Goal: Task Accomplishment & Management: Complete application form

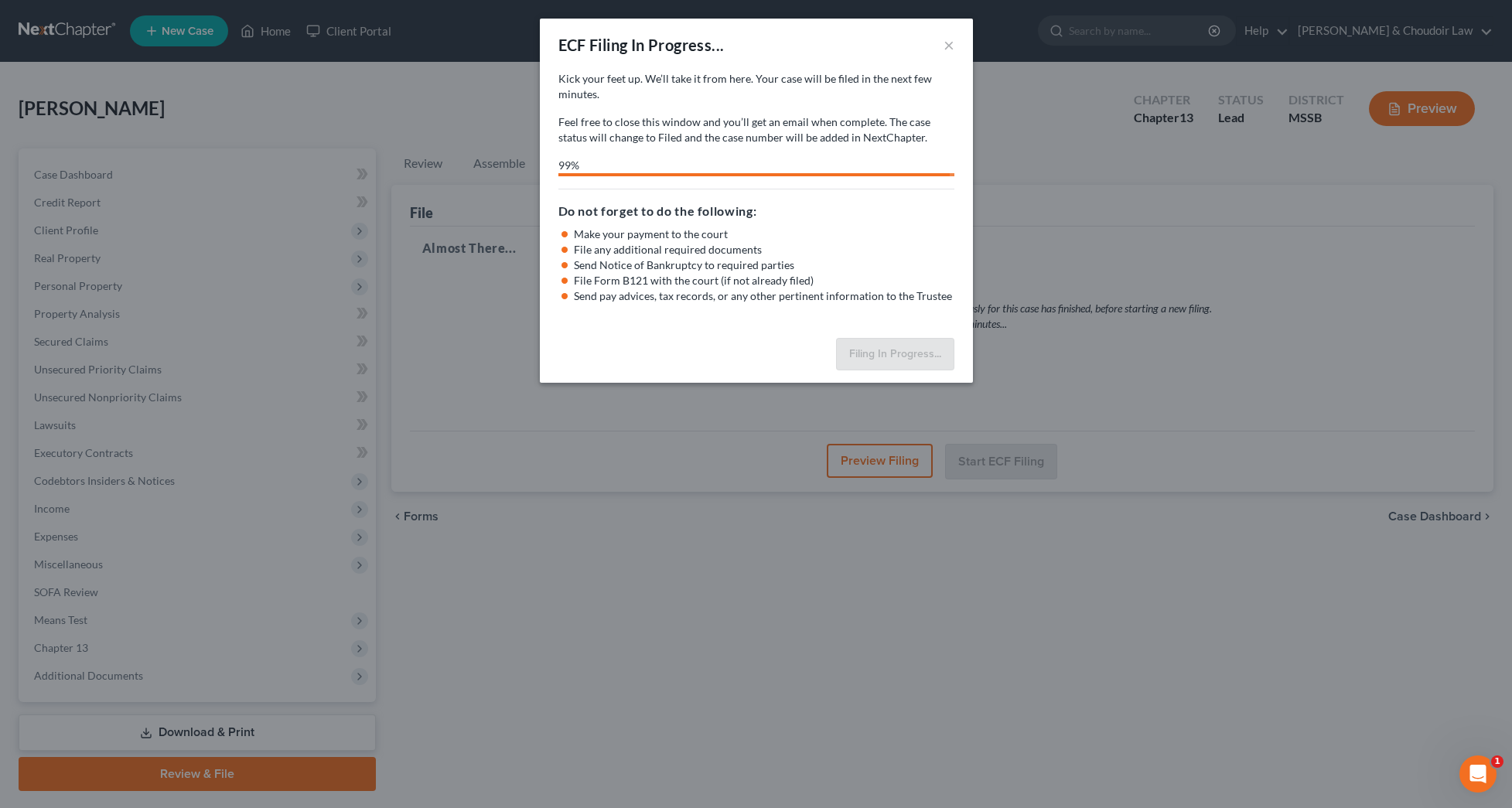
select select "1"
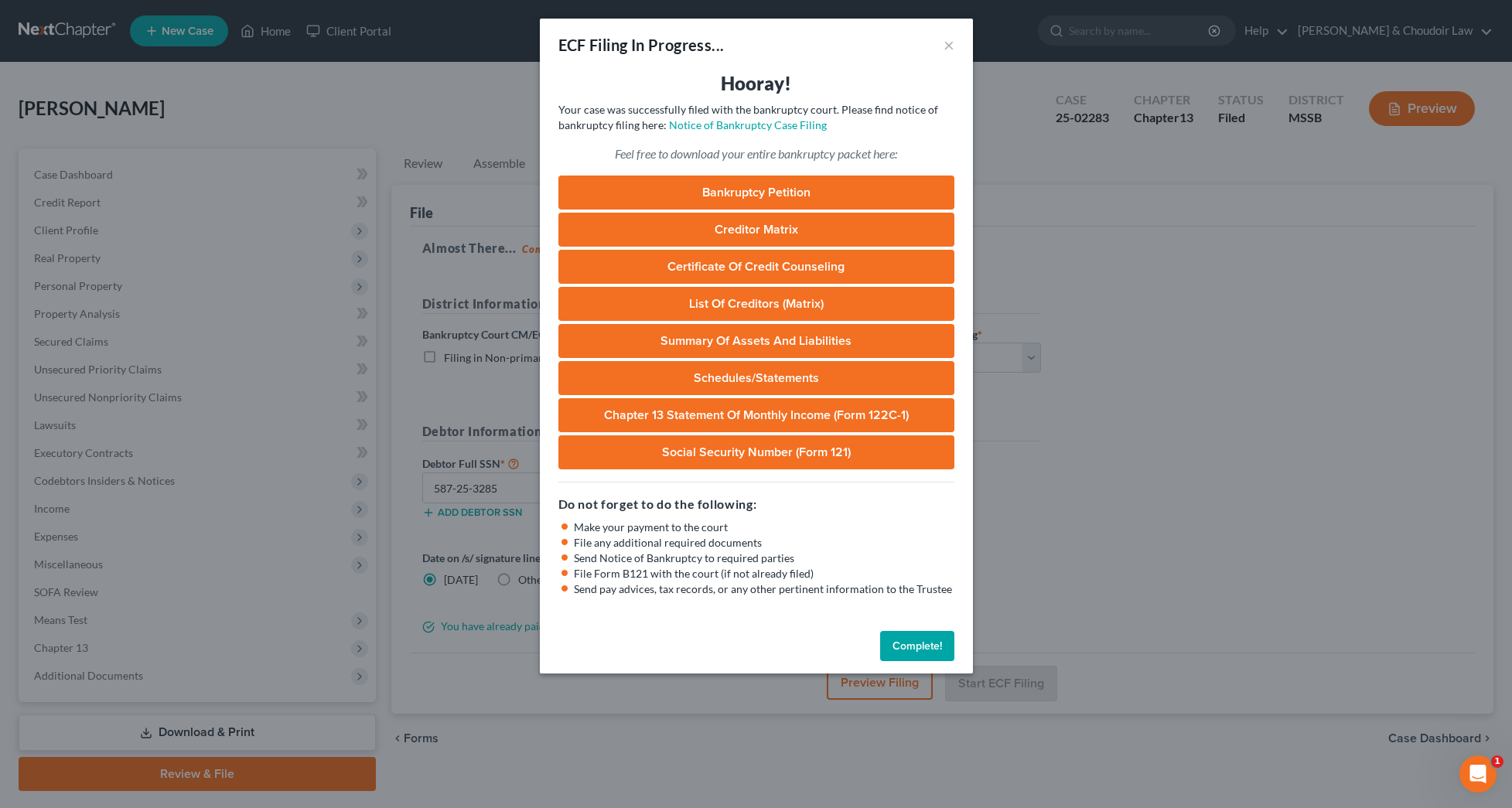
click at [920, 657] on button "Complete!" at bounding box center [917, 646] width 74 height 31
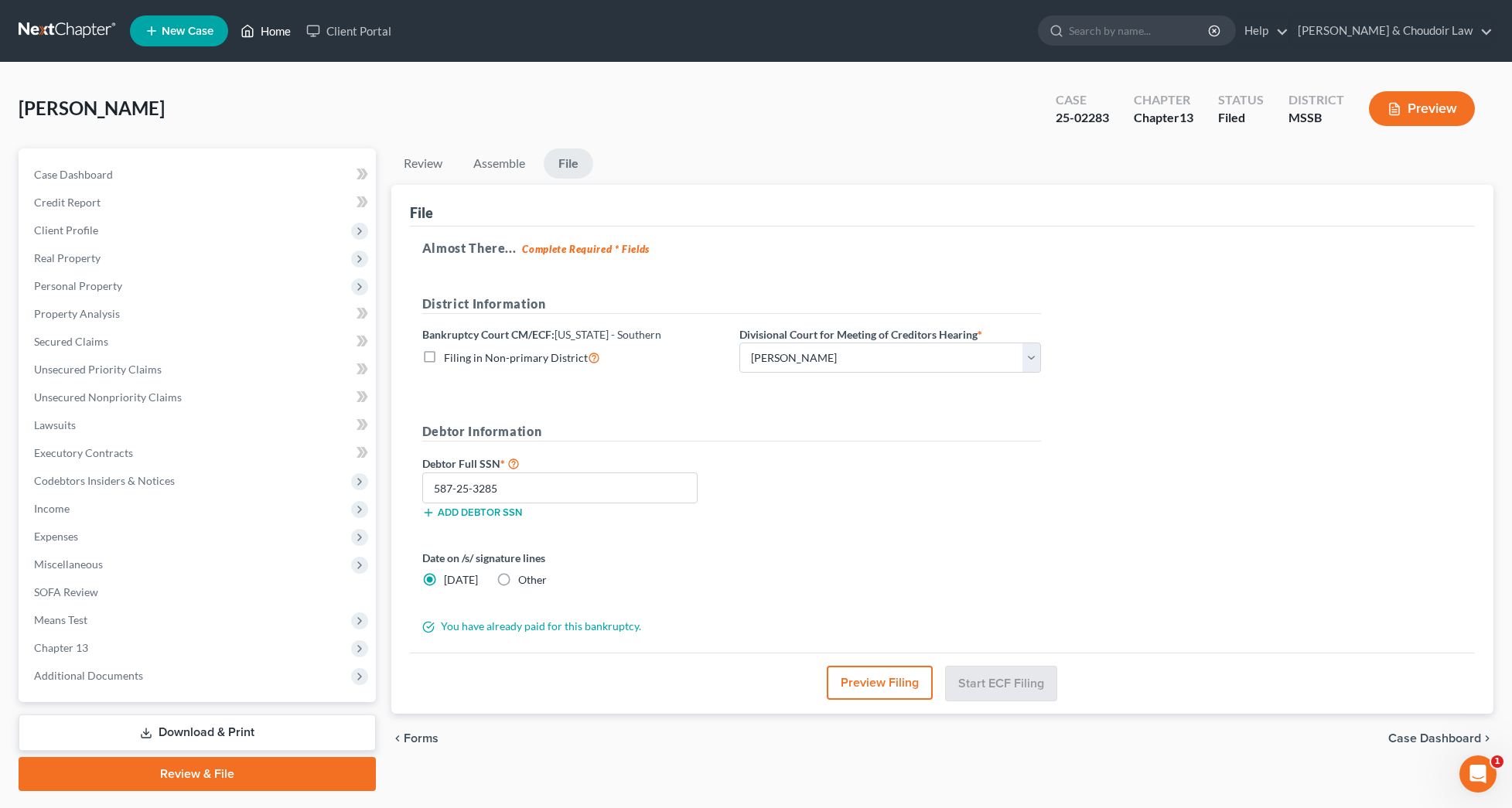
click at [265, 33] on link "Home" at bounding box center [266, 31] width 66 height 28
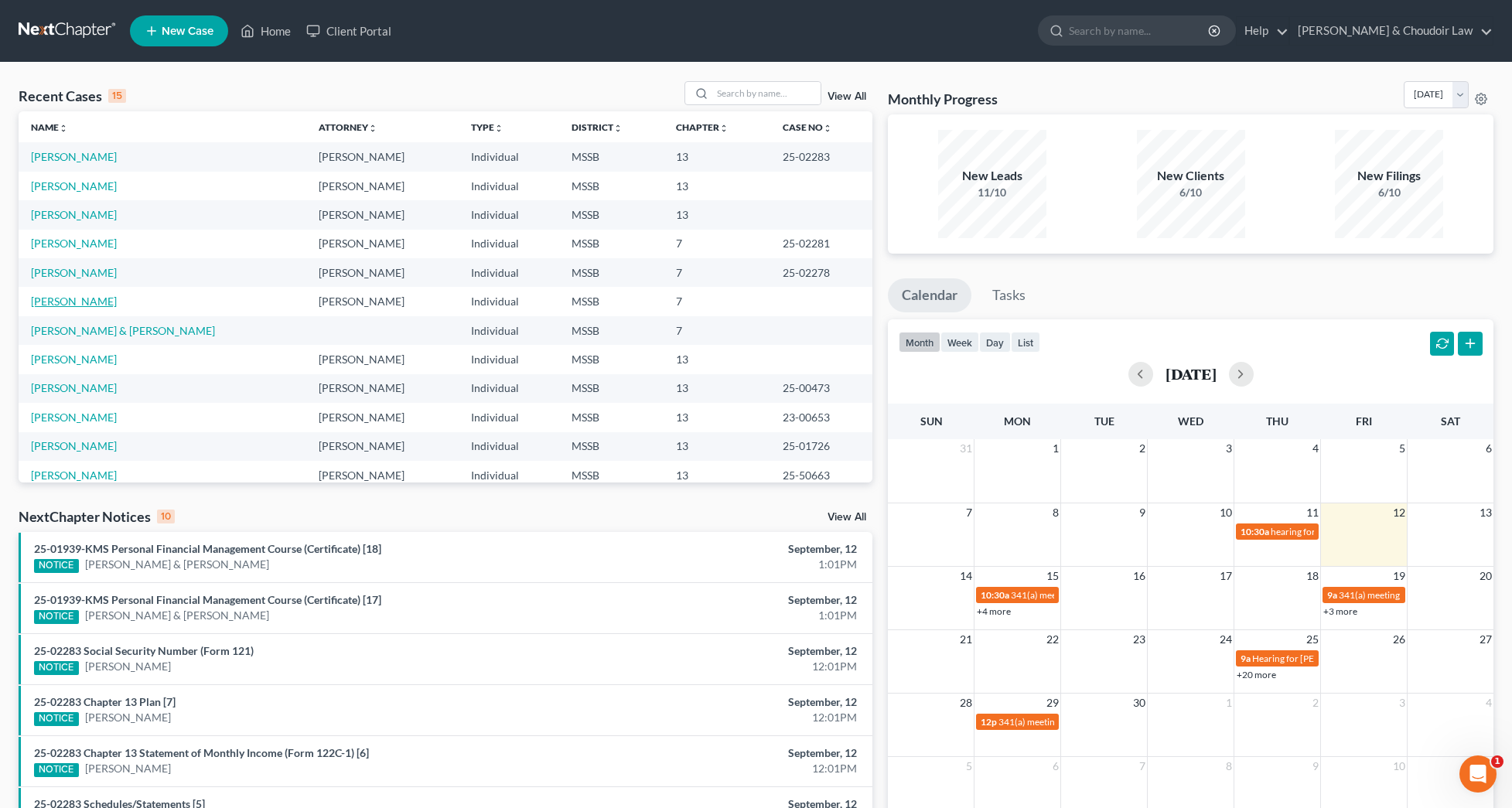
click at [82, 299] on link "[PERSON_NAME]" at bounding box center [74, 301] width 86 height 13
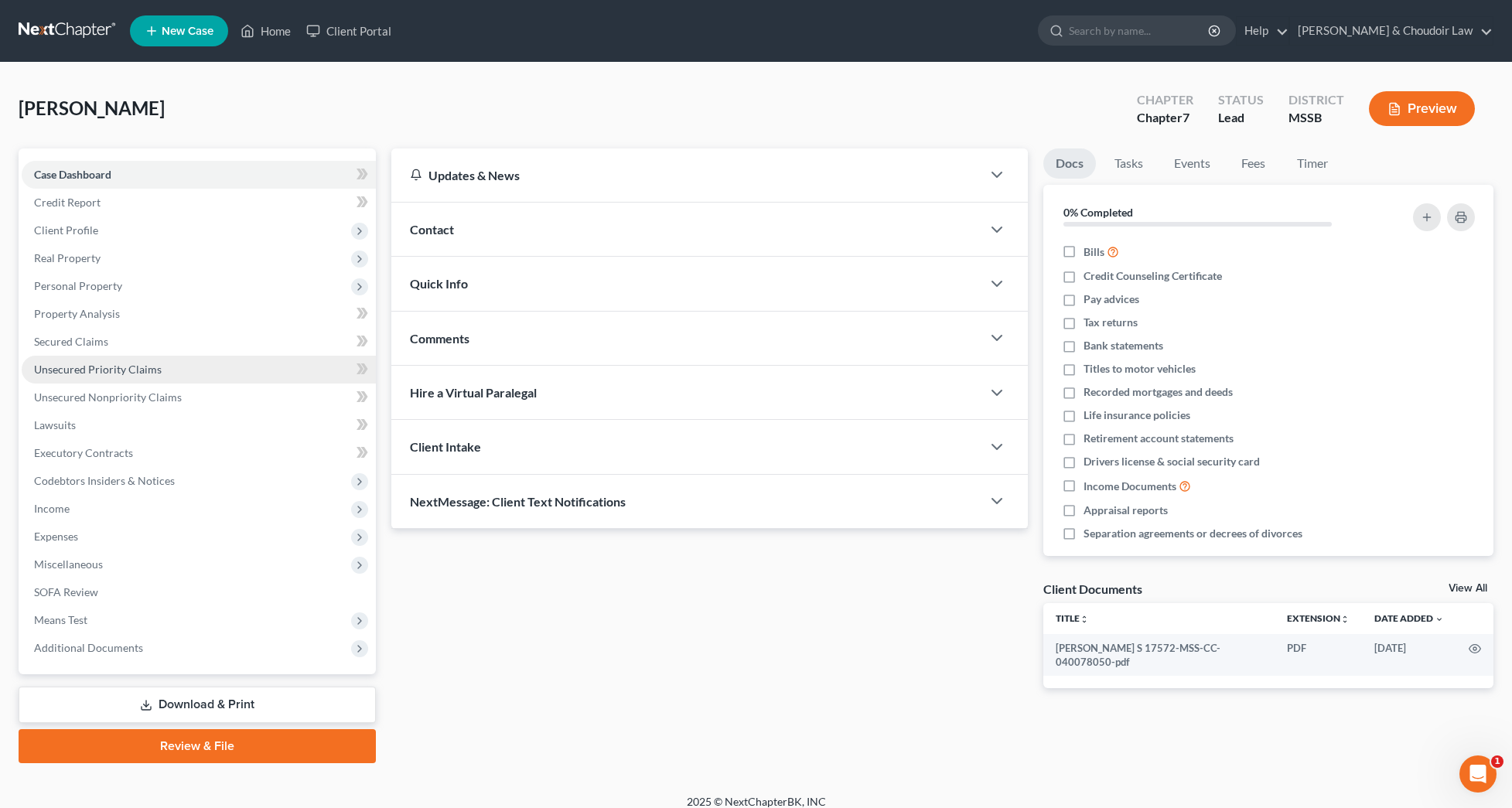
scroll to position [0, 1]
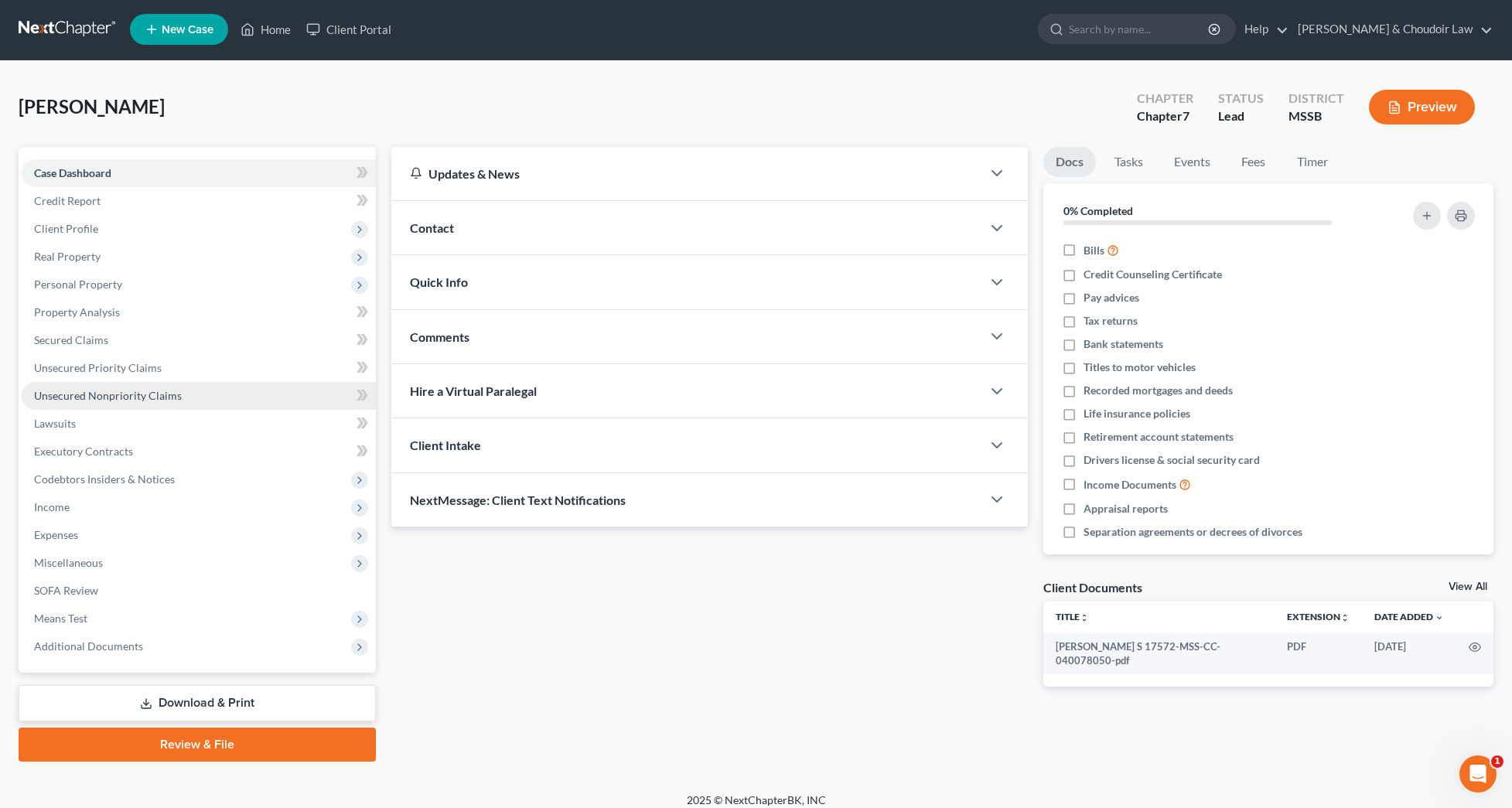
click at [114, 394] on span "Unsecured Nonpriority Claims" at bounding box center [108, 395] width 148 height 13
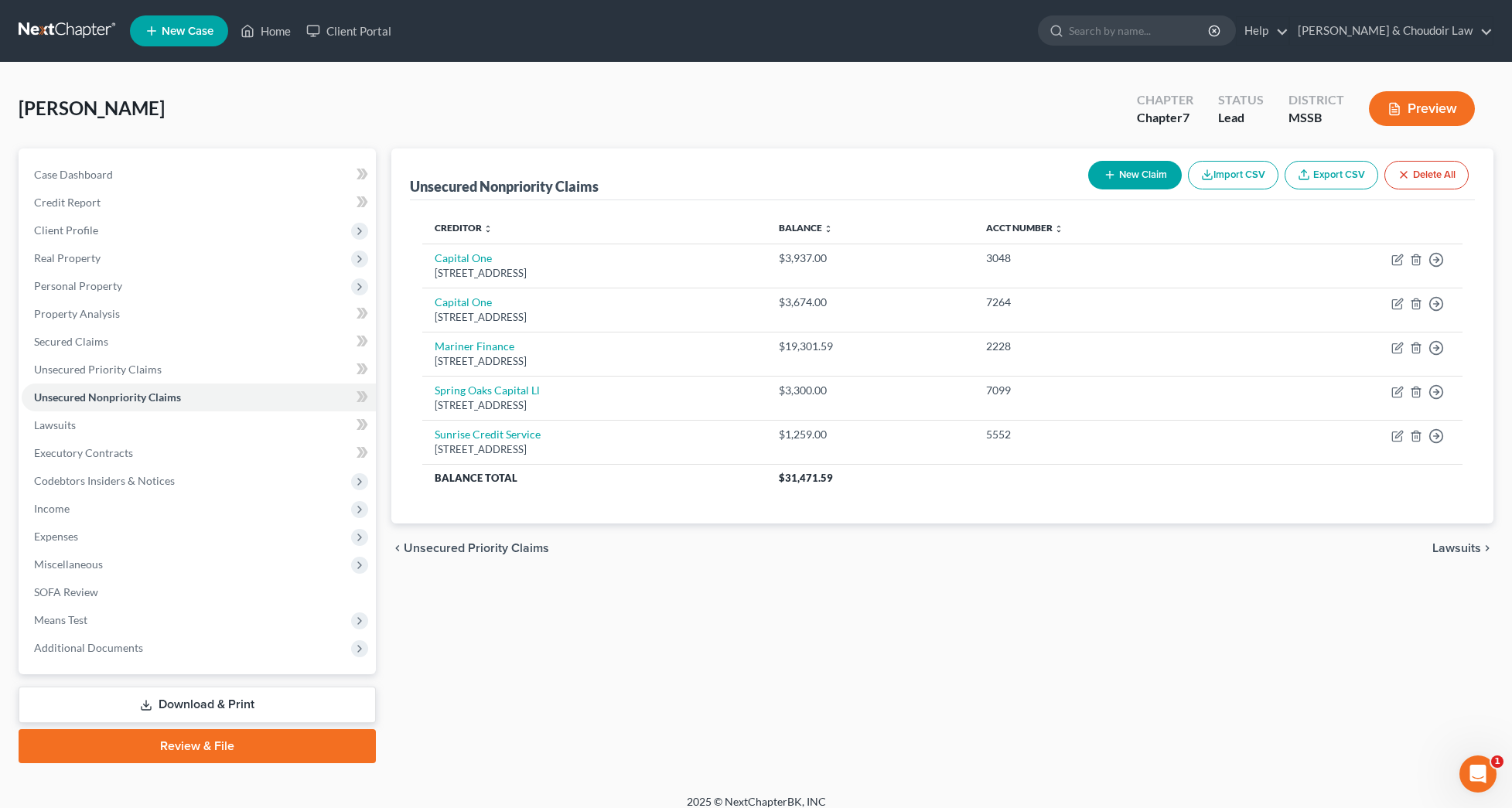
scroll to position [1, 0]
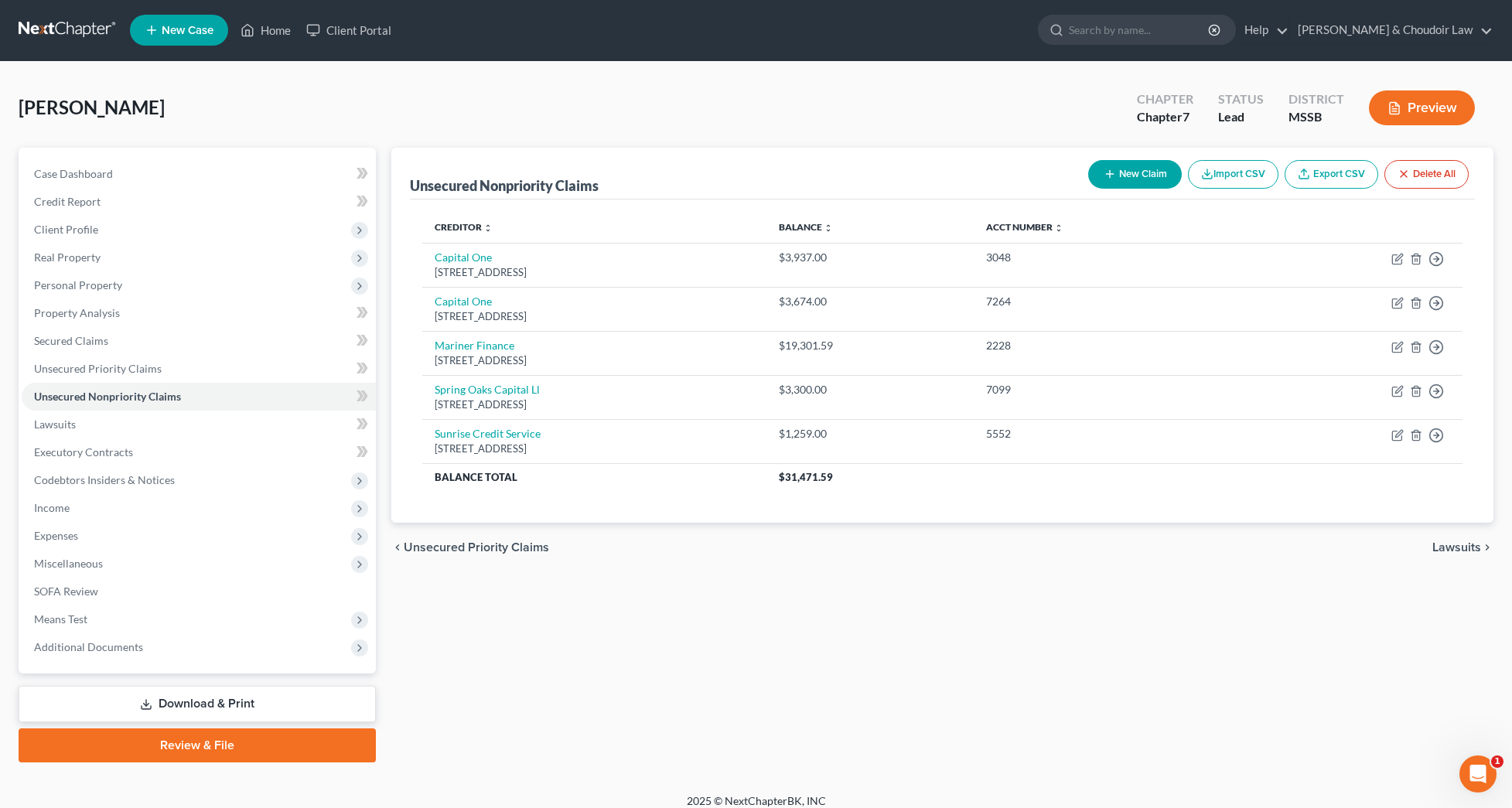
click at [1121, 177] on button "New Claim" at bounding box center [1135, 174] width 94 height 29
select select "0"
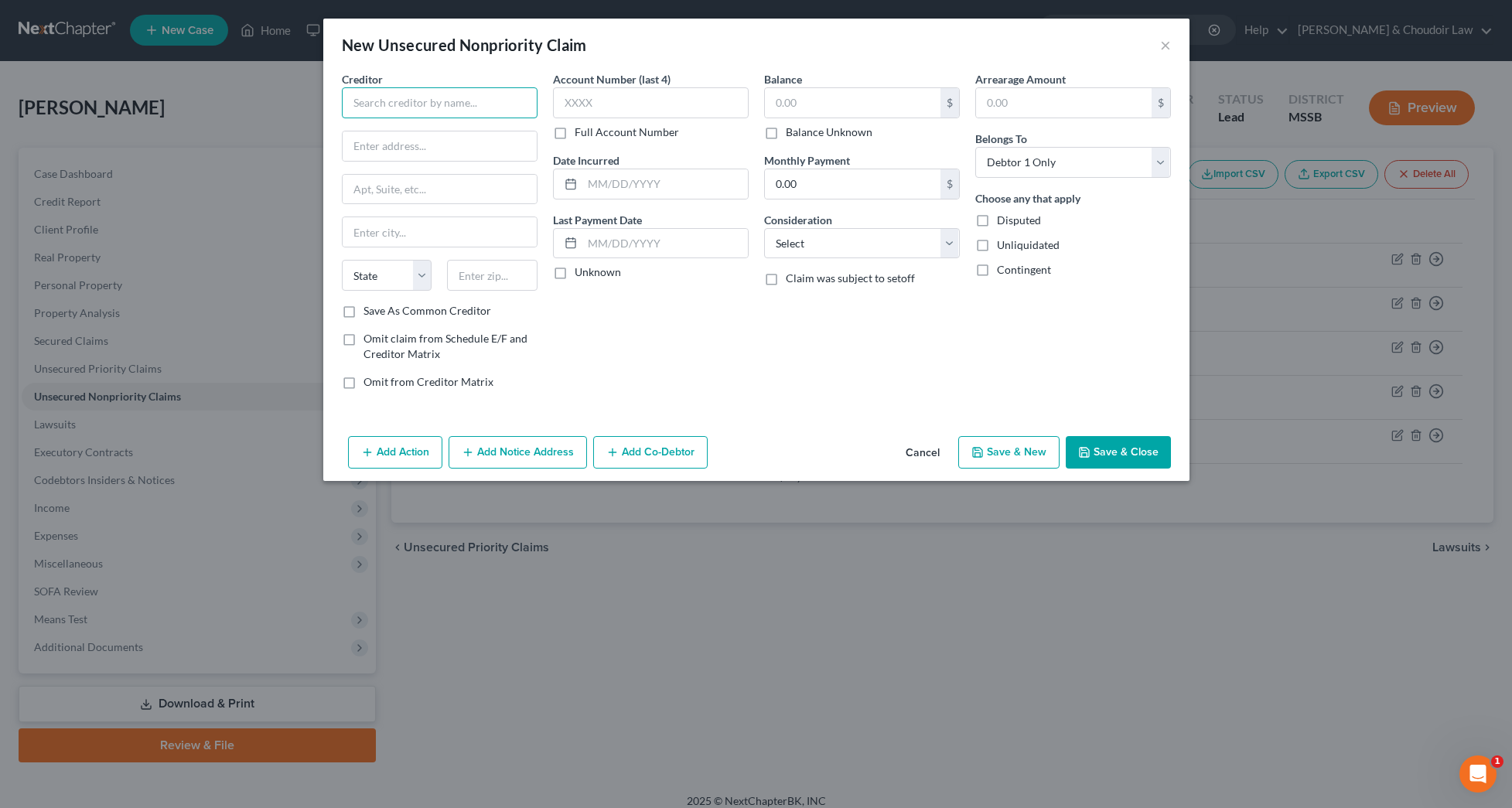
click at [492, 112] on input "text" at bounding box center [440, 103] width 196 height 31
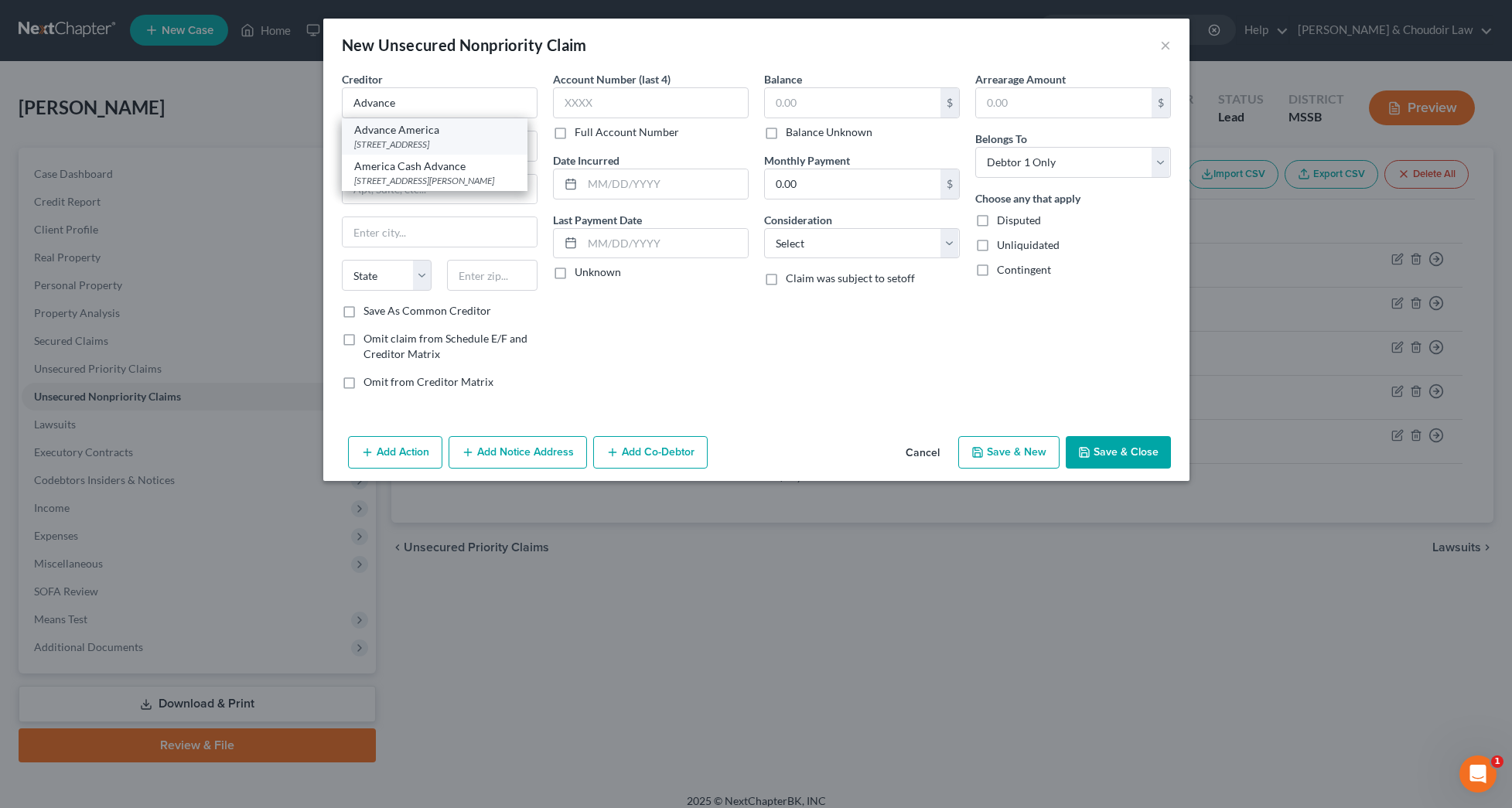
click at [460, 131] on div "Advance America" at bounding box center [435, 130] width 161 height 16
type input "Advance America"
type input "135 N Church St."
type input "Spartanburg"
select select "42"
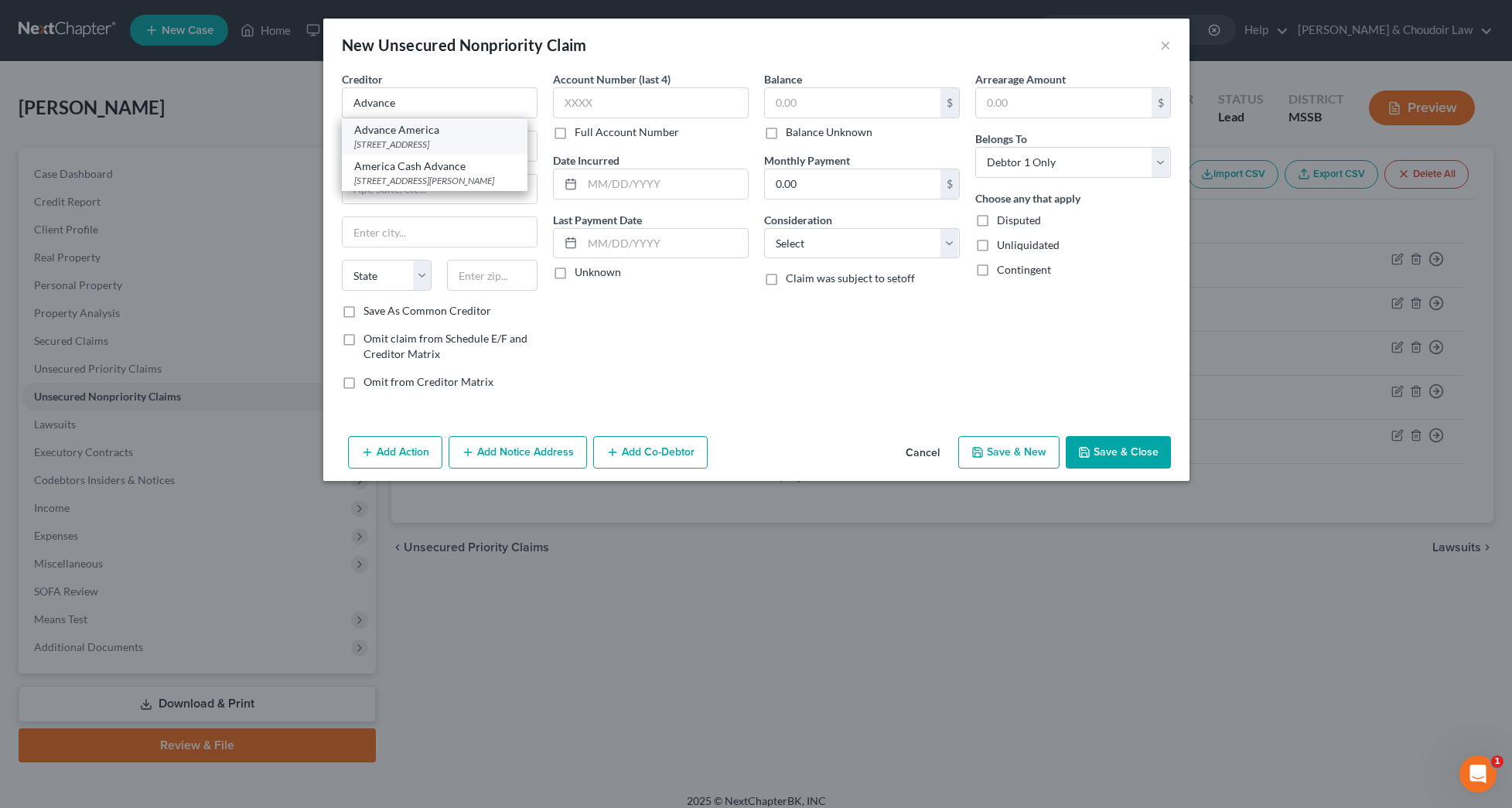
type input "29306-5138"
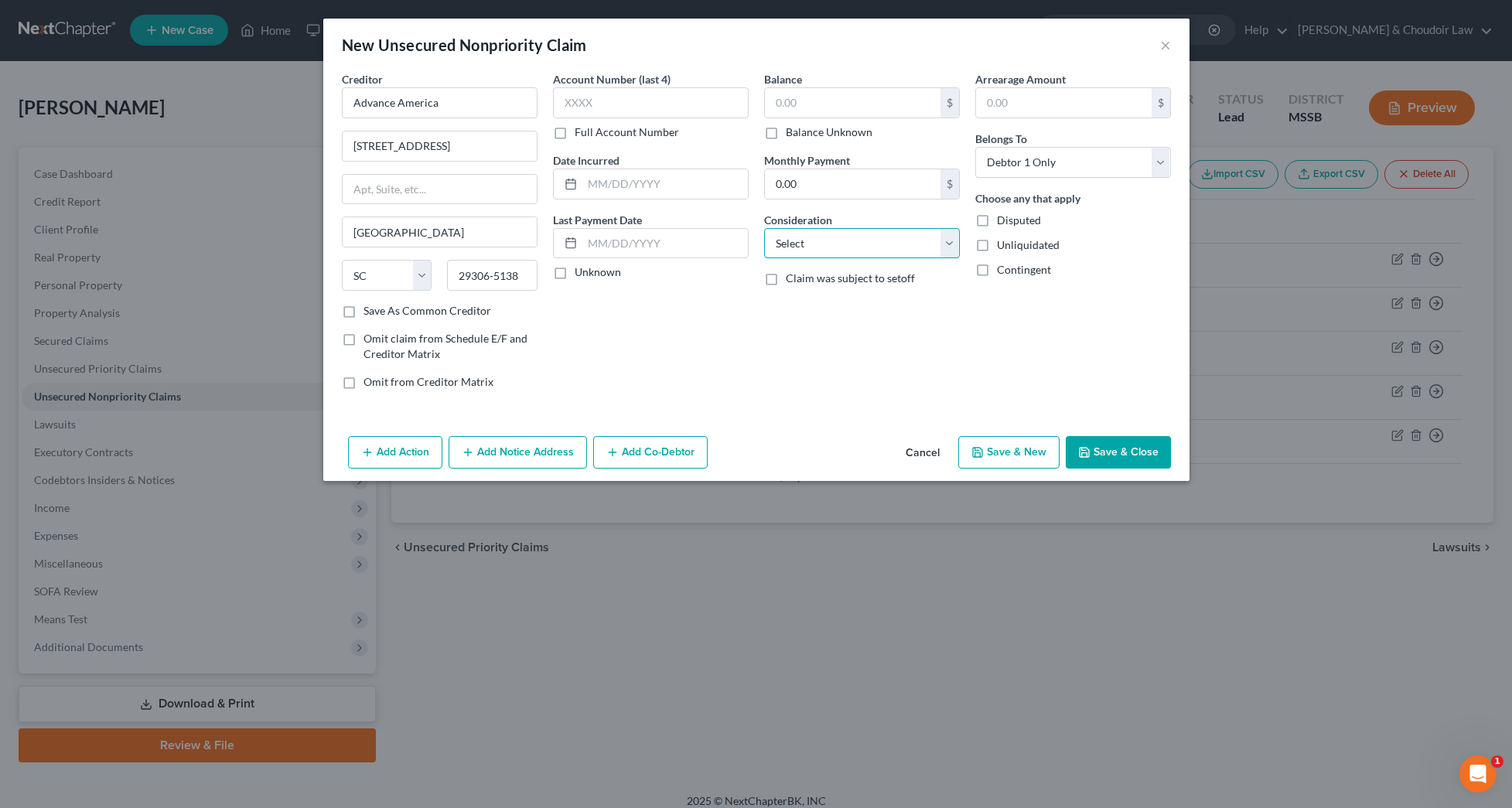
select select "10"
click at [821, 139] on label "Balance Unknown" at bounding box center [828, 132] width 86 height 16
click at [802, 135] on input "Balance Unknown" at bounding box center [797, 129] width 10 height 10
checkbox input "true"
type input "0.00"
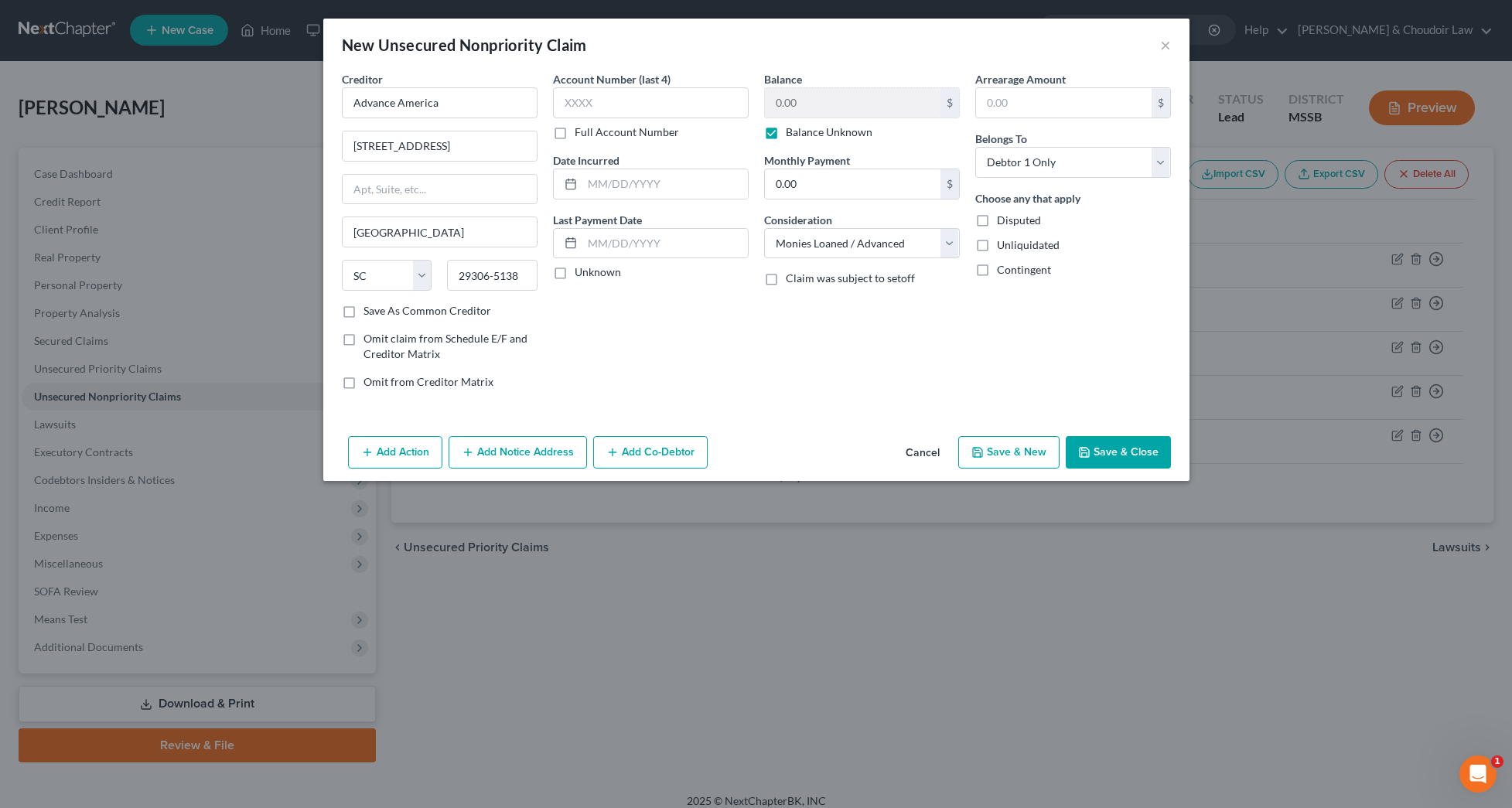
click at [1100, 455] on button "Save & Close" at bounding box center [1118, 451] width 105 height 32
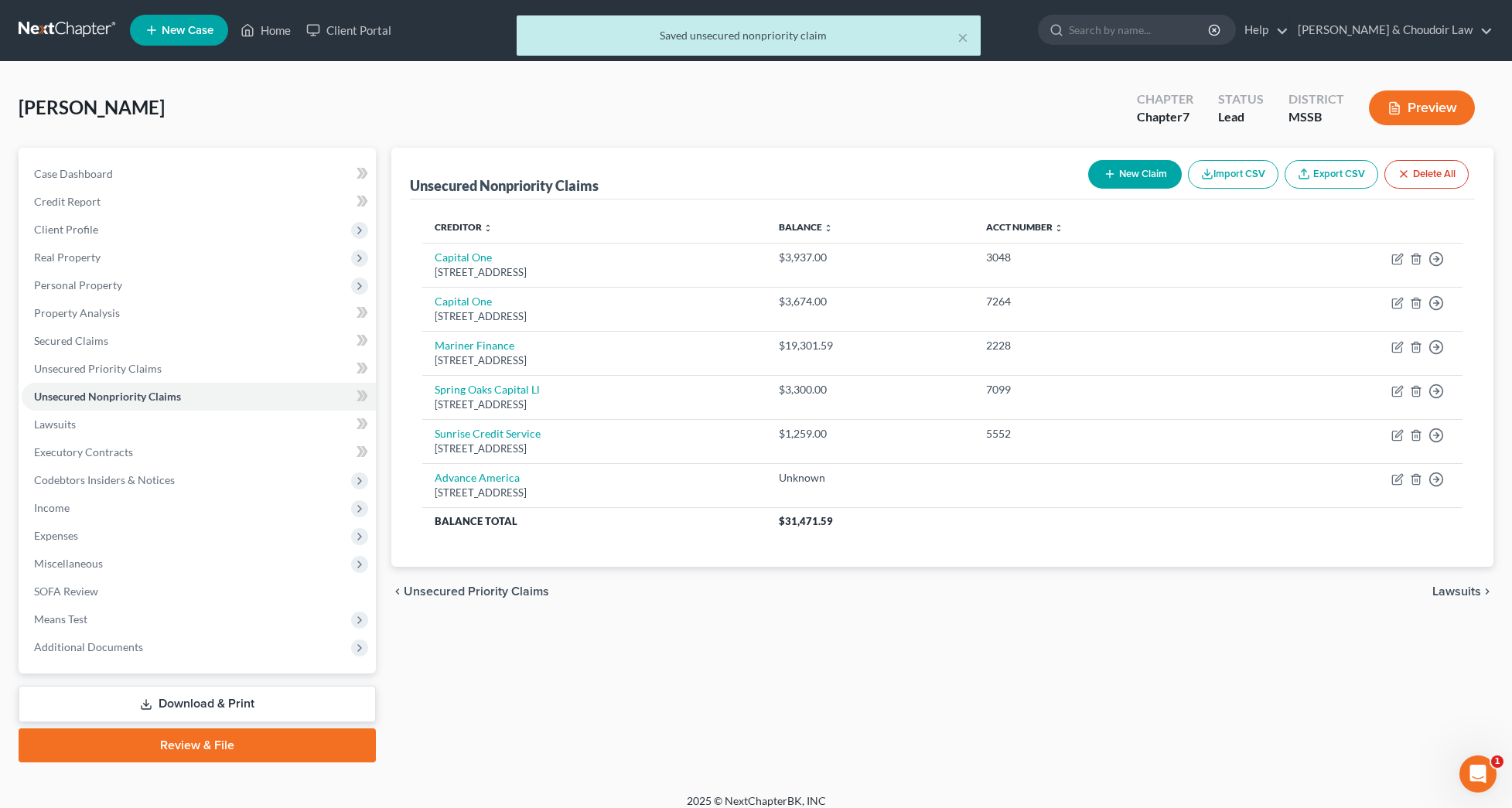
click at [215, 700] on link "Download & Print" at bounding box center [197, 704] width 357 height 36
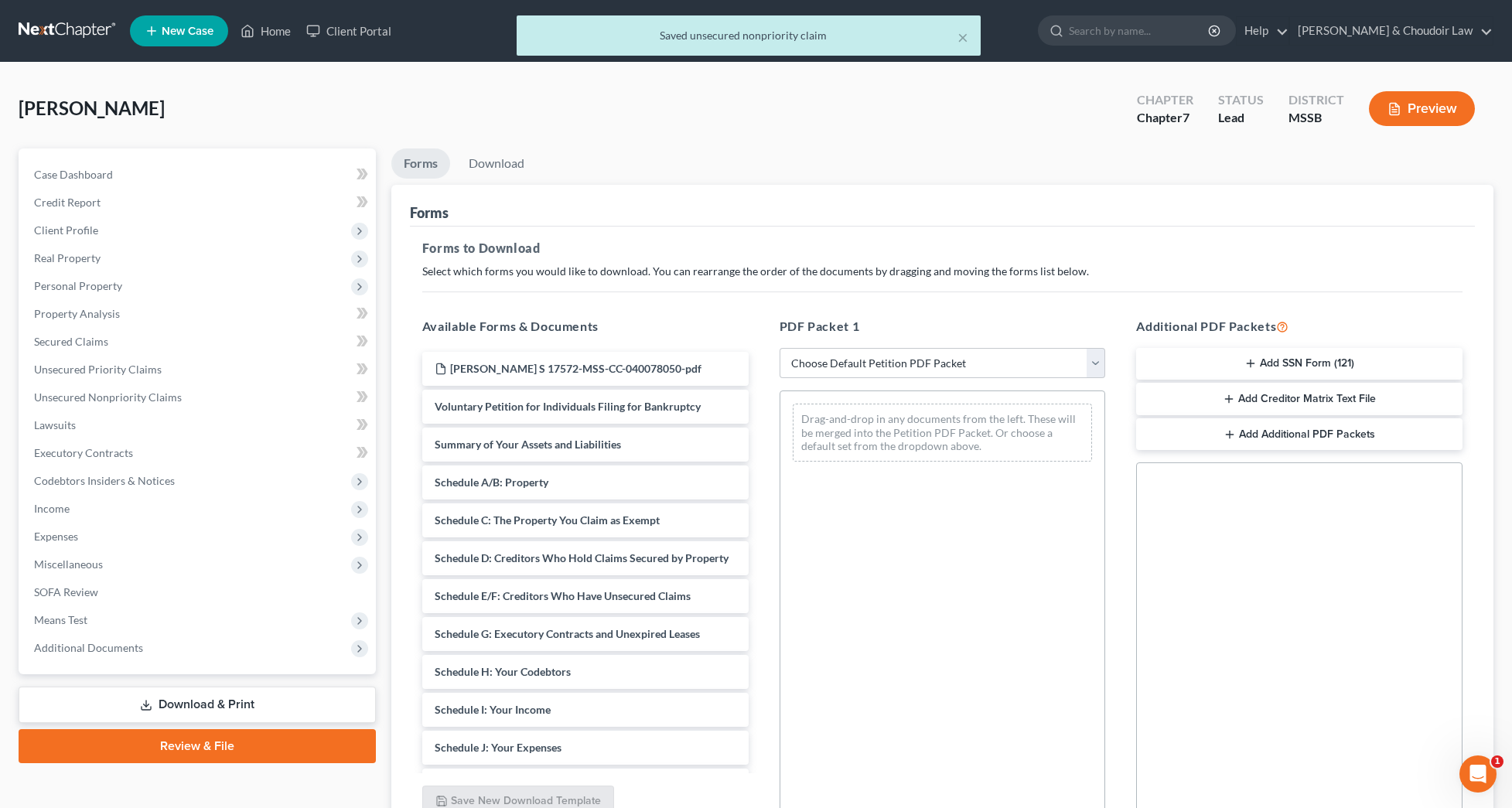
click at [1286, 360] on button "Add SSN Form (121)" at bounding box center [1298, 363] width 326 height 32
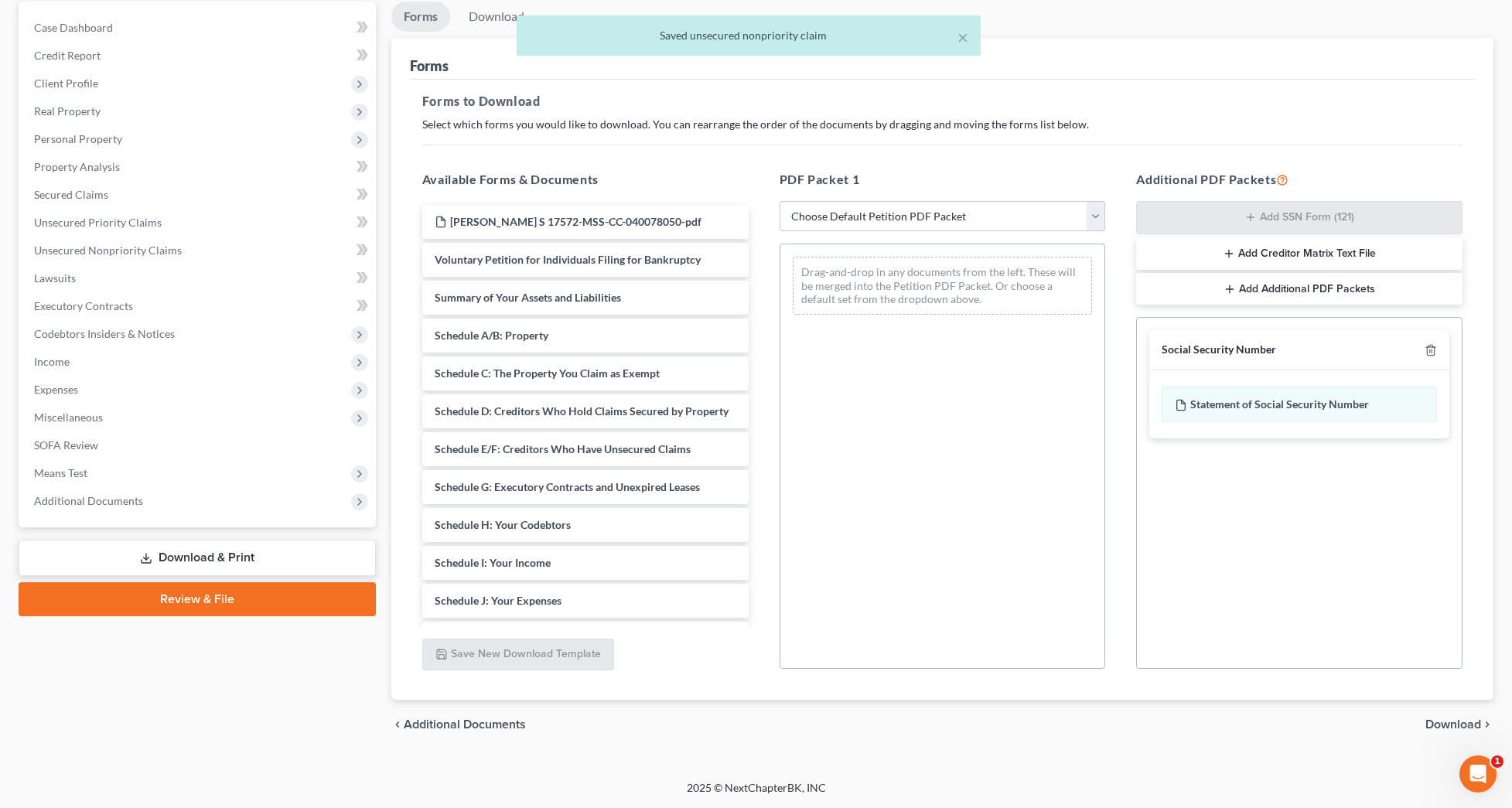
click at [1442, 727] on span "Download" at bounding box center [1453, 724] width 56 height 12
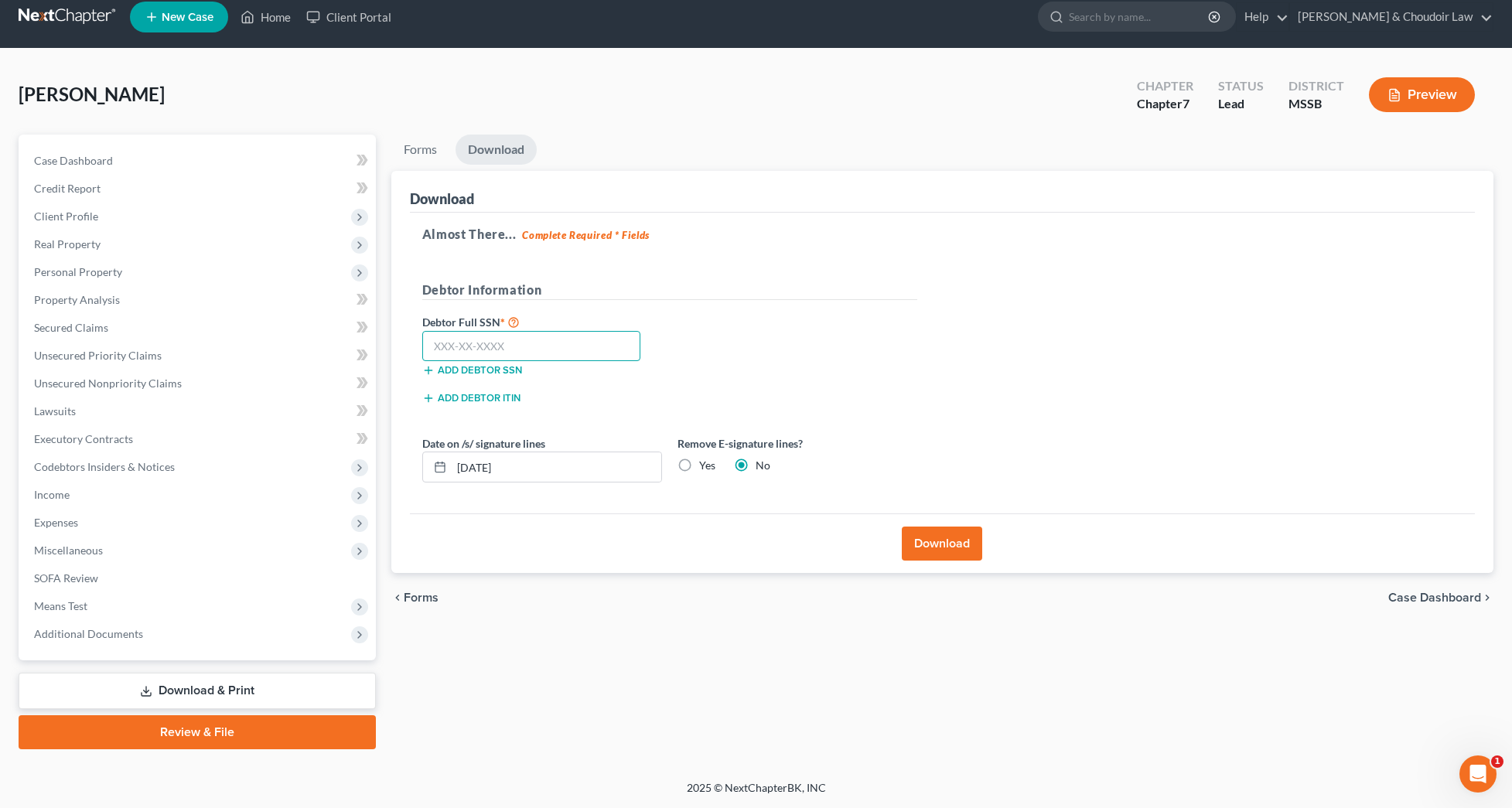
click at [577, 347] on input "text" at bounding box center [531, 346] width 219 height 31
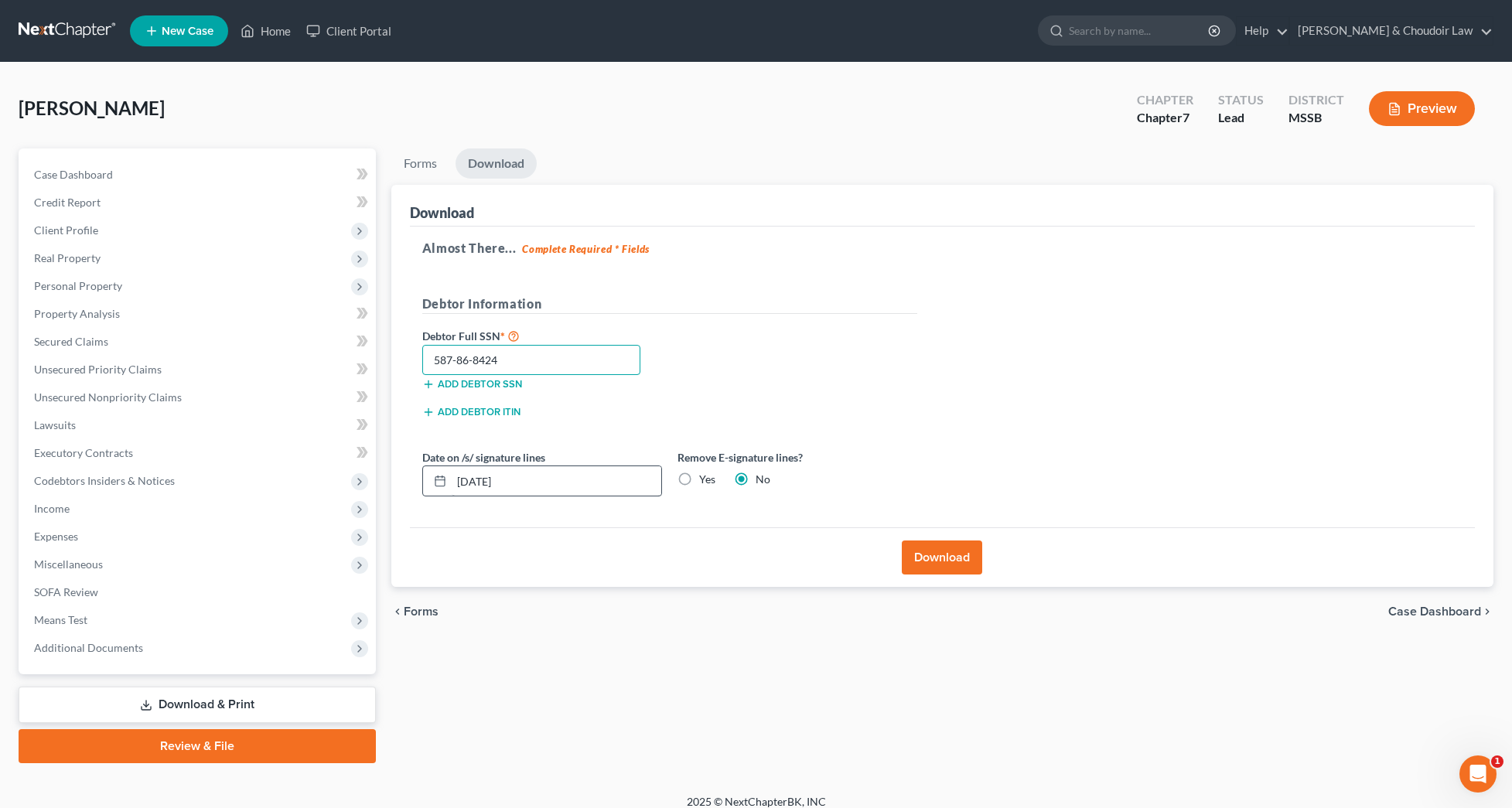
scroll to position [0, 0]
type input "587-86-8424"
click at [941, 549] on button "Download" at bounding box center [942, 556] width 81 height 34
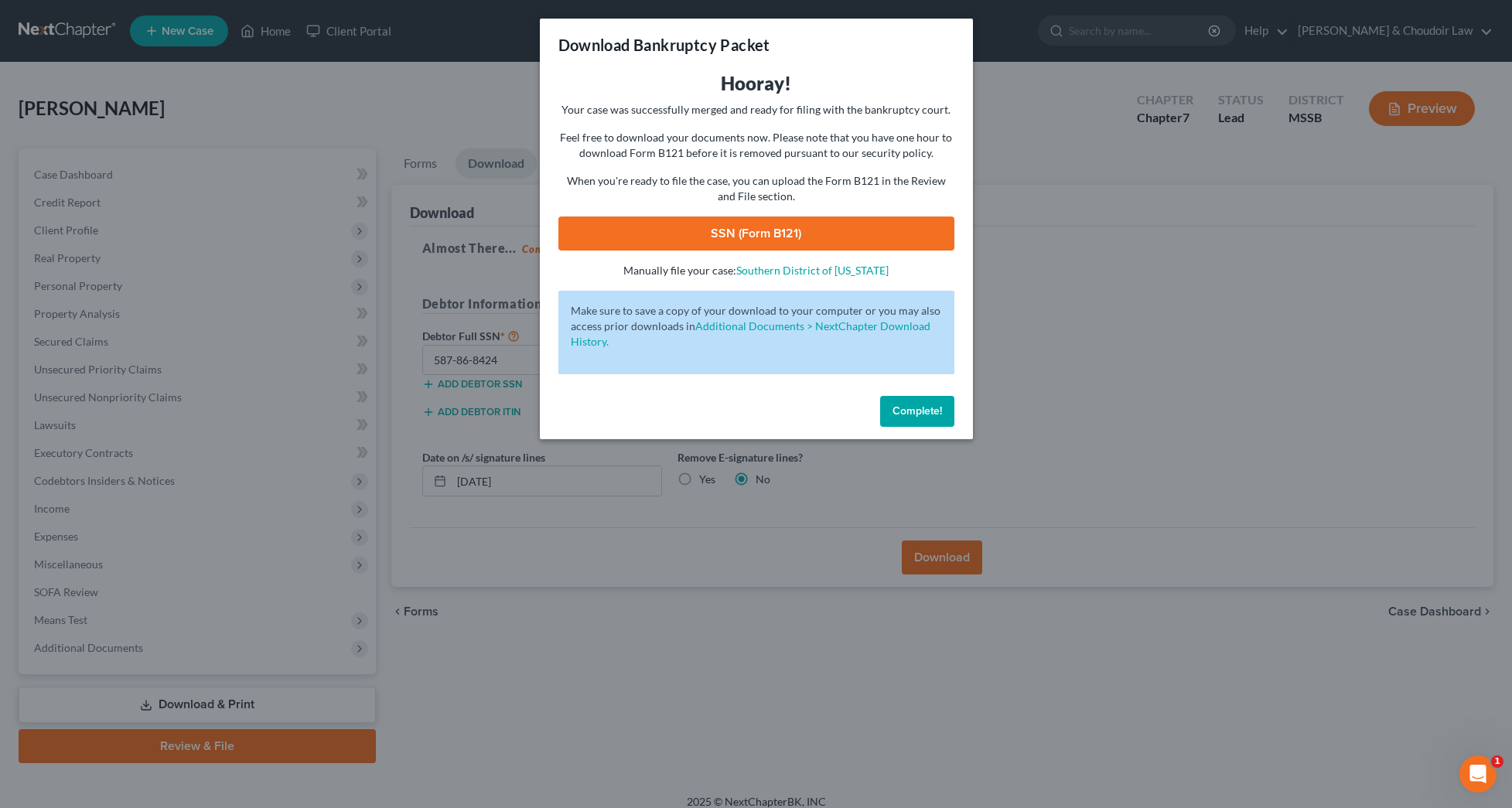
click at [894, 410] on span "Complete!" at bounding box center [917, 411] width 49 height 13
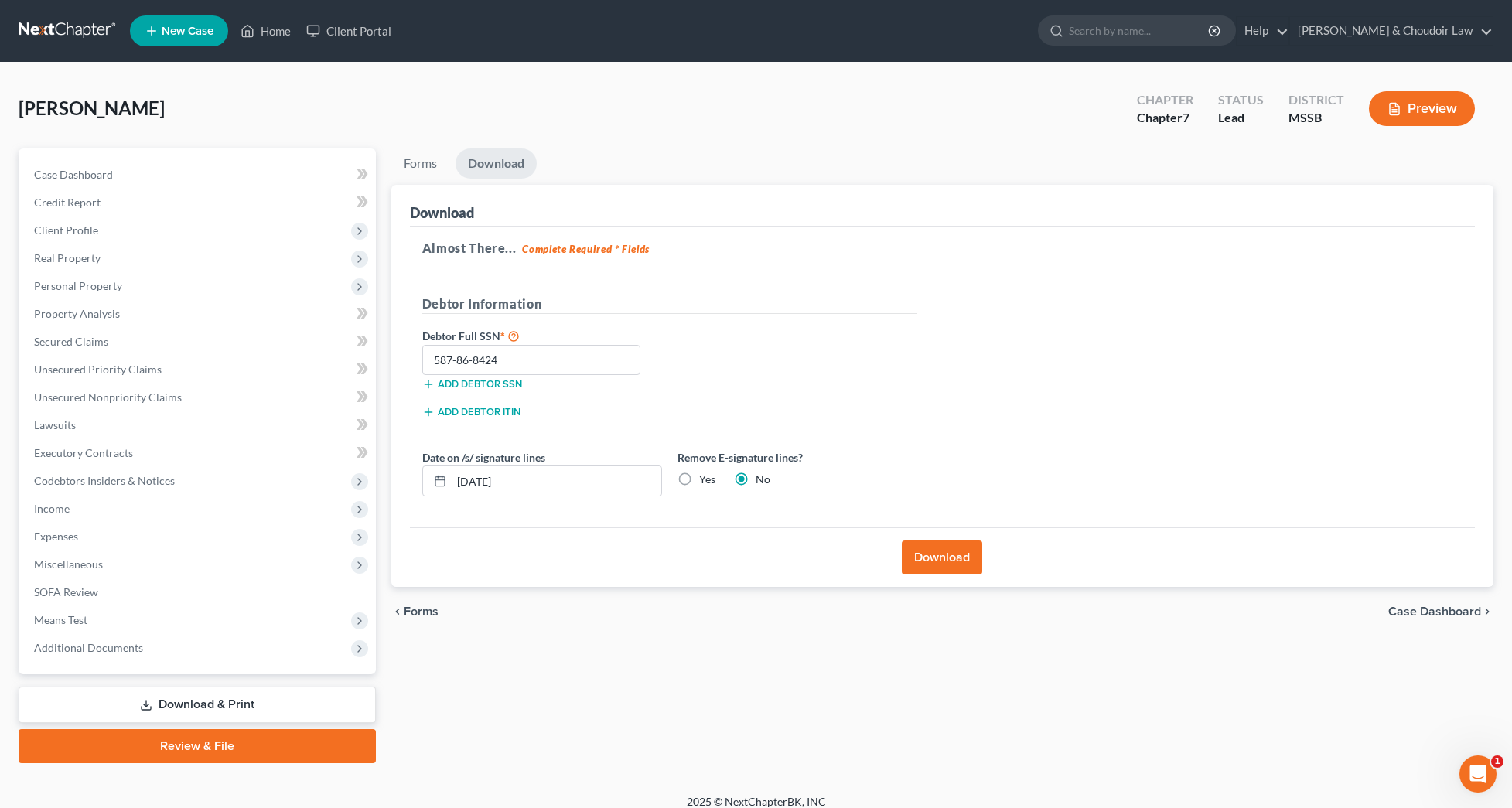
click at [312, 732] on link "Review & File" at bounding box center [197, 746] width 357 height 34
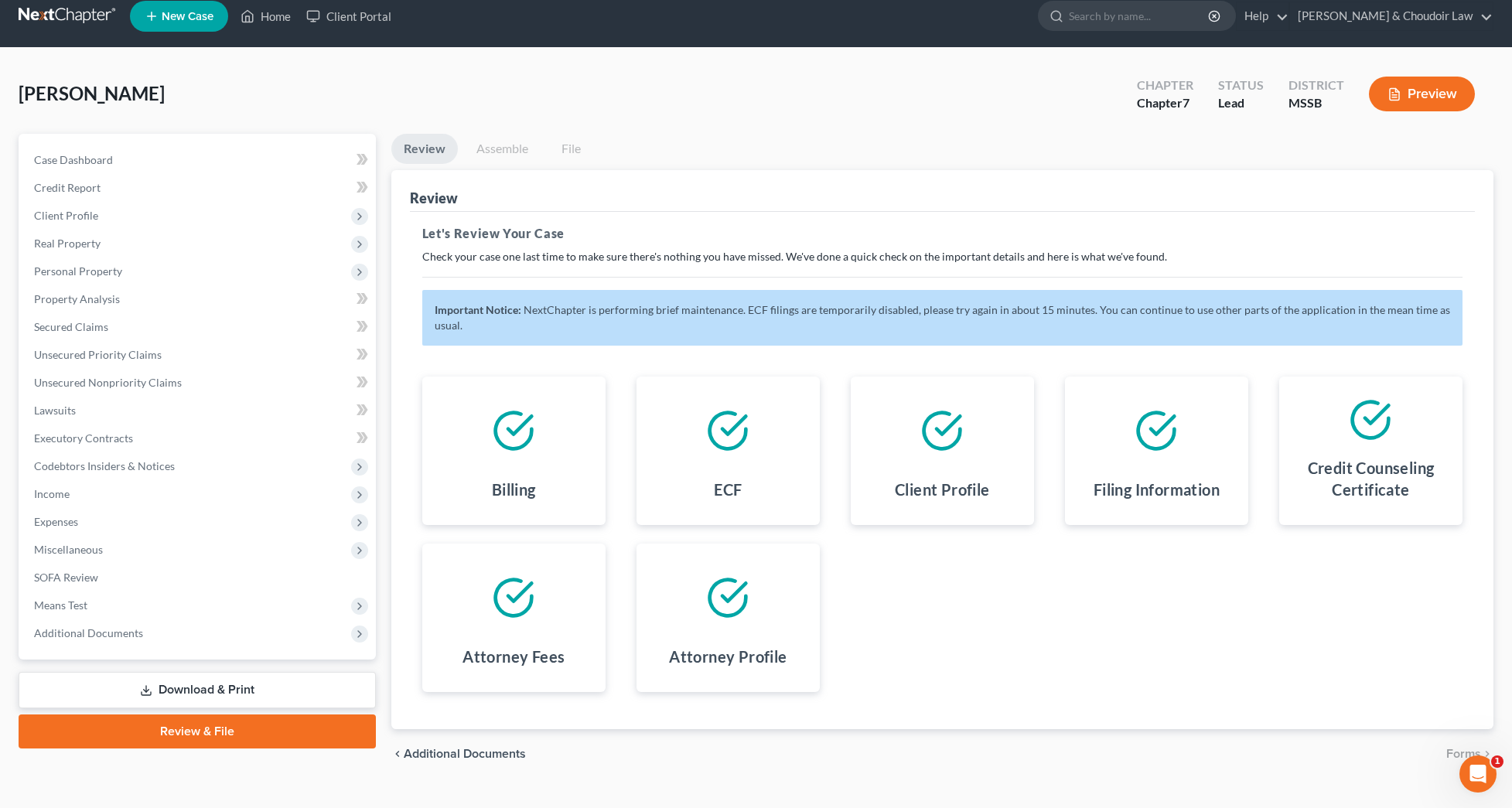
scroll to position [14, 0]
click at [500, 148] on link "Assemble" at bounding box center [502, 150] width 76 height 30
click at [279, 700] on link "Download & Print" at bounding box center [197, 690] width 357 height 36
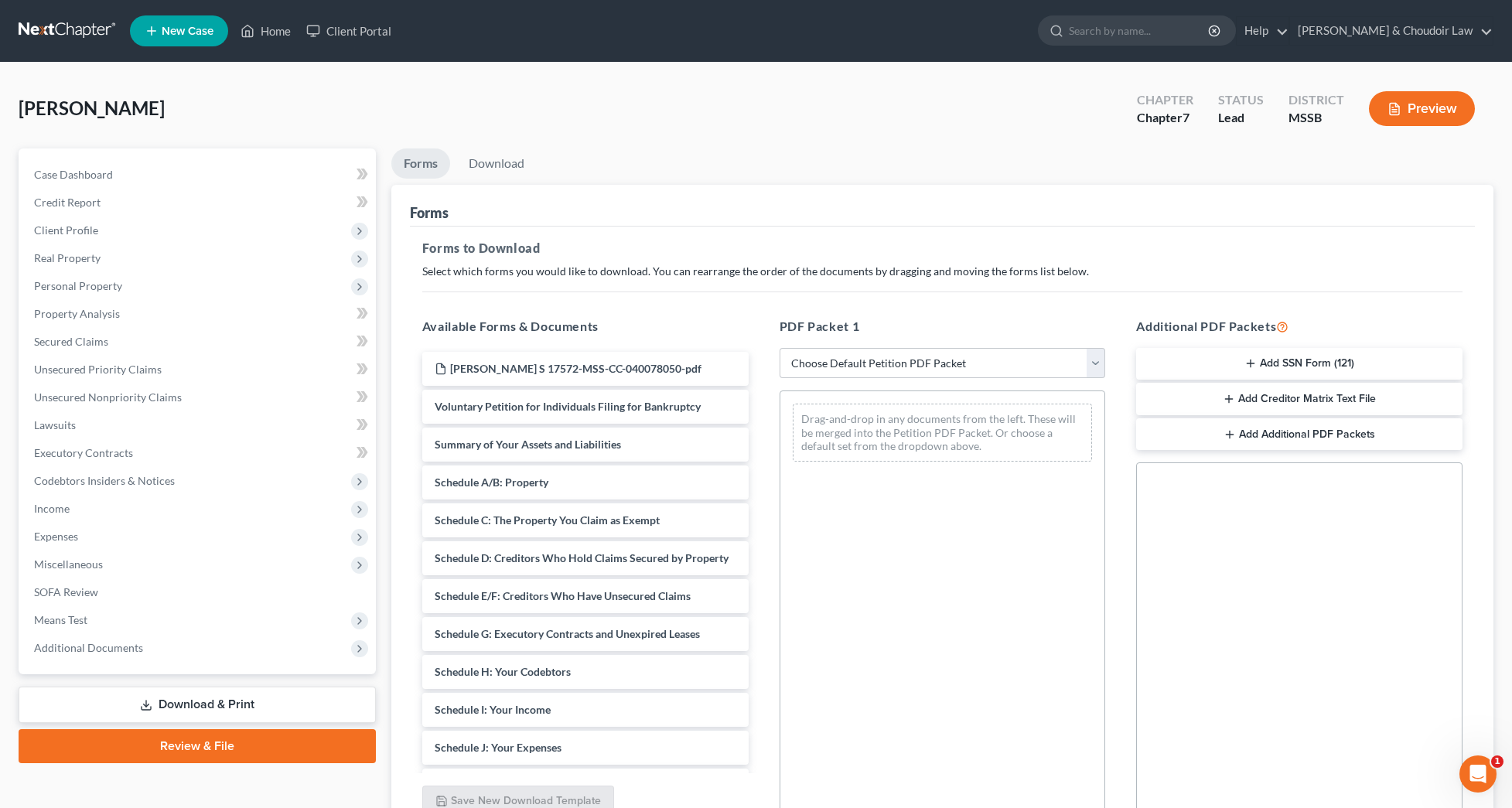
click at [283, 746] on link "Review & File" at bounding box center [197, 746] width 357 height 34
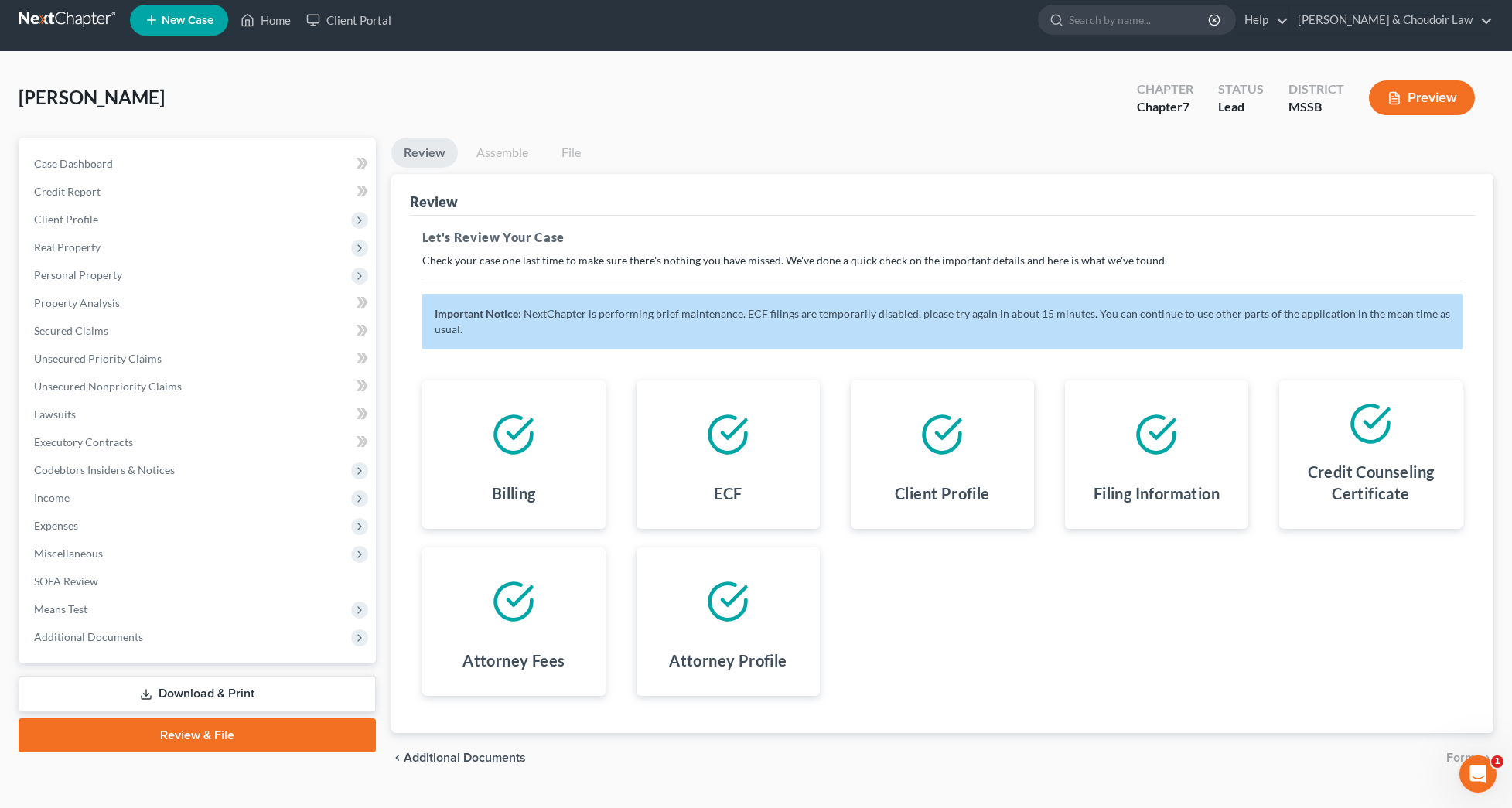
scroll to position [19, 0]
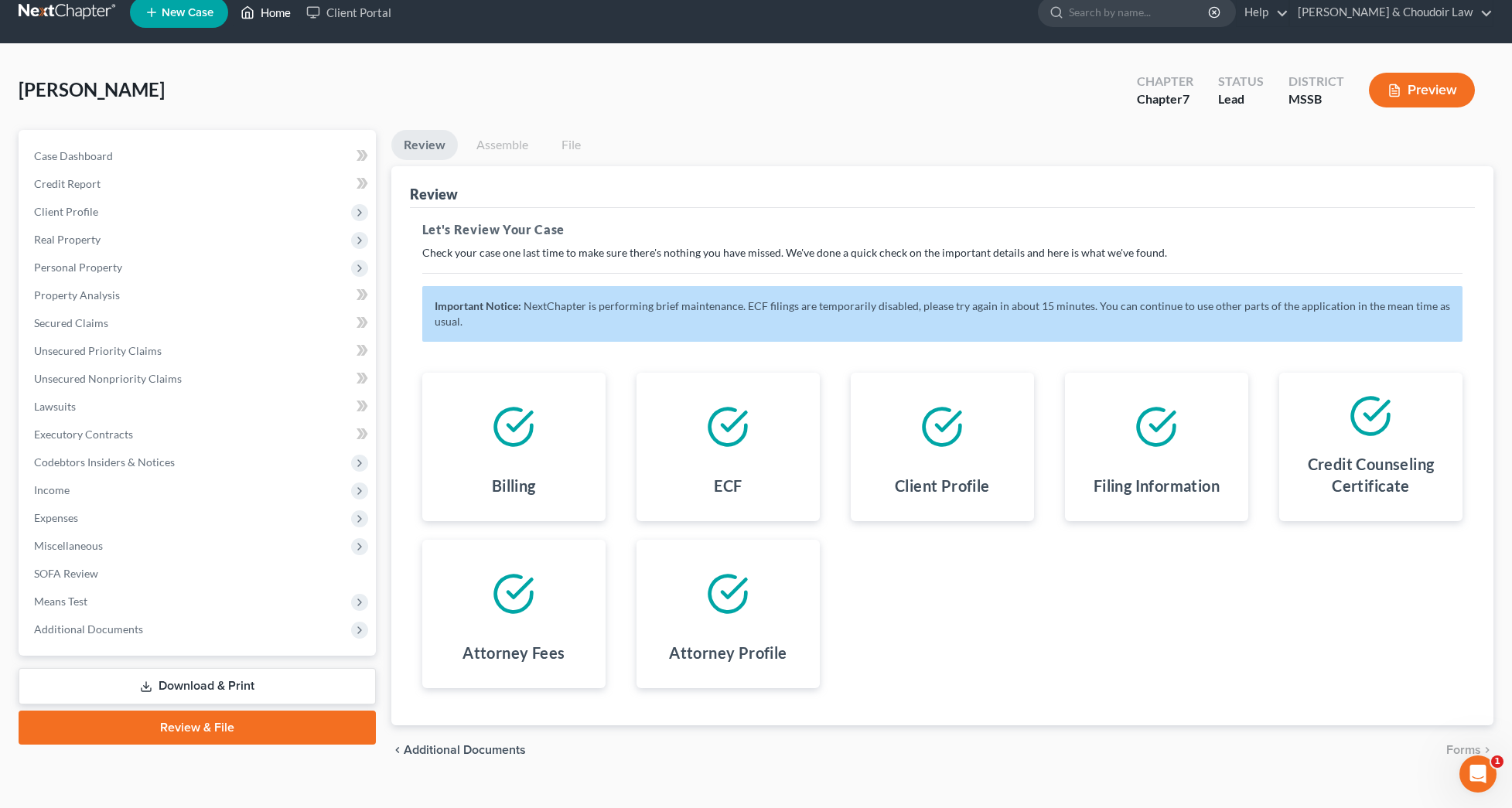
click at [277, 13] on link "Home" at bounding box center [266, 12] width 66 height 28
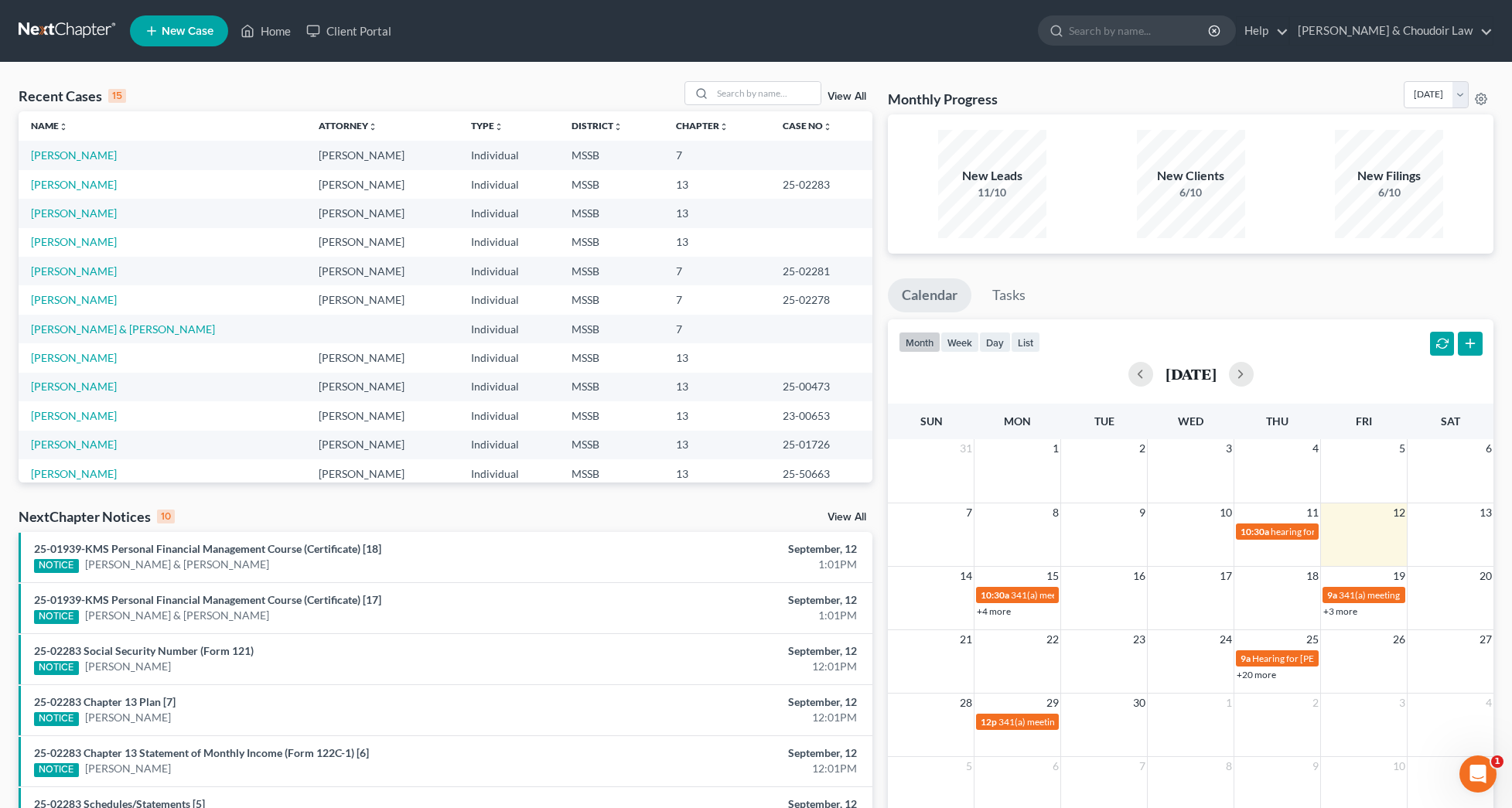
click at [855, 96] on link "View All" at bounding box center [846, 96] width 39 height 11
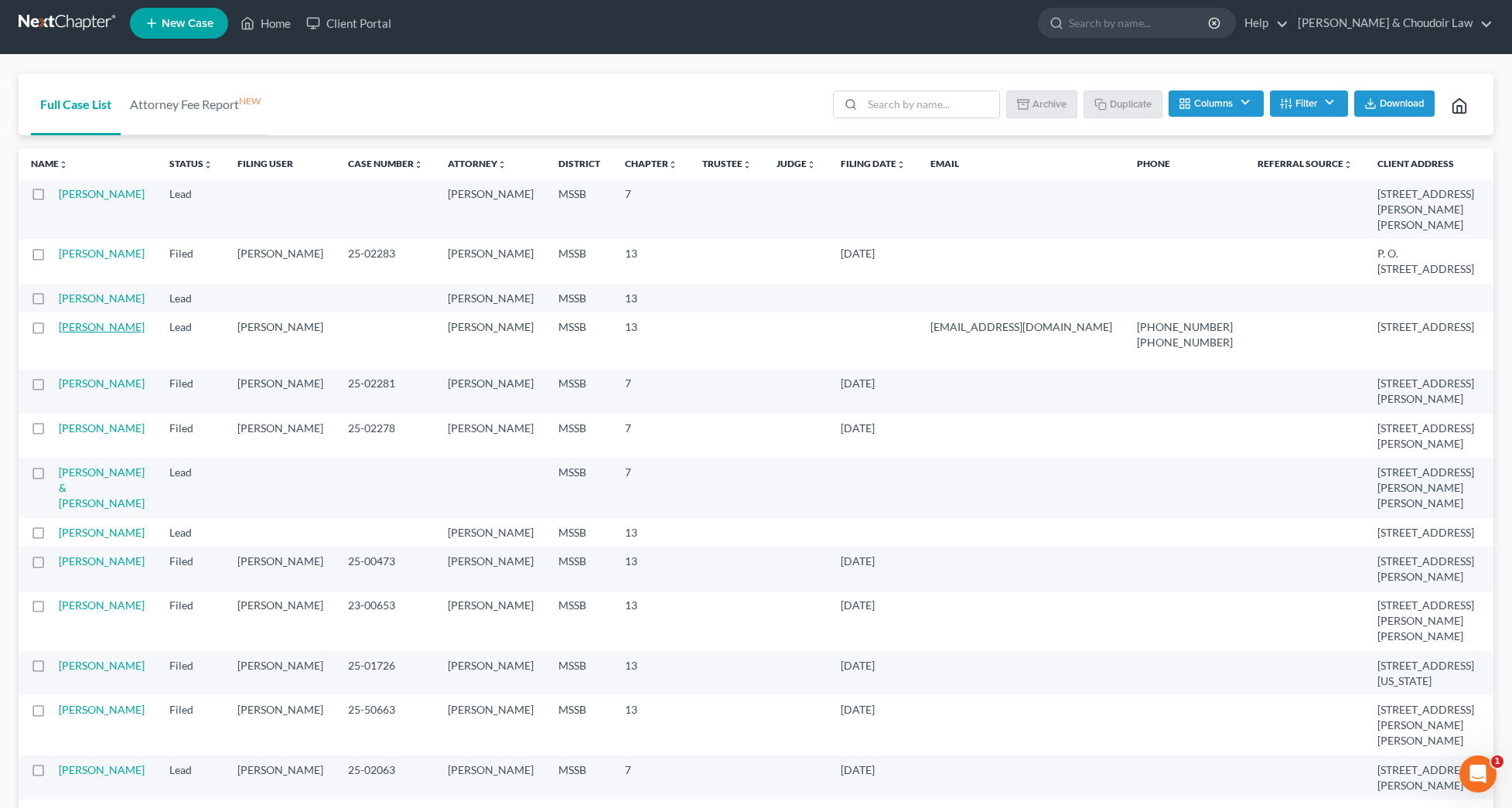
scroll to position [7, 0]
click at [53, 302] on label at bounding box center [53, 302] width 0 height 0
click at [58, 301] on input "checkbox" at bounding box center [63, 296] width 10 height 10
checkbox input "true"
click at [53, 330] on label at bounding box center [53, 330] width 0 height 0
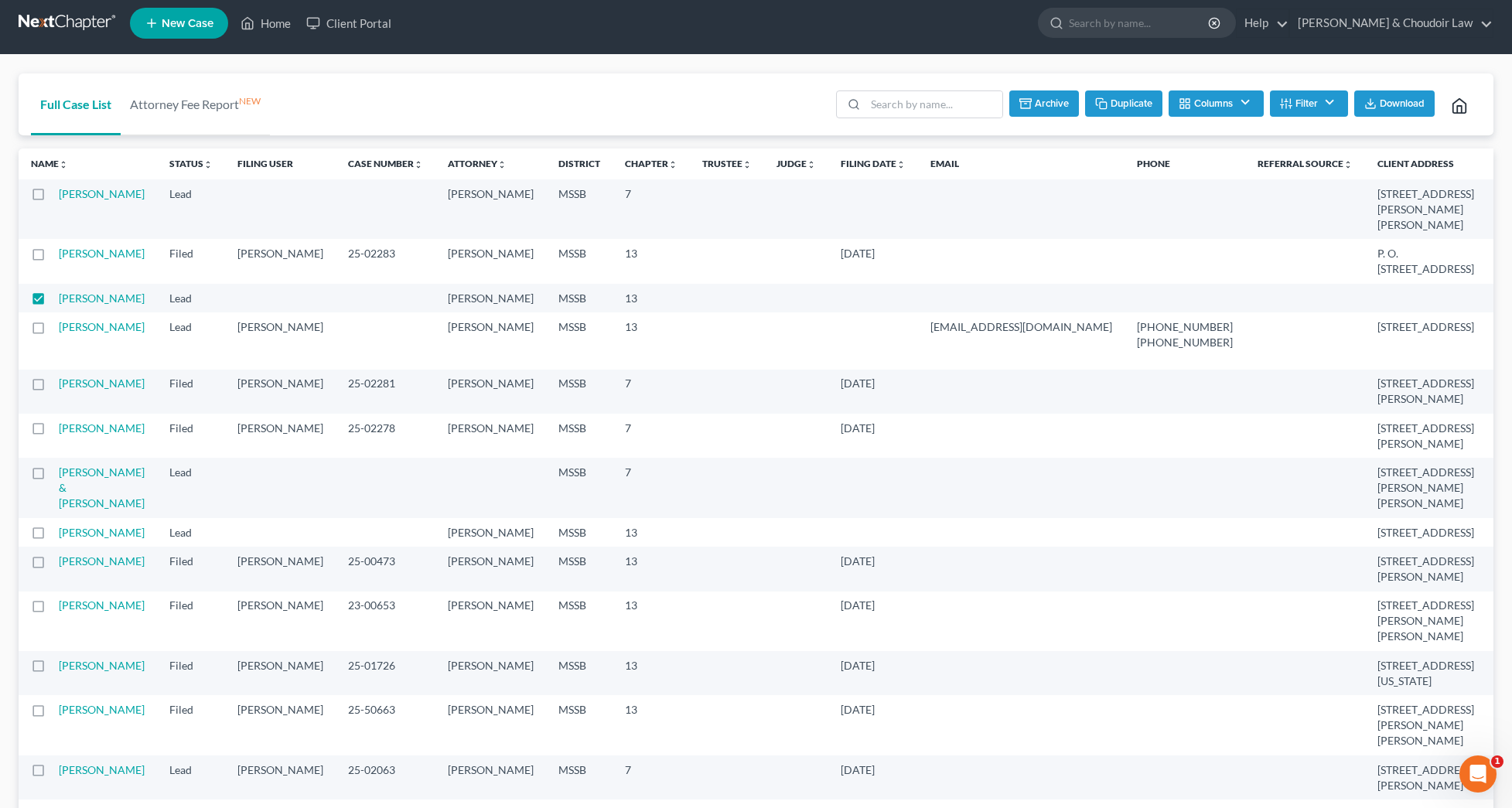
click at [58, 330] on input "checkbox" at bounding box center [63, 324] width 10 height 10
checkbox input "true"
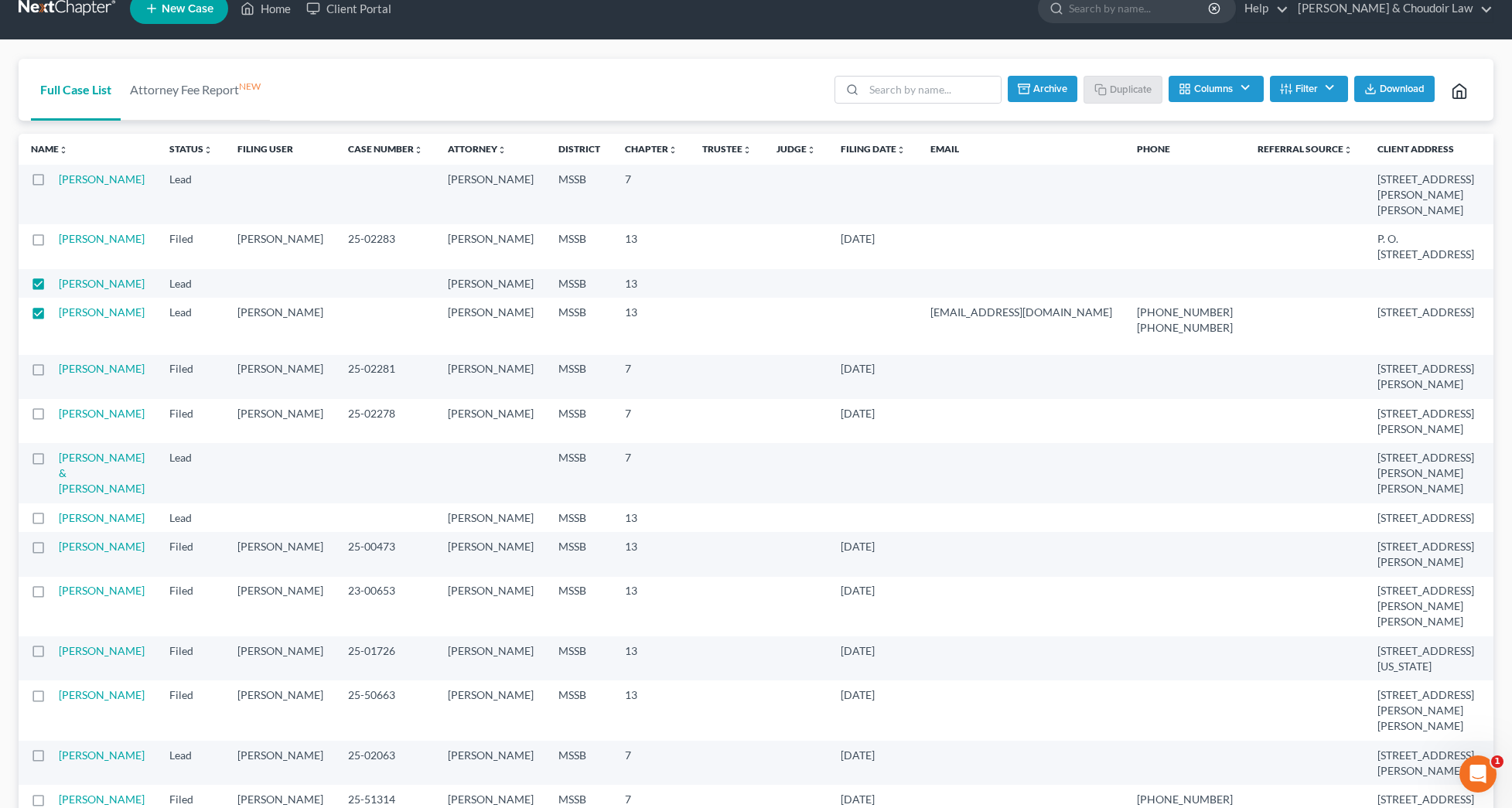
scroll to position [27, 0]
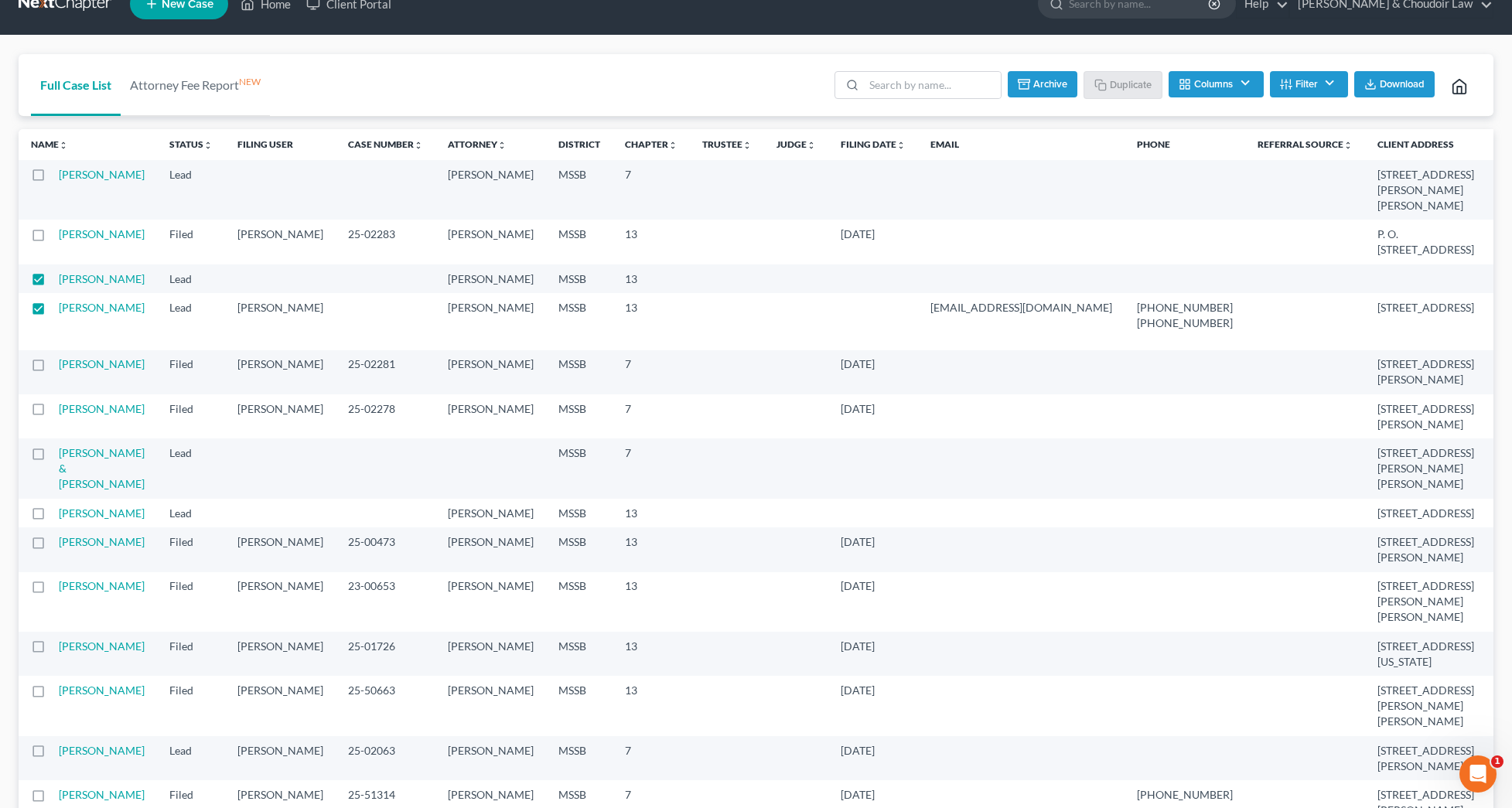
click at [1052, 87] on button "Archive" at bounding box center [1042, 85] width 70 height 26
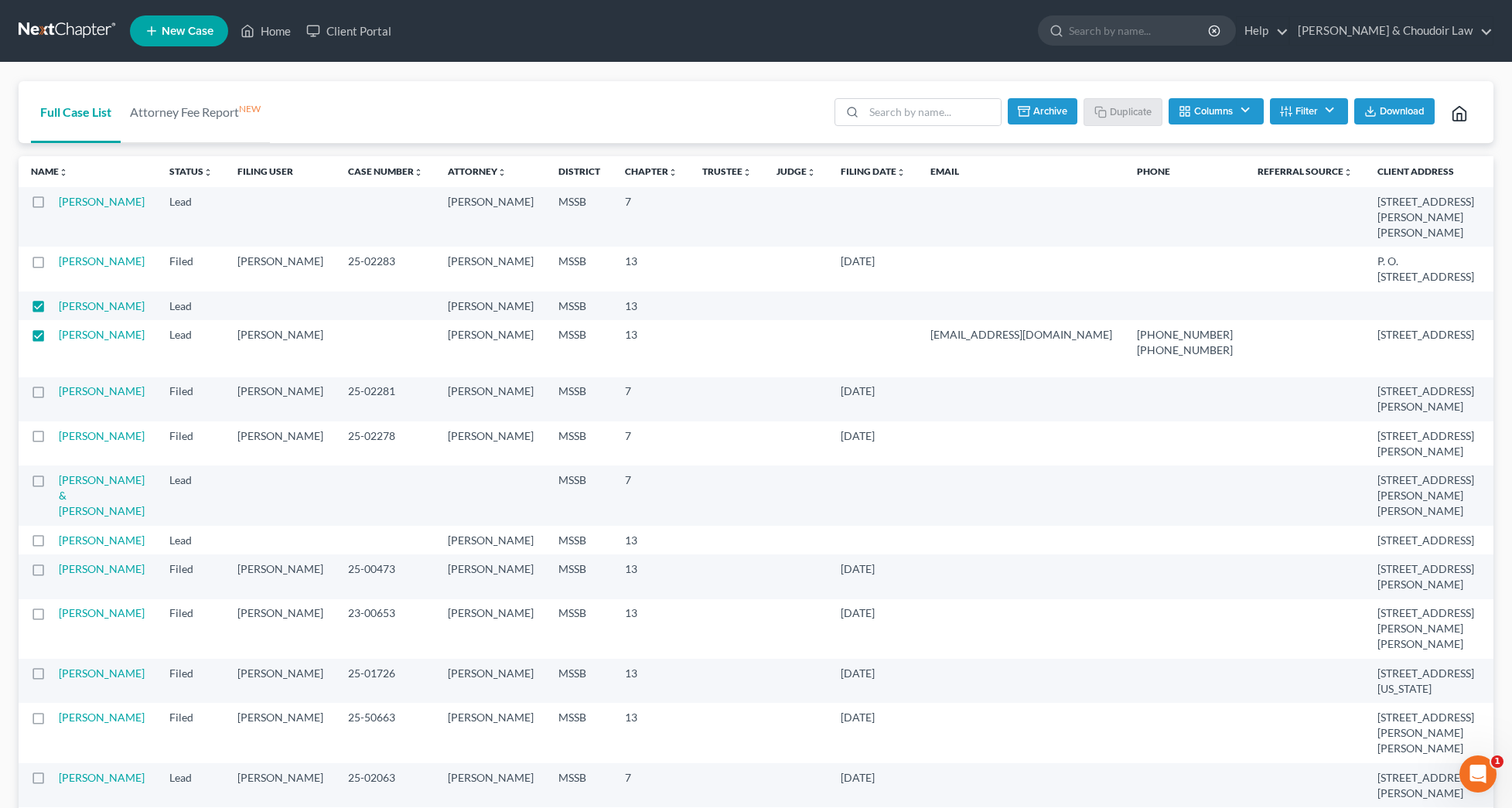
scroll to position [0, 0]
click at [1029, 115] on button "Archive" at bounding box center [1042, 111] width 70 height 26
click at [901, 107] on input "search" at bounding box center [932, 112] width 136 height 26
type input "childers"
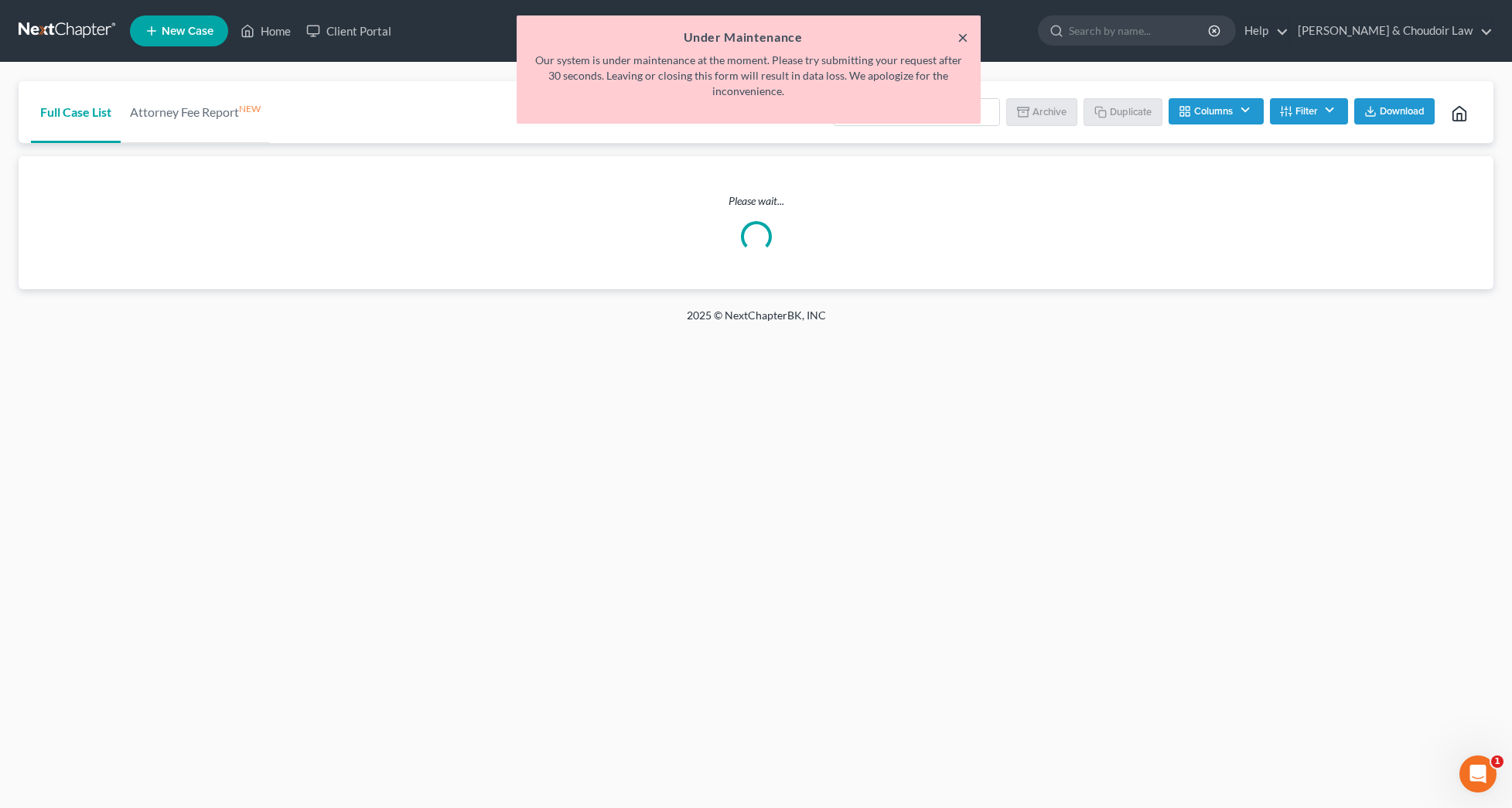
click at [966, 38] on button "×" at bounding box center [962, 37] width 11 height 19
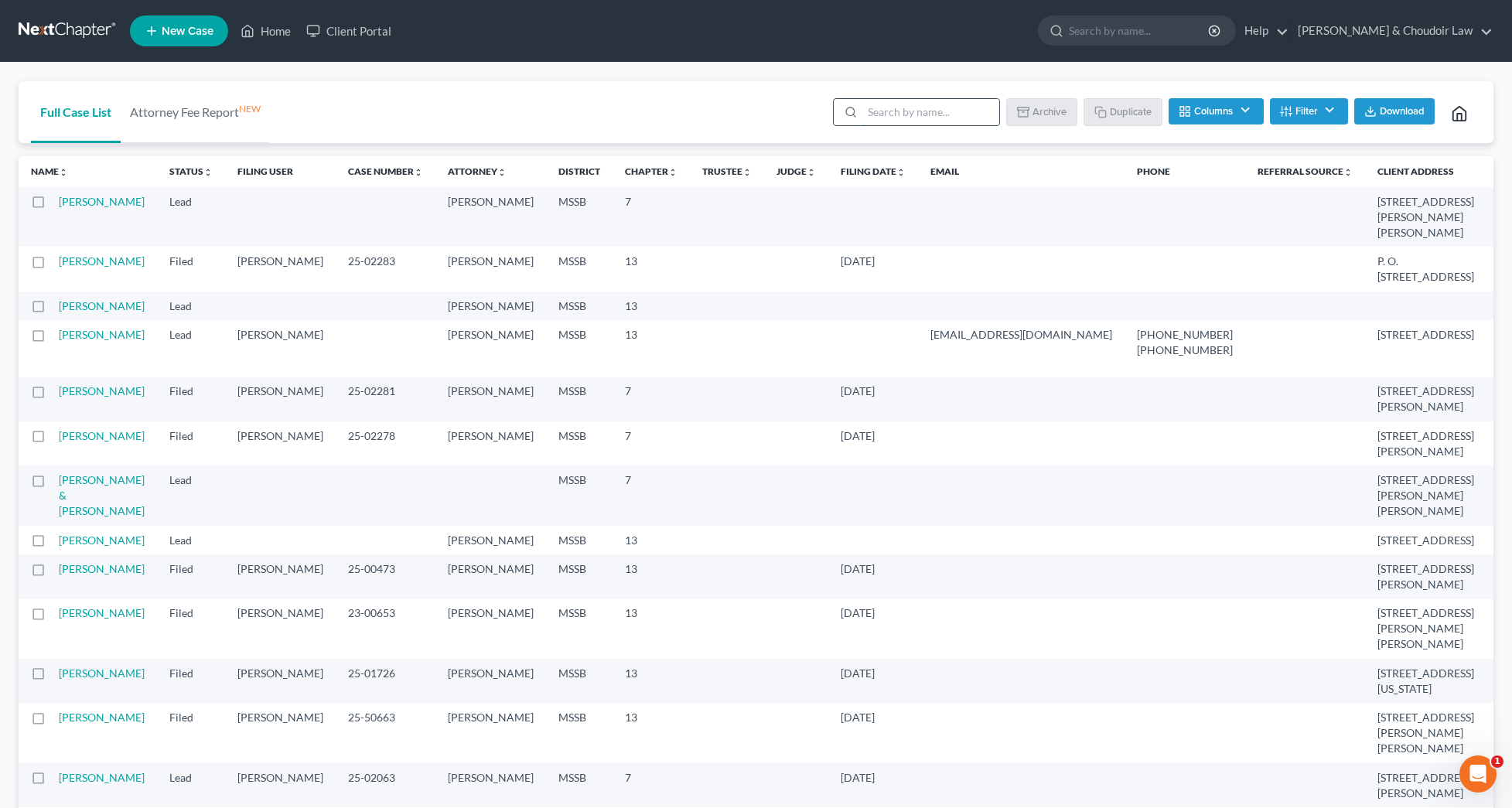
click at [974, 110] on input "search" at bounding box center [931, 112] width 136 height 26
click at [53, 310] on label at bounding box center [53, 310] width 0 height 0
click at [58, 308] on input "checkbox" at bounding box center [63, 303] width 10 height 10
checkbox input "true"
click at [53, 339] on label at bounding box center [53, 339] width 0 height 0
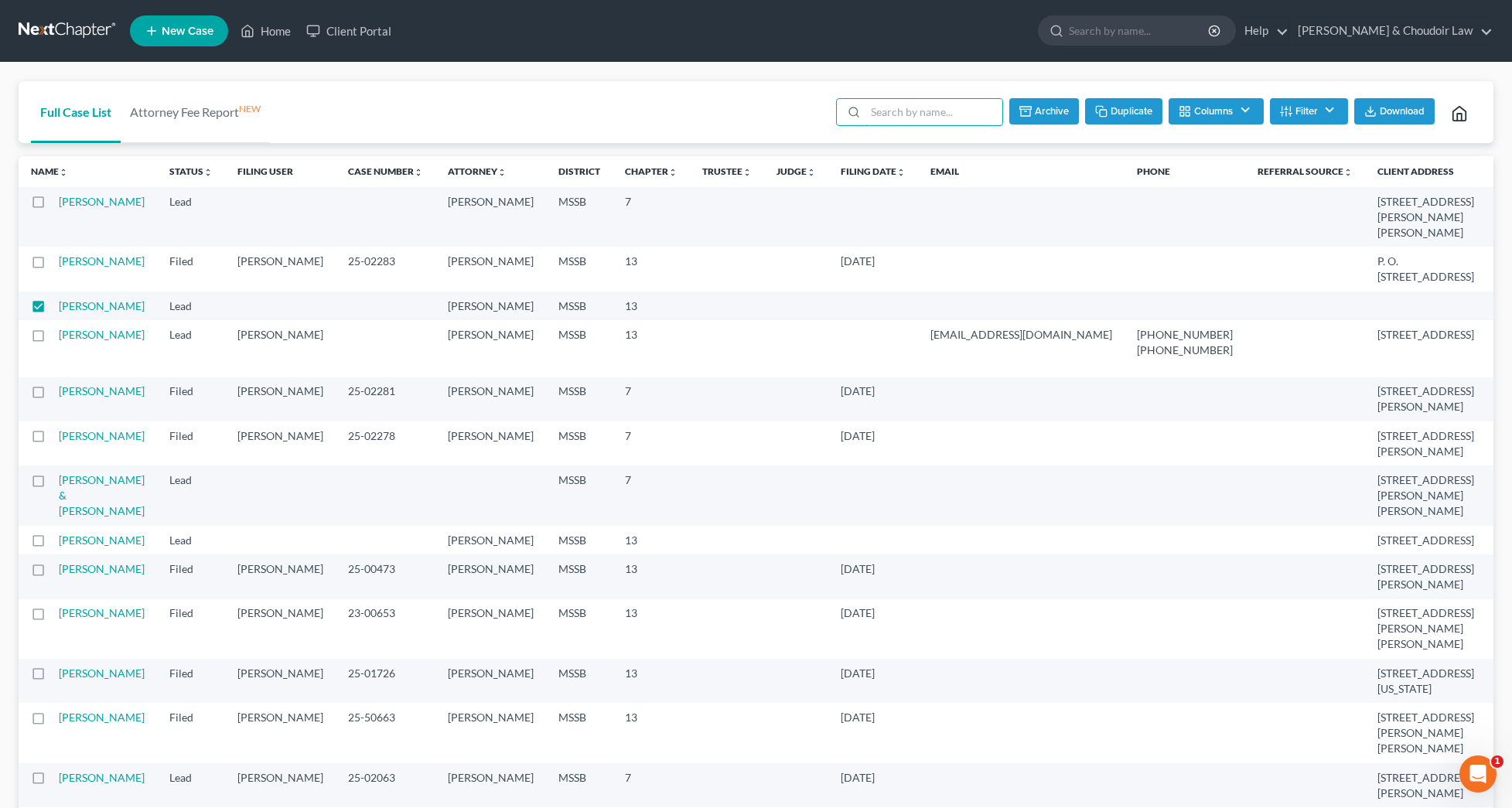
click at [58, 337] on input "checkbox" at bounding box center [63, 332] width 10 height 10
checkbox input "true"
click at [1032, 113] on button "Archive" at bounding box center [1042, 111] width 70 height 26
click at [922, 114] on input "search" at bounding box center [932, 112] width 136 height 26
click at [1033, 109] on button "Archive" at bounding box center [1042, 111] width 70 height 26
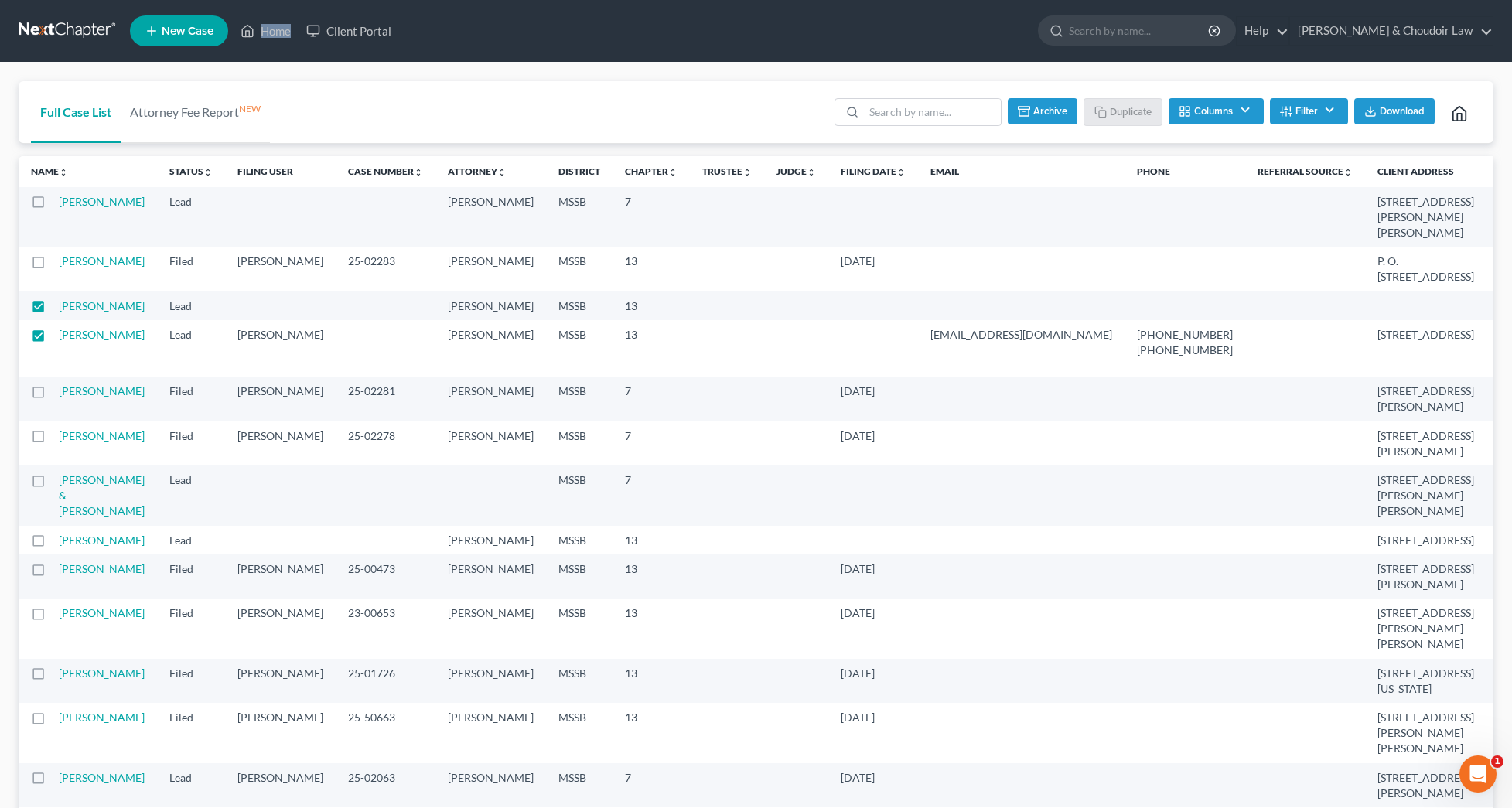
scroll to position [10, 0]
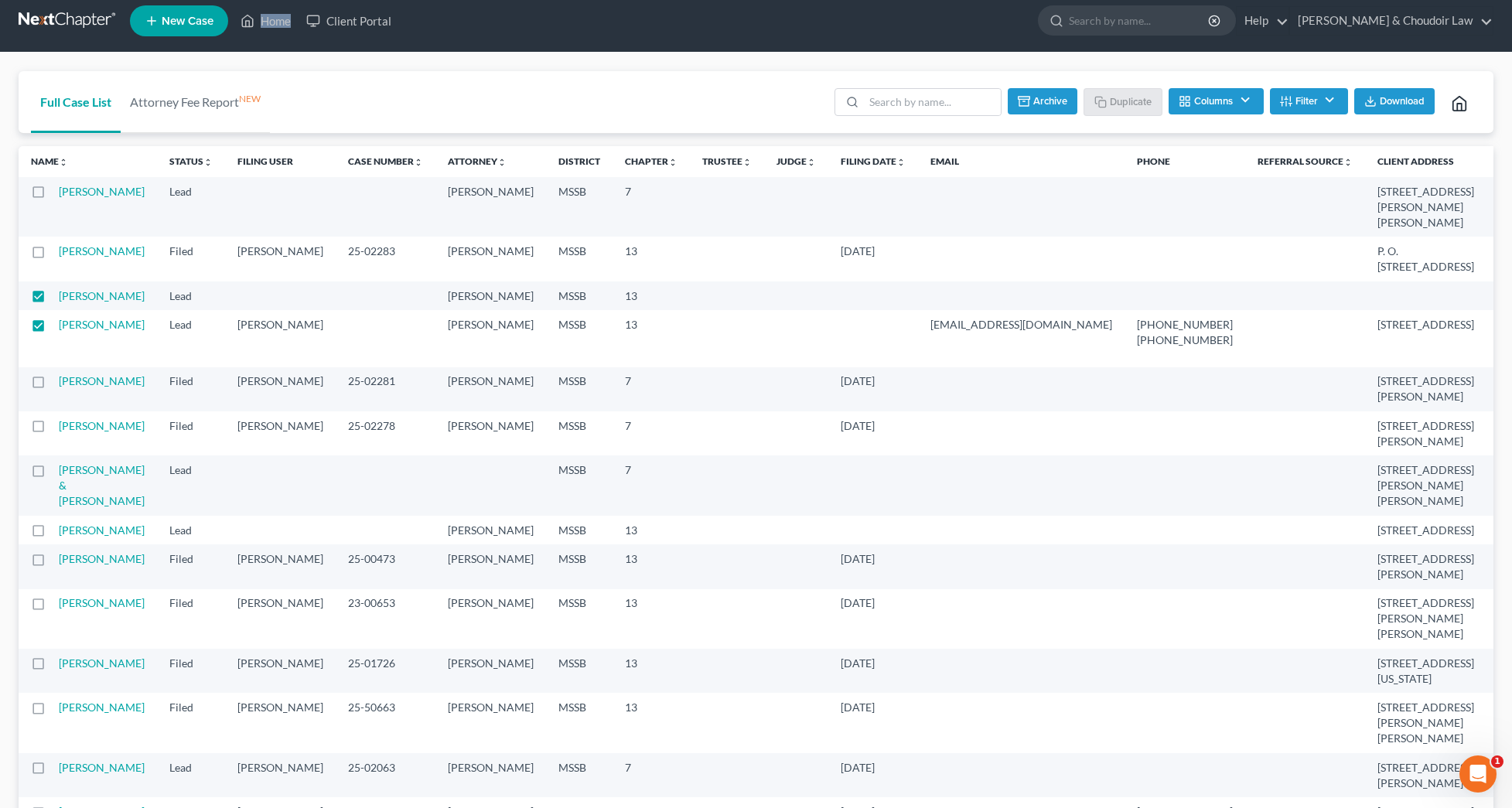
click at [1042, 103] on button "Archive" at bounding box center [1042, 101] width 70 height 26
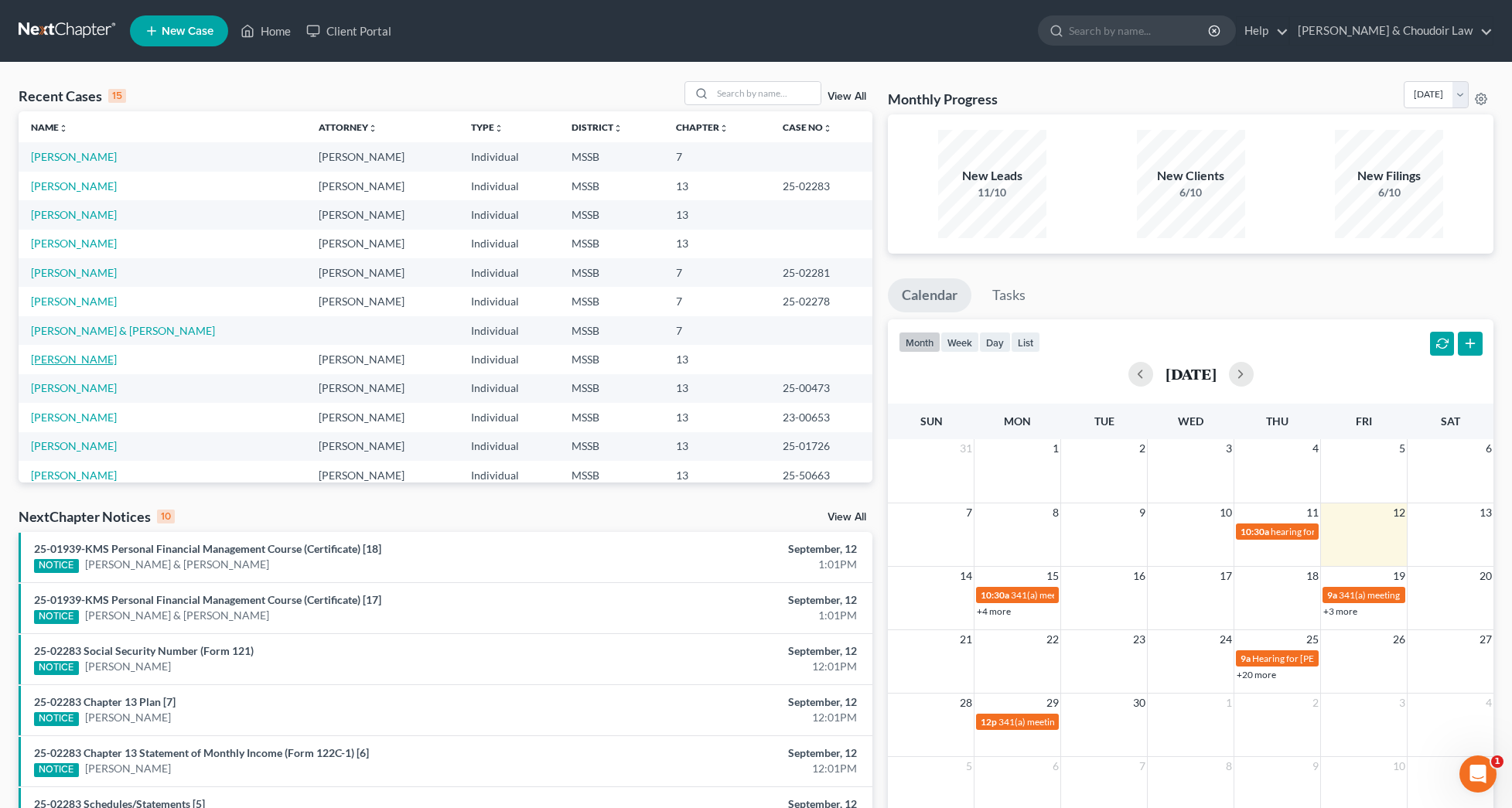
scroll to position [4, 0]
click at [67, 362] on link "[PERSON_NAME]" at bounding box center [74, 355] width 86 height 13
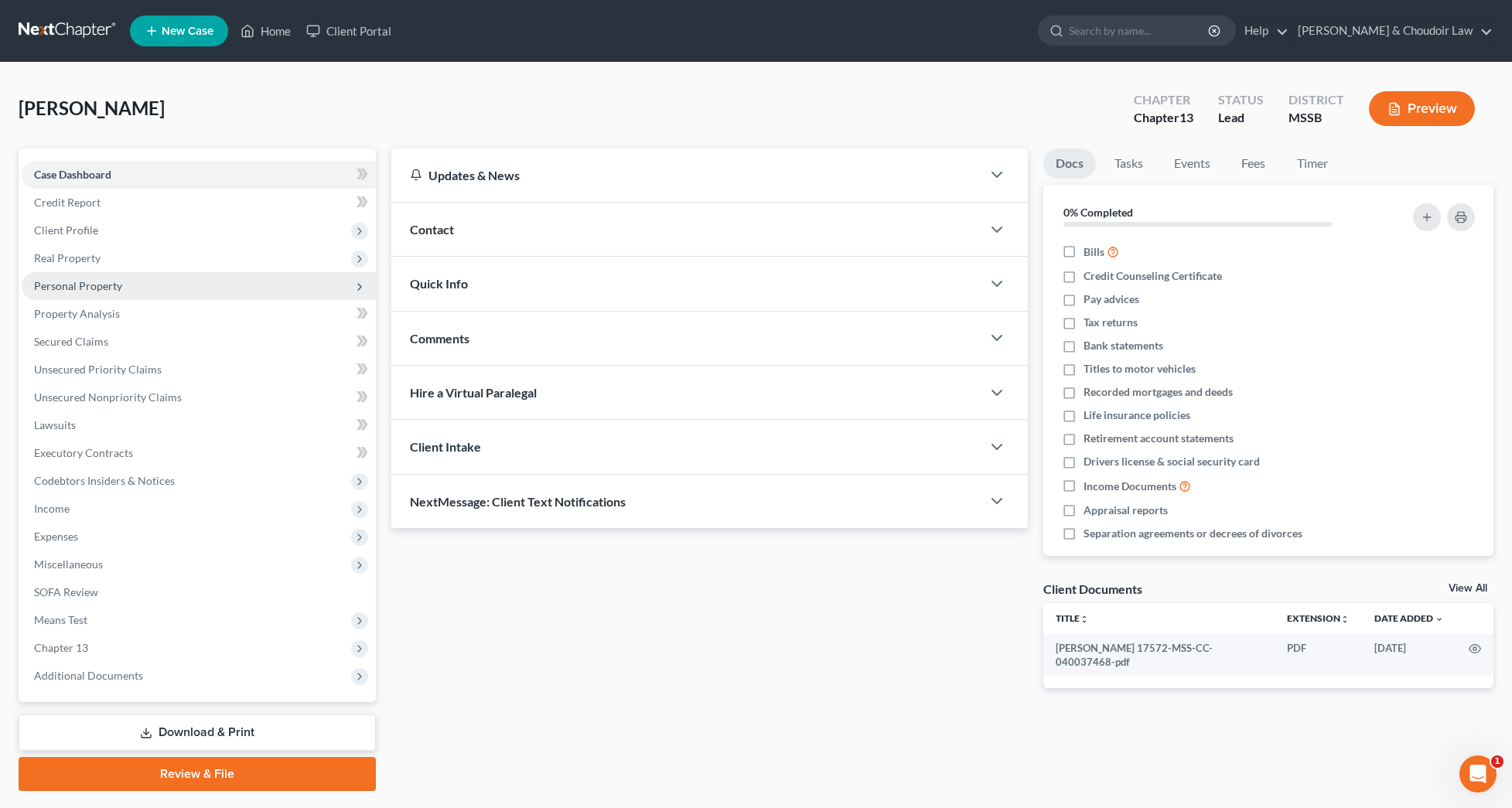
click at [99, 276] on span "Personal Property" at bounding box center [198, 286] width 354 height 28
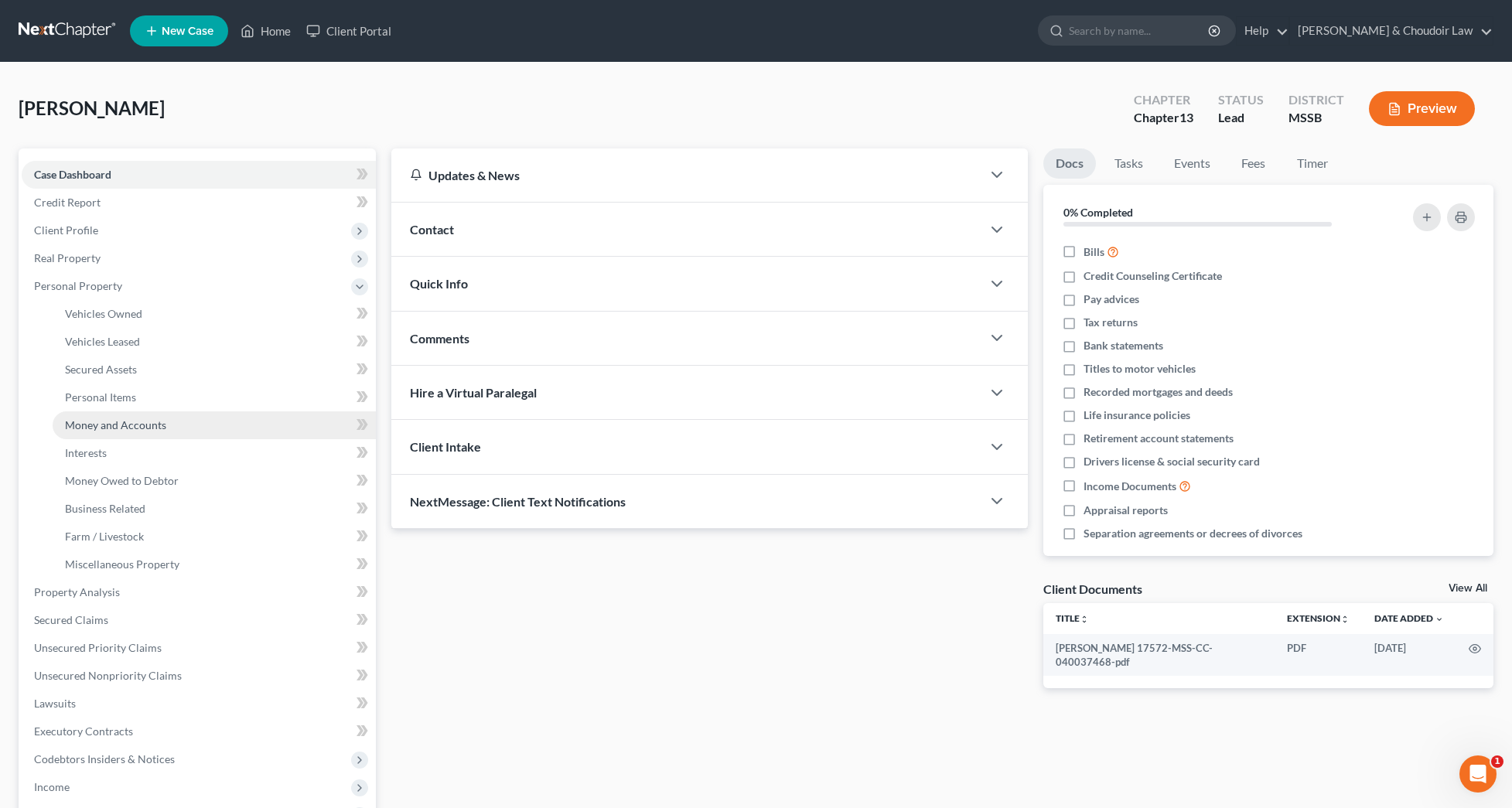
scroll to position [12, 0]
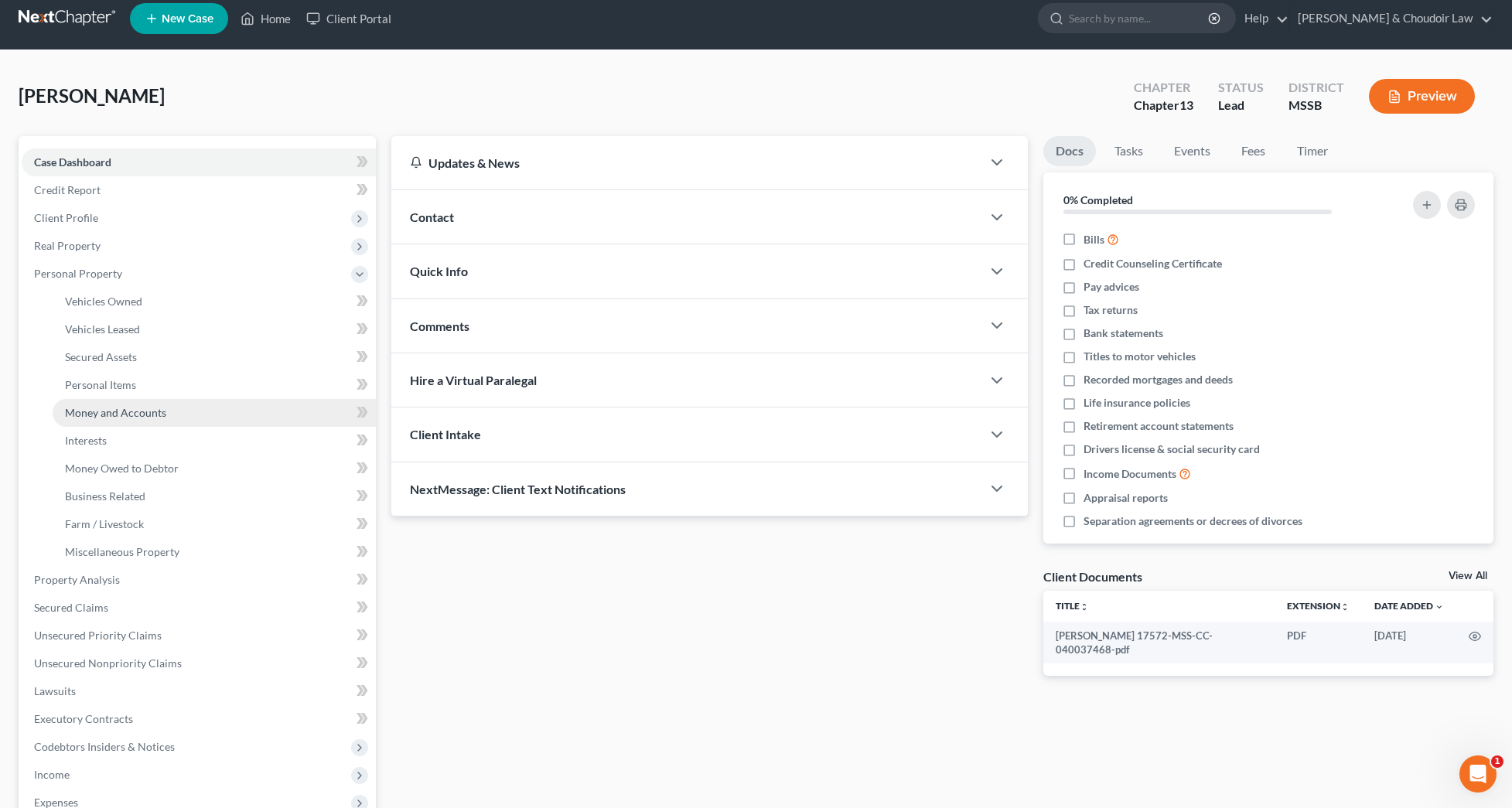
click at [152, 418] on span "Money and Accounts" at bounding box center [115, 413] width 101 height 13
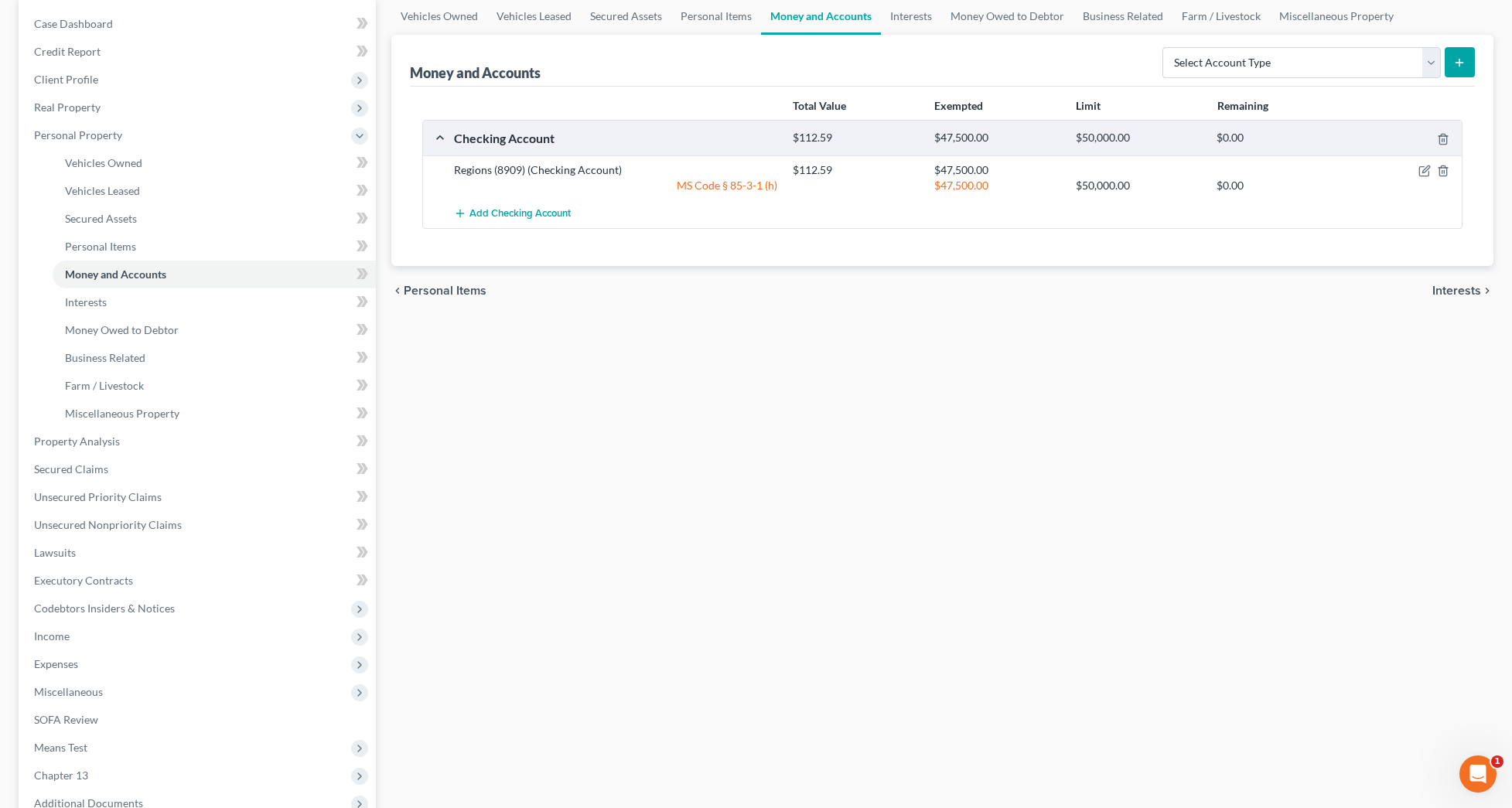
scroll to position [159, 0]
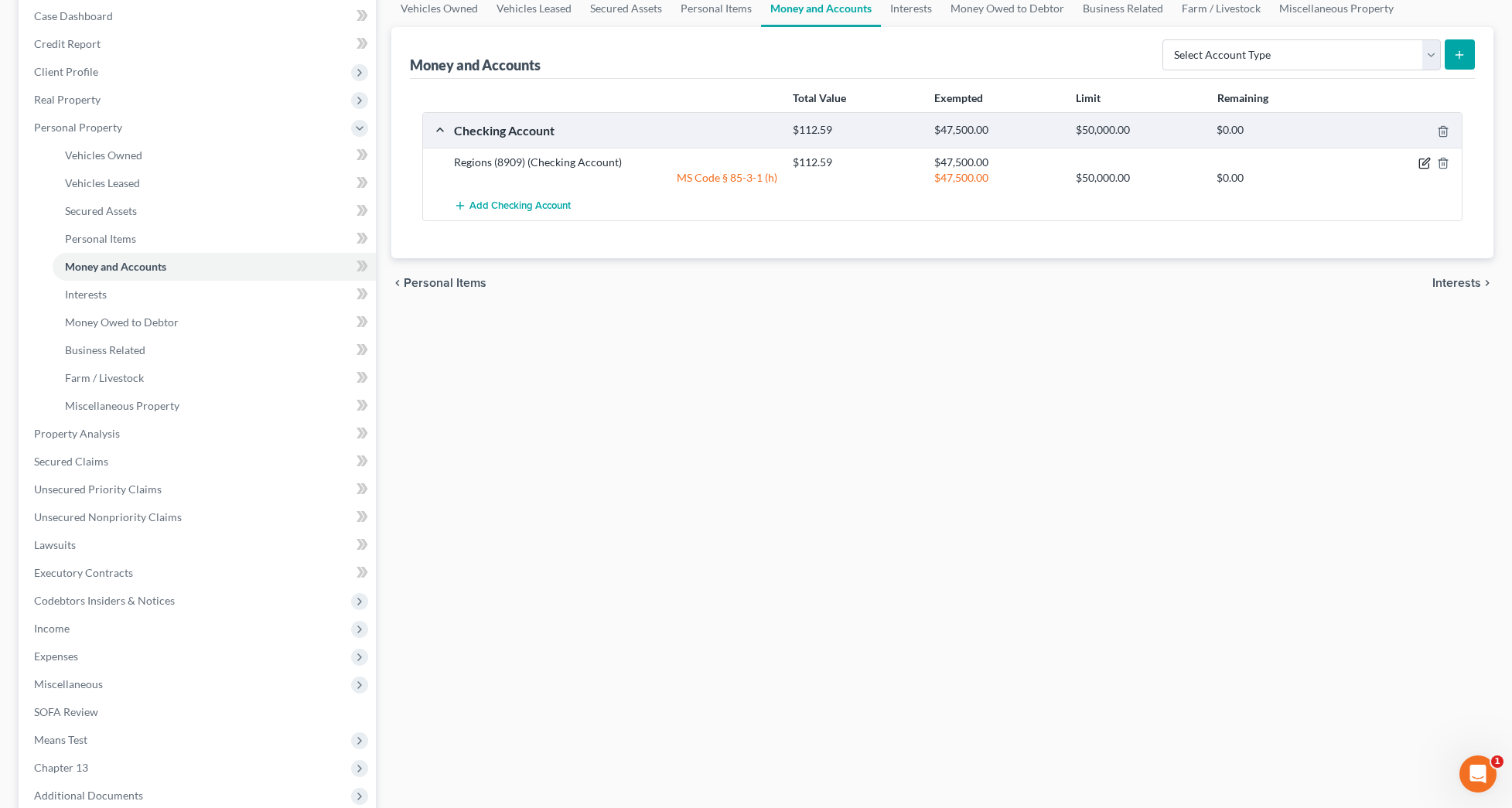
click at [1421, 164] on icon "button" at bounding box center [1424, 163] width 12 height 12
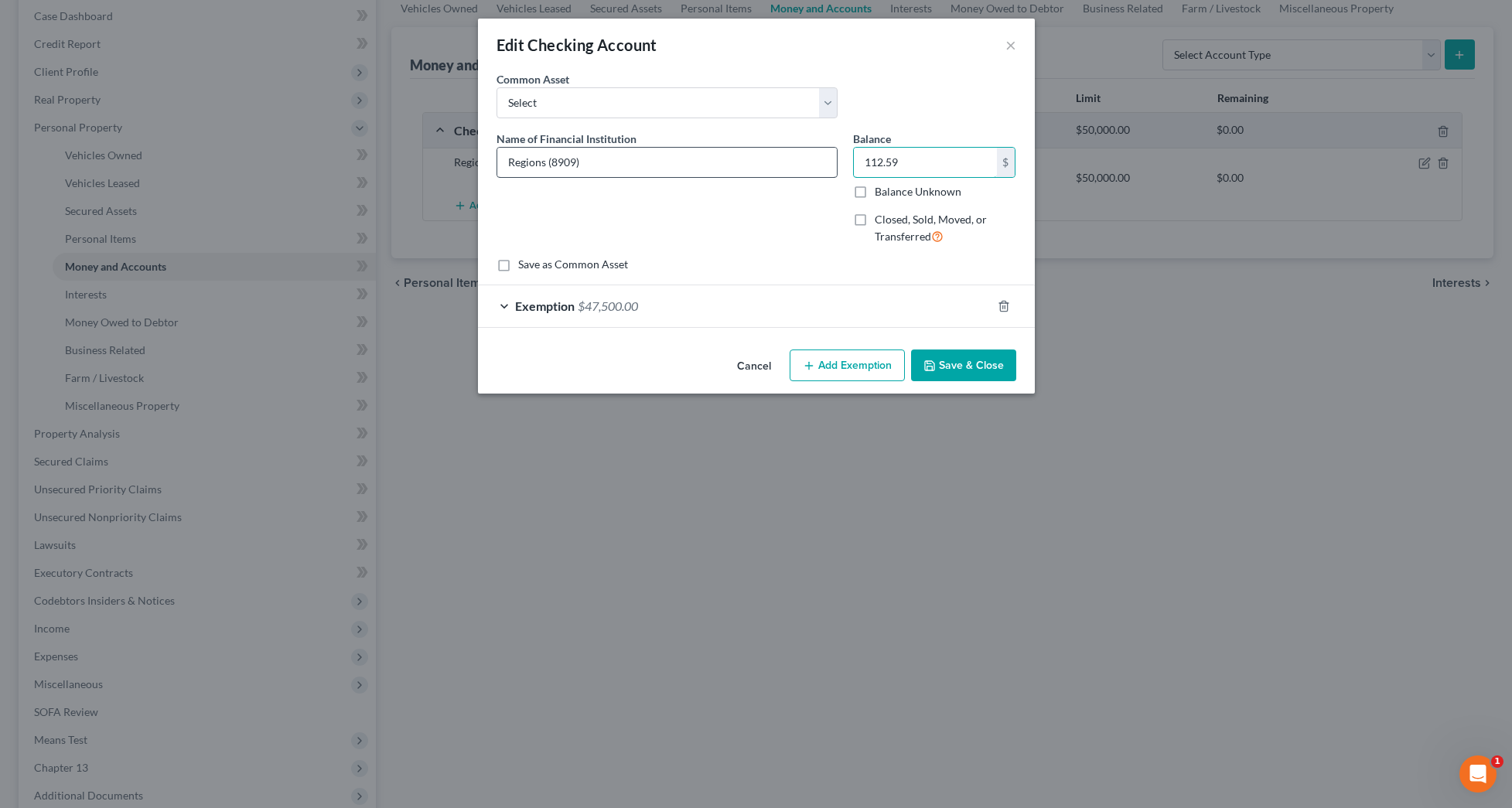
drag, startPoint x: 914, startPoint y: 165, endPoint x: 788, endPoint y: 162, distance: 126.0
click at [788, 162] on div "Name of Financial Institution * Regions (8909) Balance 112.59 $ Balance Unknown…" at bounding box center [756, 194] width 535 height 127
type input "238.86"
click at [942, 357] on button "Save & Close" at bounding box center [964, 365] width 105 height 32
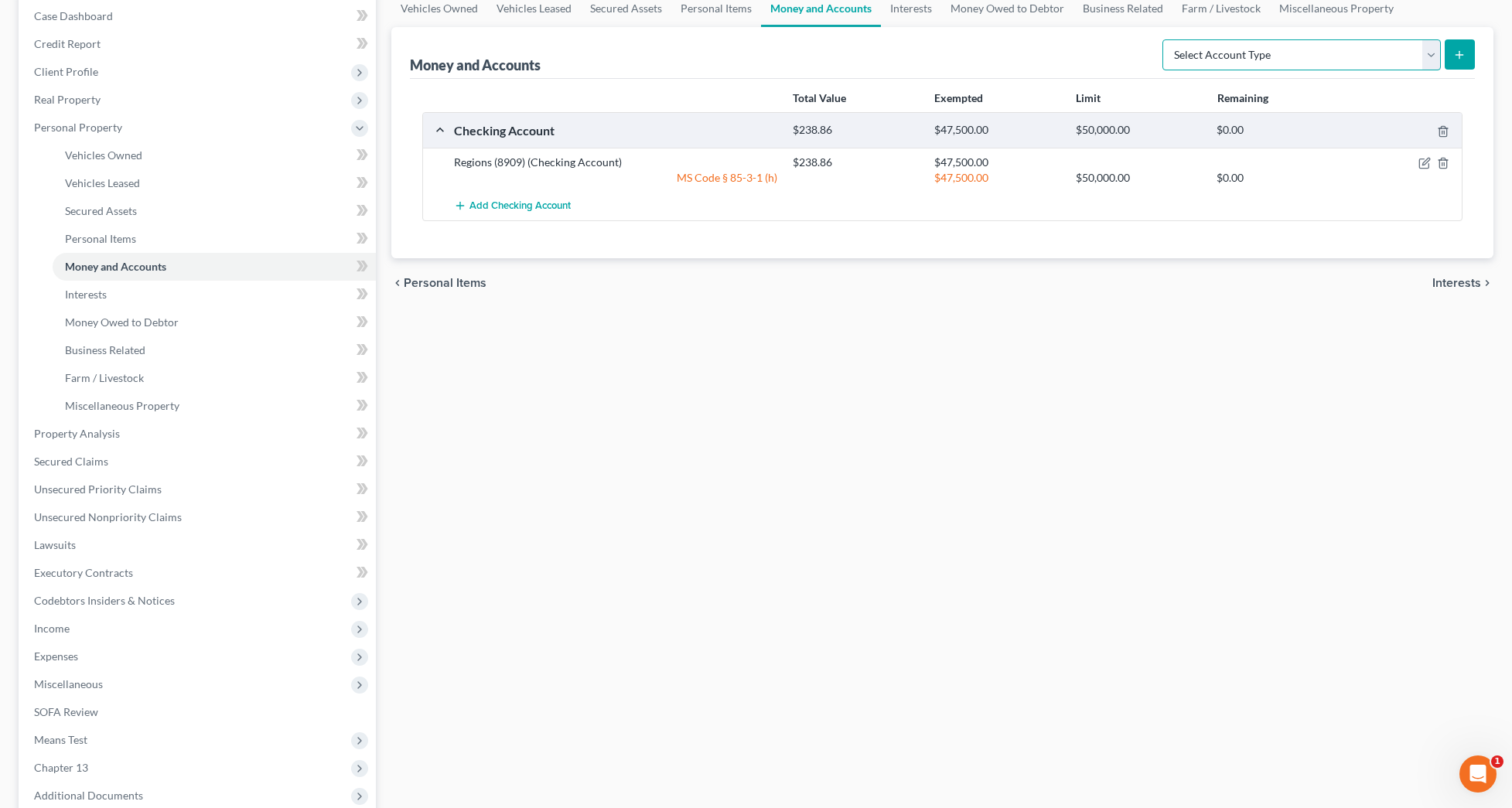
select select "savings"
click at [1454, 53] on icon "submit" at bounding box center [1459, 54] width 12 height 12
click at [1468, 64] on button "submit" at bounding box center [1459, 54] width 30 height 30
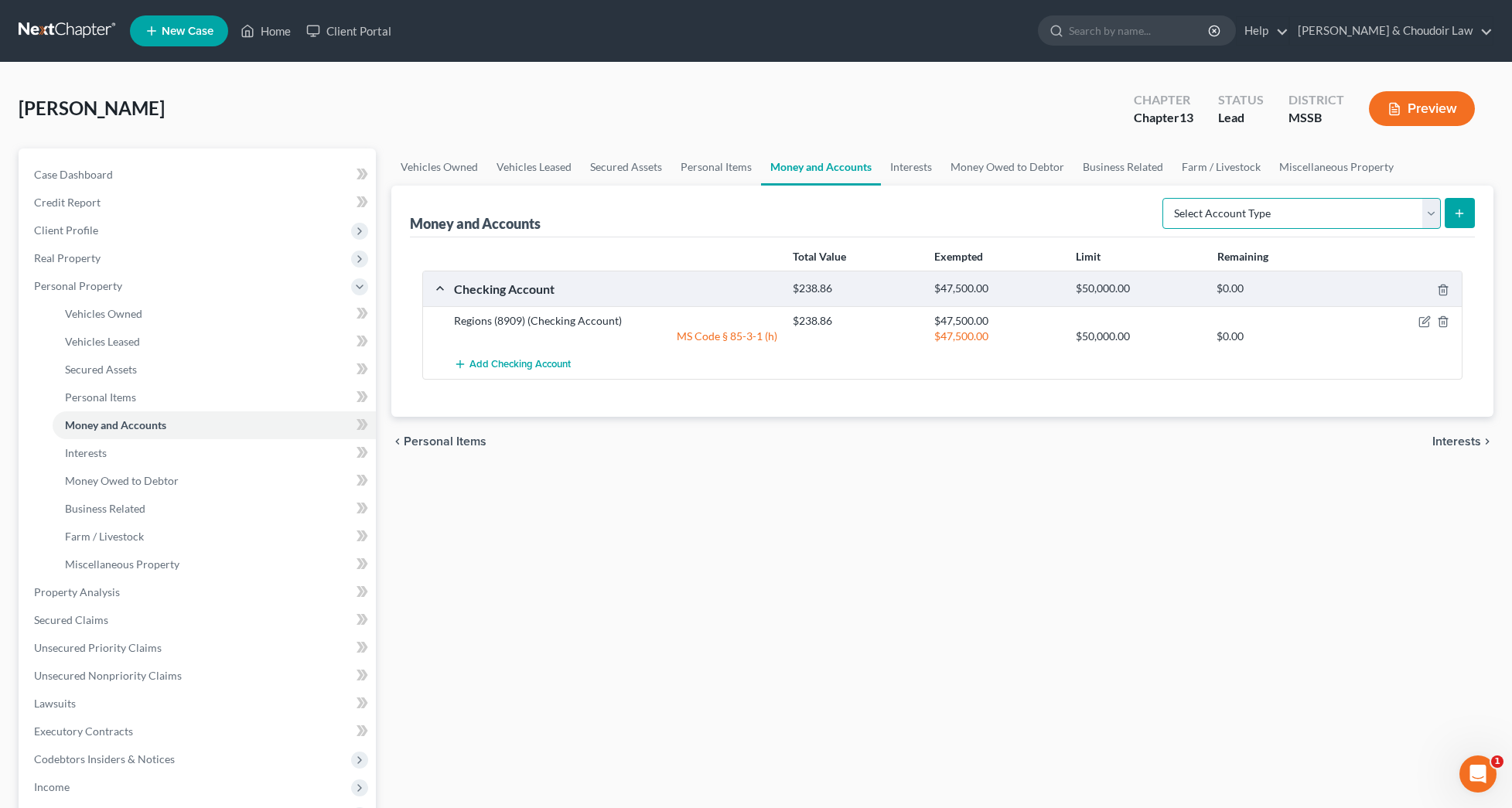
select select "savings"
click at [1459, 213] on line "submit" at bounding box center [1459, 213] width 0 height 7
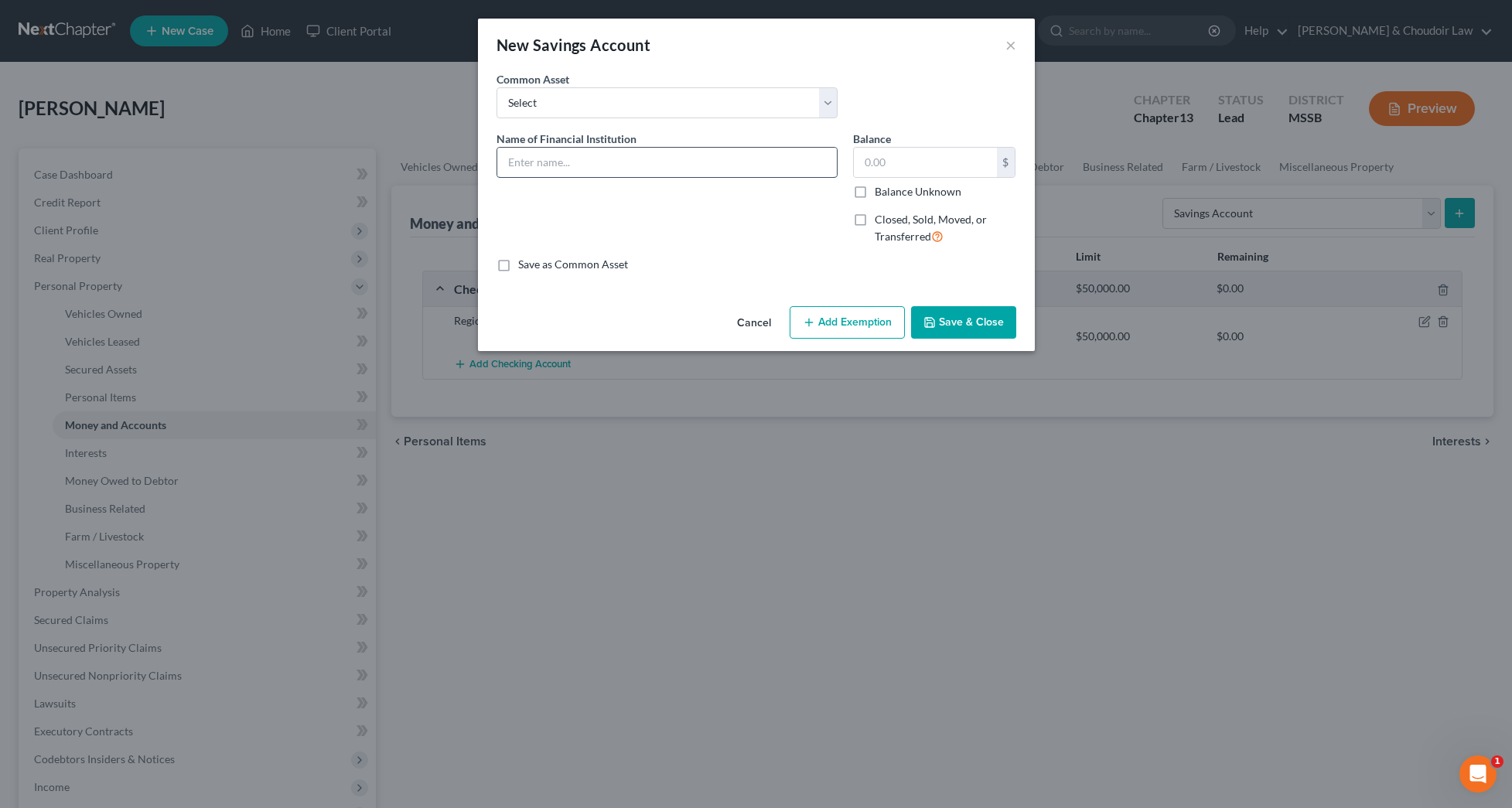
click at [761, 172] on input "text" at bounding box center [667, 163] width 340 height 30
drag, startPoint x: 576, startPoint y: 162, endPoint x: 552, endPoint y: 164, distance: 24.1
click at [552, 164] on input "Regions (8909)" at bounding box center [667, 163] width 340 height 30
type input "Regions (5332)"
type input "525.64"
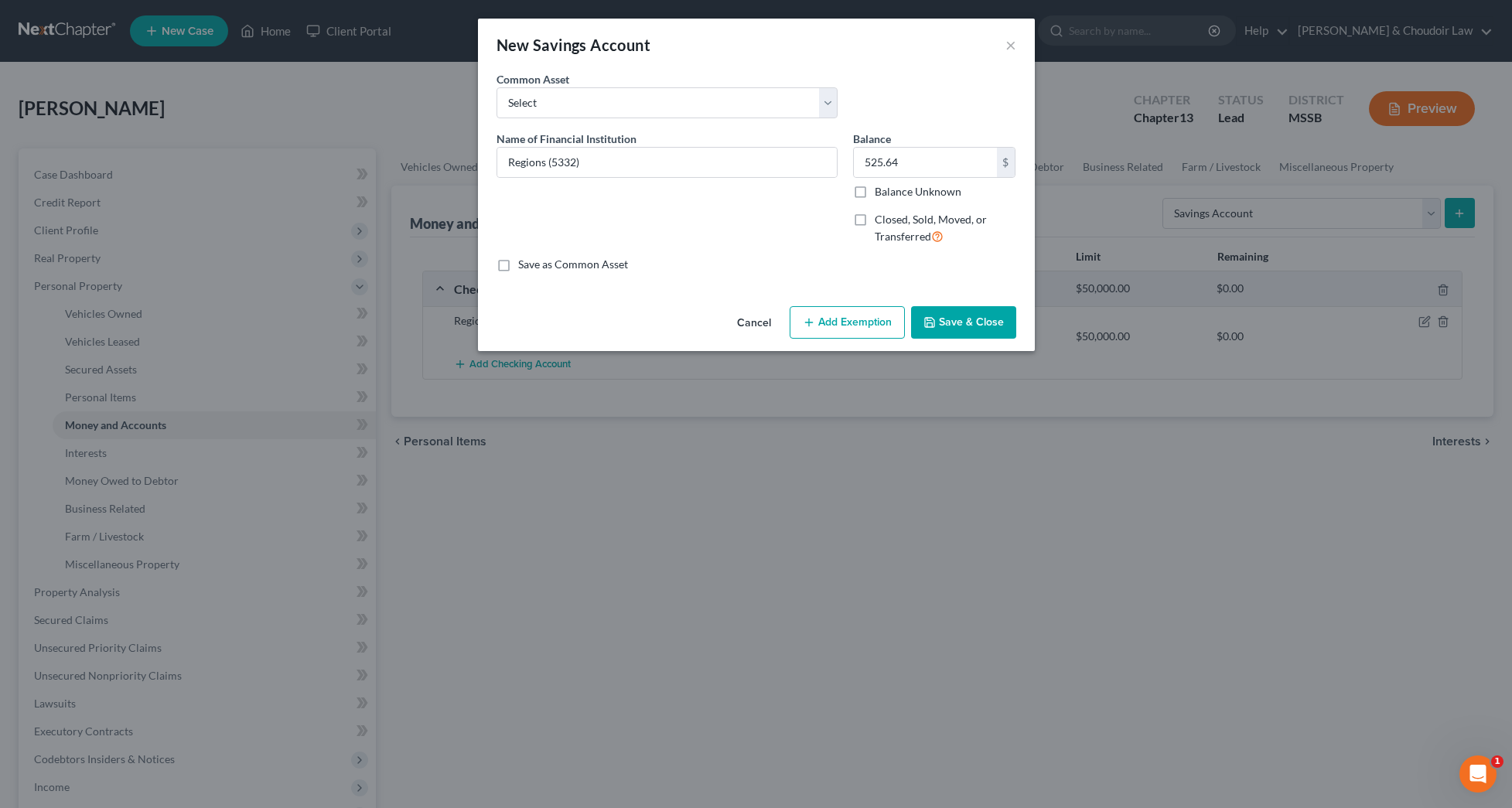
click at [837, 318] on button "Add Exemption" at bounding box center [847, 321] width 115 height 32
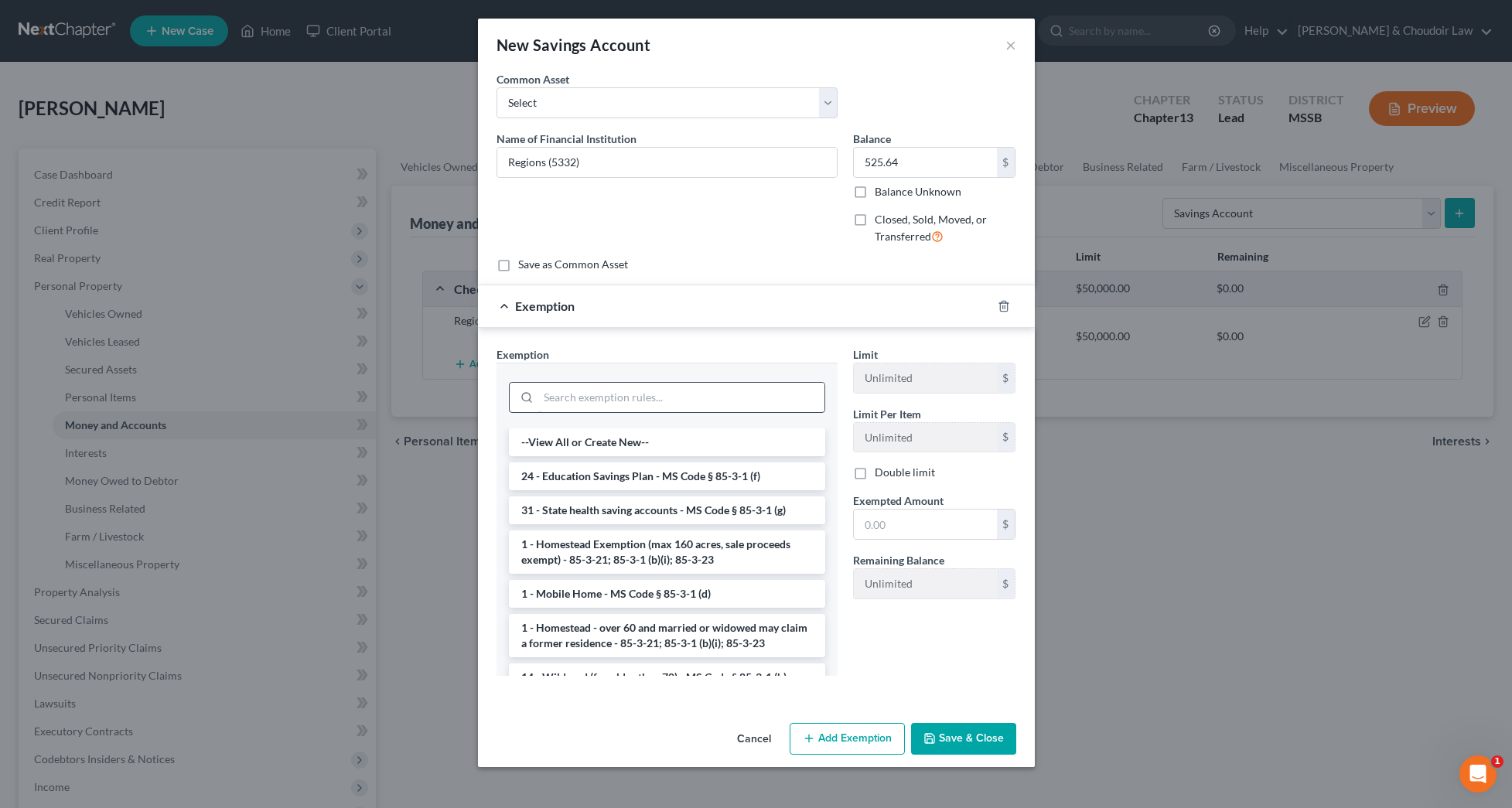
click at [732, 390] on input "search" at bounding box center [682, 398] width 286 height 30
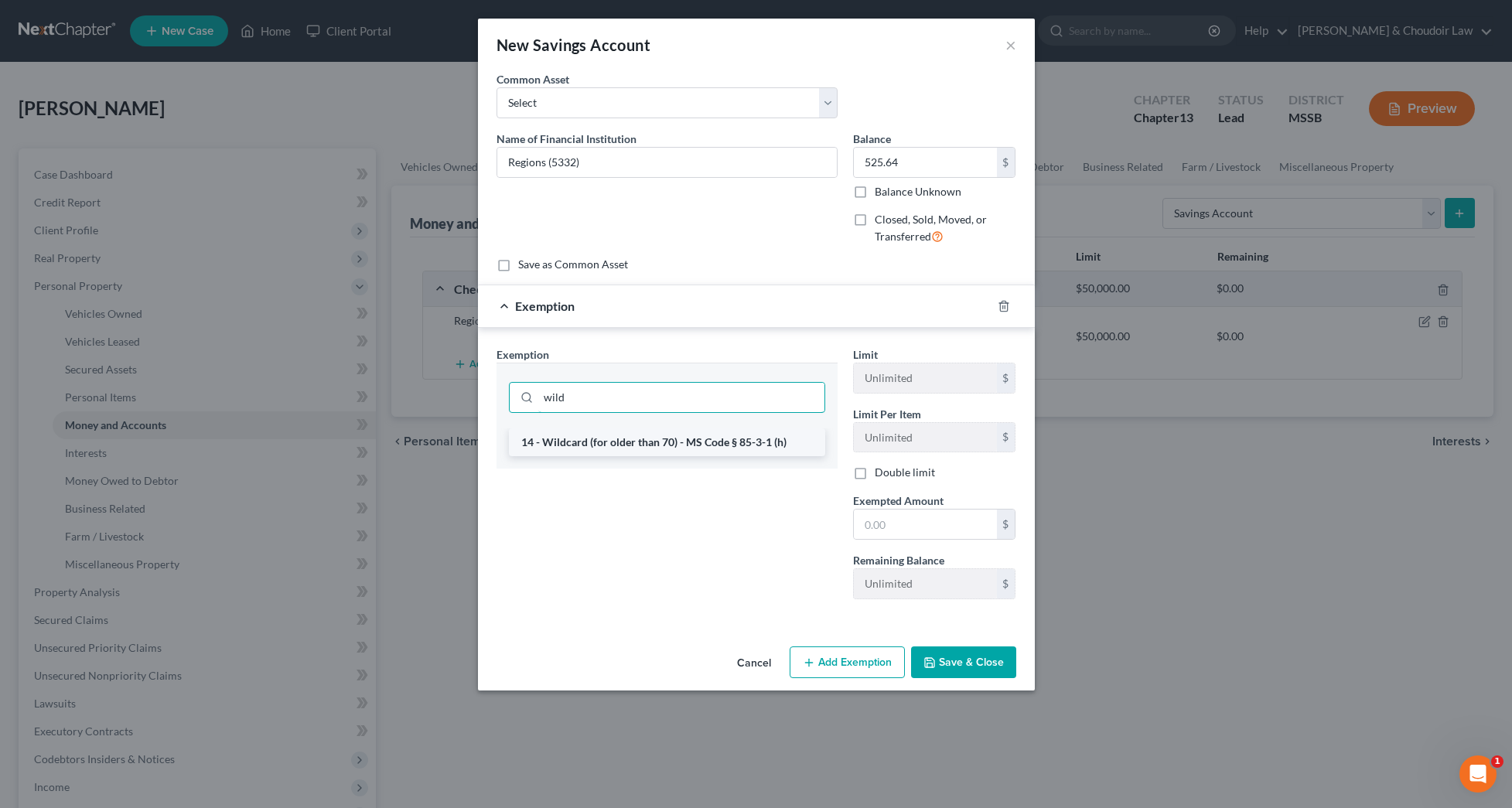
type input "wild"
drag, startPoint x: 731, startPoint y: 443, endPoint x: 759, endPoint y: 456, distance: 30.9
click at [731, 443] on li "14 - Wildcard (for older than 70) - MS Code § 85-3-1 (h)" at bounding box center [667, 442] width 317 height 28
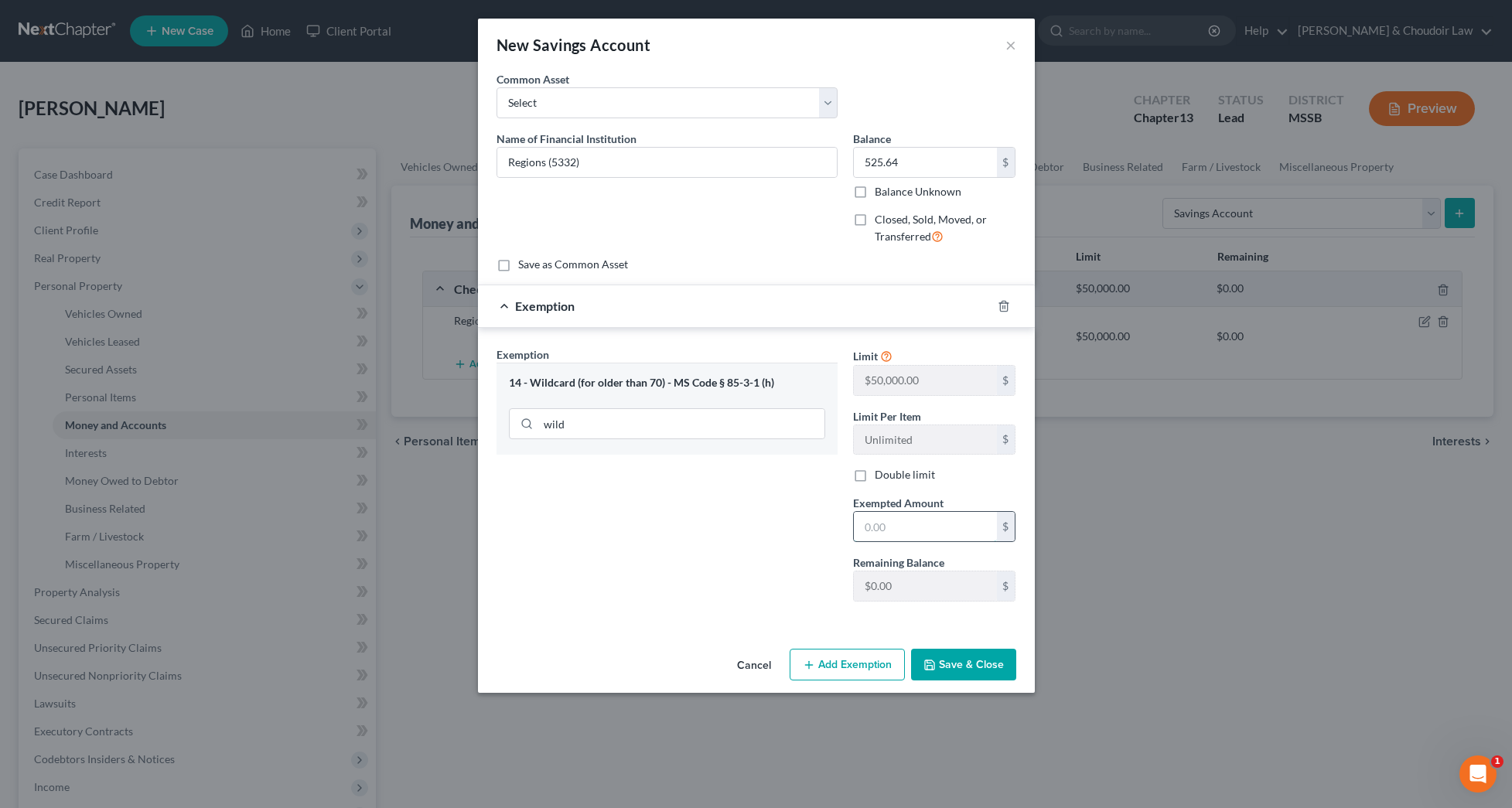
click at [895, 525] on input "text" at bounding box center [925, 527] width 143 height 30
type input "5,000"
click at [979, 668] on button "Save & Close" at bounding box center [964, 664] width 105 height 32
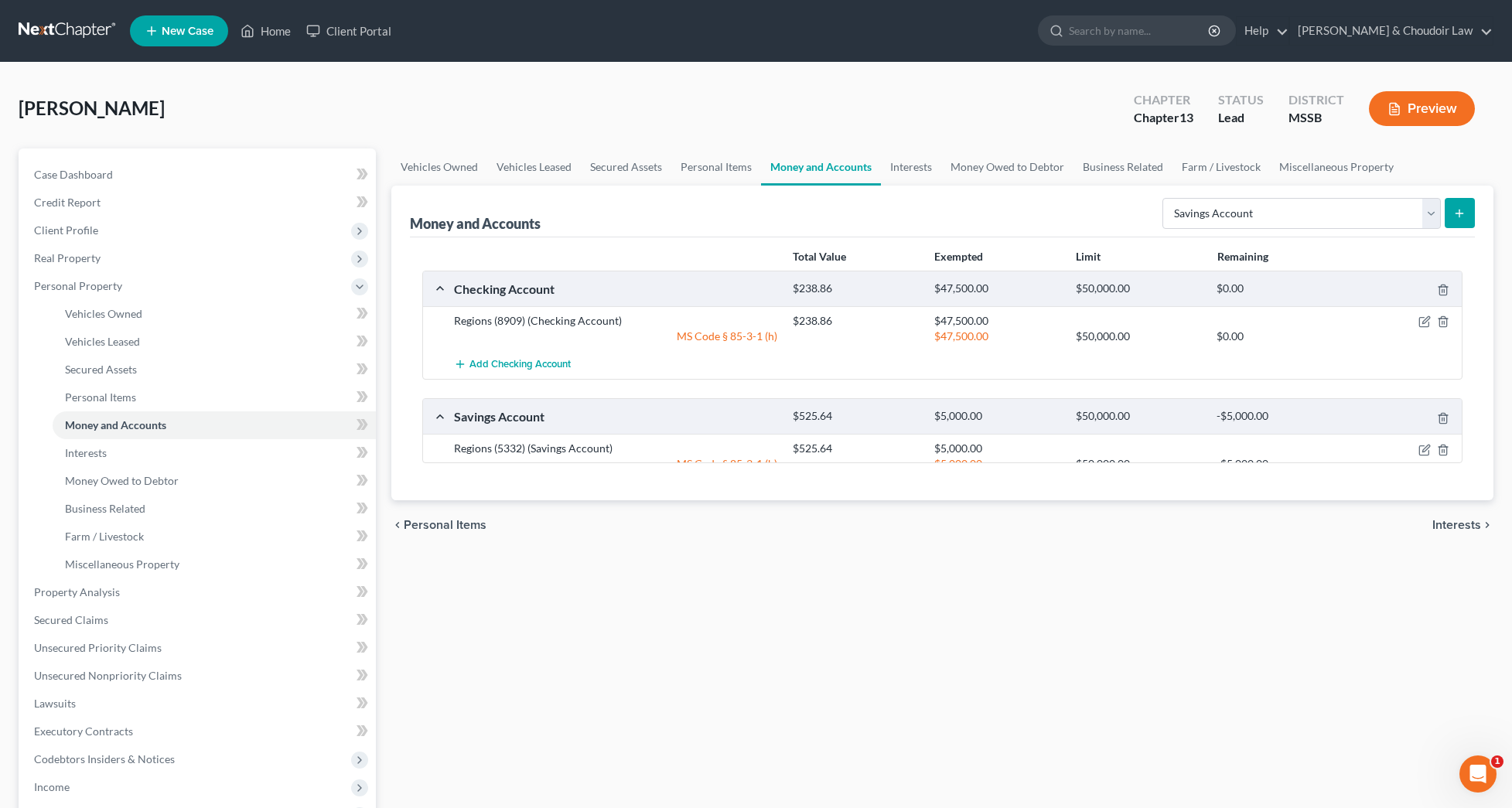
scroll to position [20, 0]
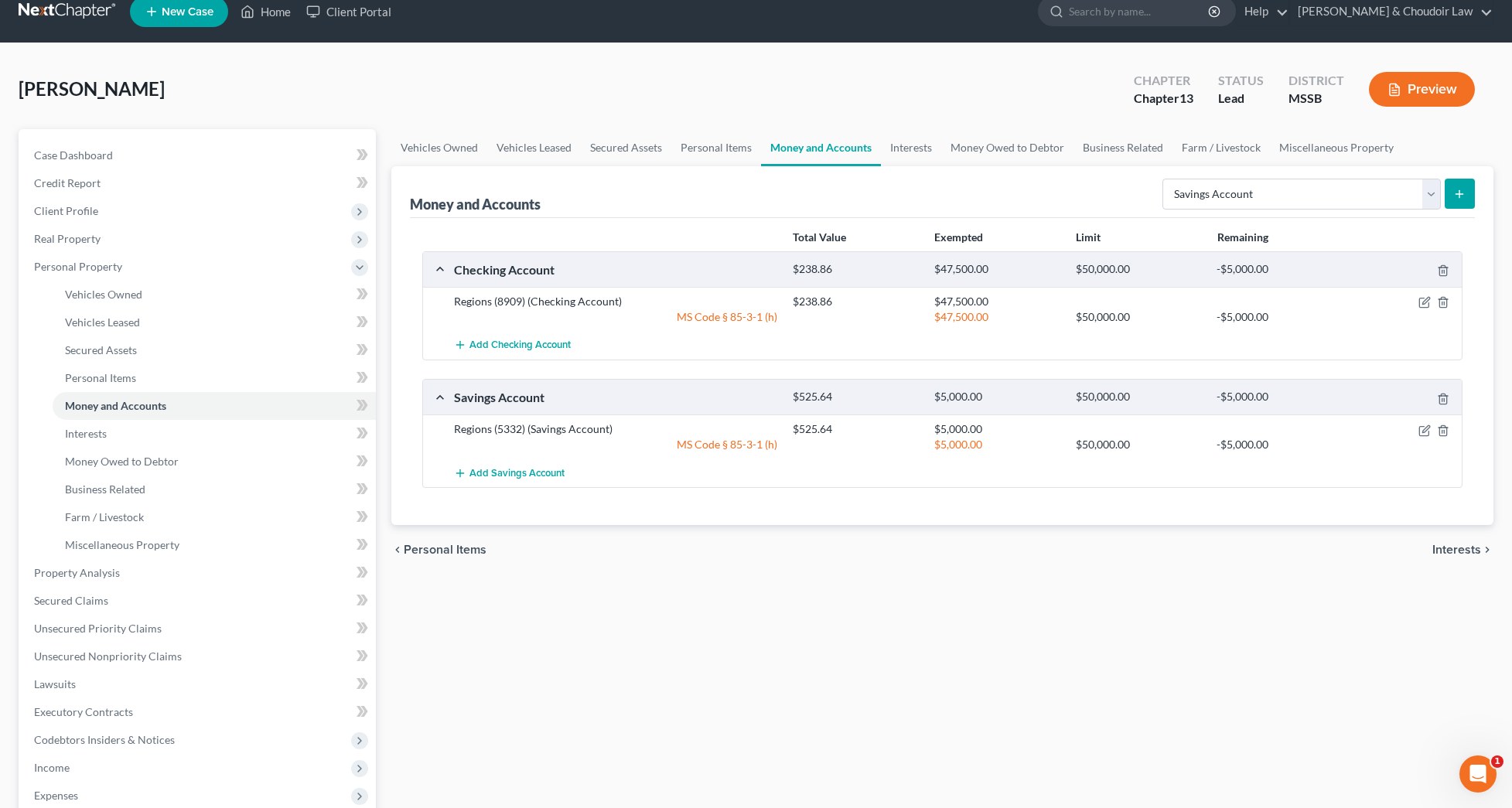
click at [1431, 302] on div at bounding box center [1406, 301] width 113 height 16
click at [1427, 302] on icon "button" at bounding box center [1424, 302] width 12 height 12
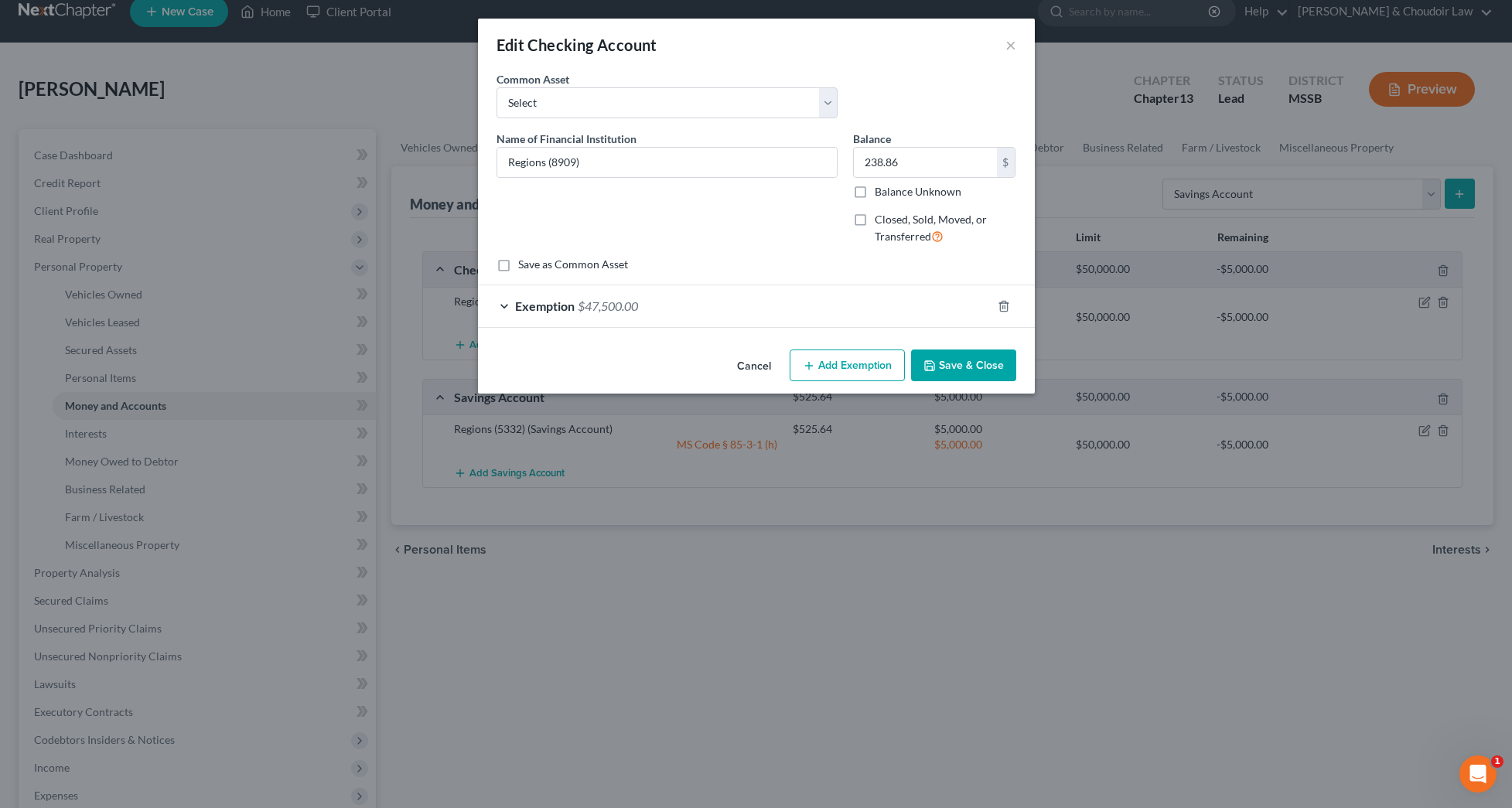
click at [638, 307] on span "$47,500.00" at bounding box center [607, 306] width 60 height 15
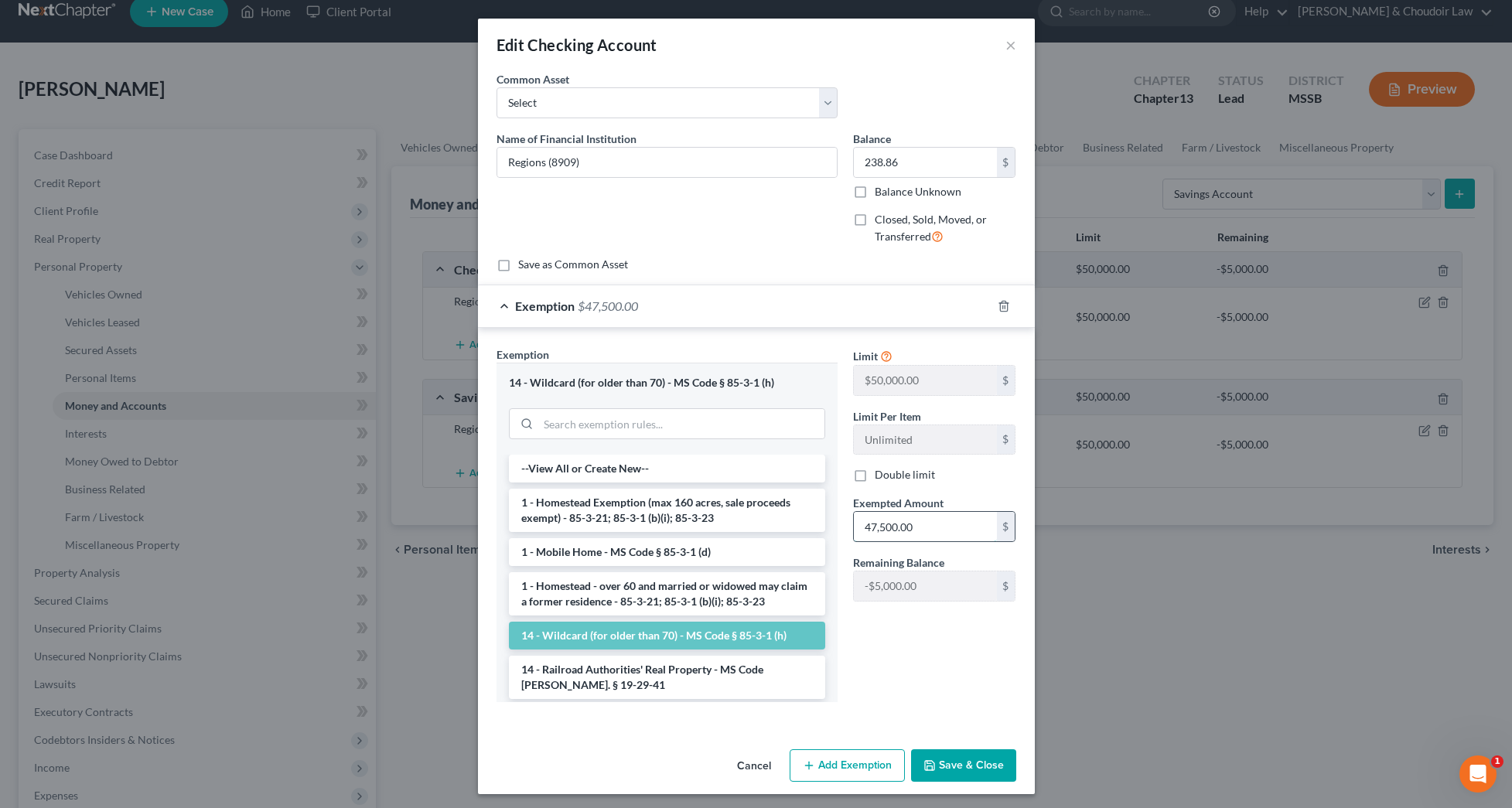
drag, startPoint x: 876, startPoint y: 528, endPoint x: 889, endPoint y: 531, distance: 13.3
click at [878, 528] on input "47,500.00" at bounding box center [925, 527] width 143 height 30
drag, startPoint x: 917, startPoint y: 525, endPoint x: 798, endPoint y: 524, distance: 119.0
click at [798, 524] on div "Exemption Set must be selected for CA. Exemption * 14 - Wildcard (for older tha…" at bounding box center [756, 530] width 535 height 369
type input "0"
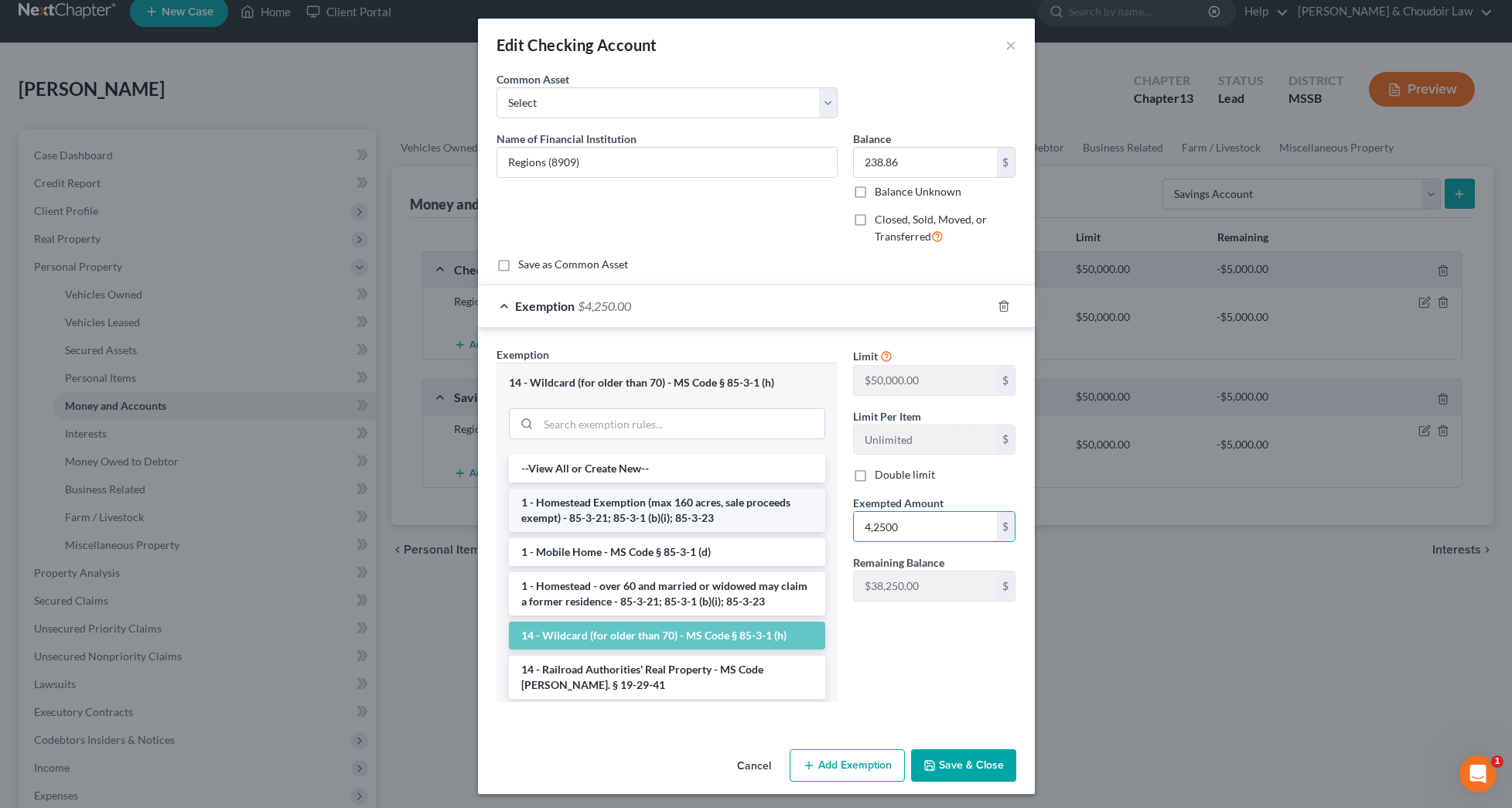
type input "42,500"
click at [978, 760] on button "Save & Close" at bounding box center [964, 764] width 105 height 32
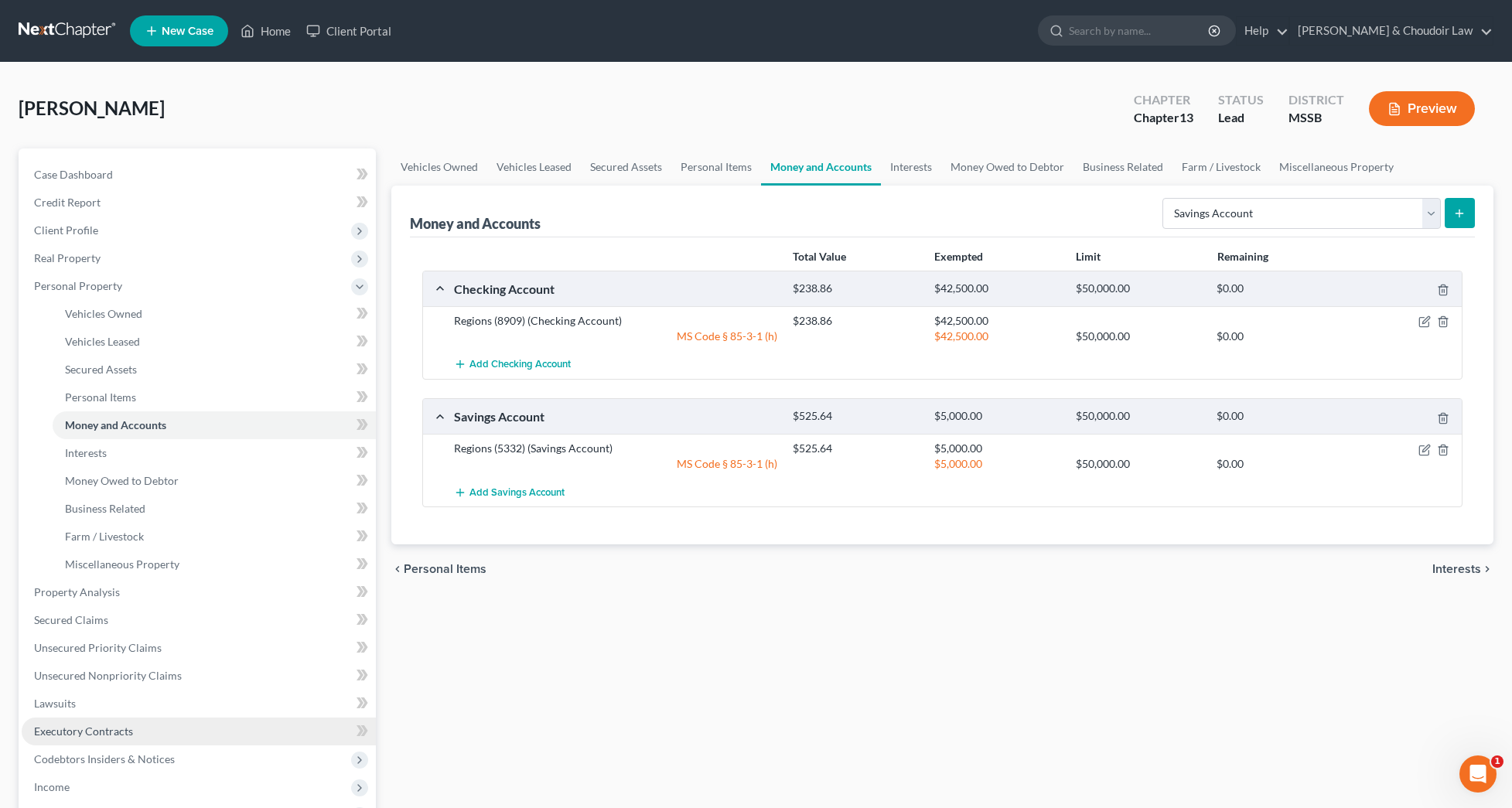
scroll to position [0, 0]
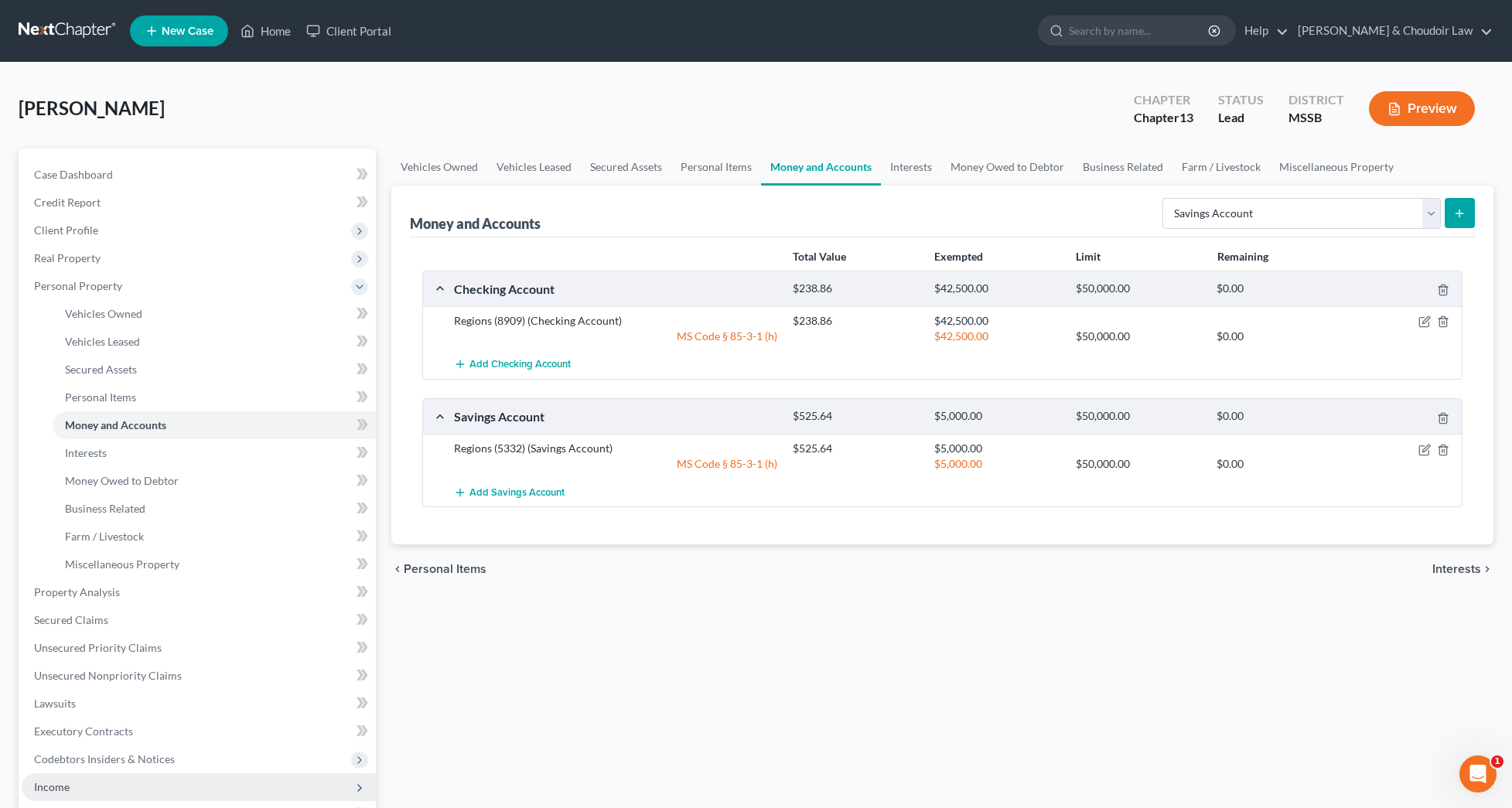
click at [61, 777] on span "Income" at bounding box center [198, 787] width 354 height 28
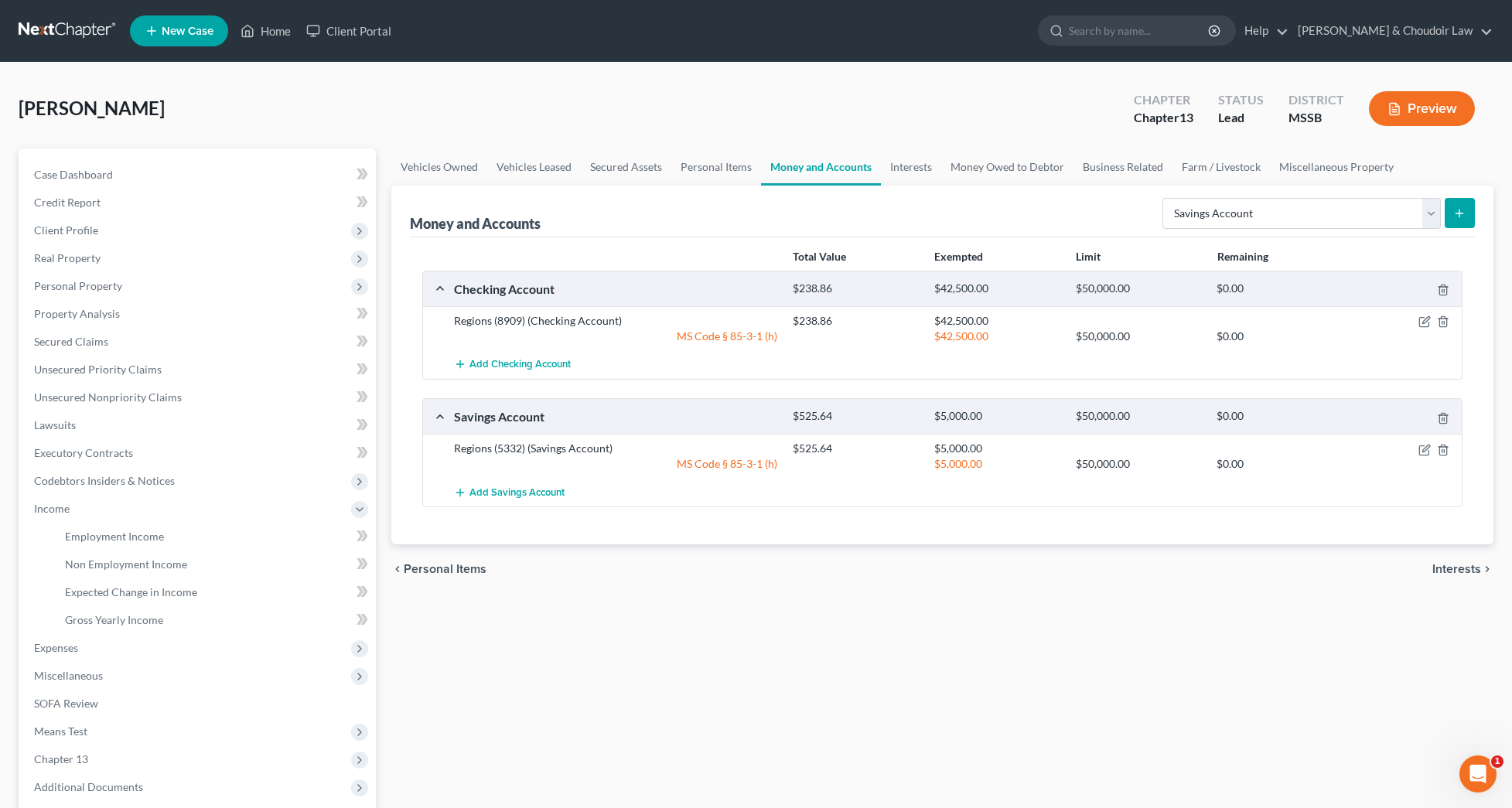
scroll to position [7, 0]
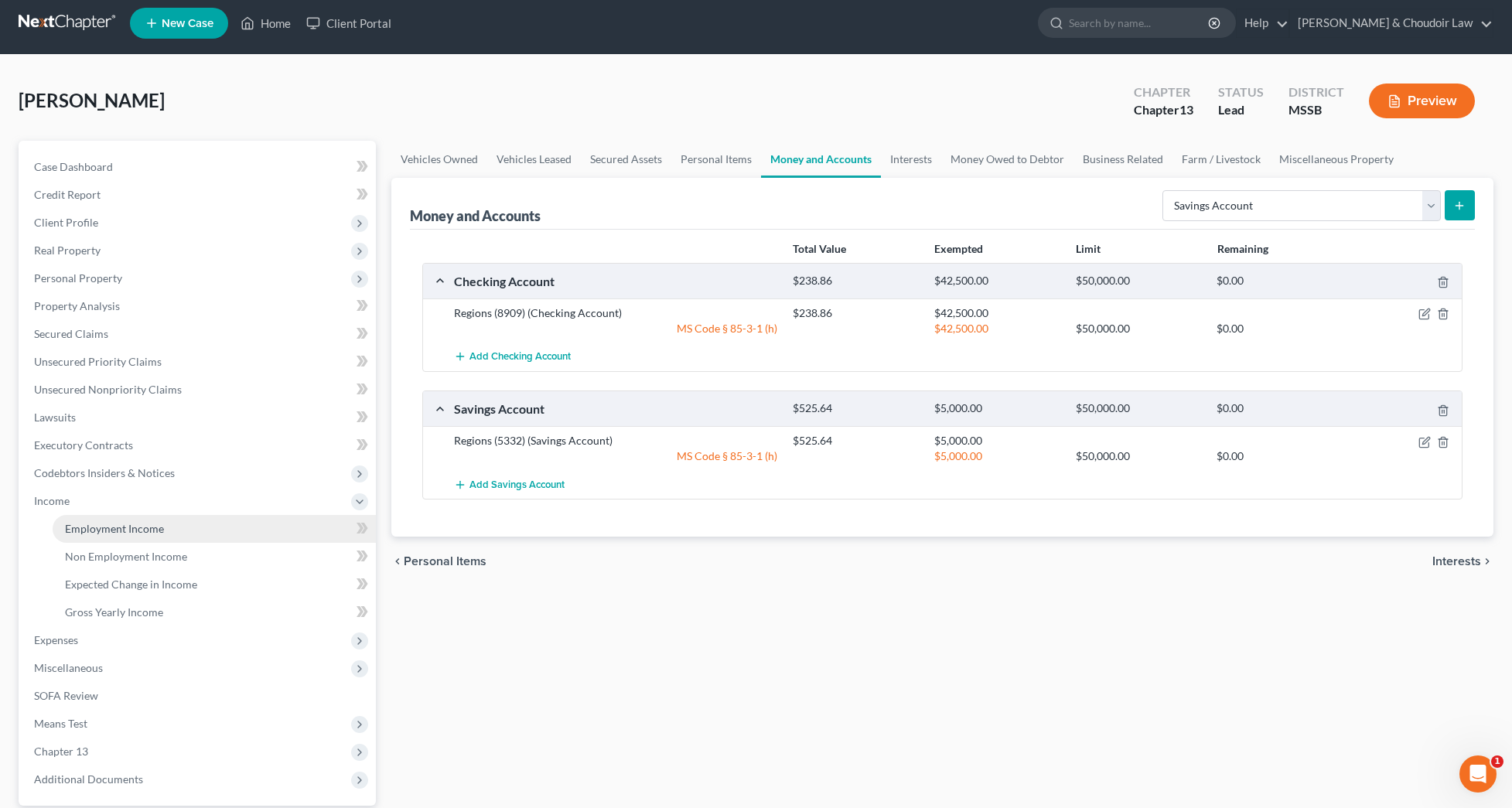
click at [141, 538] on link "Employment Income" at bounding box center [214, 529] width 323 height 28
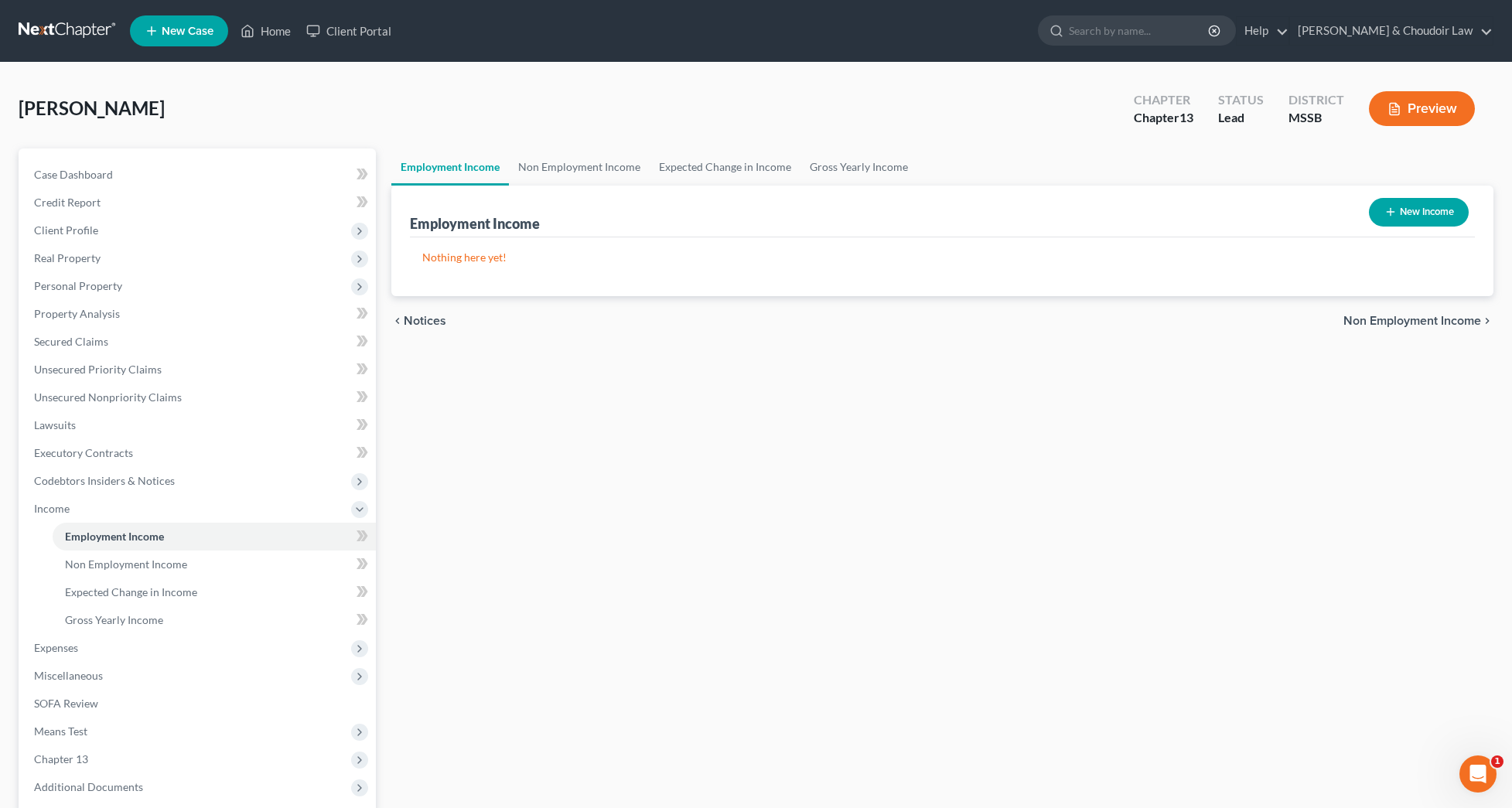
click at [1413, 215] on button "New Income" at bounding box center [1418, 212] width 99 height 29
select select "0"
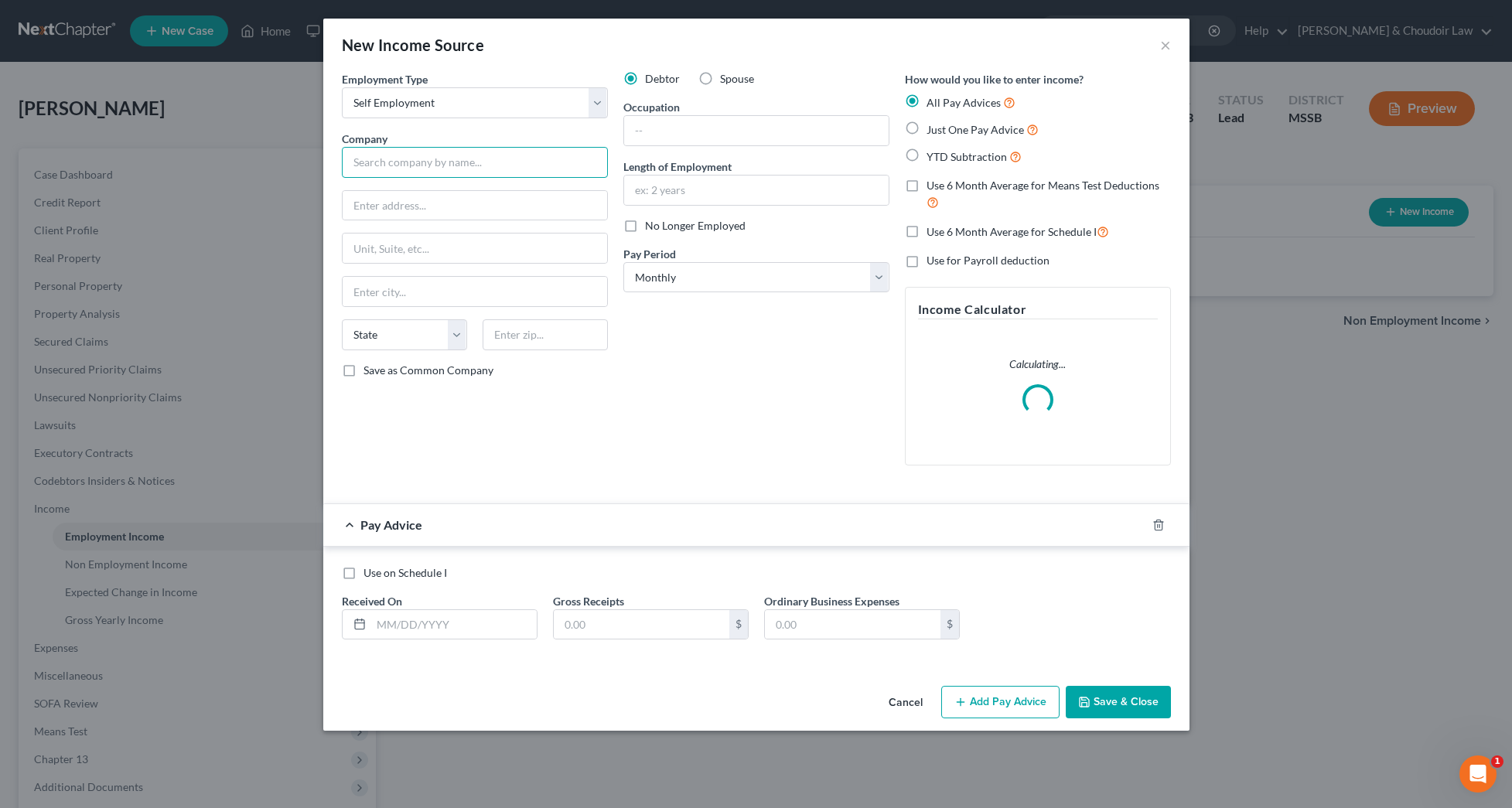
click at [494, 170] on input "text" at bounding box center [475, 163] width 266 height 31
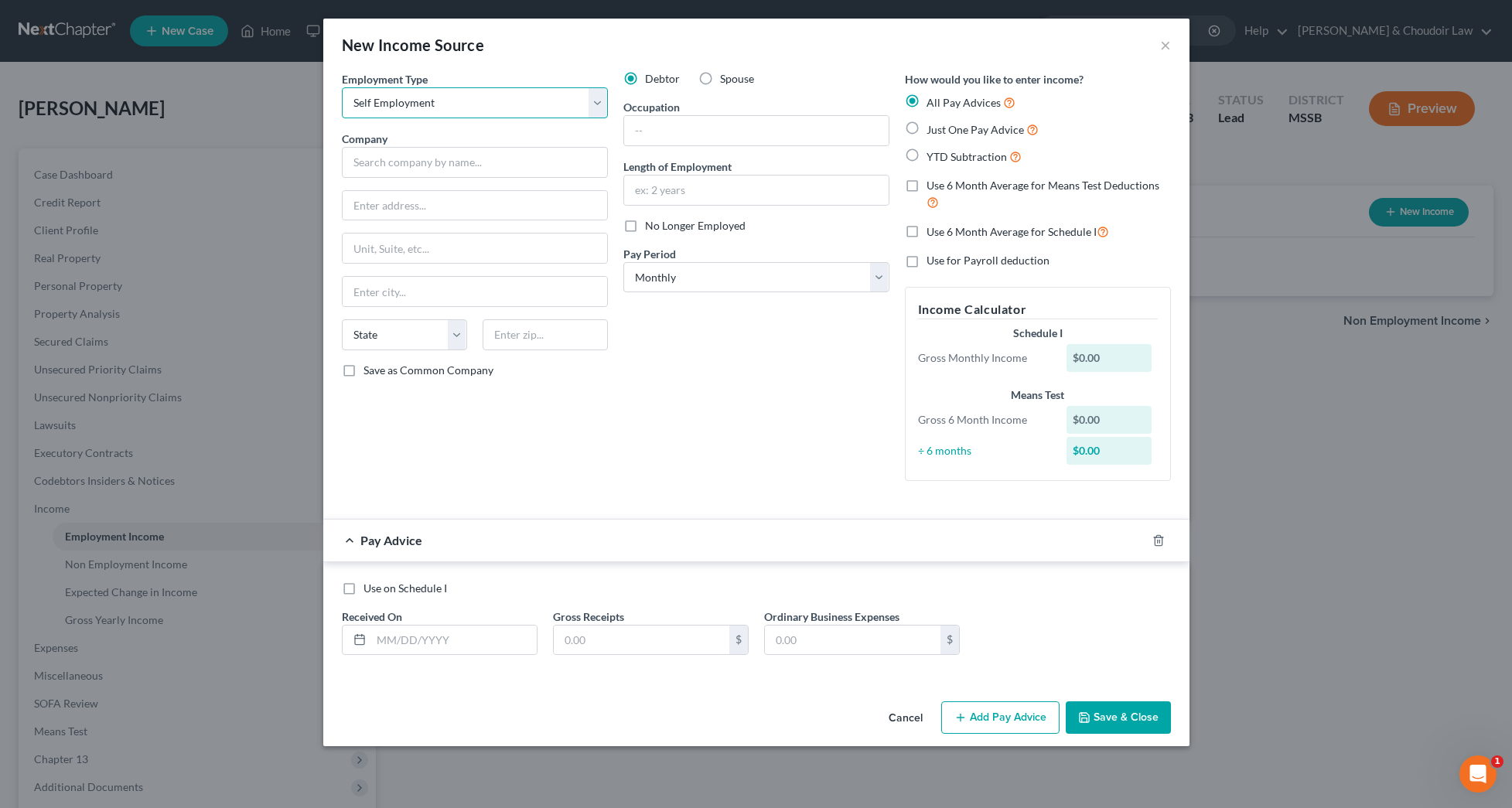
select select "0"
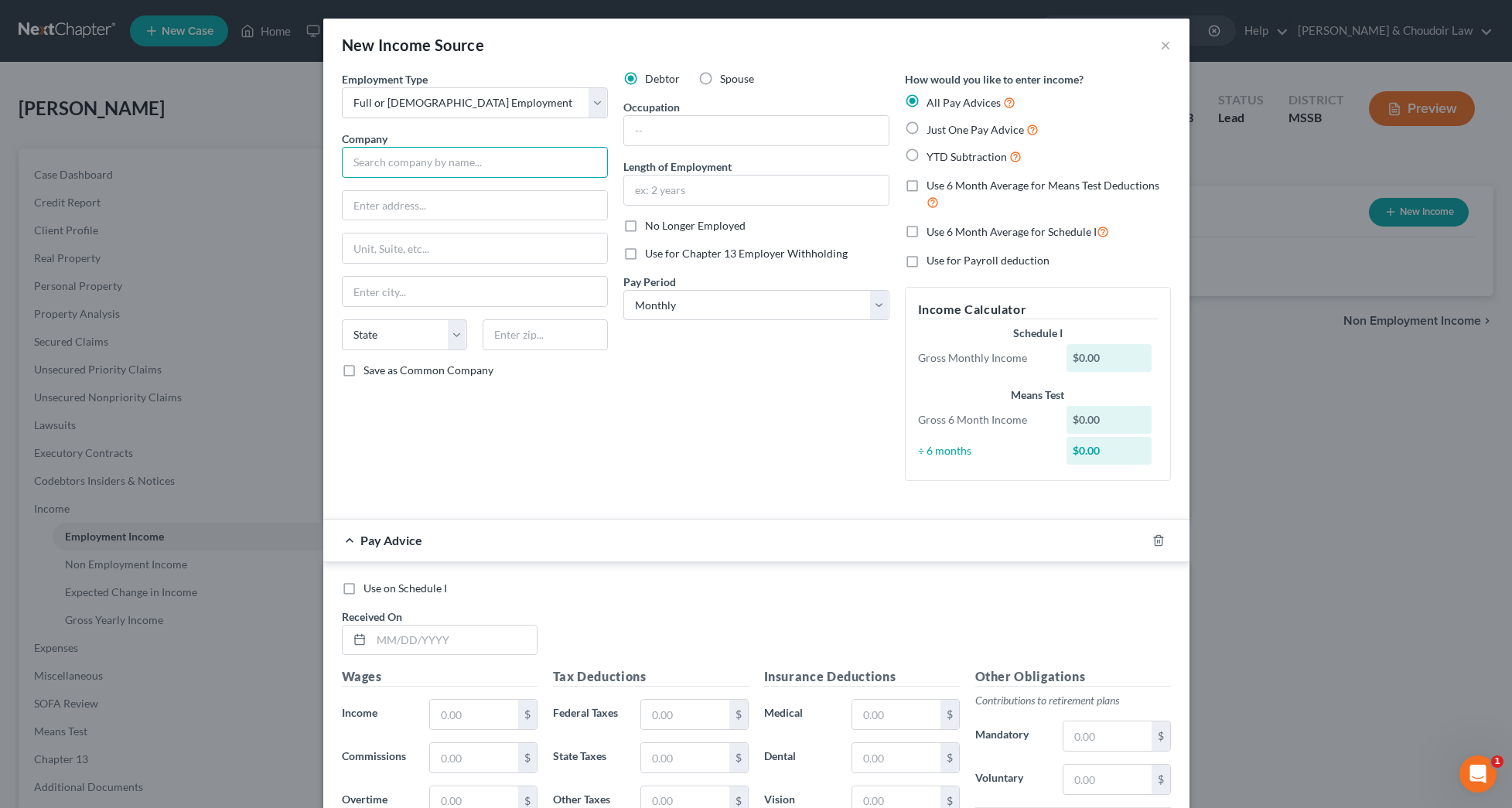
click at [460, 159] on input "text" at bounding box center [475, 163] width 266 height 31
click at [697, 223] on span "No Longer Employed" at bounding box center [695, 225] width 100 height 13
click at [661, 223] on input "No Longer Employed" at bounding box center [656, 223] width 10 height 10
checkbox input "true"
click at [682, 136] on input "text" at bounding box center [756, 131] width 265 height 30
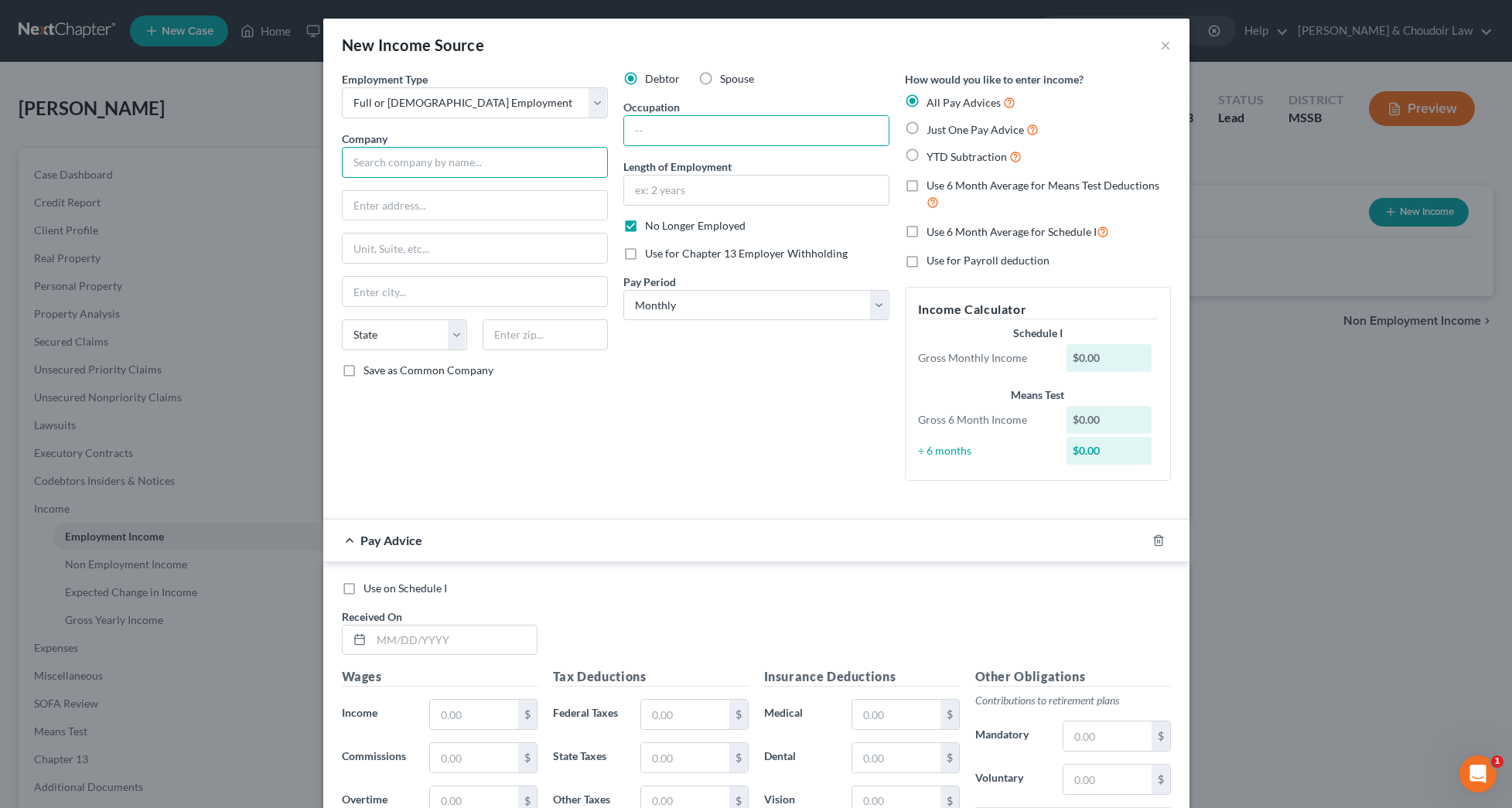
click at [530, 164] on input "text" at bounding box center [475, 163] width 266 height 31
type input "Copiah Lincoln Community College"
type input "P. O. Box 649"
type input "Wesson"
select select "25"
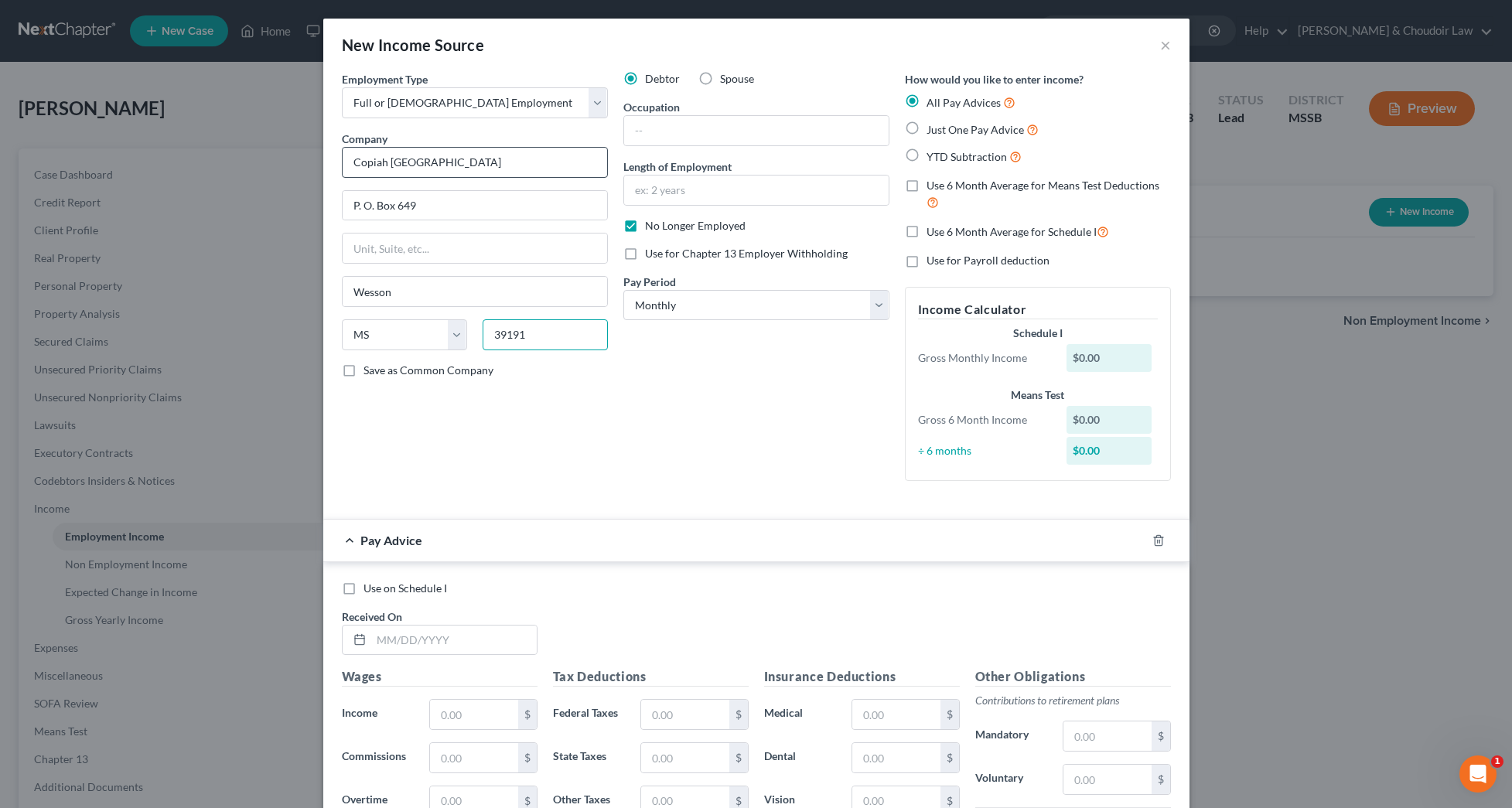
type input "39191"
select select "3"
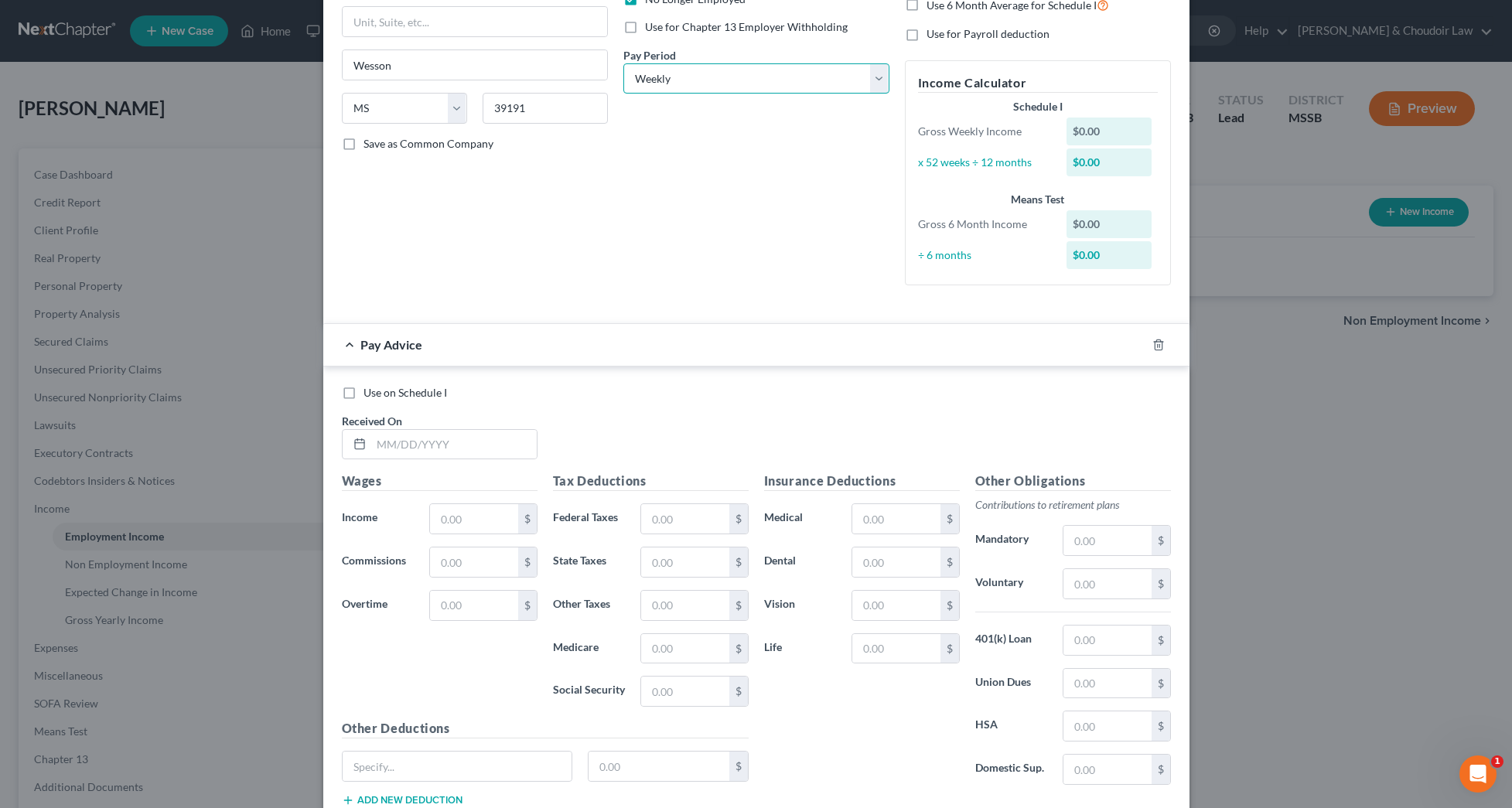
scroll to position [232, 0]
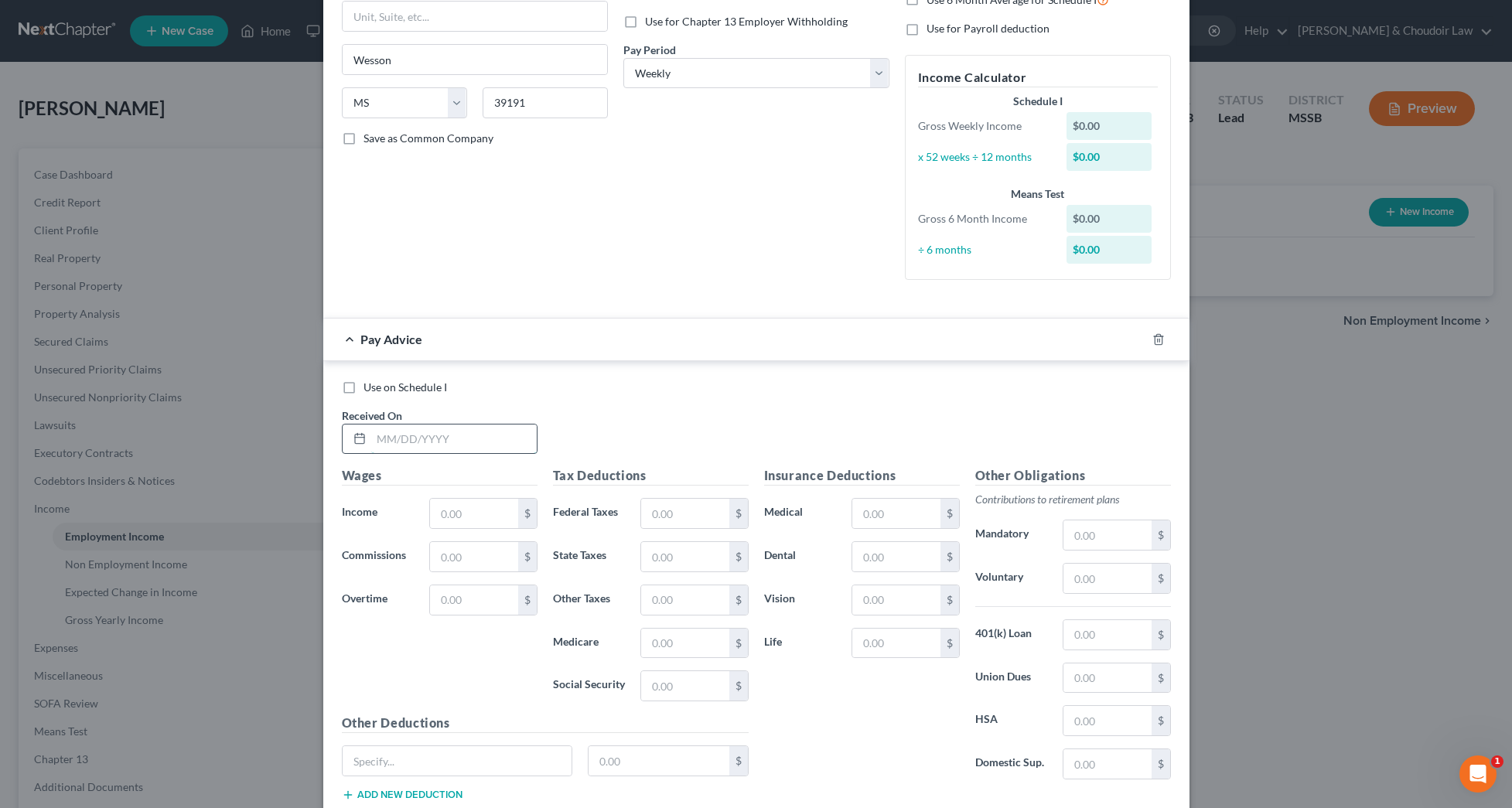
click at [486, 438] on input "text" at bounding box center [453, 439] width 165 height 30
type input "06/27/2025"
type input "355.25"
type input "5.15"
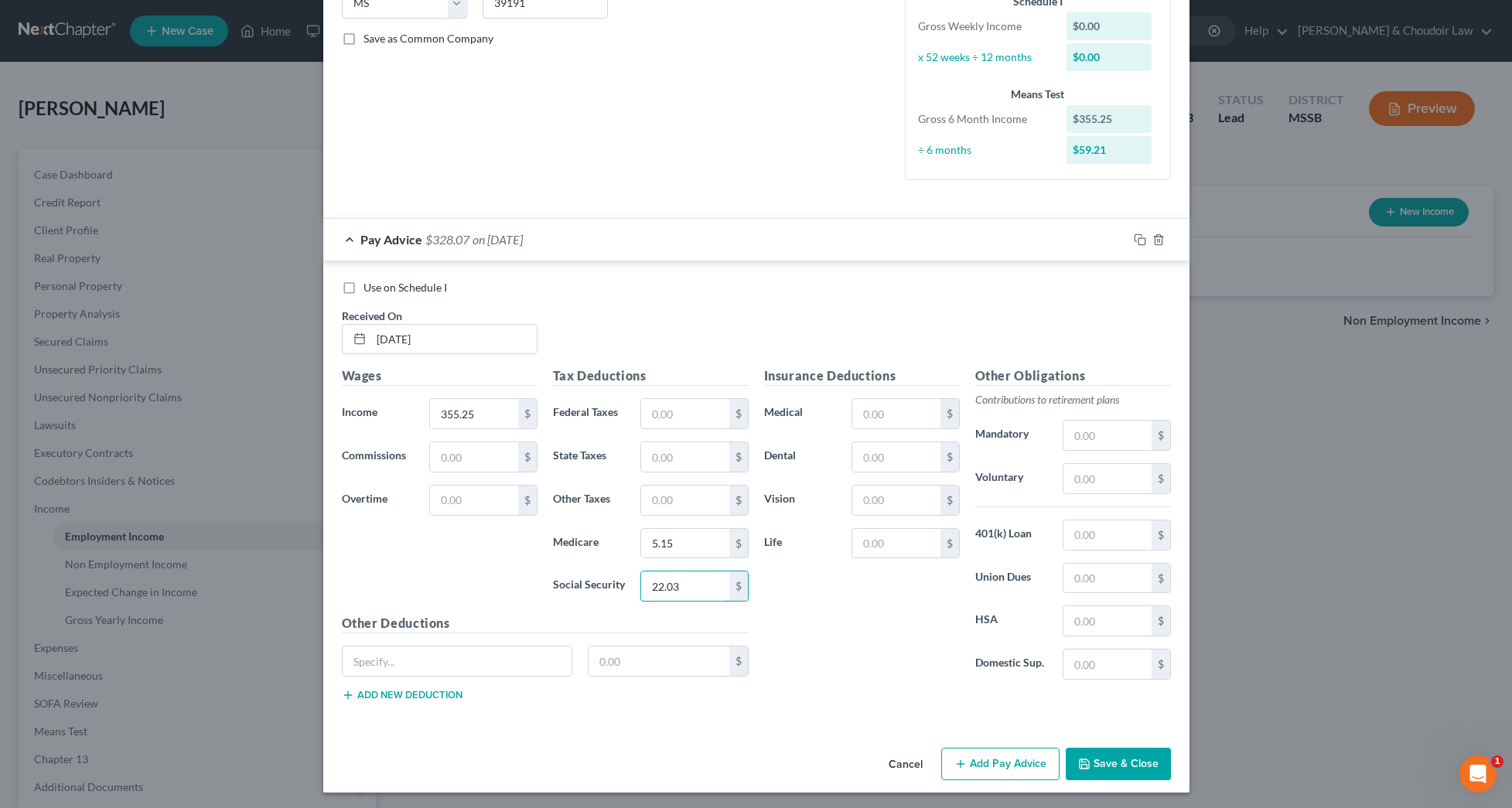
scroll to position [330, 0]
type input "22.03"
click at [1021, 755] on button "Add Pay Advice" at bounding box center [1000, 764] width 118 height 32
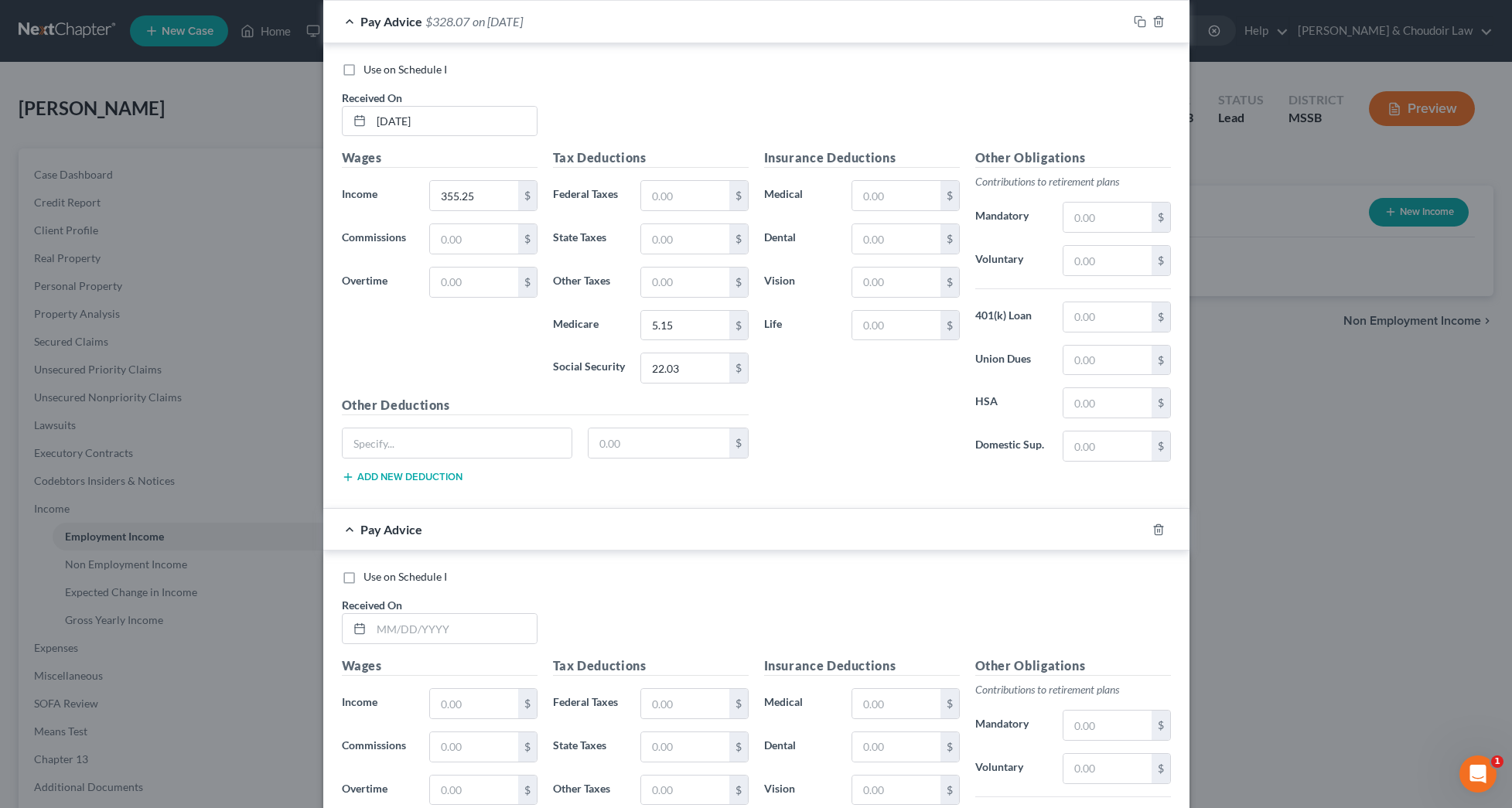
scroll to position [587, 0]
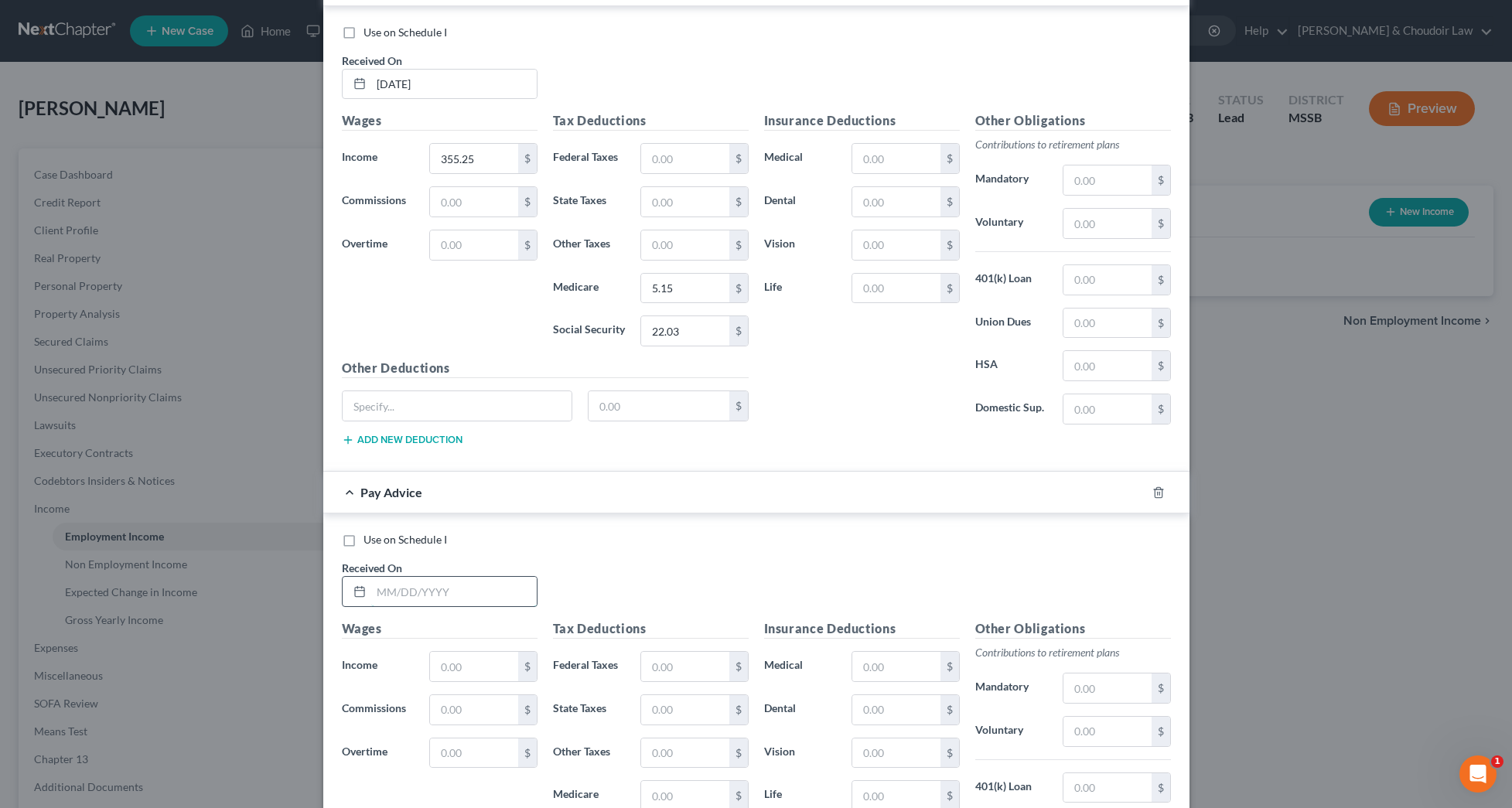
click at [493, 595] on input "text" at bounding box center [453, 592] width 165 height 30
type input "06/13/2025"
type input "108.75"
type input "1.58"
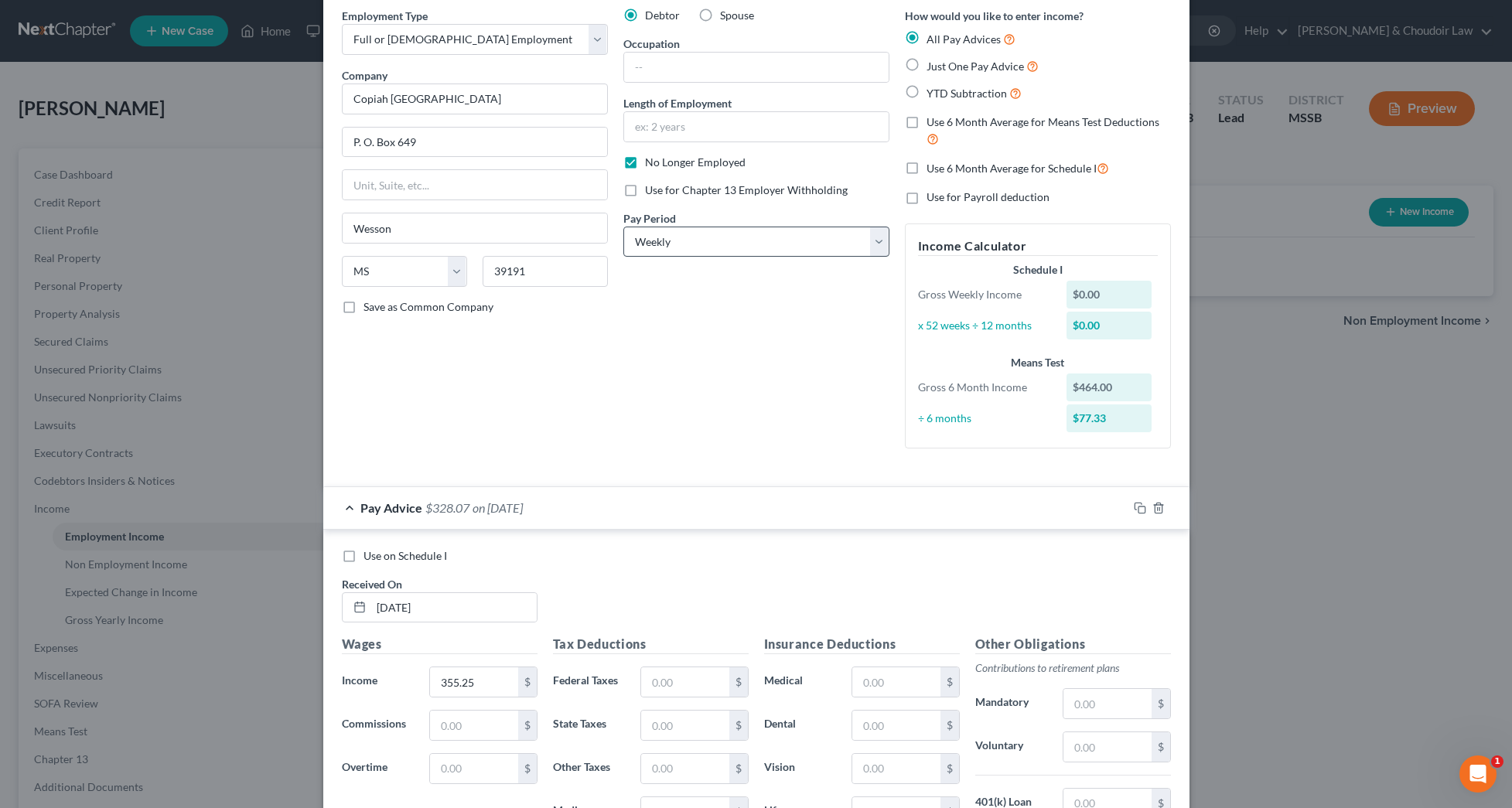
scroll to position [81, 0]
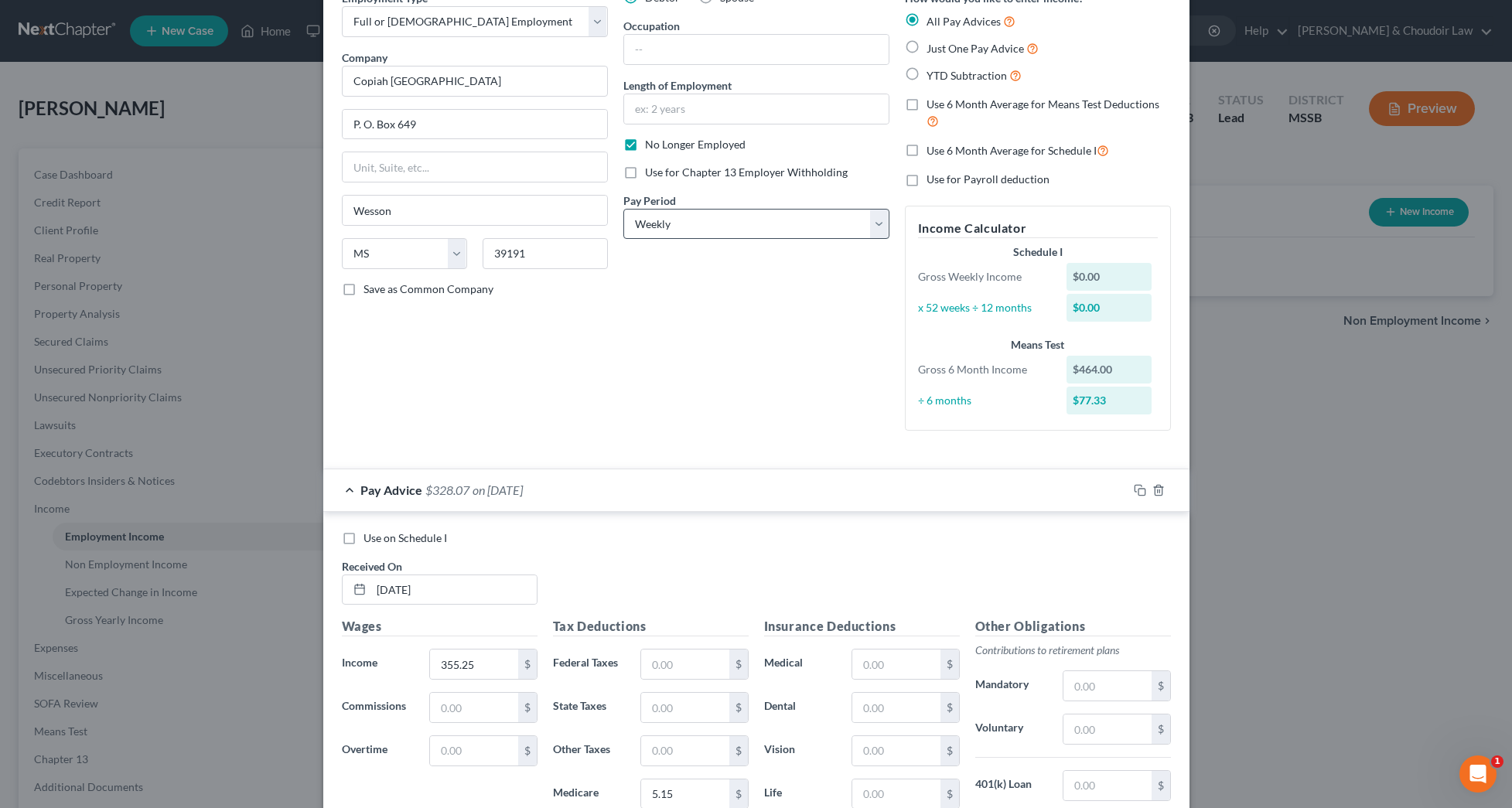
type input "6.74"
select select "2"
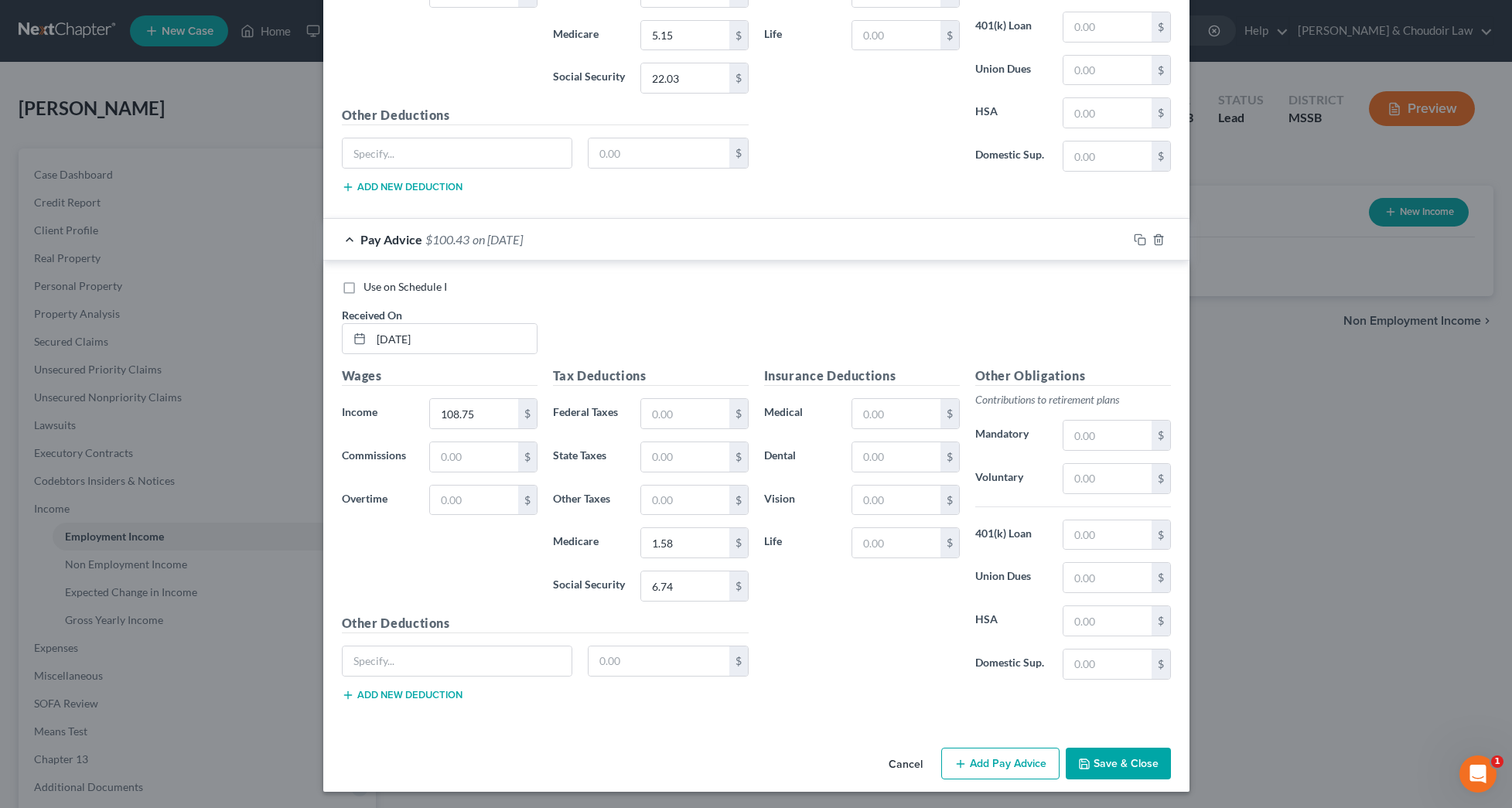
scroll to position [838, 0]
click at [991, 760] on button "Add Pay Advice" at bounding box center [1000, 764] width 118 height 32
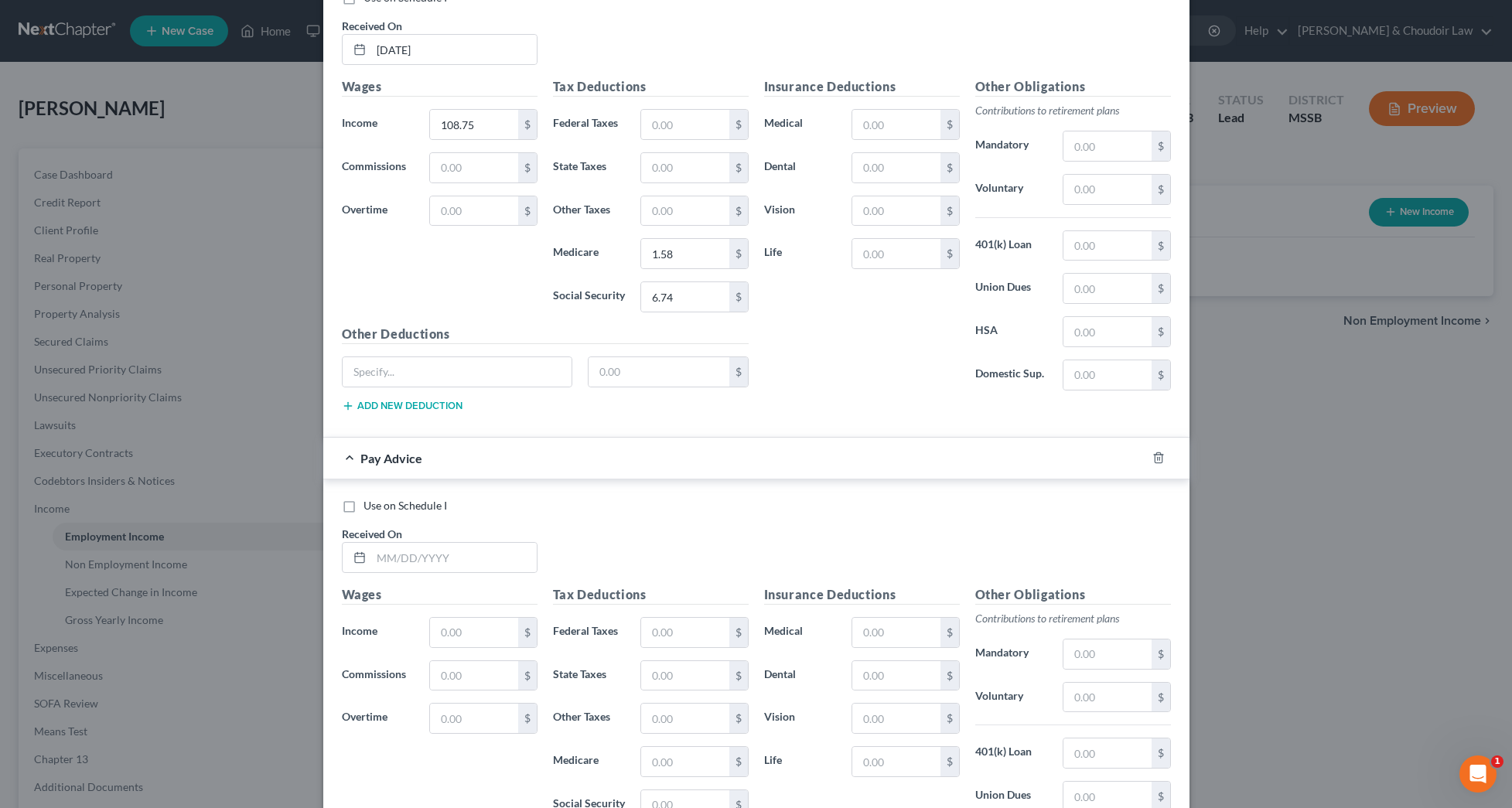
scroll to position [1137, 0]
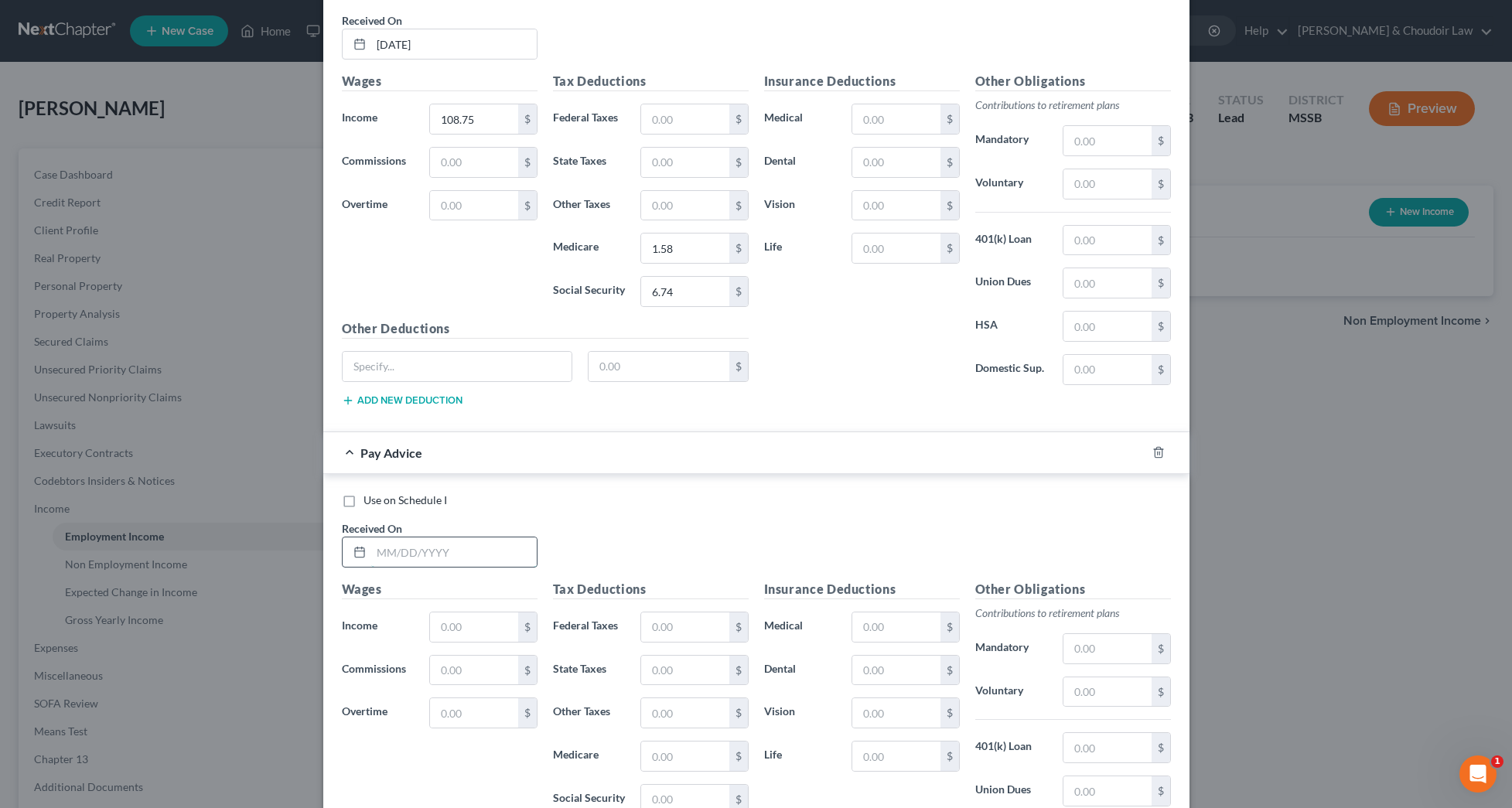
click at [506, 552] on input "text" at bounding box center [453, 552] width 165 height 30
type input "06/30/2025"
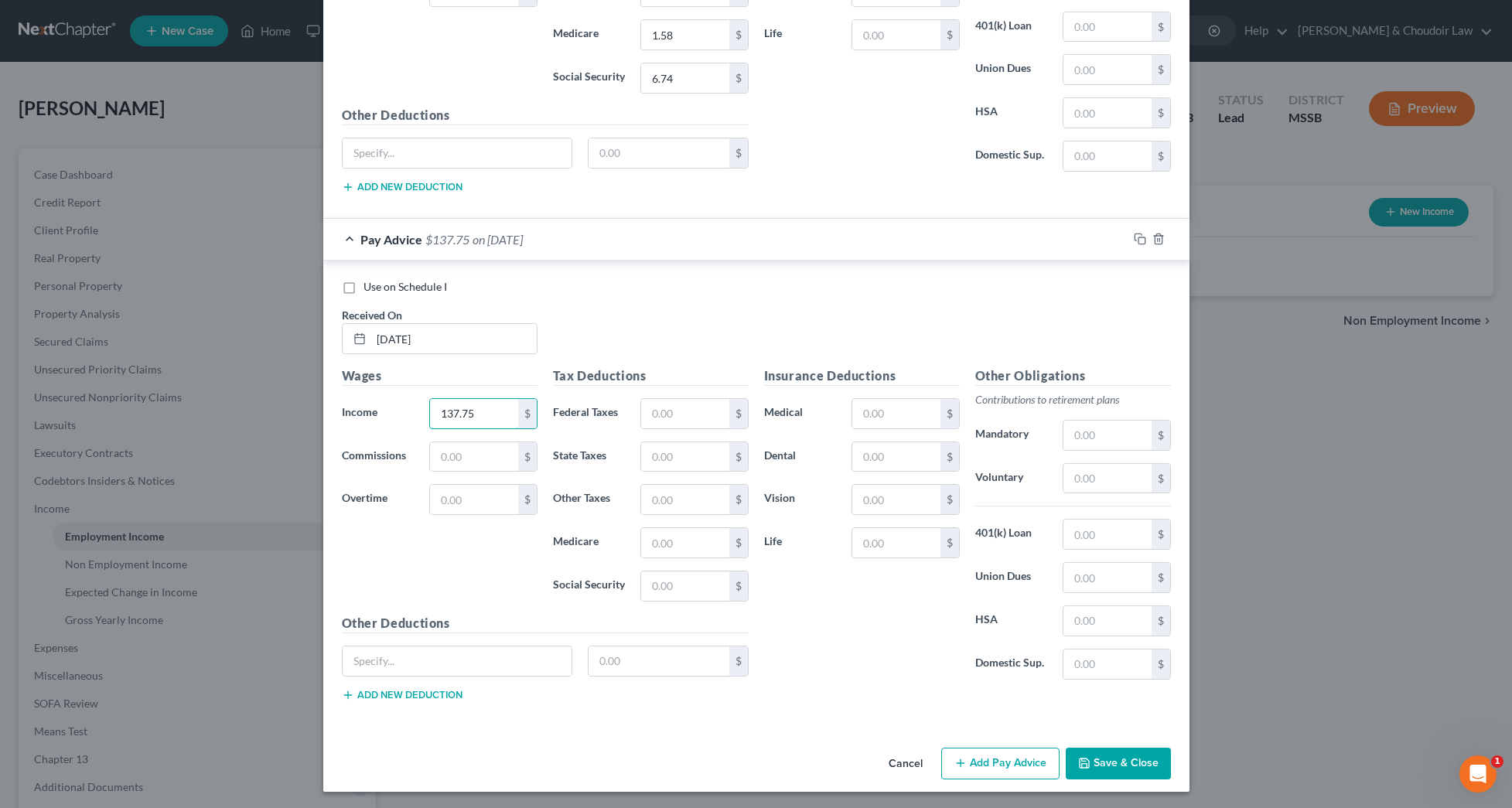
scroll to position [1349, 0]
type input "137.75"
click at [1095, 751] on button "Save & Close" at bounding box center [1118, 764] width 105 height 32
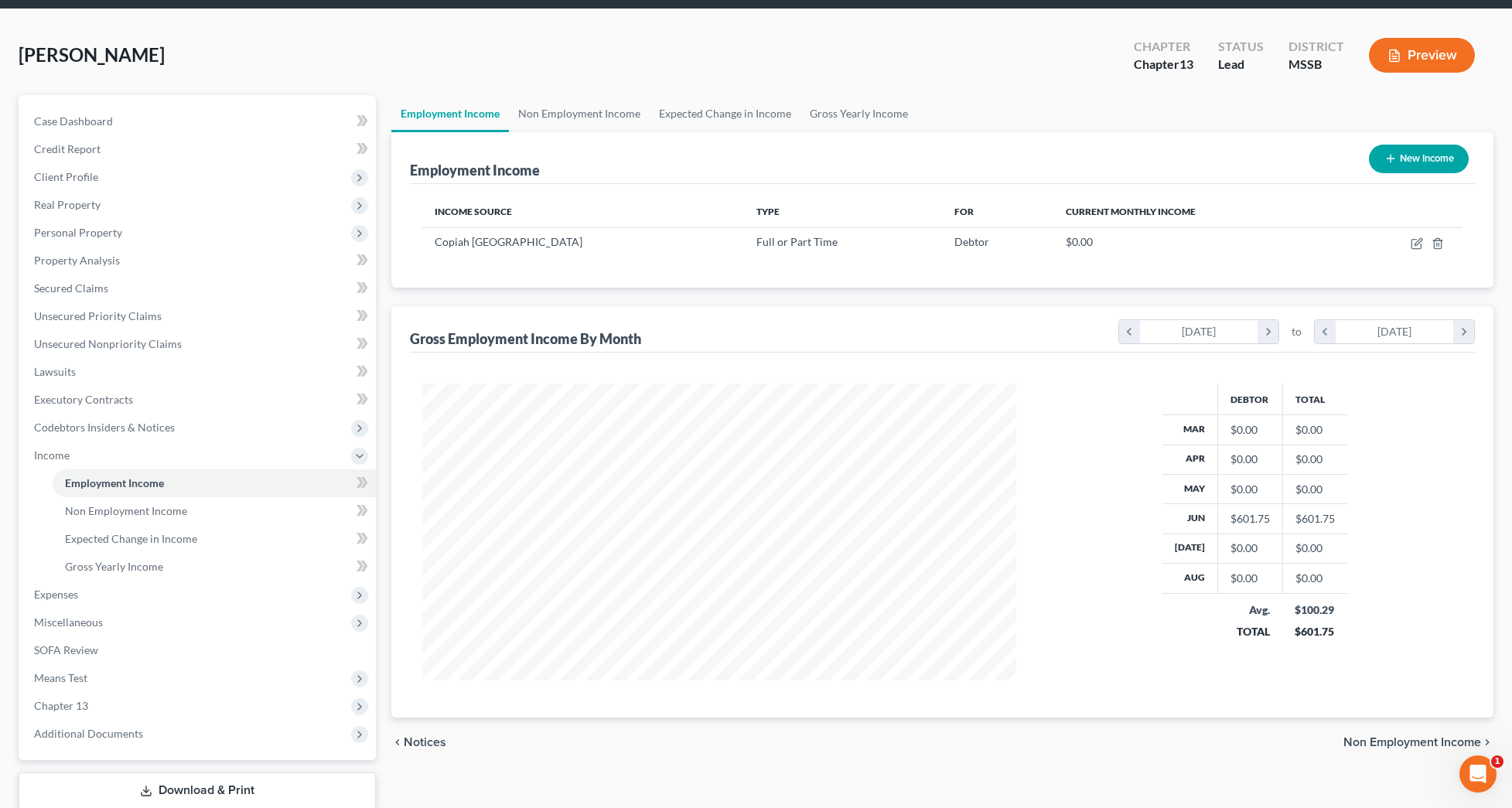
scroll to position [53, 0]
click at [86, 284] on span "Secured Claims" at bounding box center [71, 288] width 74 height 13
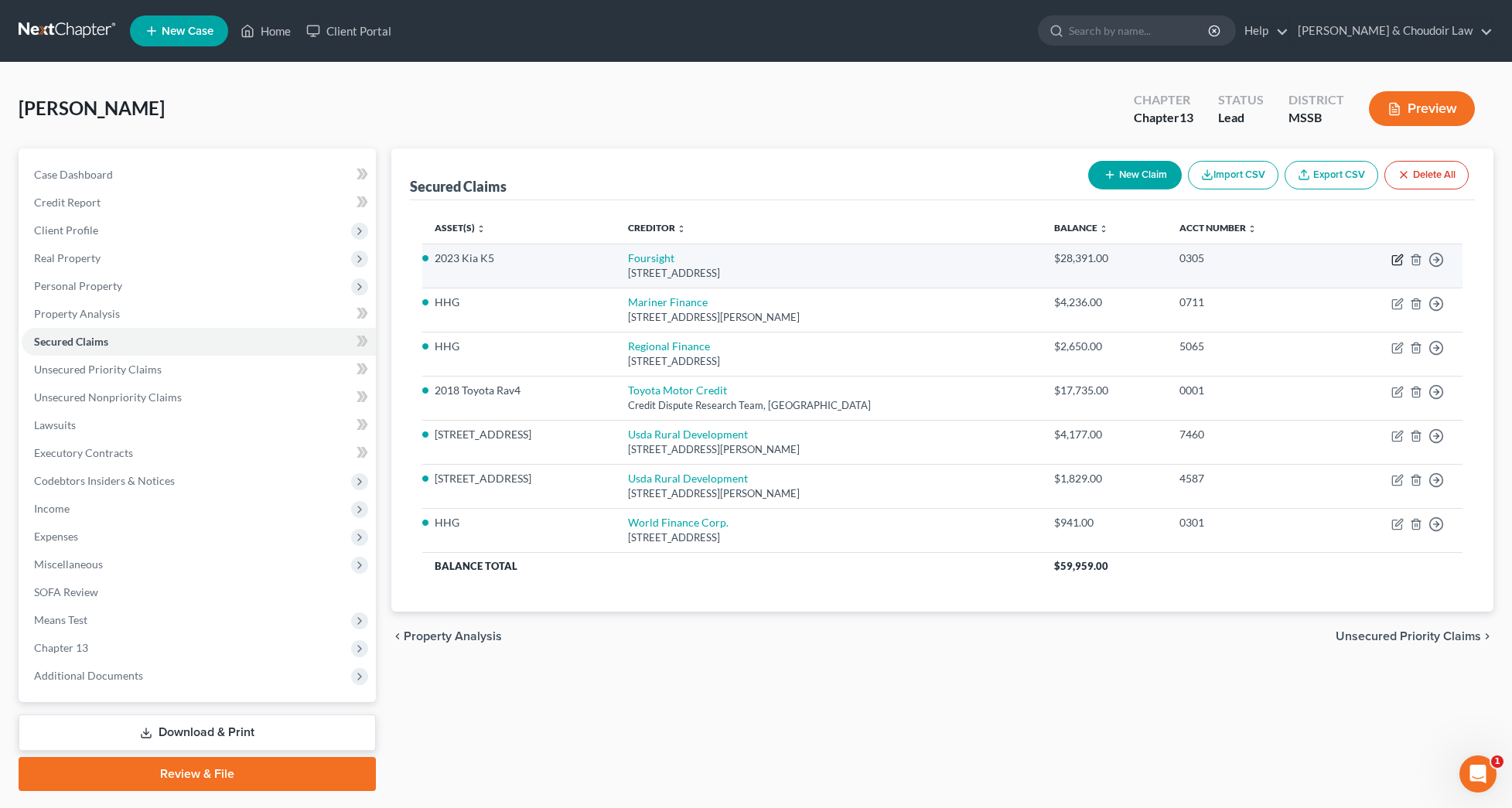
click at [1395, 256] on icon "button" at bounding box center [1397, 259] width 12 height 12
select select "15"
select select "0"
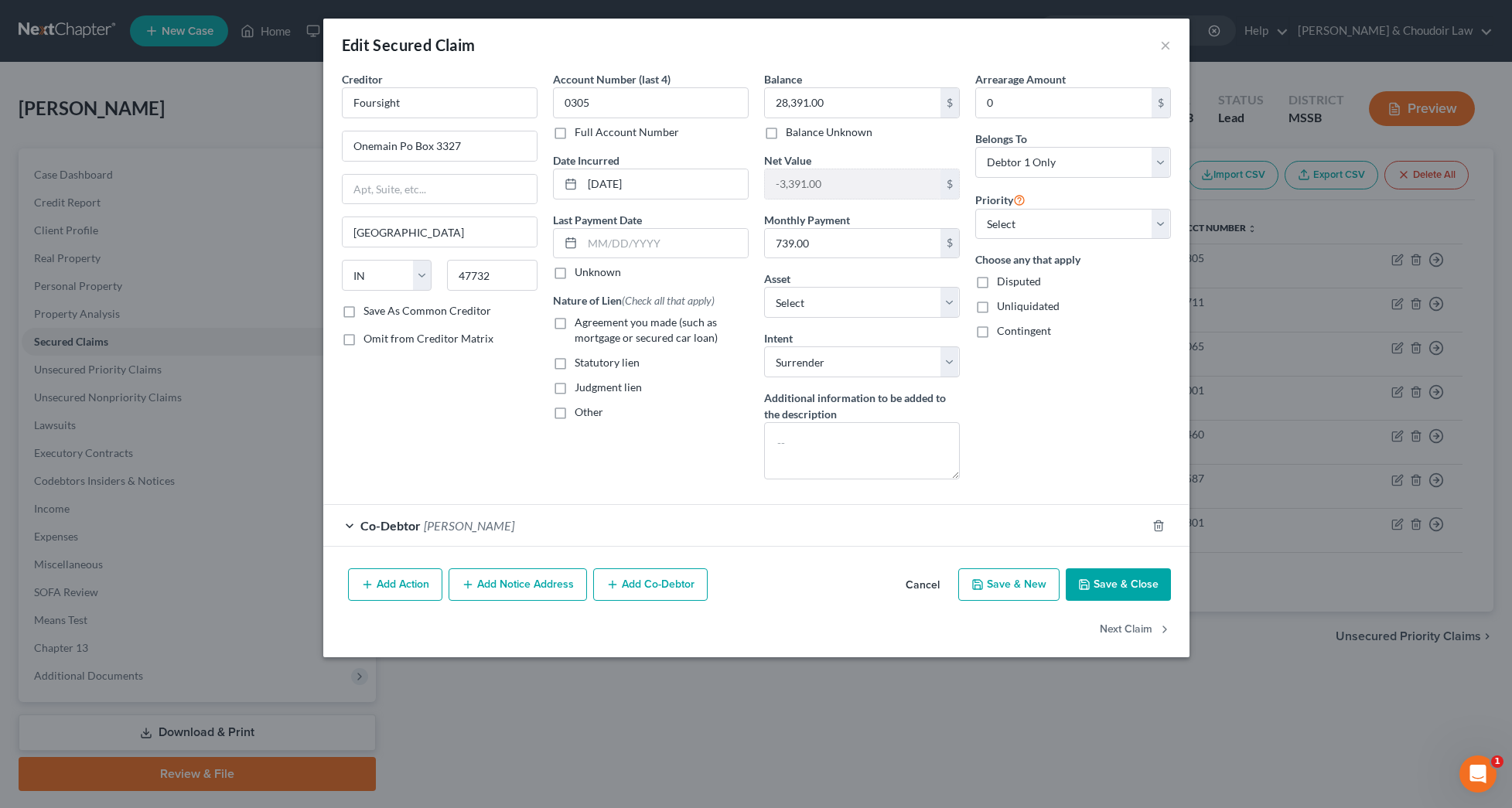
click at [573, 535] on div "Co-Debtor Deanna Jones" at bounding box center [734, 525] width 823 height 41
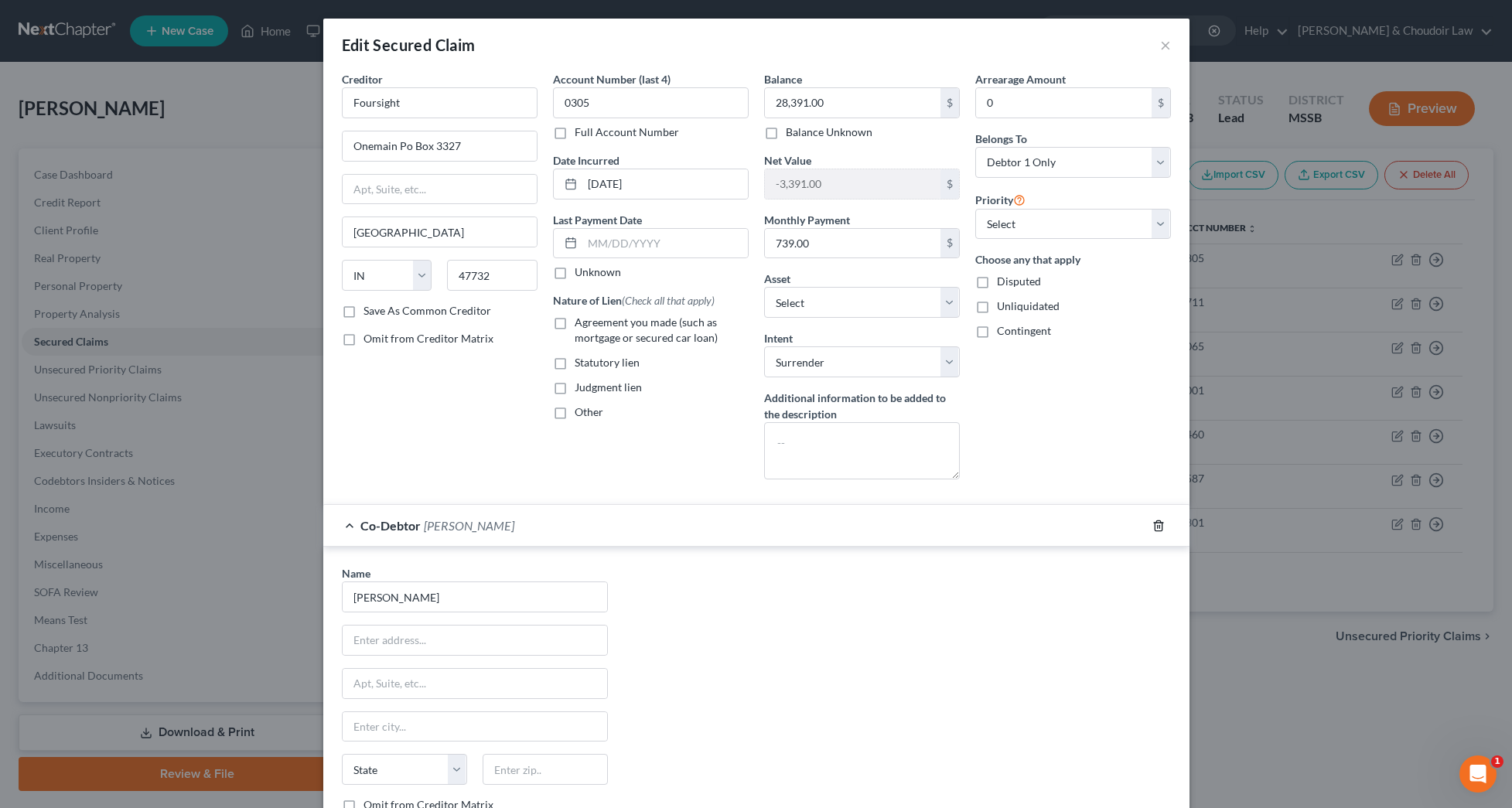
click at [1157, 525] on line "button" at bounding box center [1157, 527] width 0 height 3
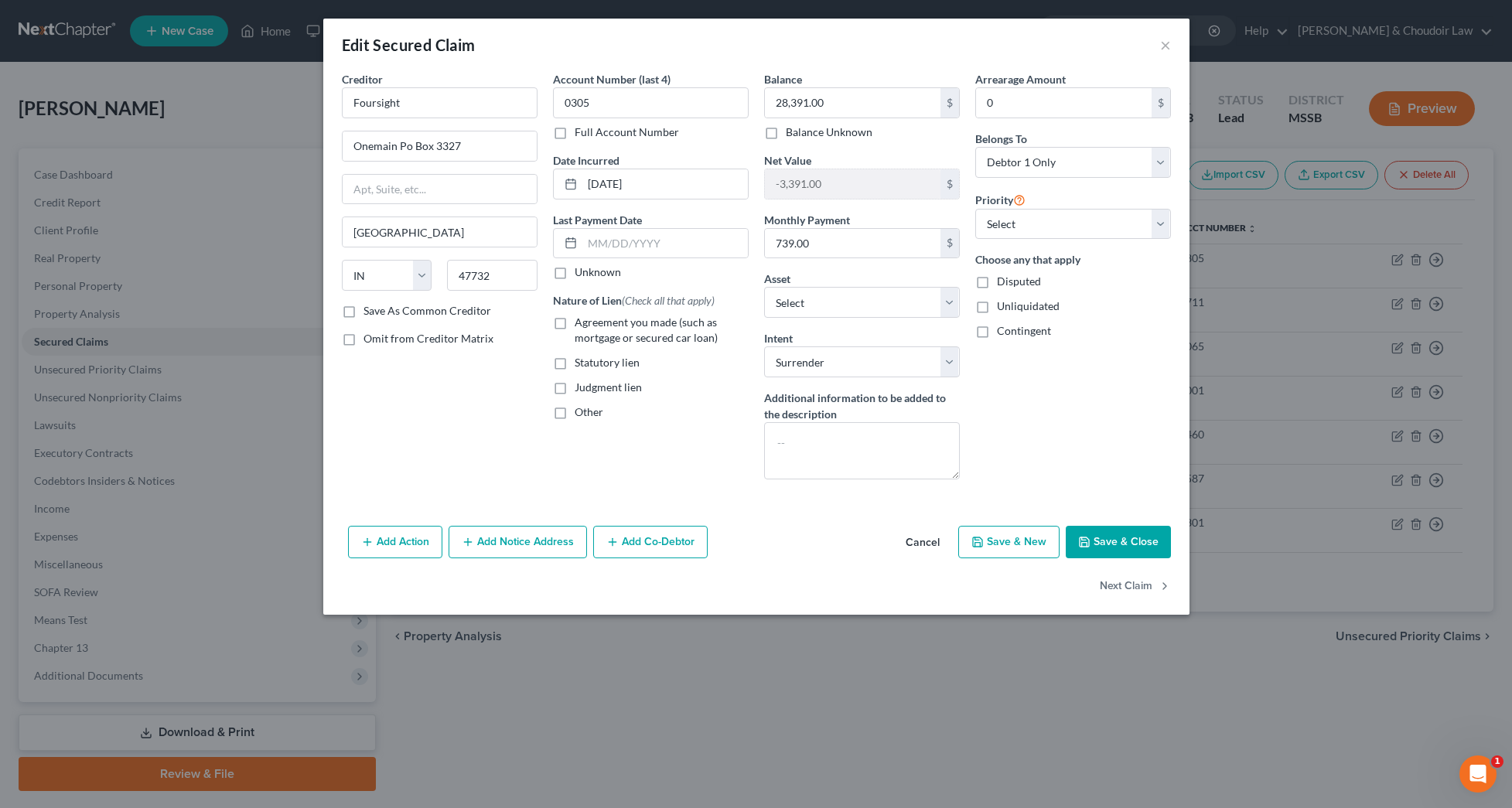
click at [1112, 544] on button "Save & Close" at bounding box center [1118, 541] width 105 height 32
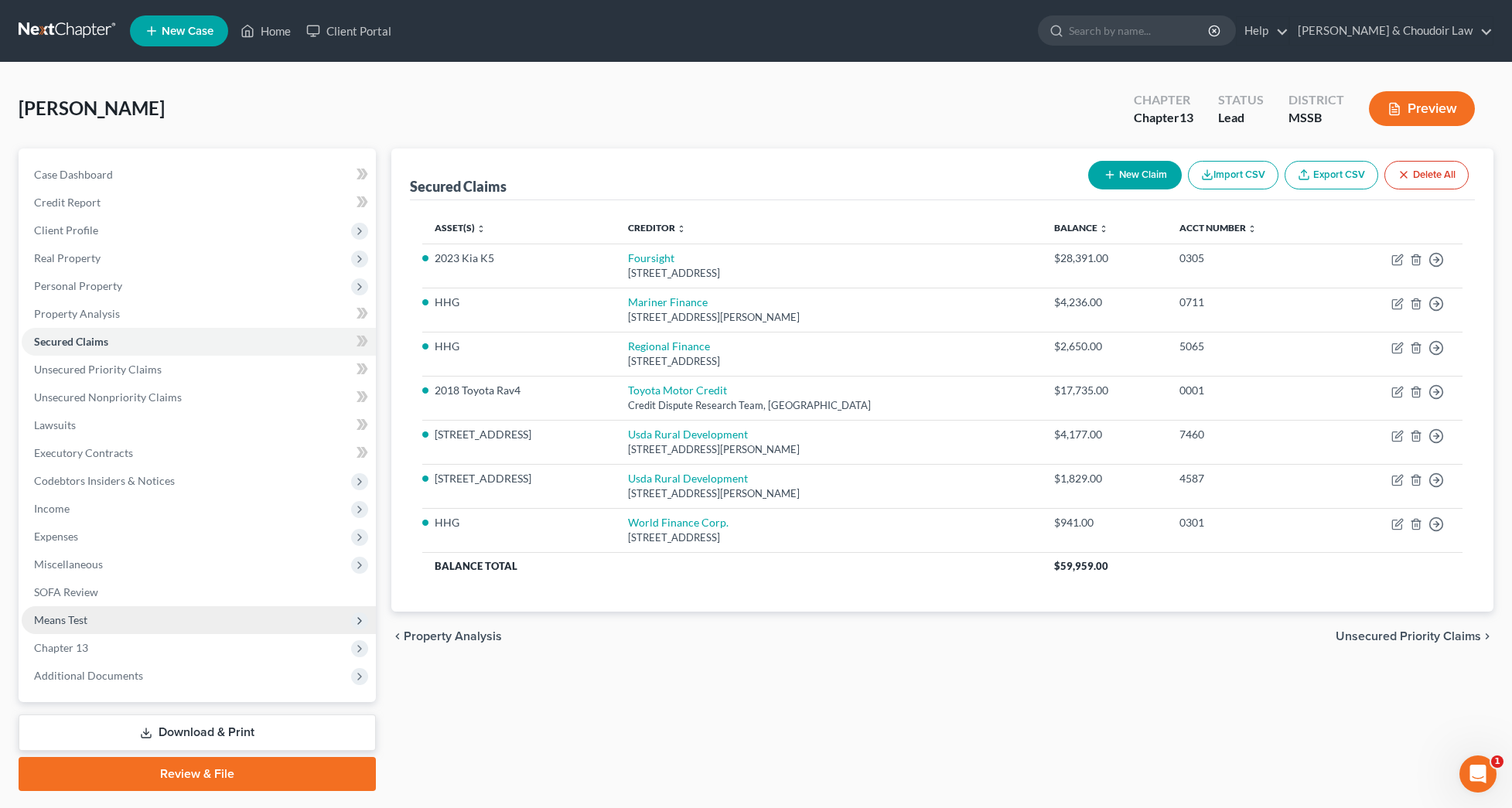
click at [109, 613] on span "Means Test" at bounding box center [198, 620] width 354 height 28
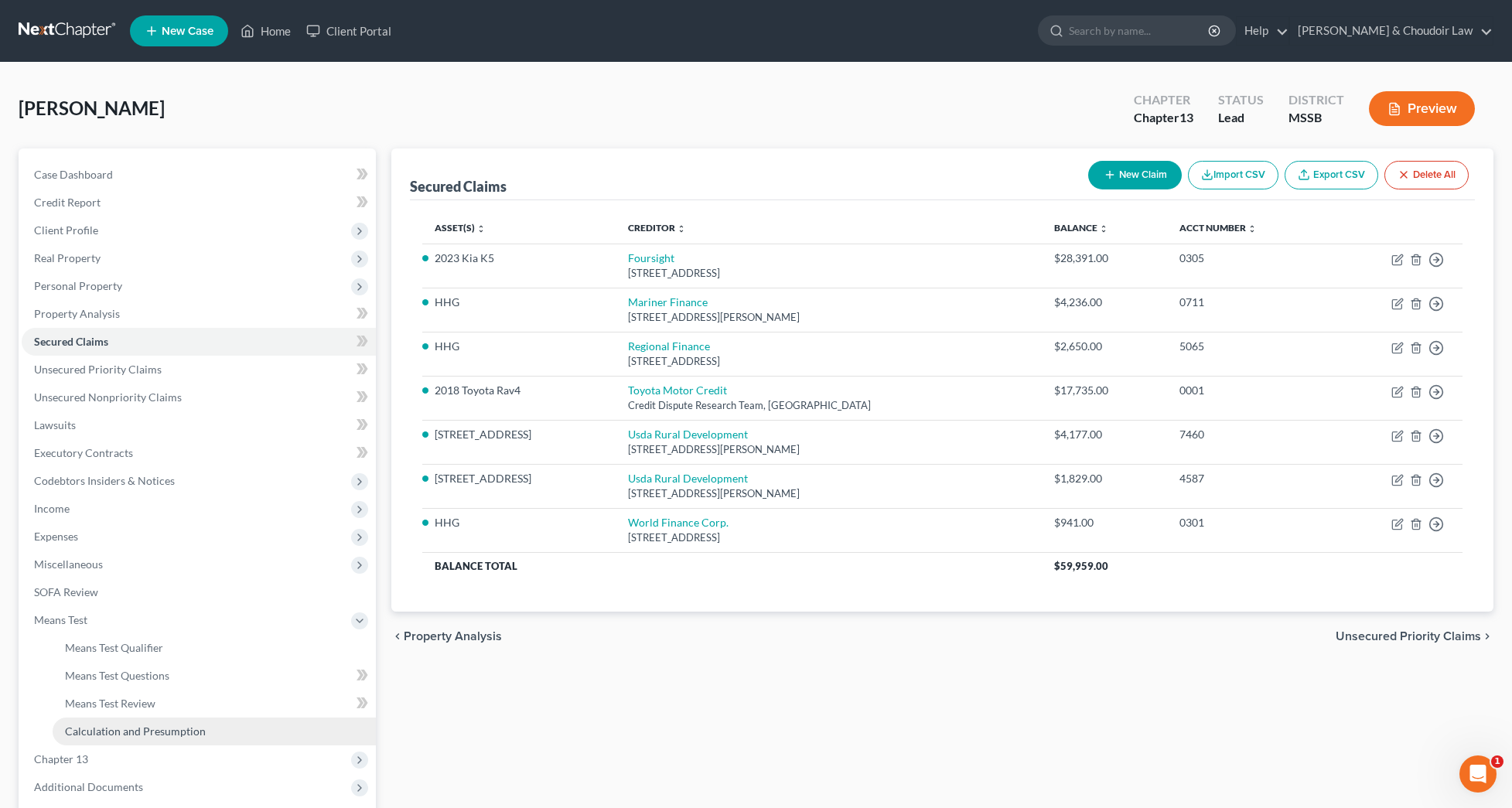
scroll to position [-1, 0]
click at [162, 734] on span "Calculation and Presumption" at bounding box center [135, 731] width 141 height 13
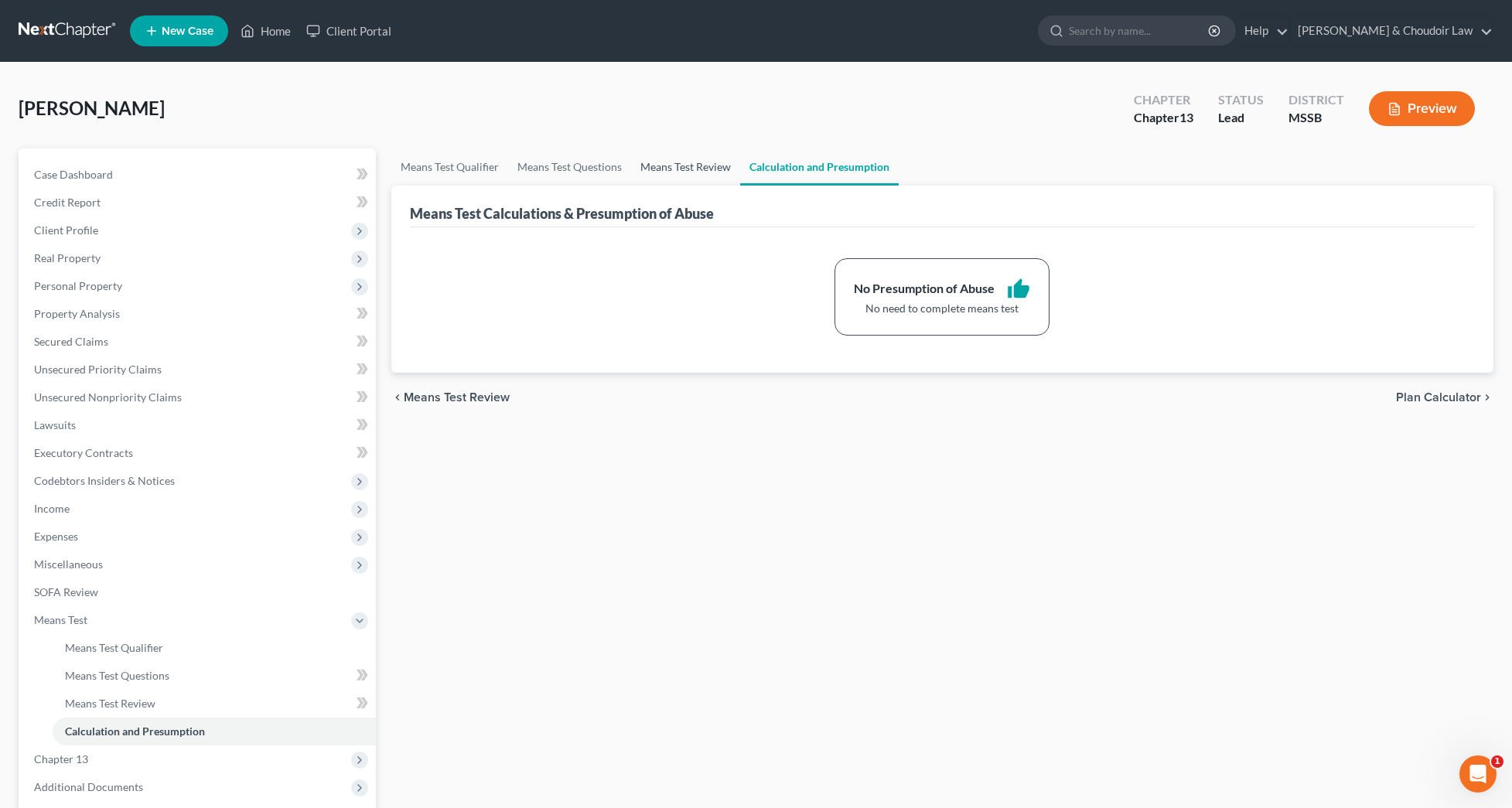
click at [680, 164] on link "Means Test Review" at bounding box center [685, 167] width 109 height 37
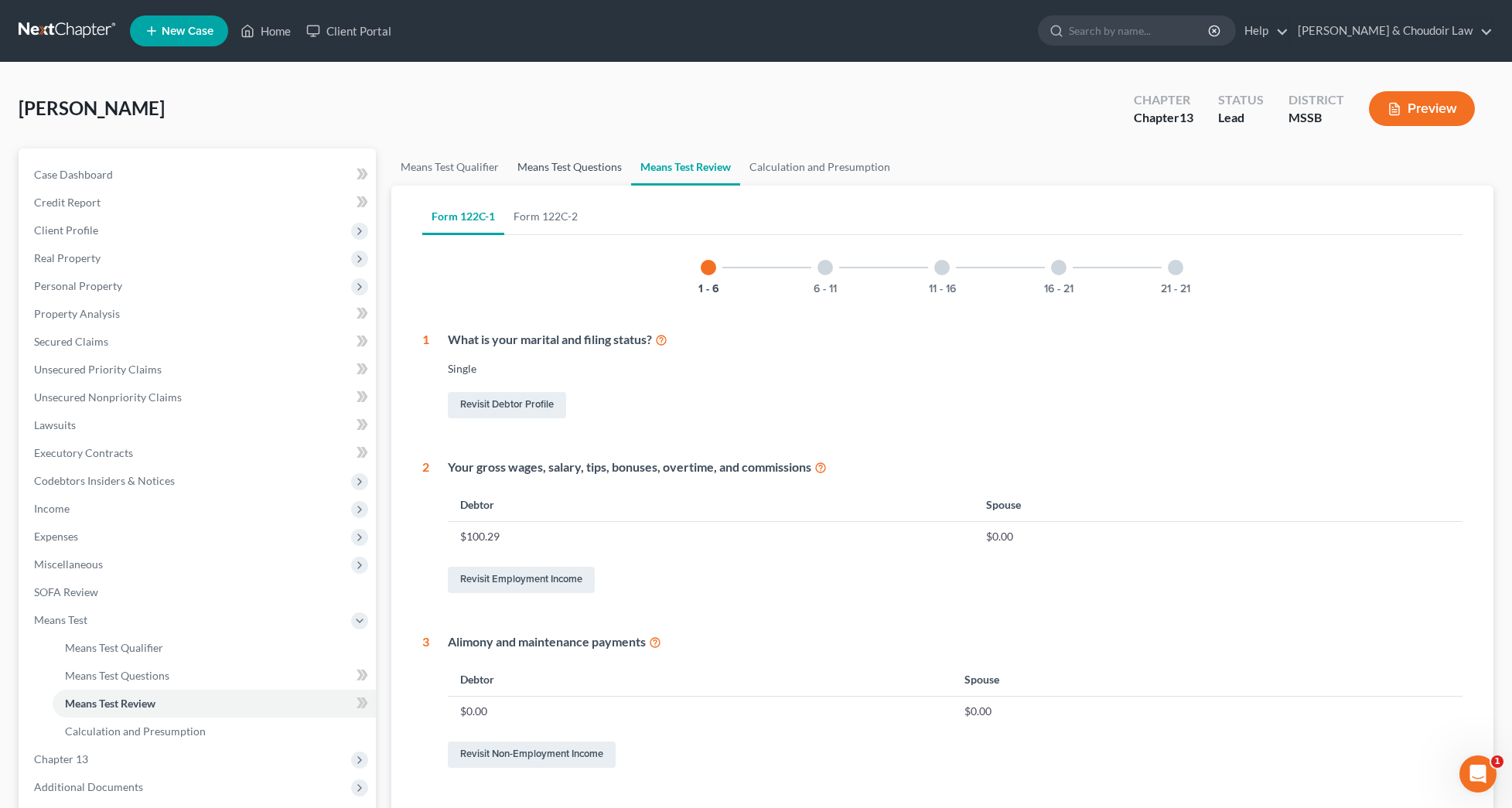
click at [584, 173] on link "Means Test Questions" at bounding box center [570, 167] width 123 height 37
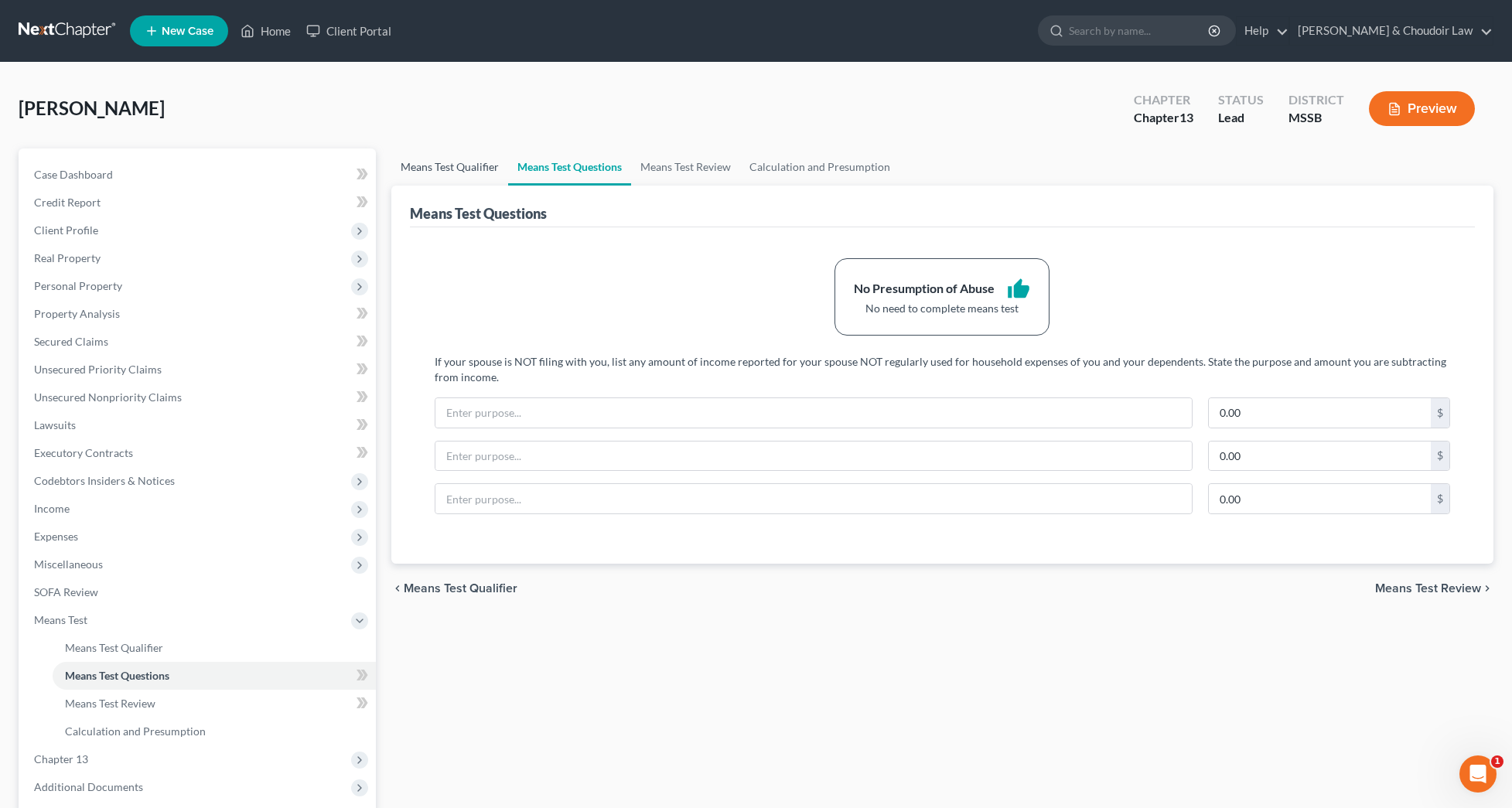
click at [474, 174] on link "Means Test Qualifier" at bounding box center [450, 167] width 117 height 37
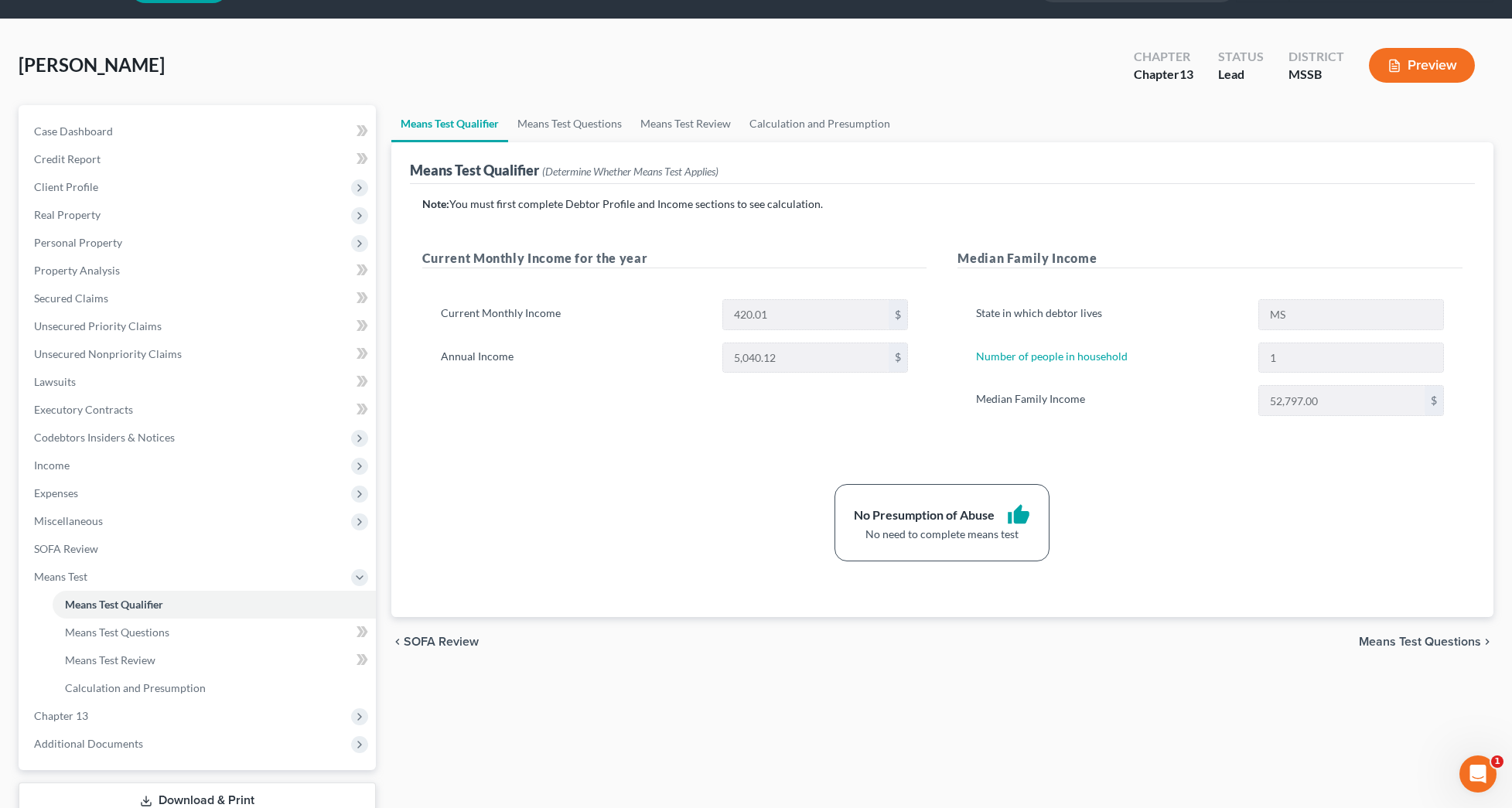
scroll to position [22, 0]
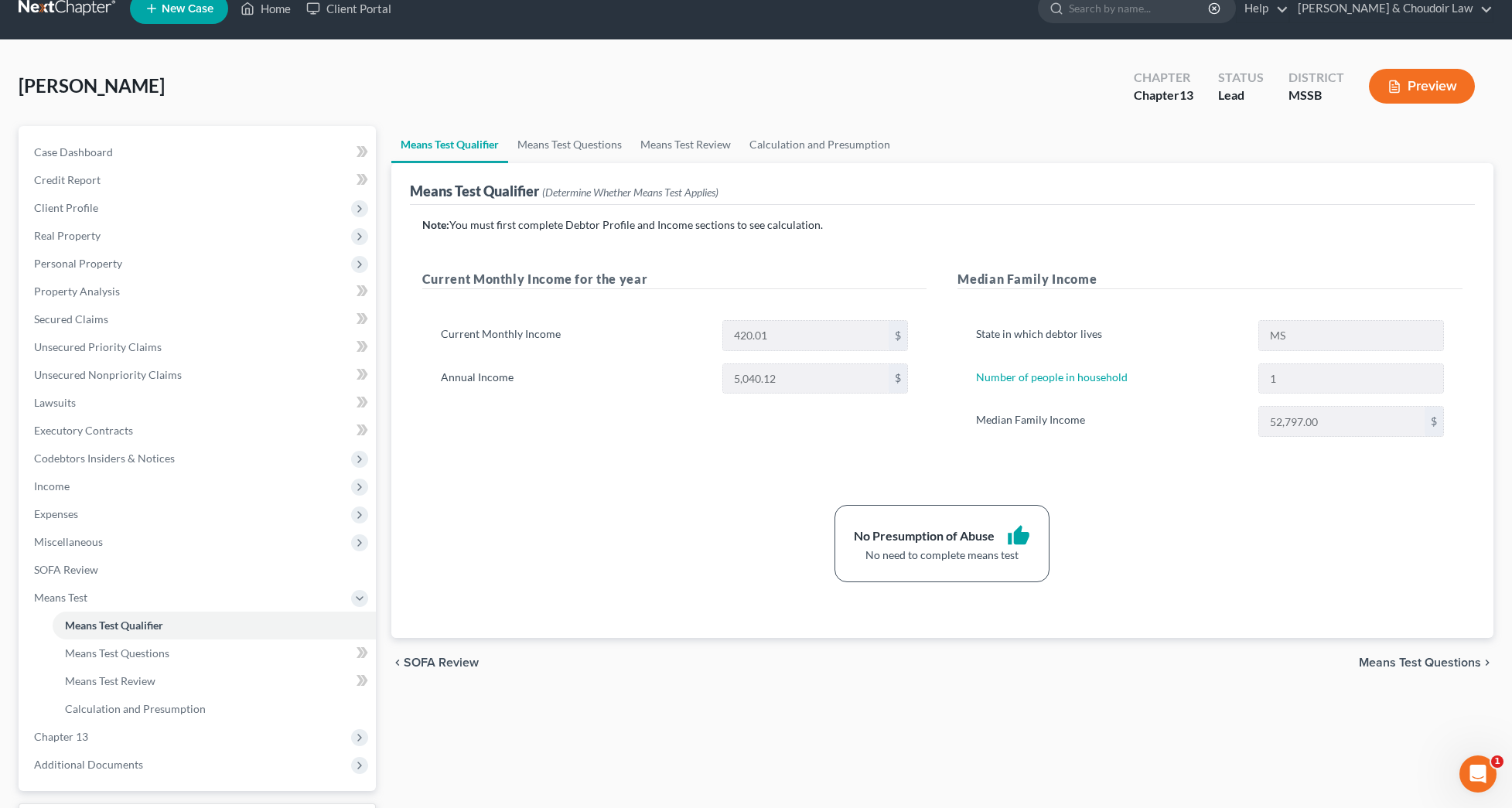
click at [1422, 95] on button "Preview" at bounding box center [1422, 86] width 106 height 35
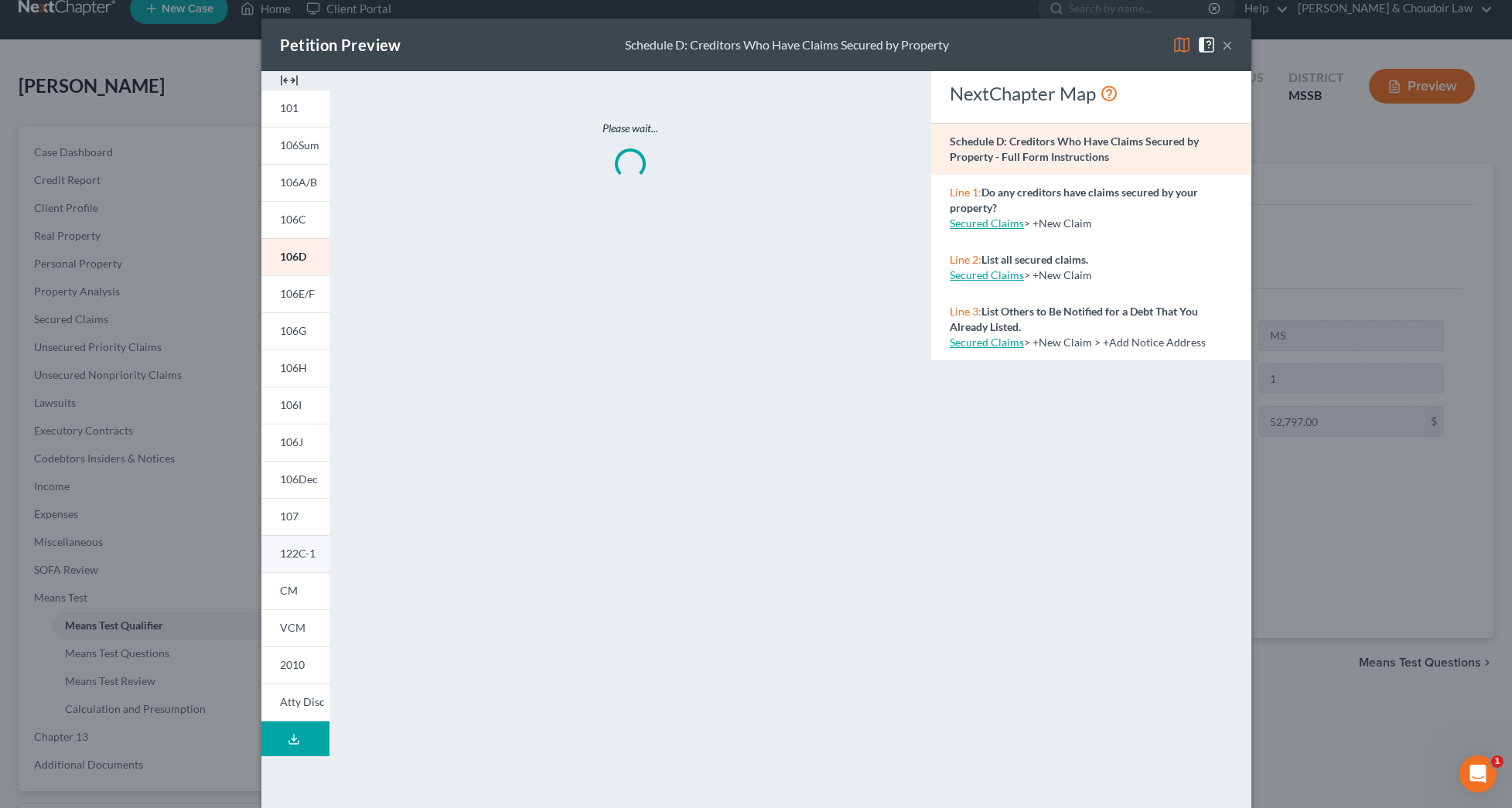
click at [295, 561] on link "122C-1" at bounding box center [295, 553] width 68 height 37
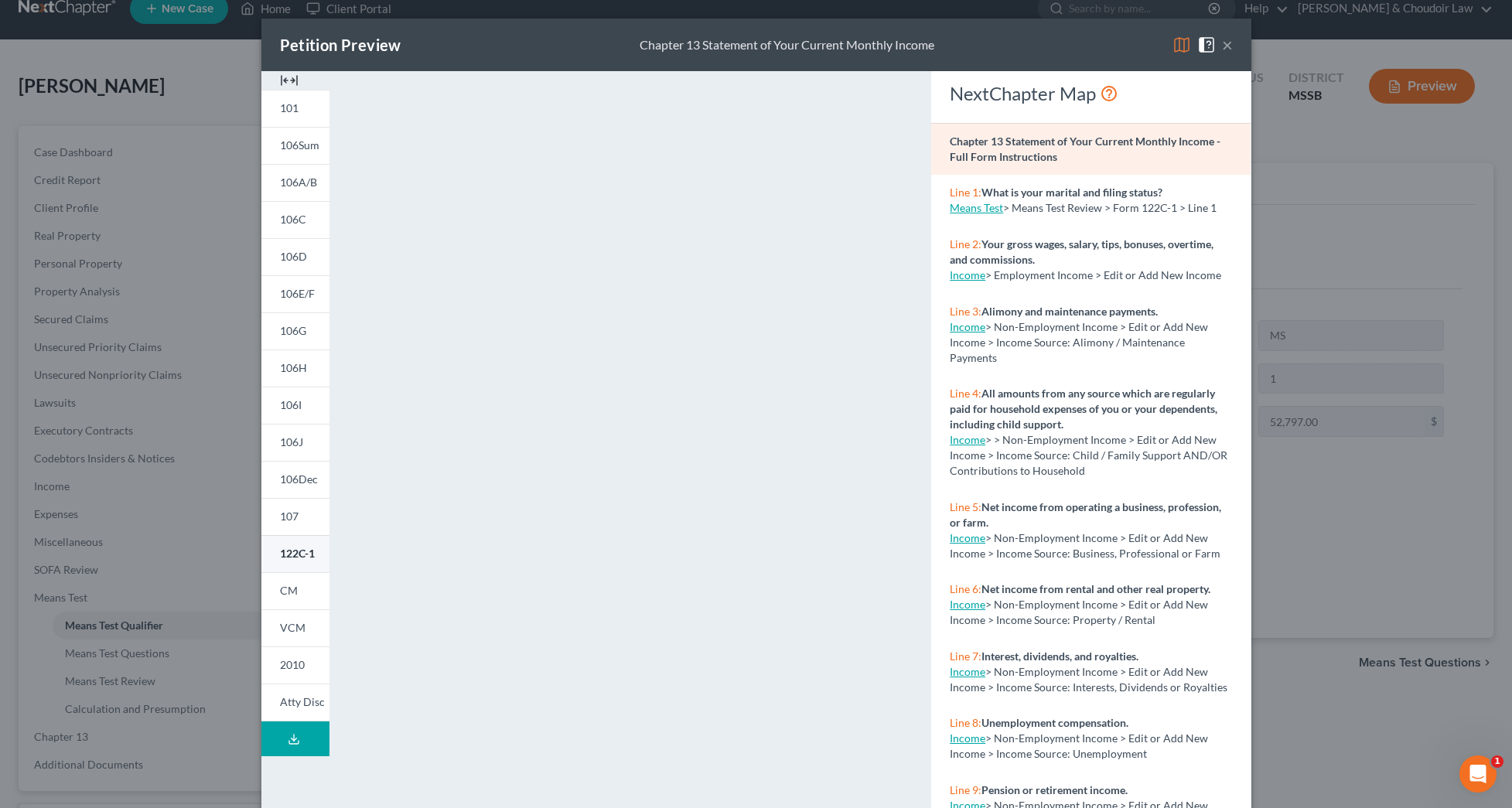
click at [314, 547] on span "122C-1" at bounding box center [297, 553] width 35 height 13
click at [1226, 50] on button "×" at bounding box center [1227, 44] width 11 height 19
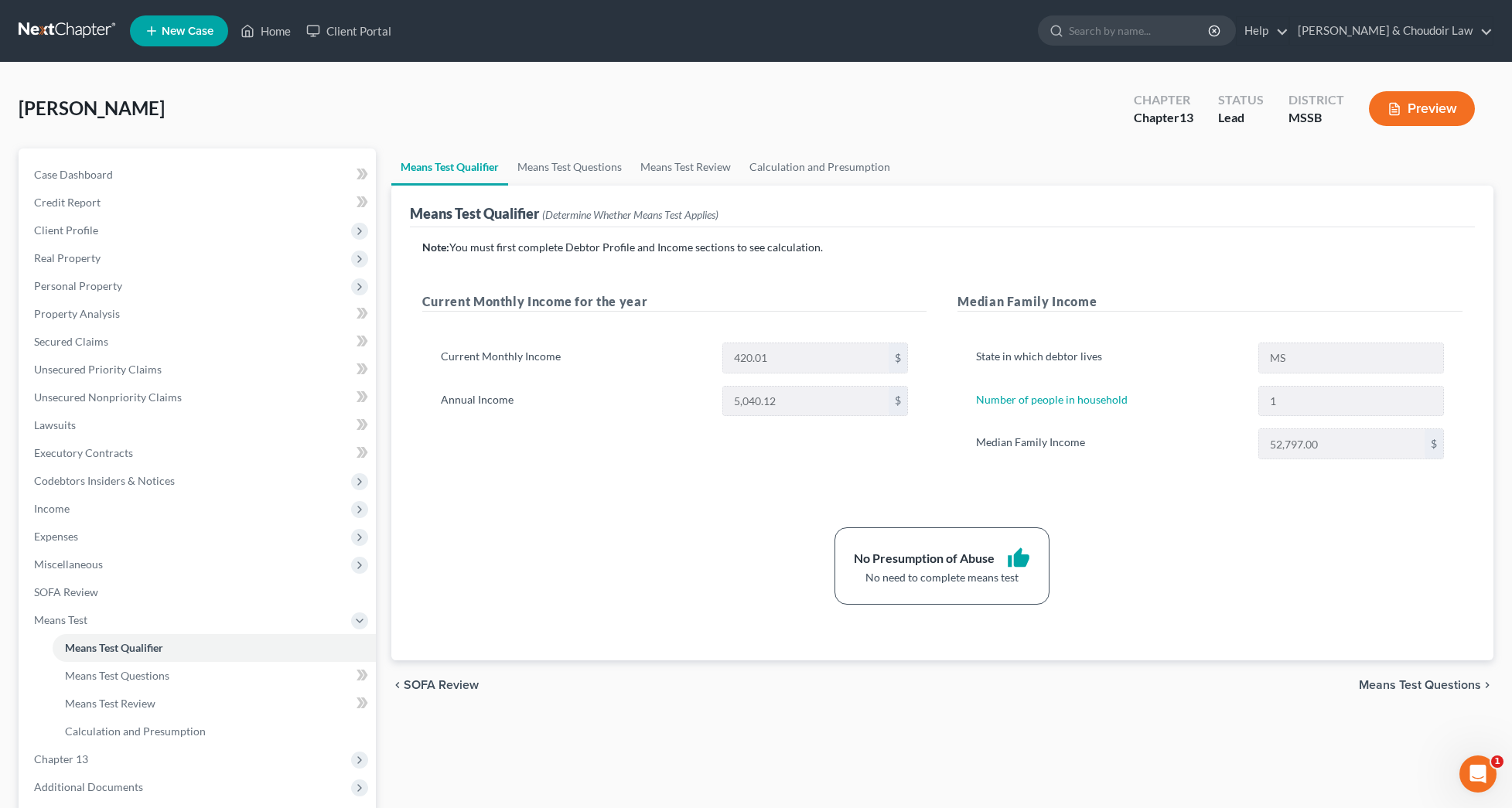
scroll to position [0, 0]
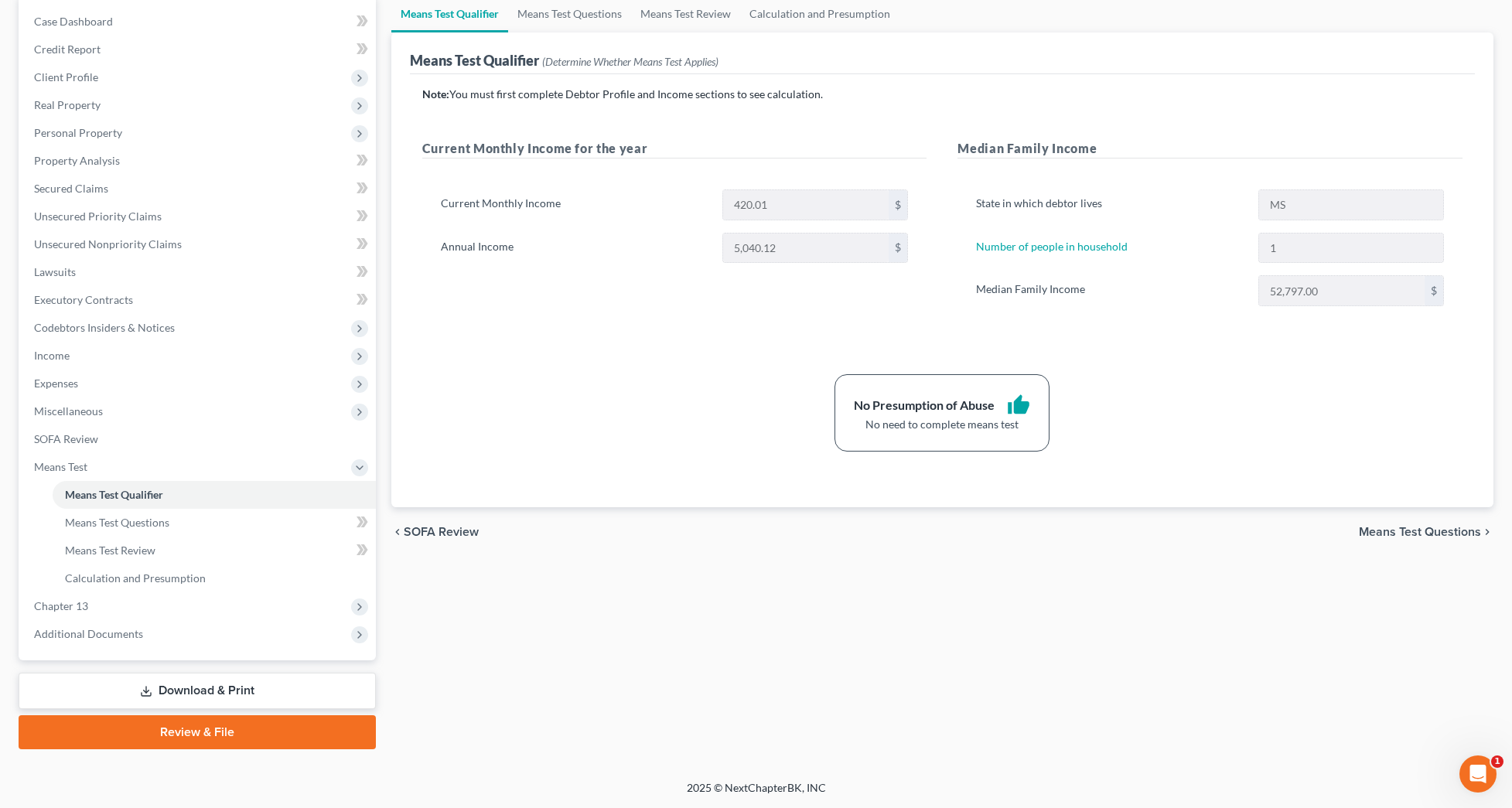
click at [289, 698] on link "Download & Print" at bounding box center [197, 690] width 357 height 36
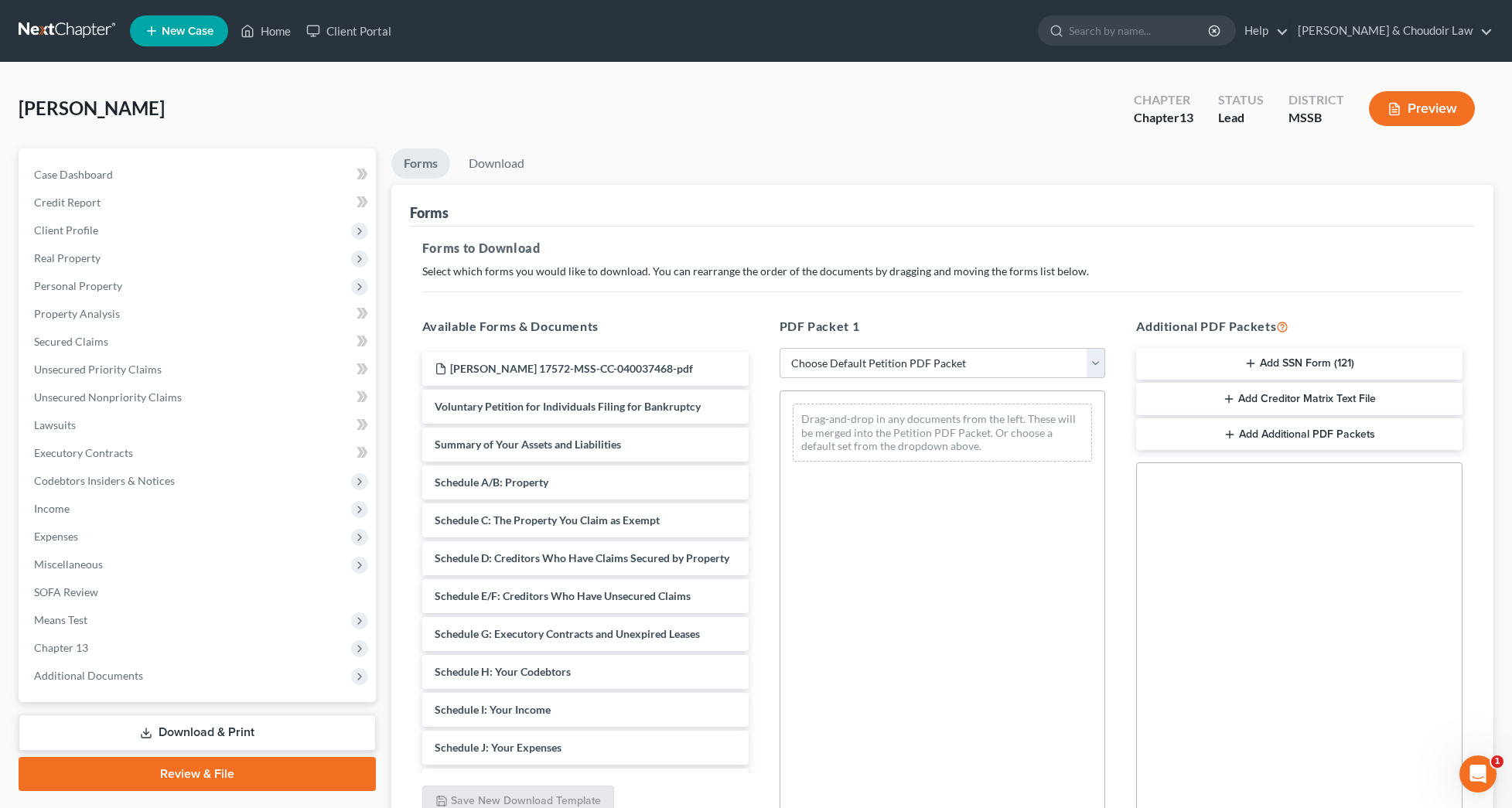
click at [1255, 365] on icon "button" at bounding box center [1250, 362] width 12 height 12
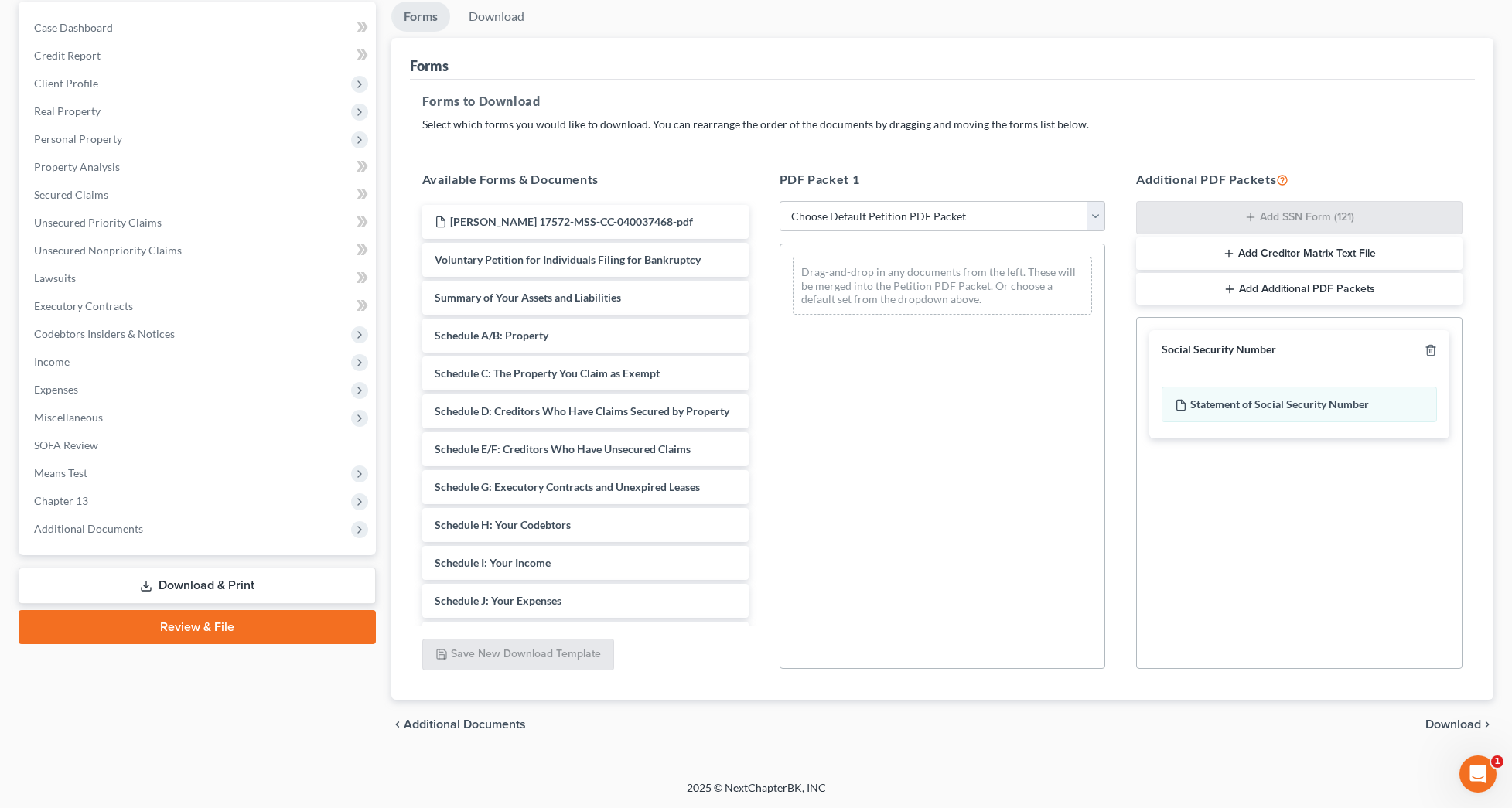
click at [1439, 722] on span "Download" at bounding box center [1453, 724] width 56 height 12
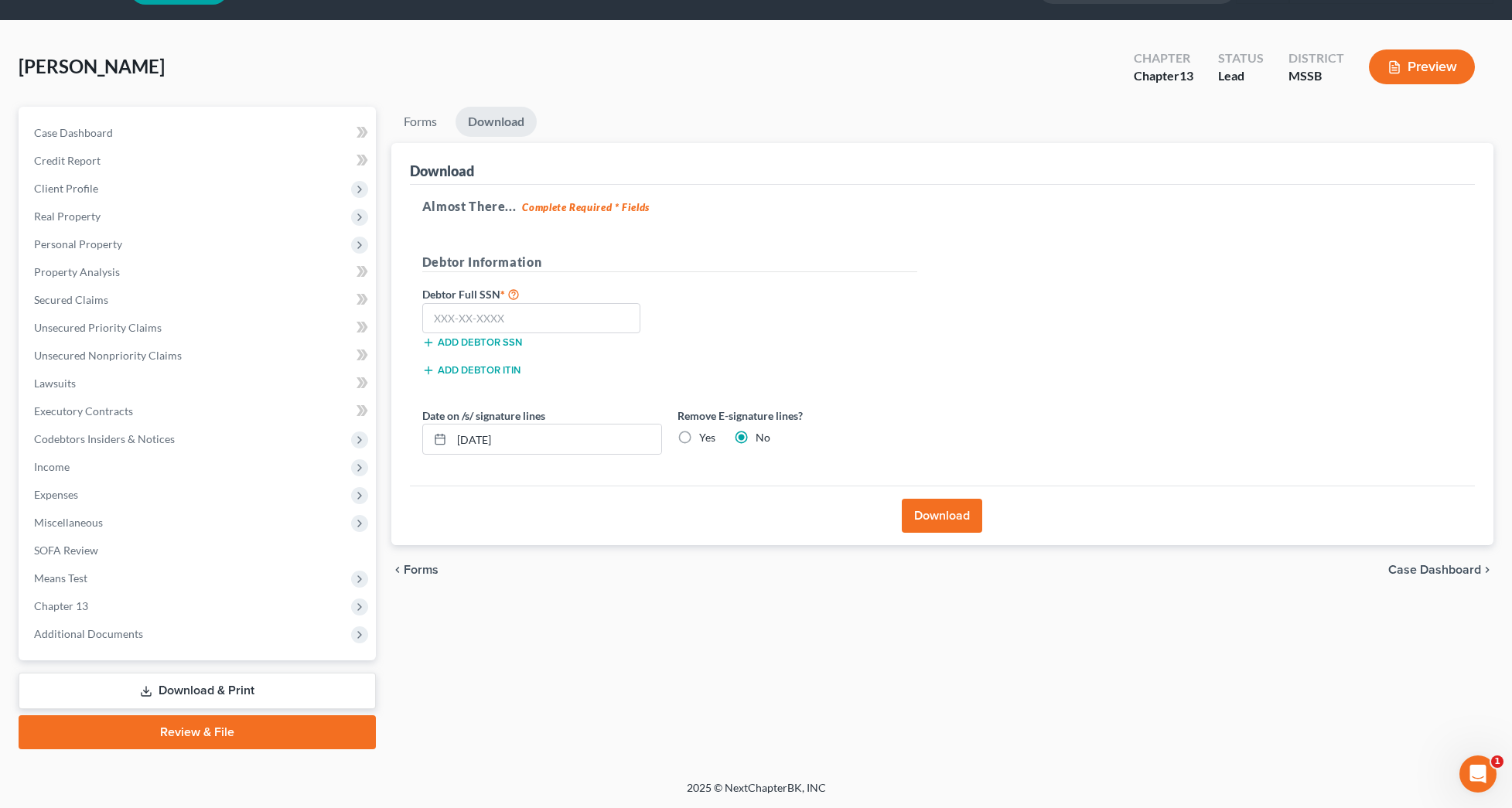
scroll to position [42, 0]
click at [595, 329] on input "text" at bounding box center [531, 319] width 219 height 31
type input "587-50-4729"
click at [967, 519] on button "Download" at bounding box center [942, 515] width 81 height 34
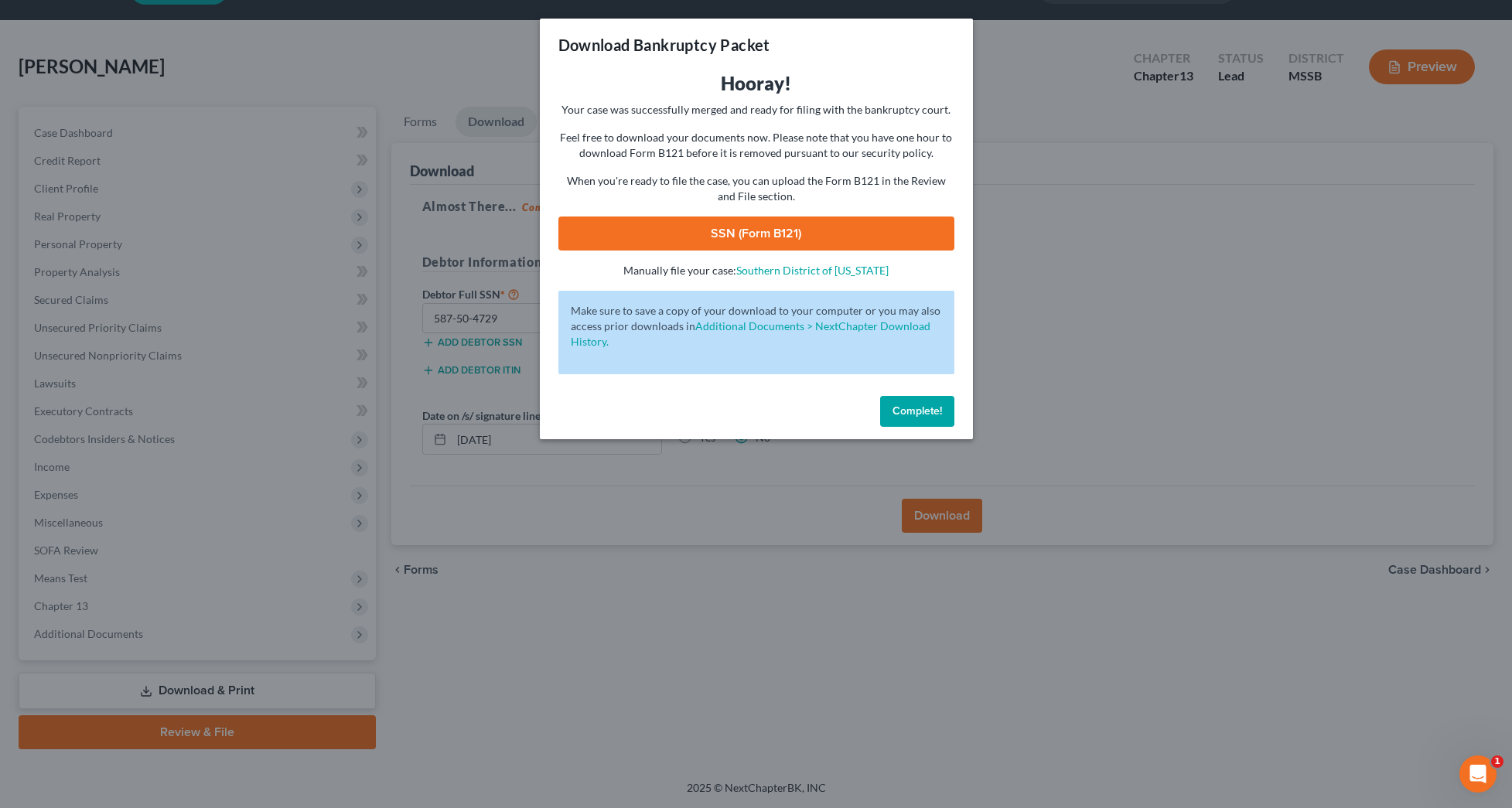
click at [877, 235] on link "SSN (Form B121)" at bounding box center [756, 233] width 395 height 34
click at [927, 416] on span "Complete!" at bounding box center [917, 411] width 49 height 13
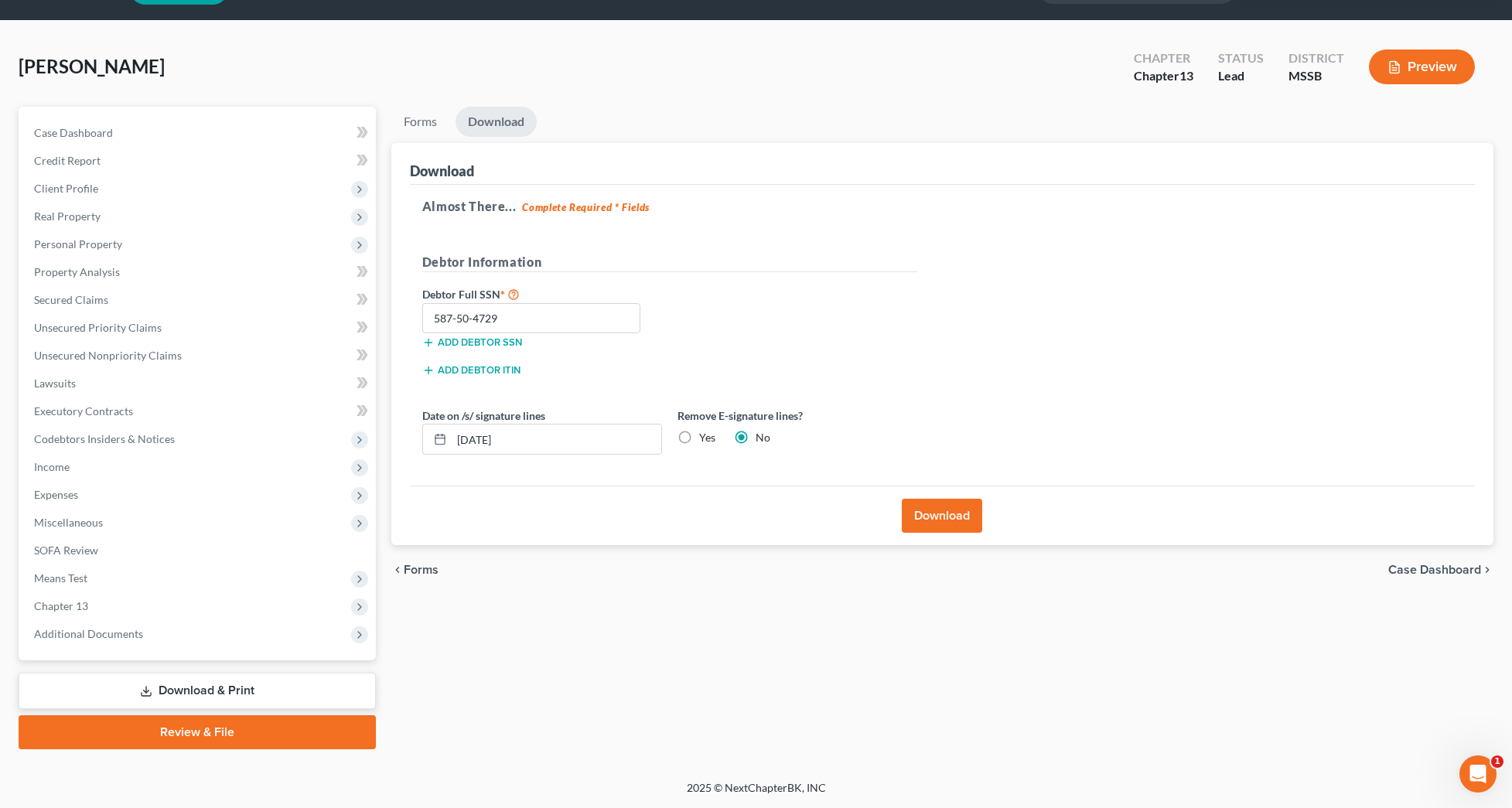
click at [240, 725] on link "Review & File" at bounding box center [197, 732] width 357 height 34
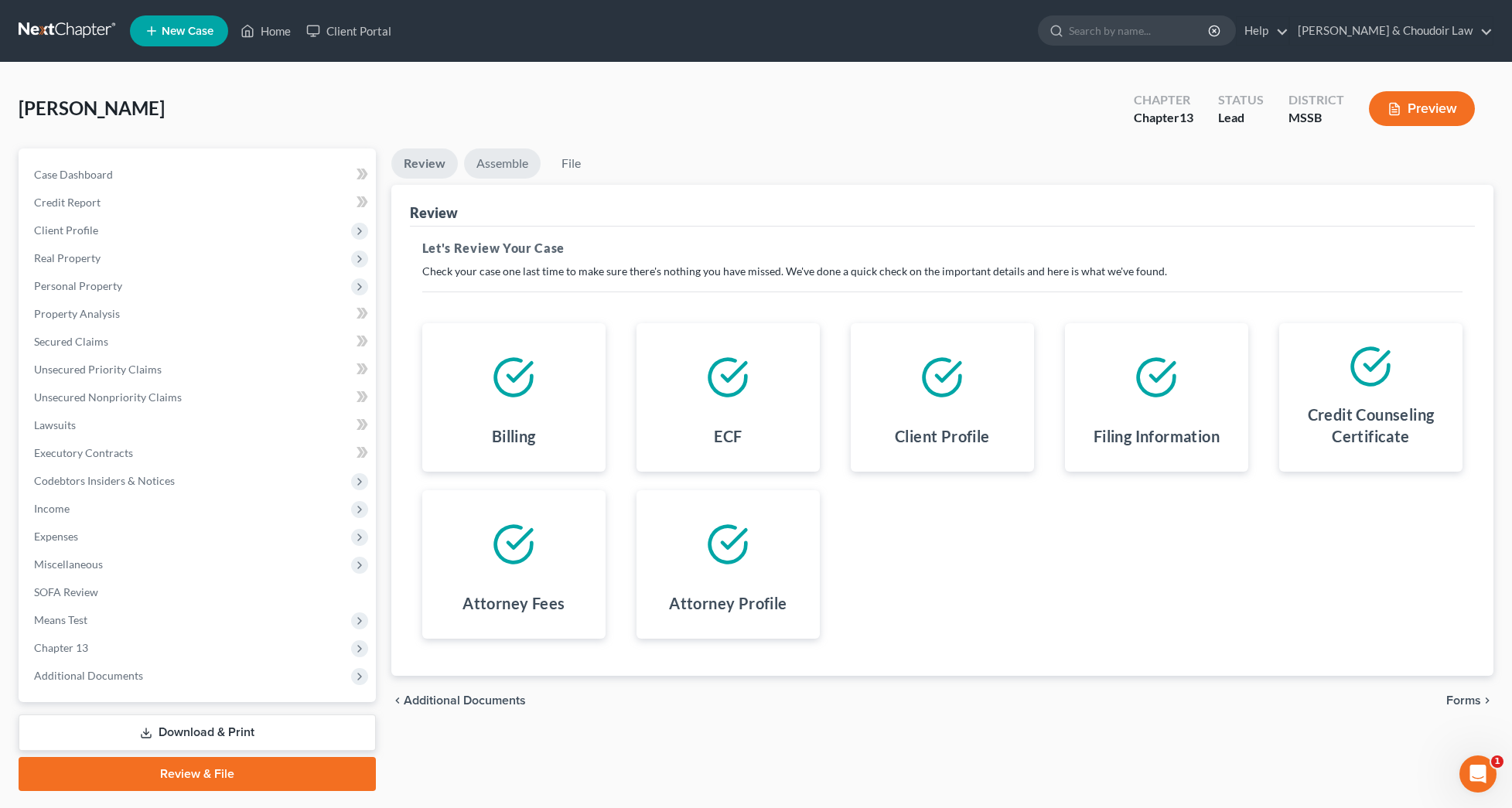
click at [498, 165] on link "Assemble" at bounding box center [502, 164] width 76 height 30
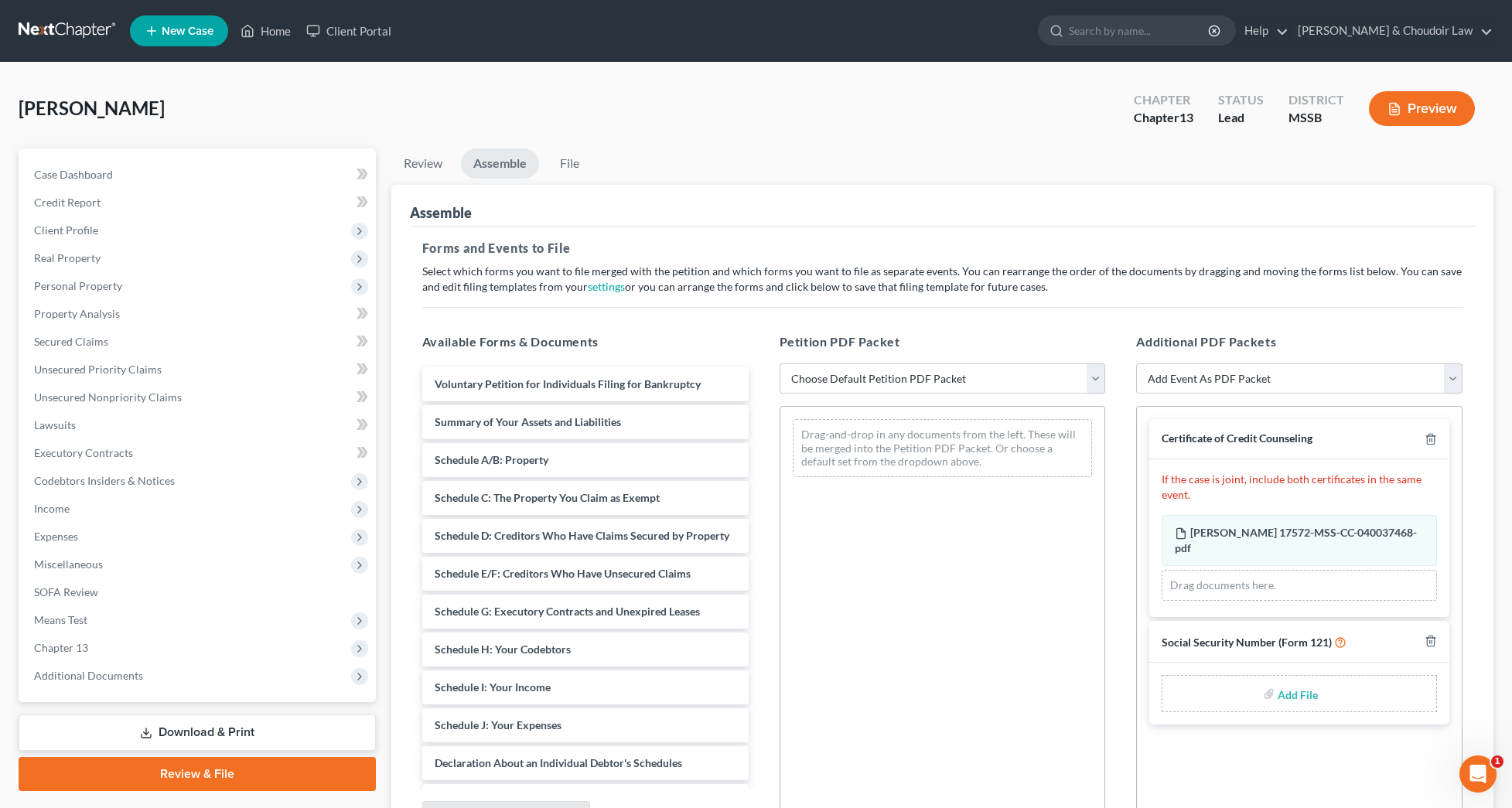
scroll to position [4, 0]
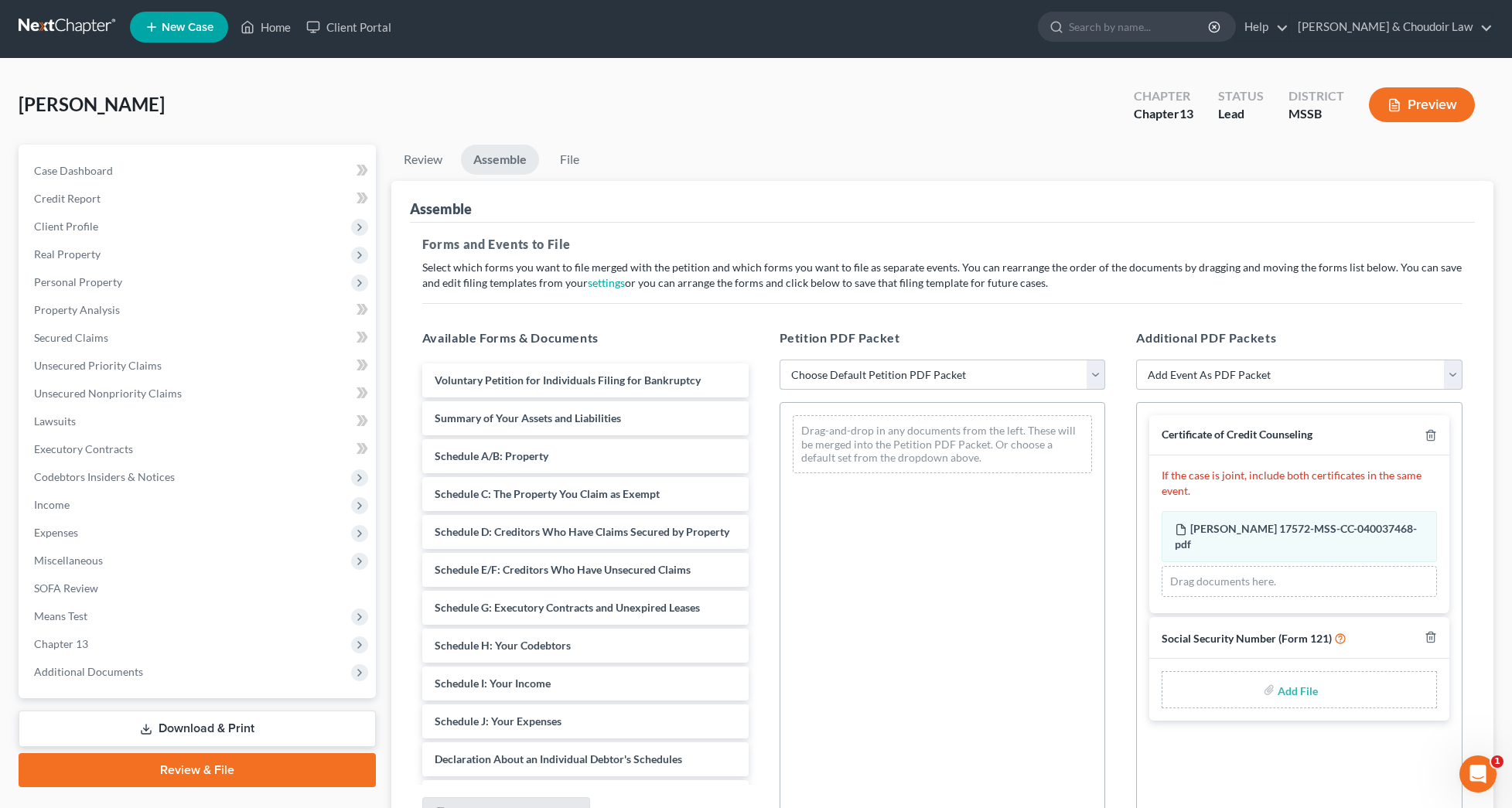
select select "2"
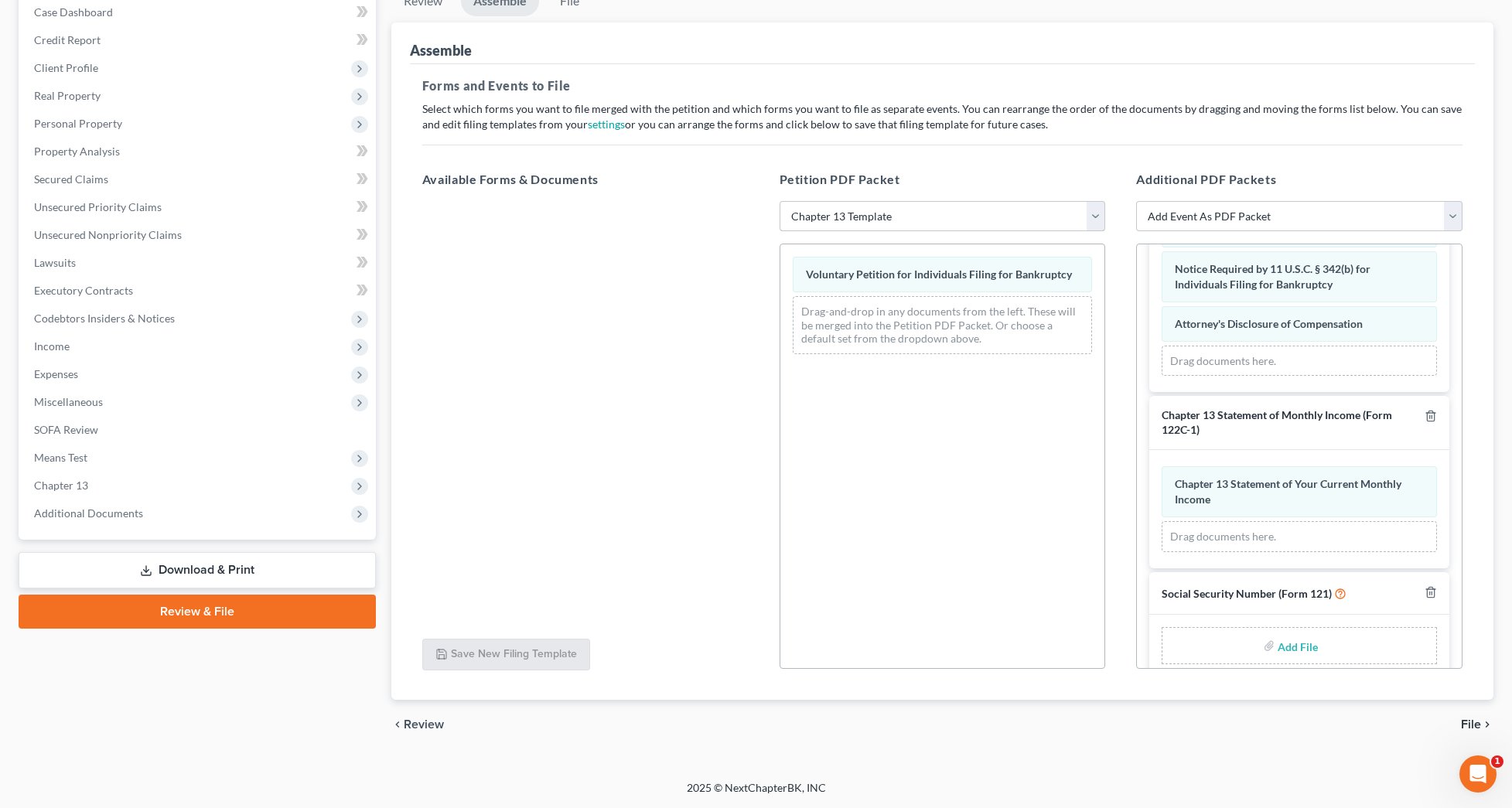
scroll to position [1050, 0]
click at [1279, 632] on input "file" at bounding box center [1296, 646] width 37 height 28
type input "C:\fakepath\1234c37a-7a19-4ac2-807c-ce09727e46f1.pdf"
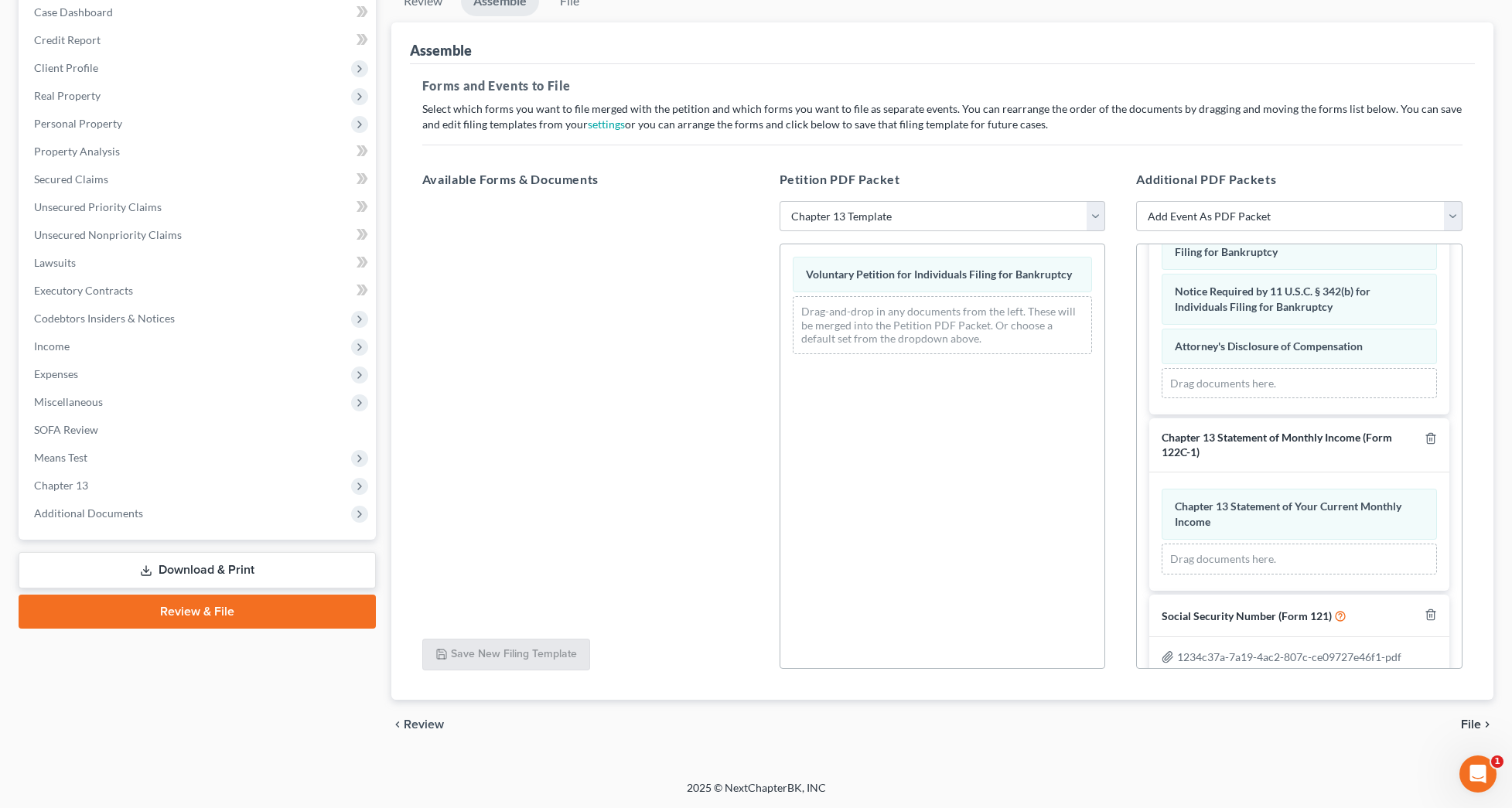
click at [1474, 720] on span "File" at bounding box center [1470, 724] width 20 height 12
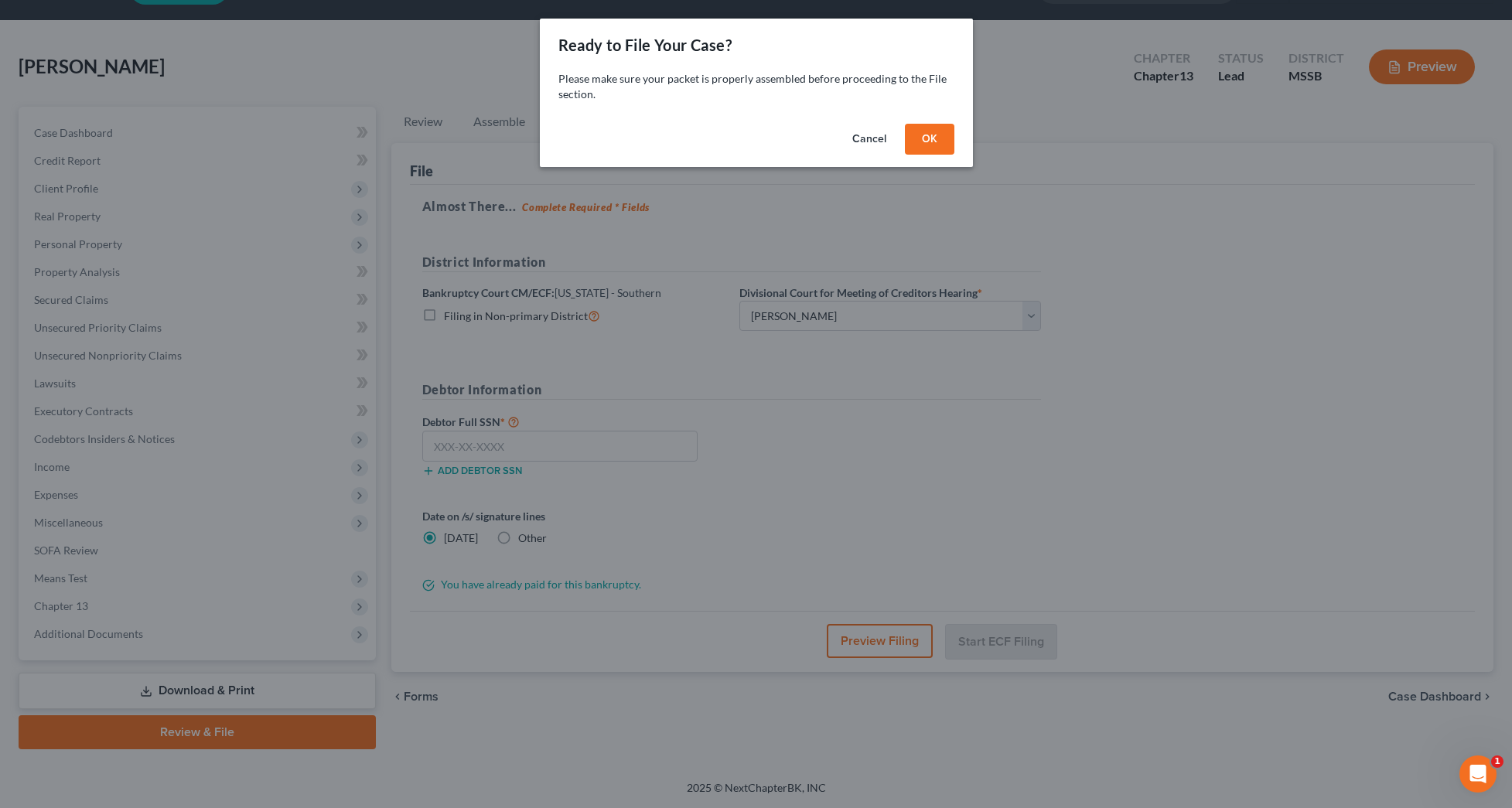
scroll to position [42, 0]
click at [913, 134] on button "OK" at bounding box center [929, 139] width 49 height 31
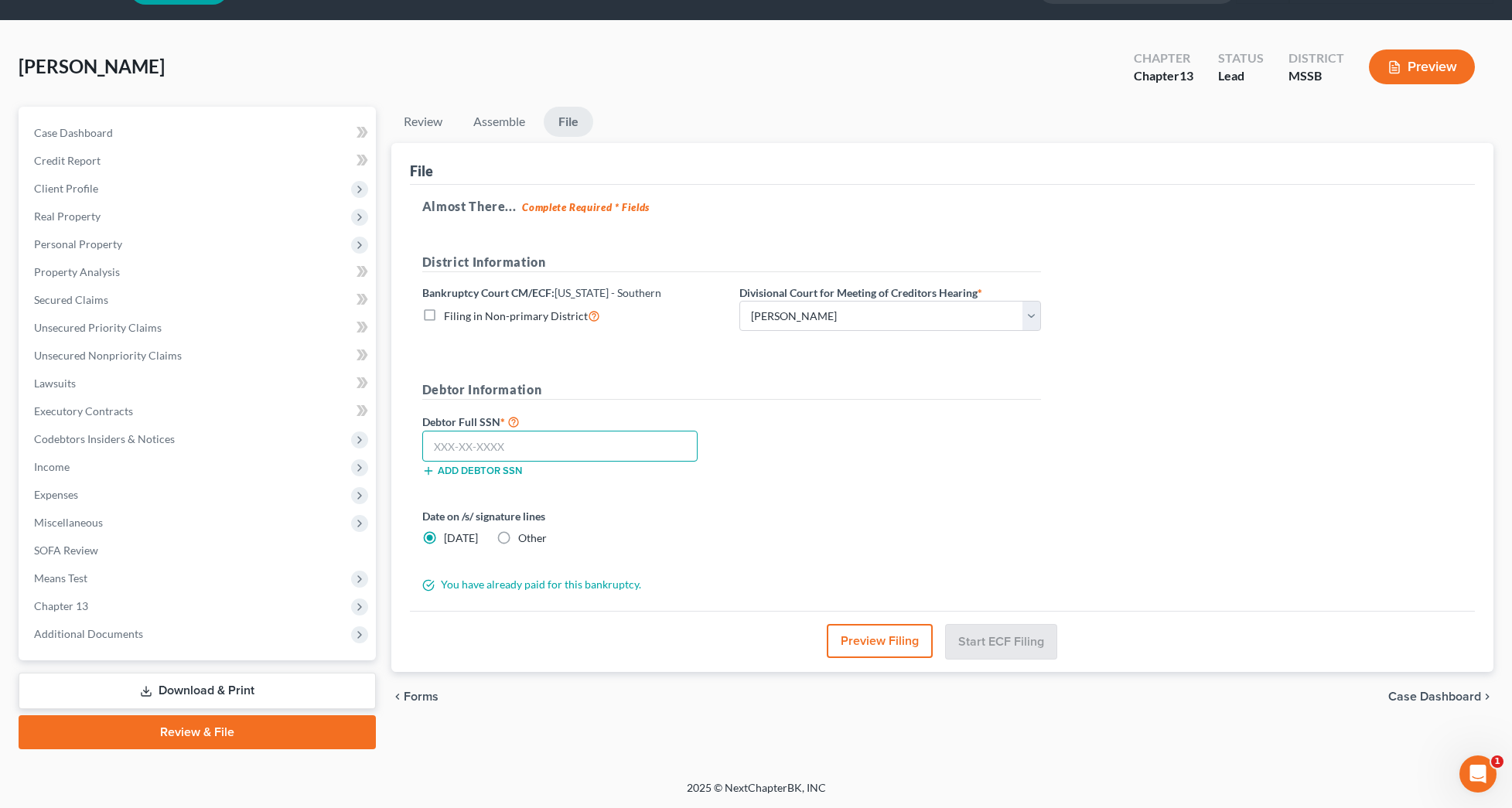
click at [617, 451] on input "text" at bounding box center [559, 446] width 275 height 31
type input "587-50-4729"
click at [1001, 633] on button "Start ECF Filing" at bounding box center [1001, 640] width 110 height 34
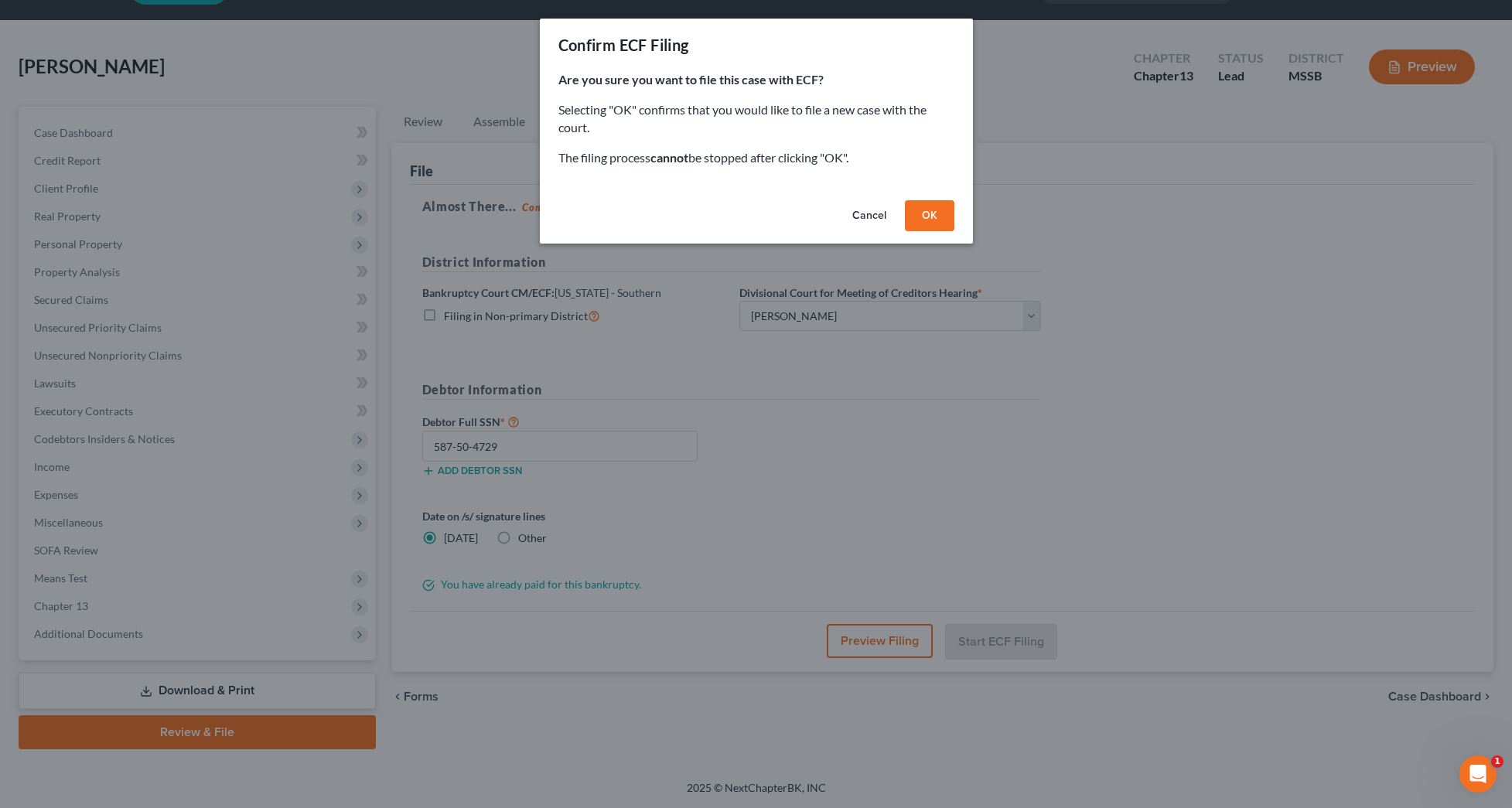
click at [930, 219] on button "OK" at bounding box center [929, 216] width 49 height 31
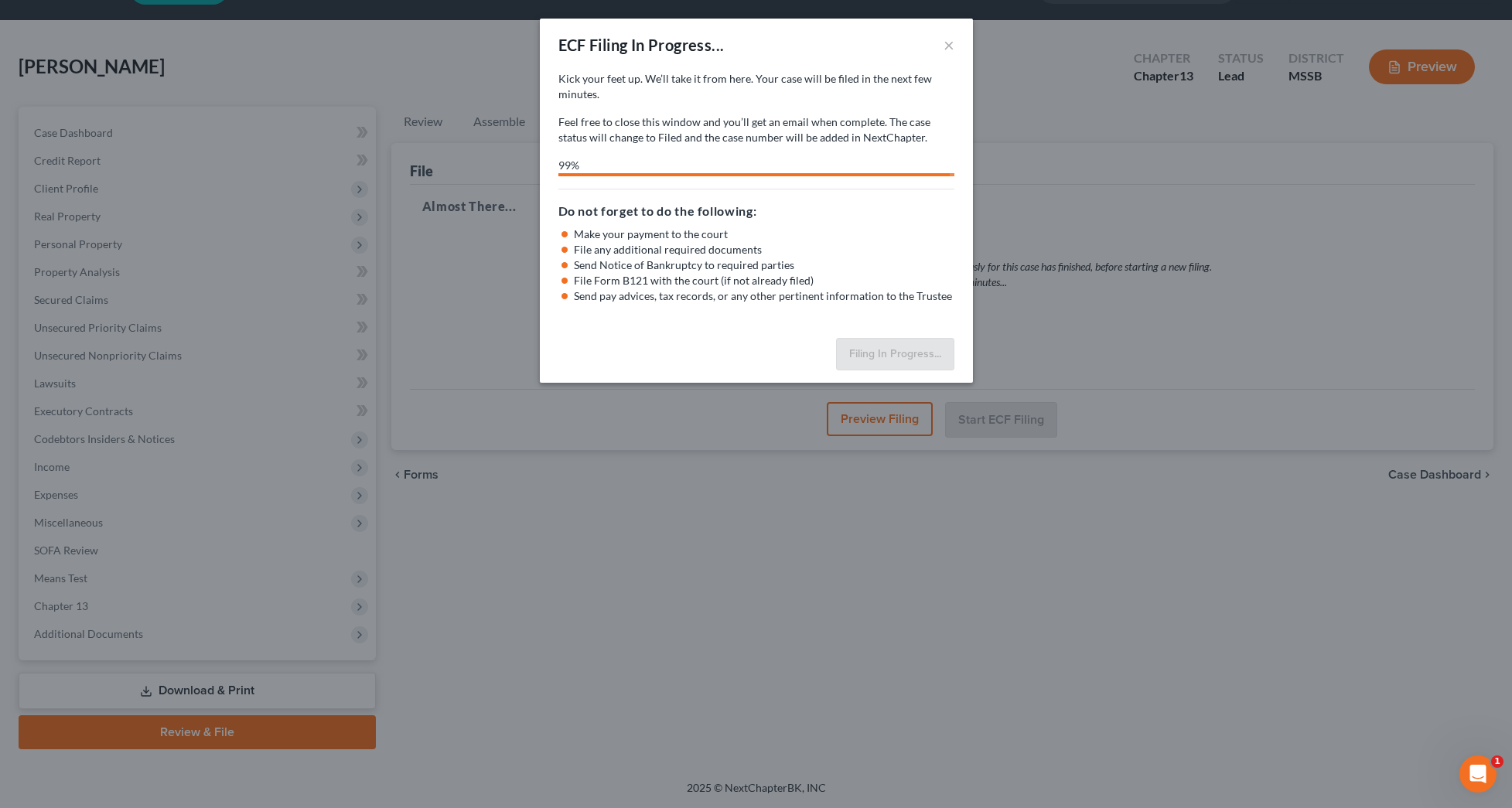
select select "1"
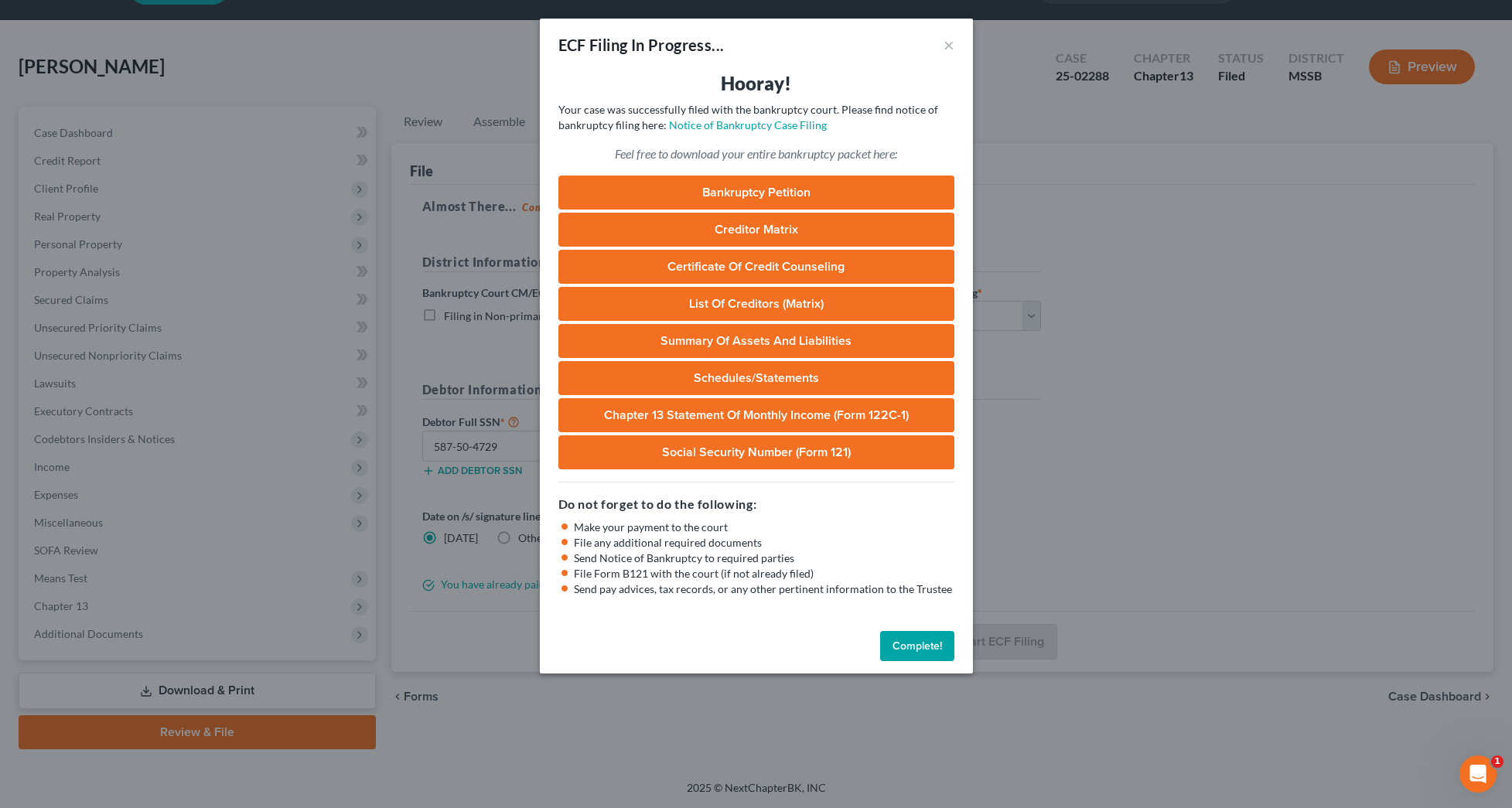
click at [921, 637] on button "Complete!" at bounding box center [917, 646] width 74 height 31
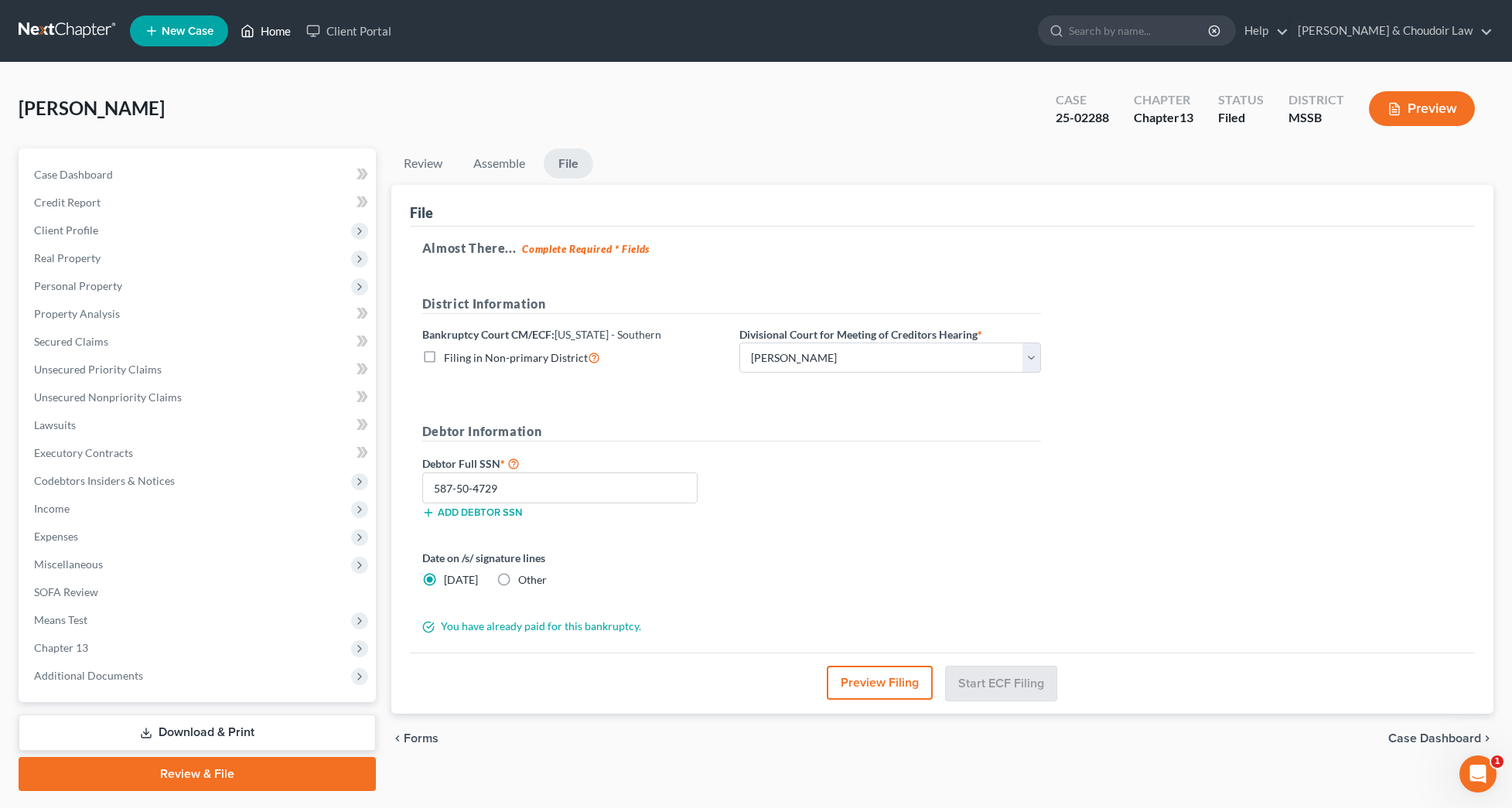
scroll to position [0, 0]
click at [271, 36] on link "Home" at bounding box center [266, 31] width 66 height 28
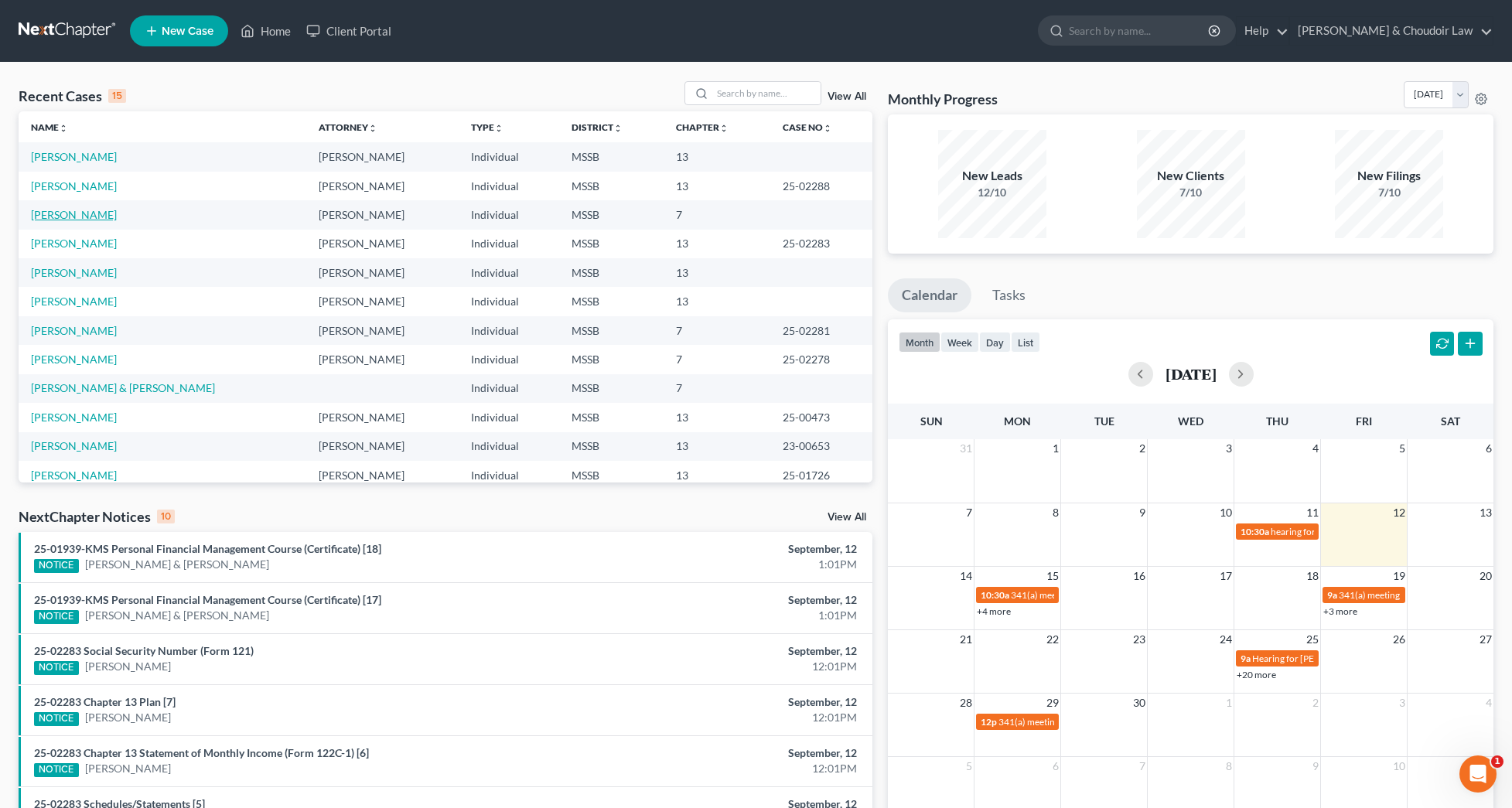
click at [87, 216] on link "[PERSON_NAME]" at bounding box center [74, 215] width 86 height 13
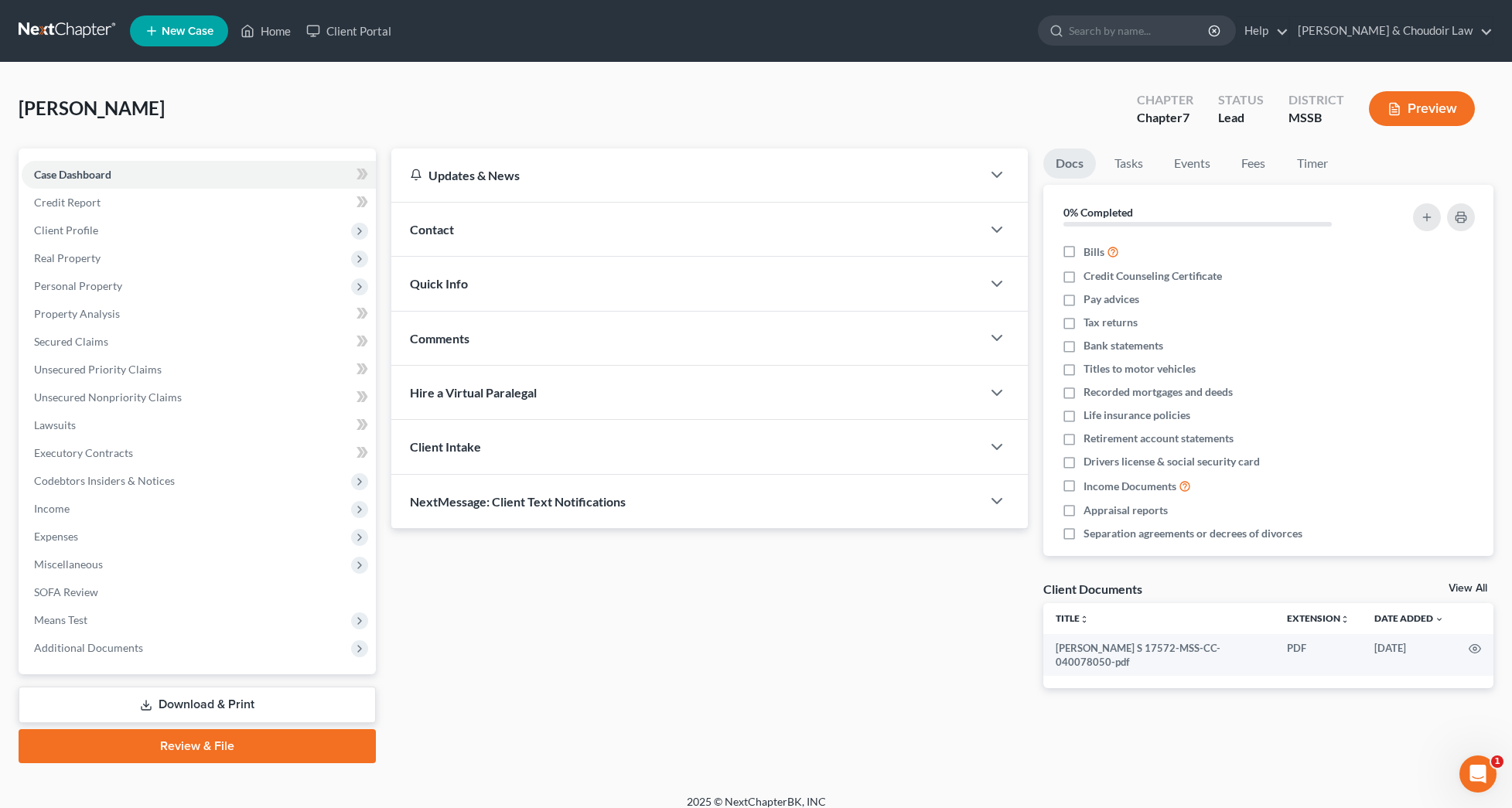
click at [212, 745] on link "Review & File" at bounding box center [197, 746] width 357 height 34
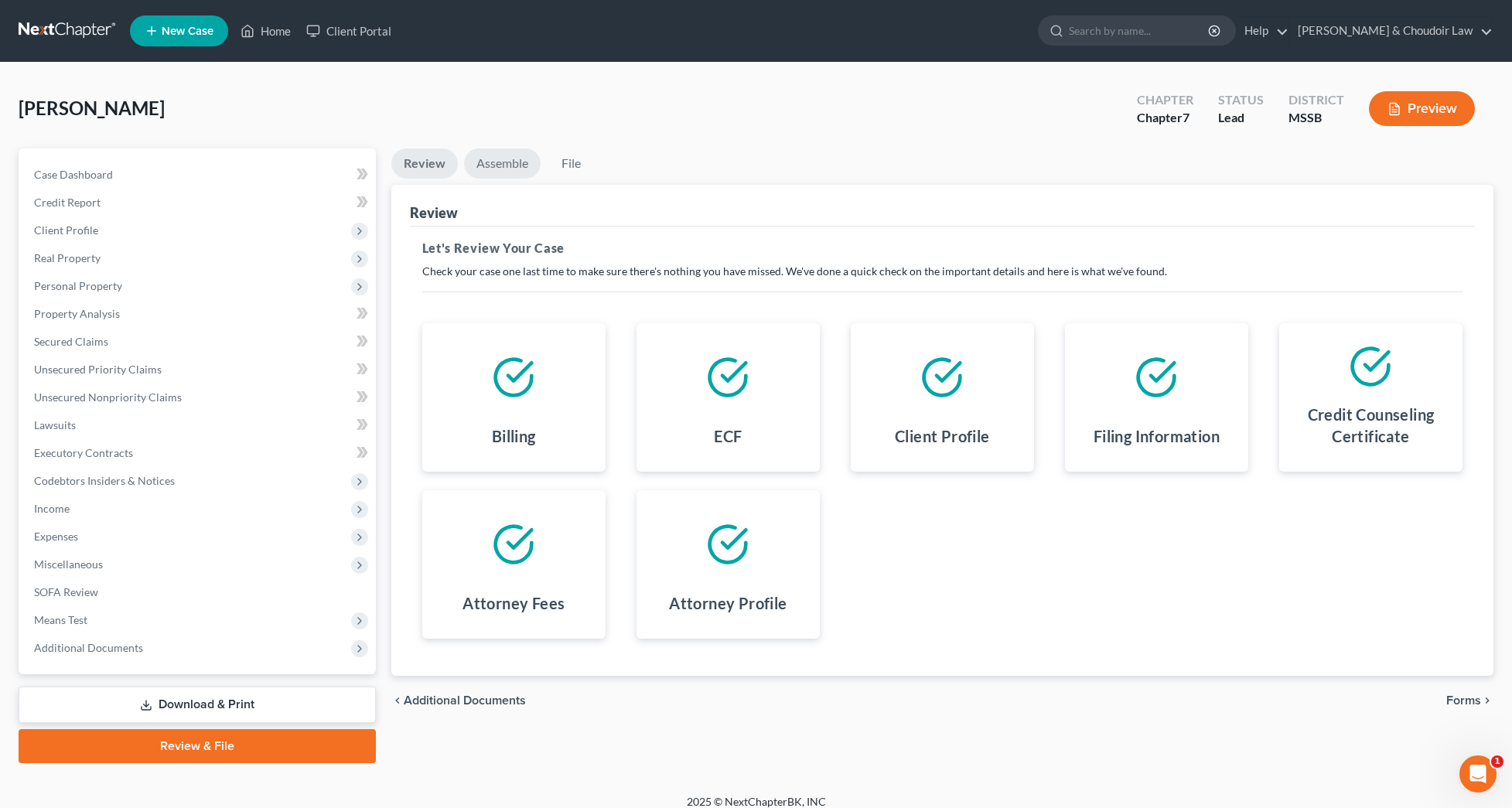
click at [505, 164] on link "Assemble" at bounding box center [502, 164] width 76 height 30
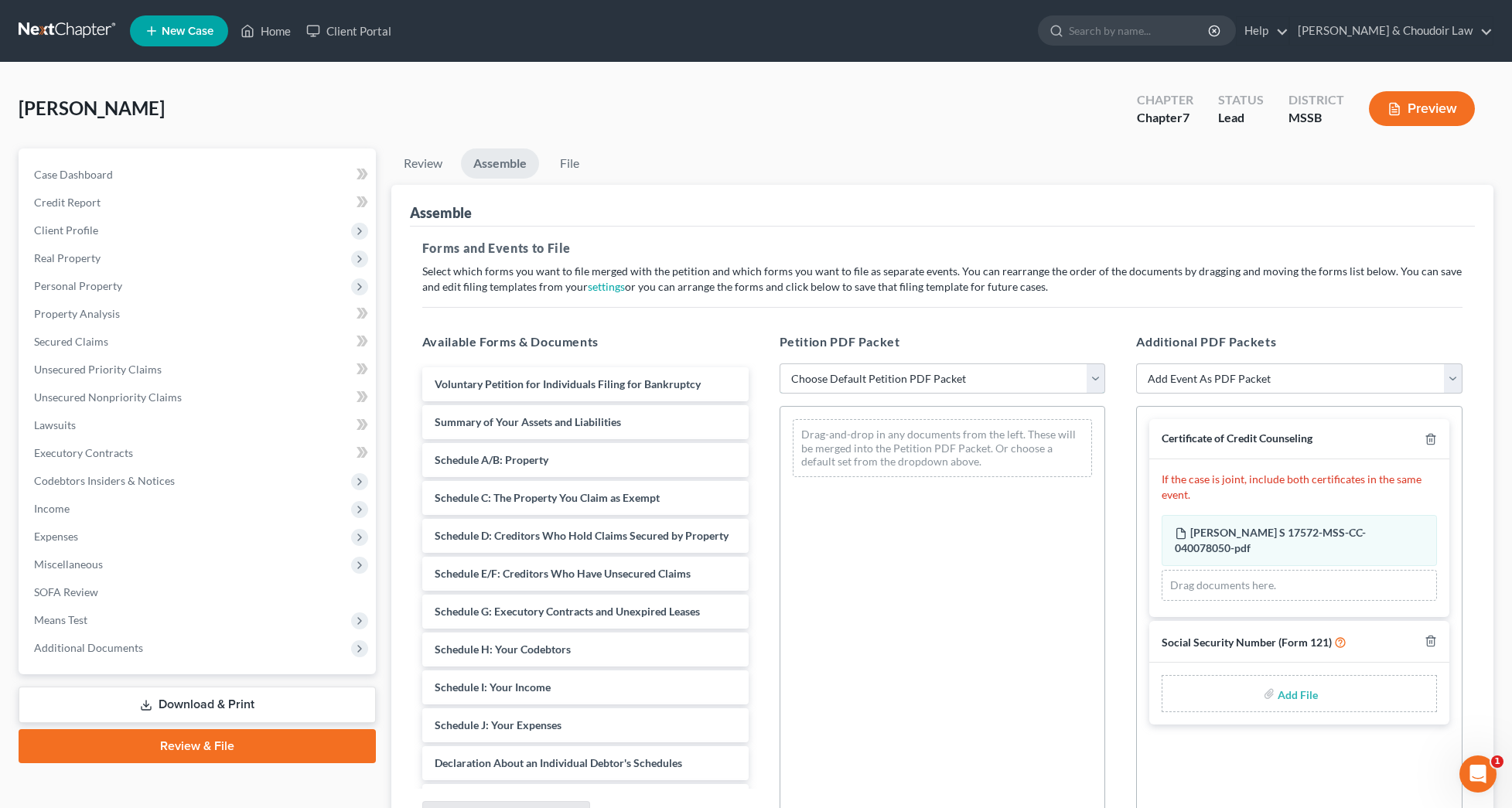
select select "4"
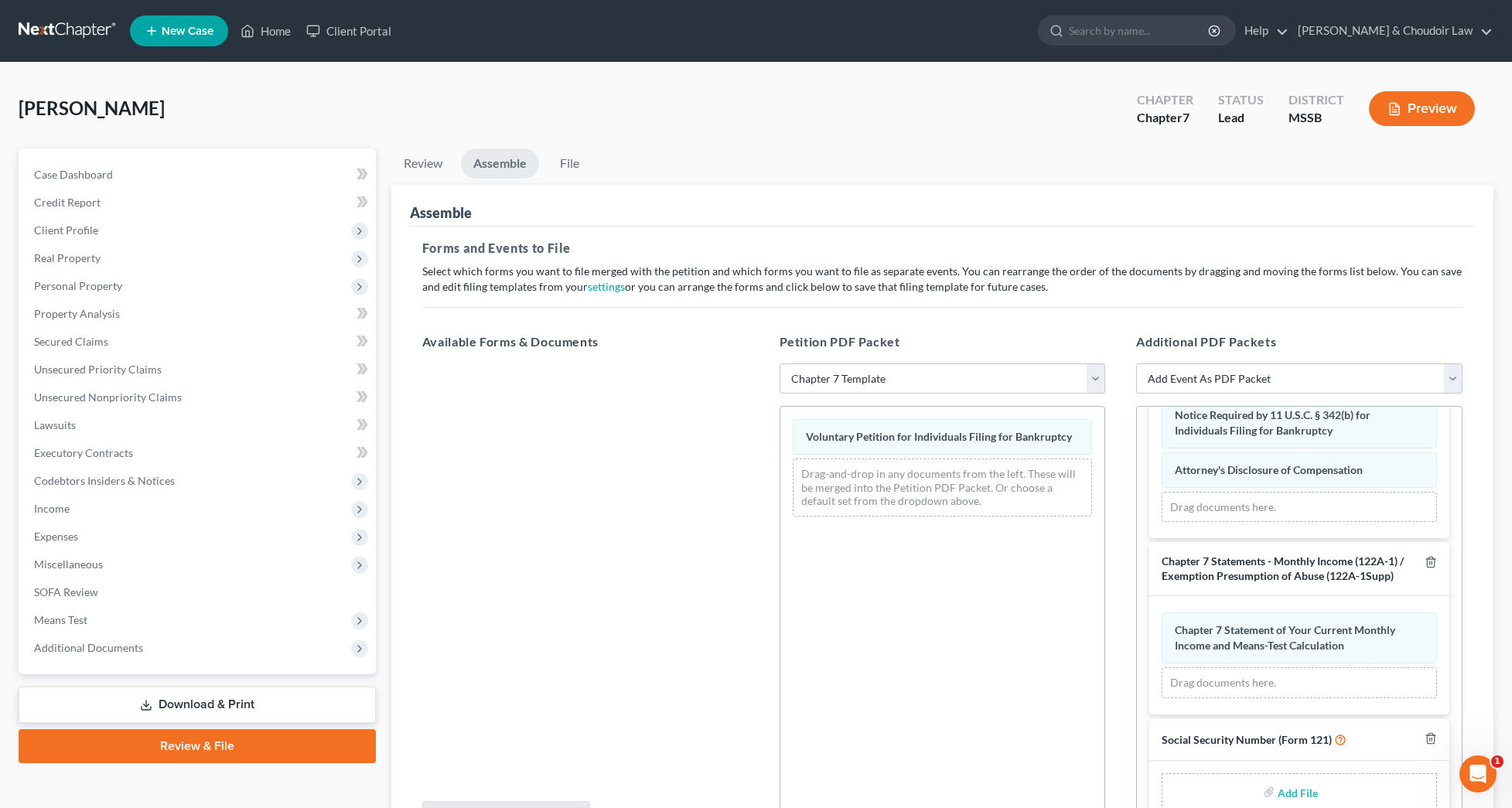
scroll to position [1121, 0]
click at [1315, 786] on input "file" at bounding box center [1296, 793] width 37 height 28
type input "C:\fakepath\798cc03e-2c2f-4ef0-9639-e94da5846183.pdf"
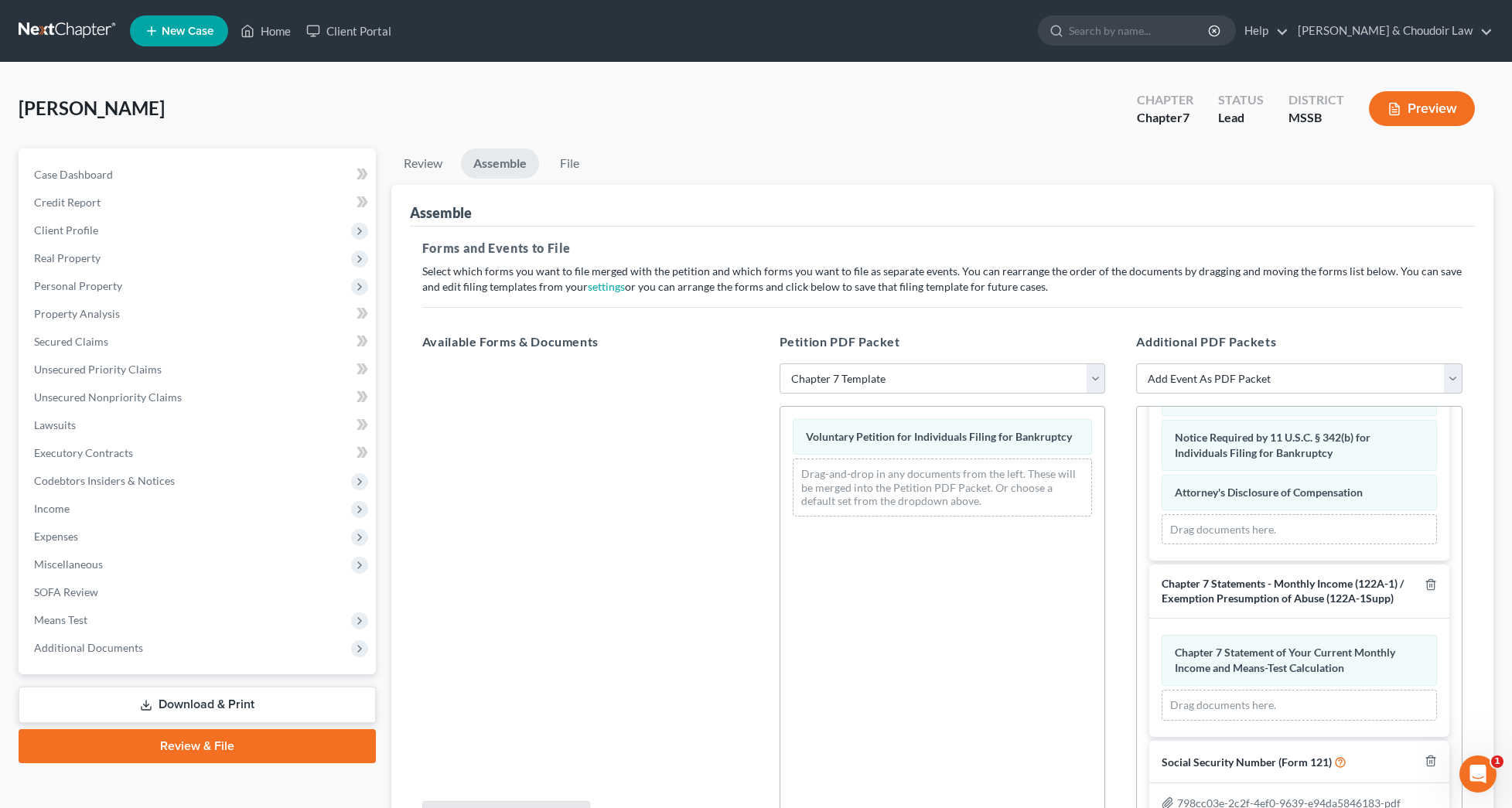
scroll to position [1099, 0]
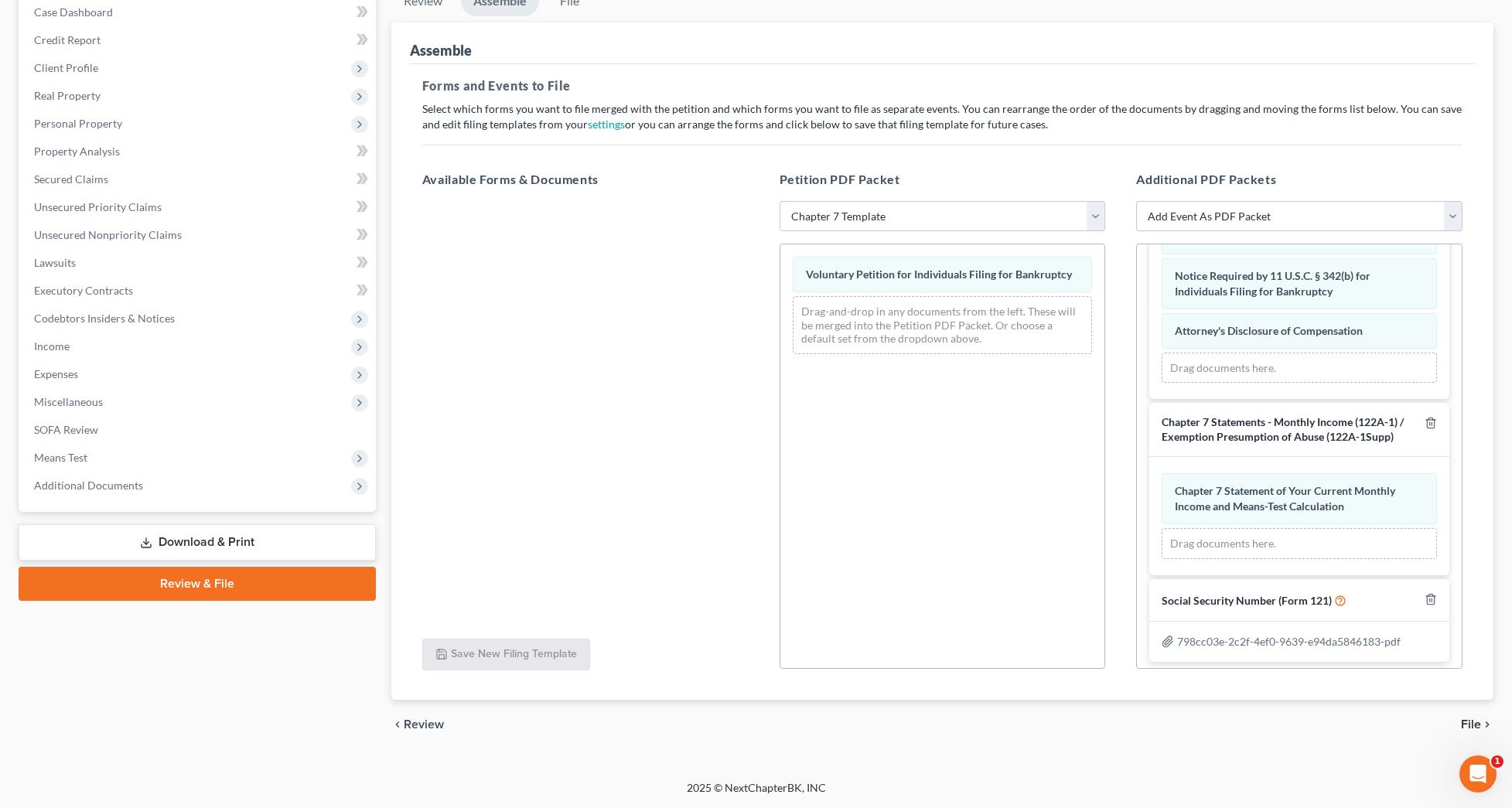
click at [1471, 720] on span "File" at bounding box center [1470, 724] width 20 height 12
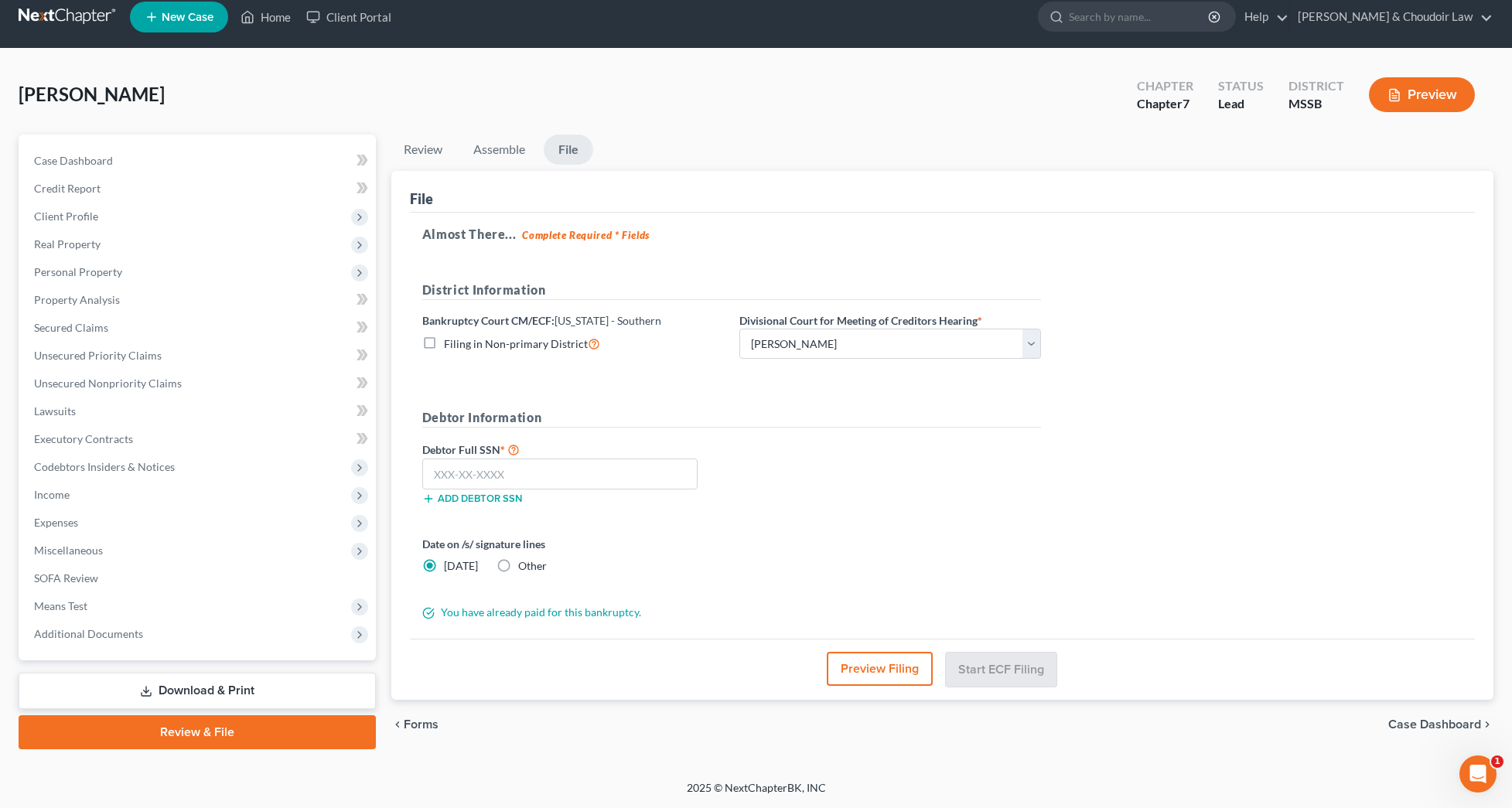
scroll to position [14, 0]
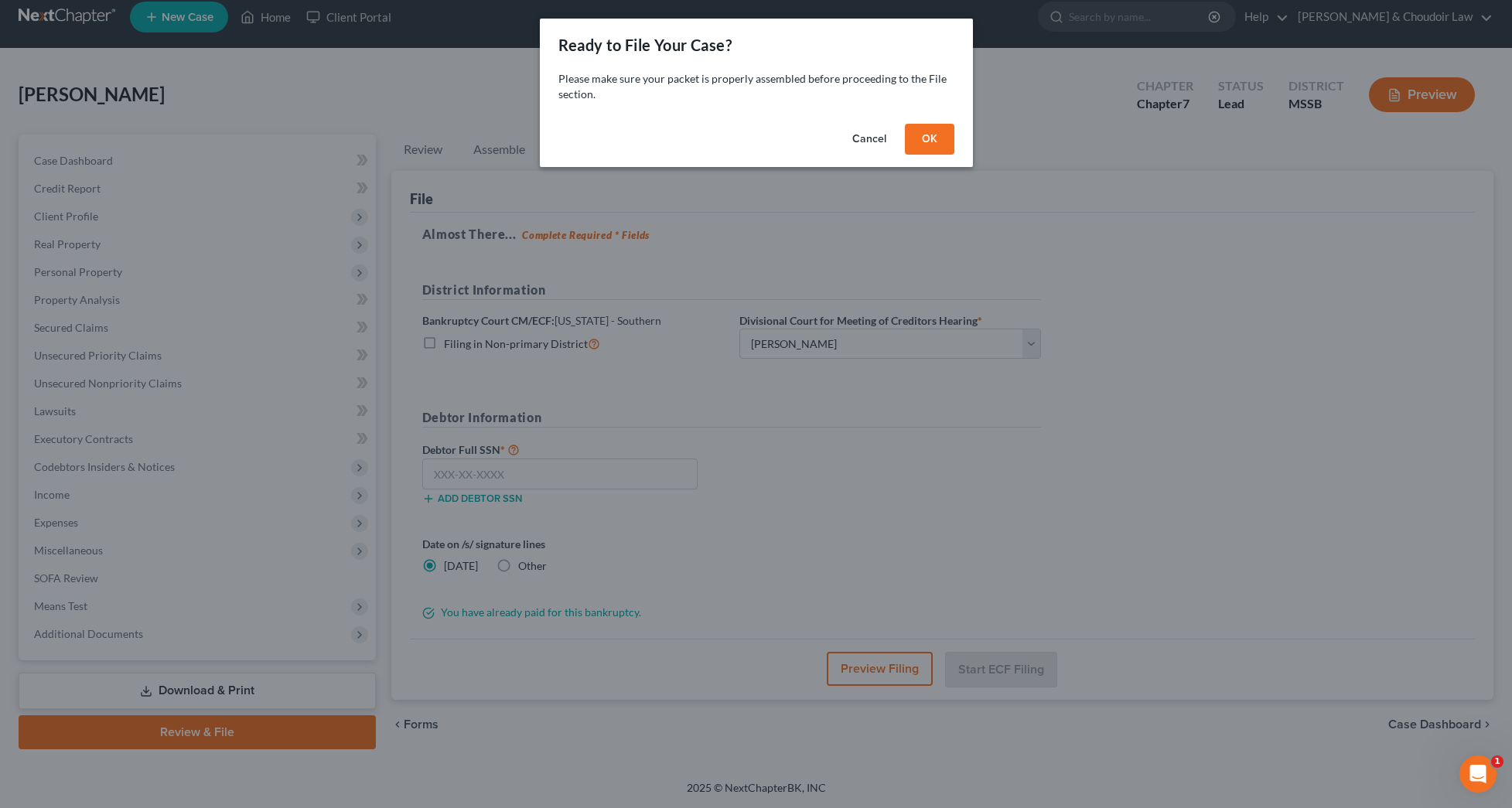
click at [929, 144] on button "OK" at bounding box center [929, 139] width 49 height 31
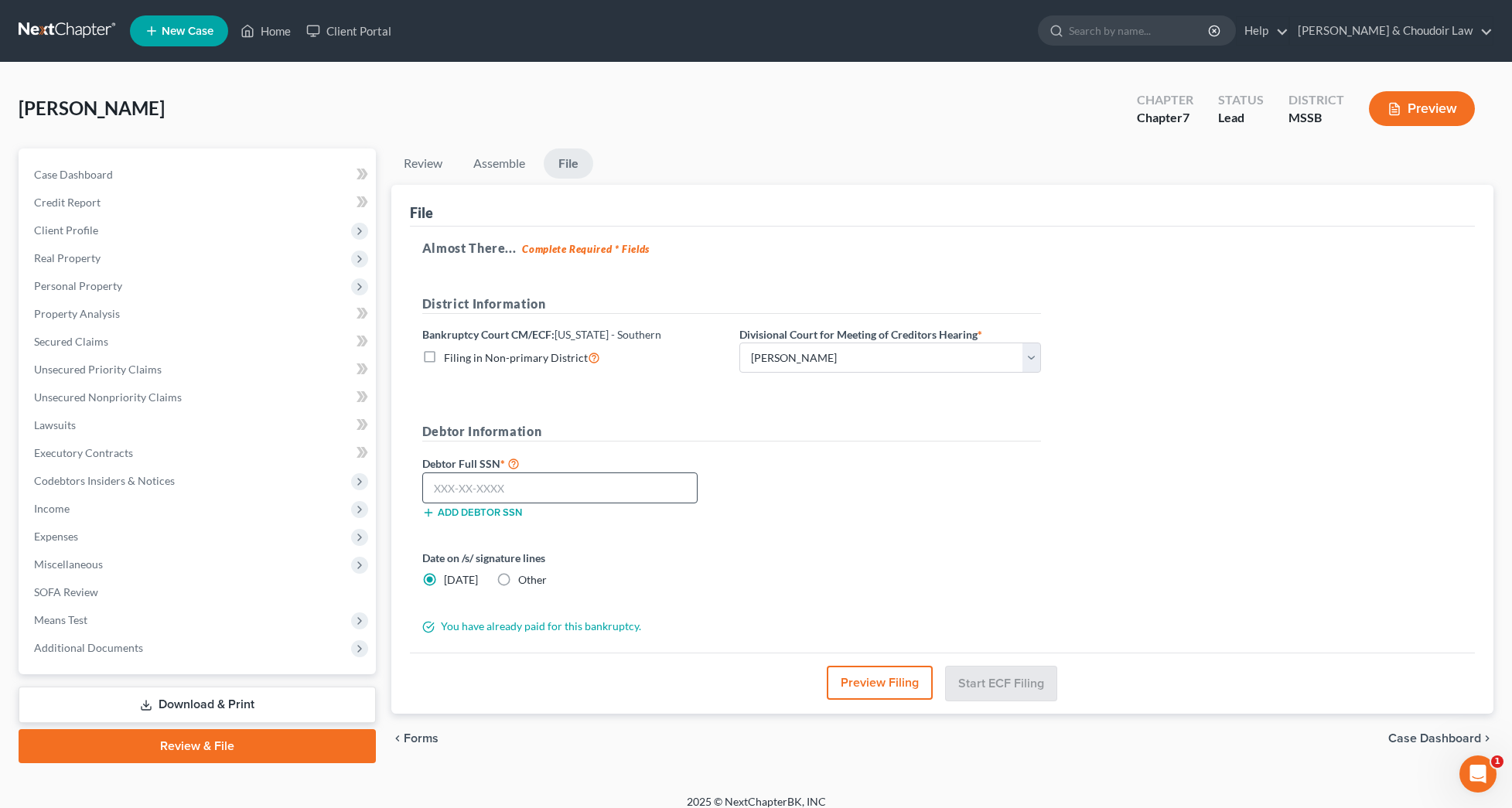
scroll to position [0, 0]
click at [610, 479] on input "text" at bounding box center [559, 488] width 275 height 31
type input "587-86-8424"
click at [976, 681] on button "Start ECF Filing" at bounding box center [1001, 682] width 110 height 34
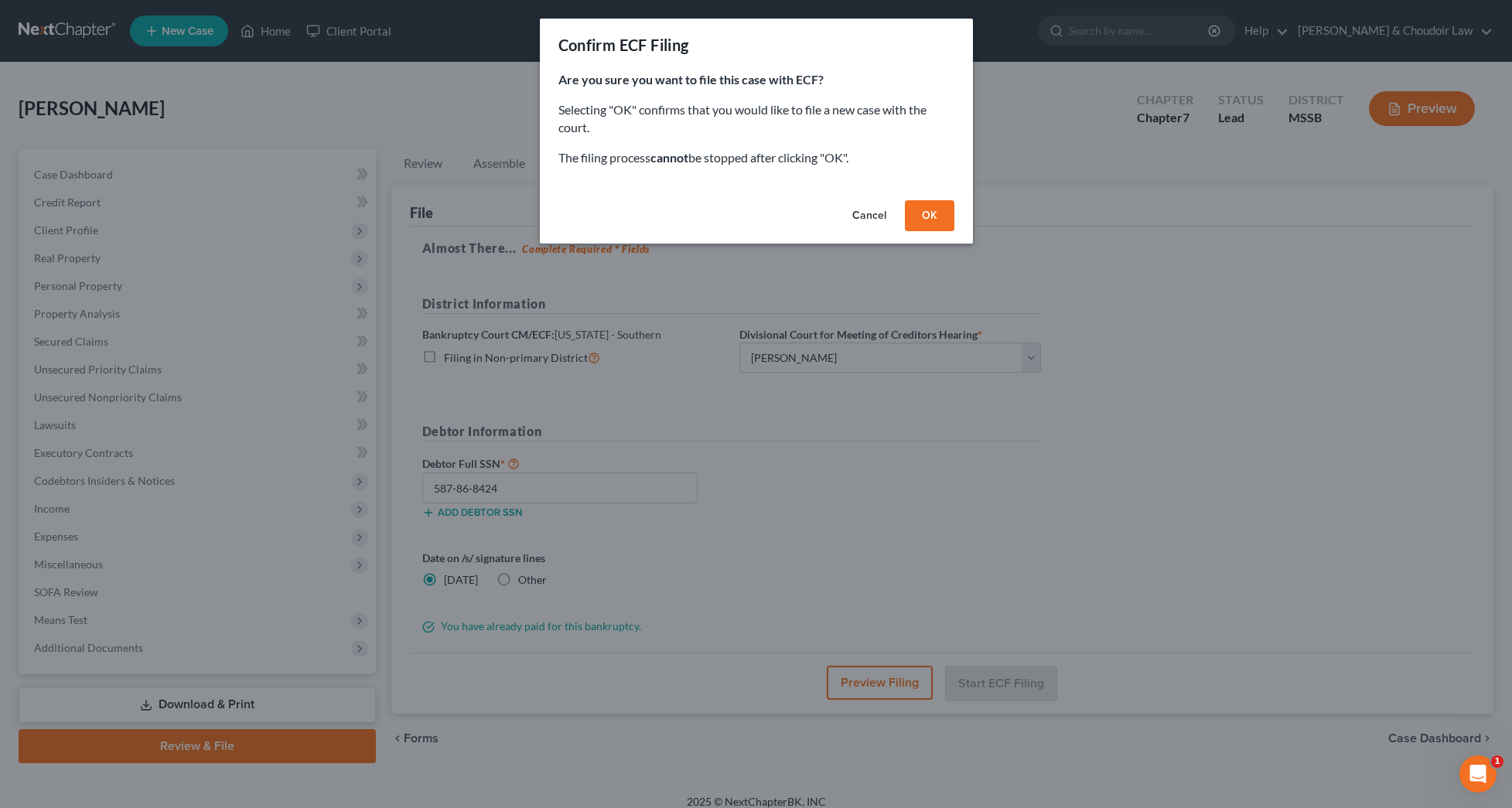
click at [937, 214] on button "OK" at bounding box center [929, 216] width 49 height 31
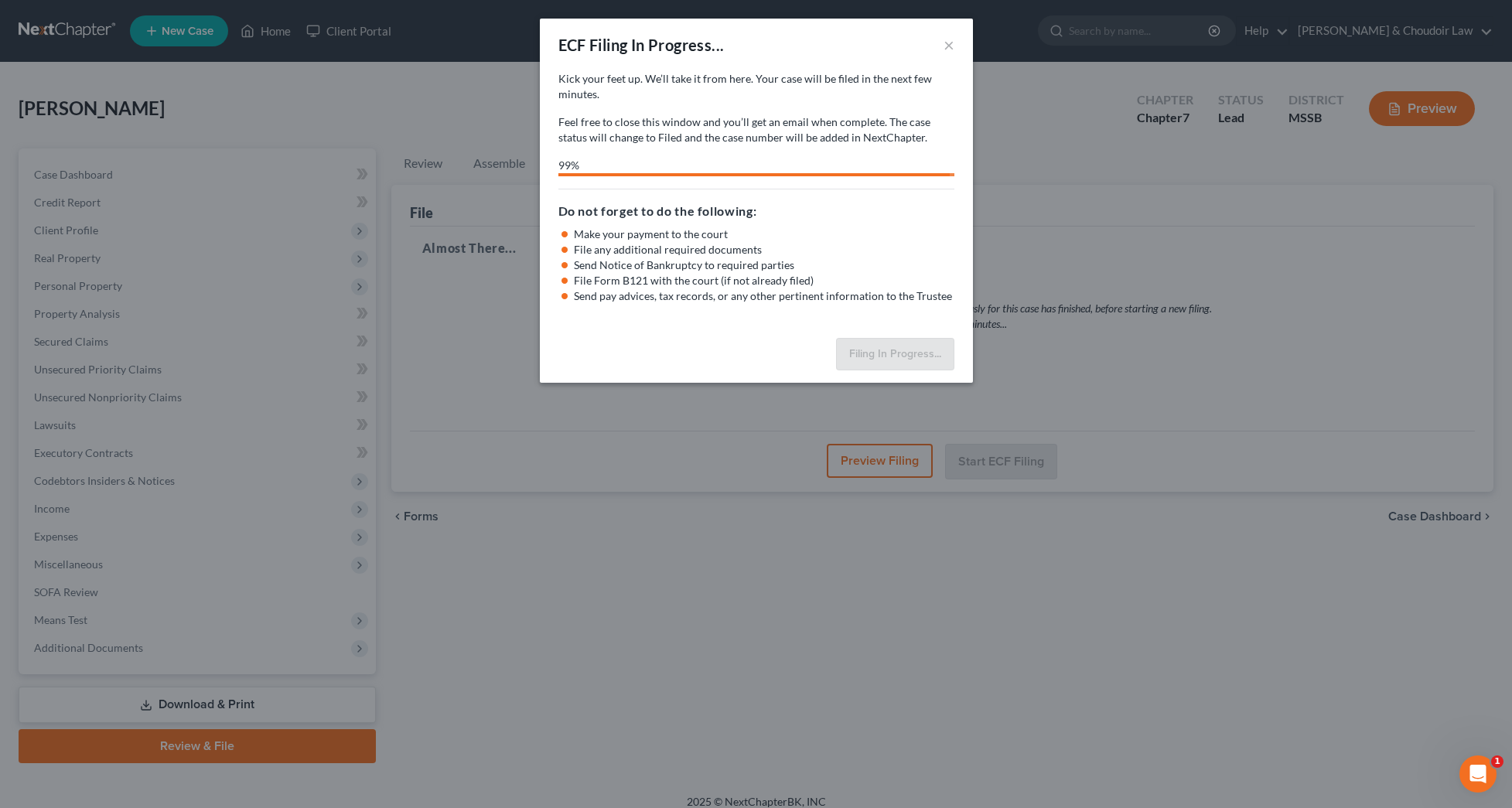
select select "1"
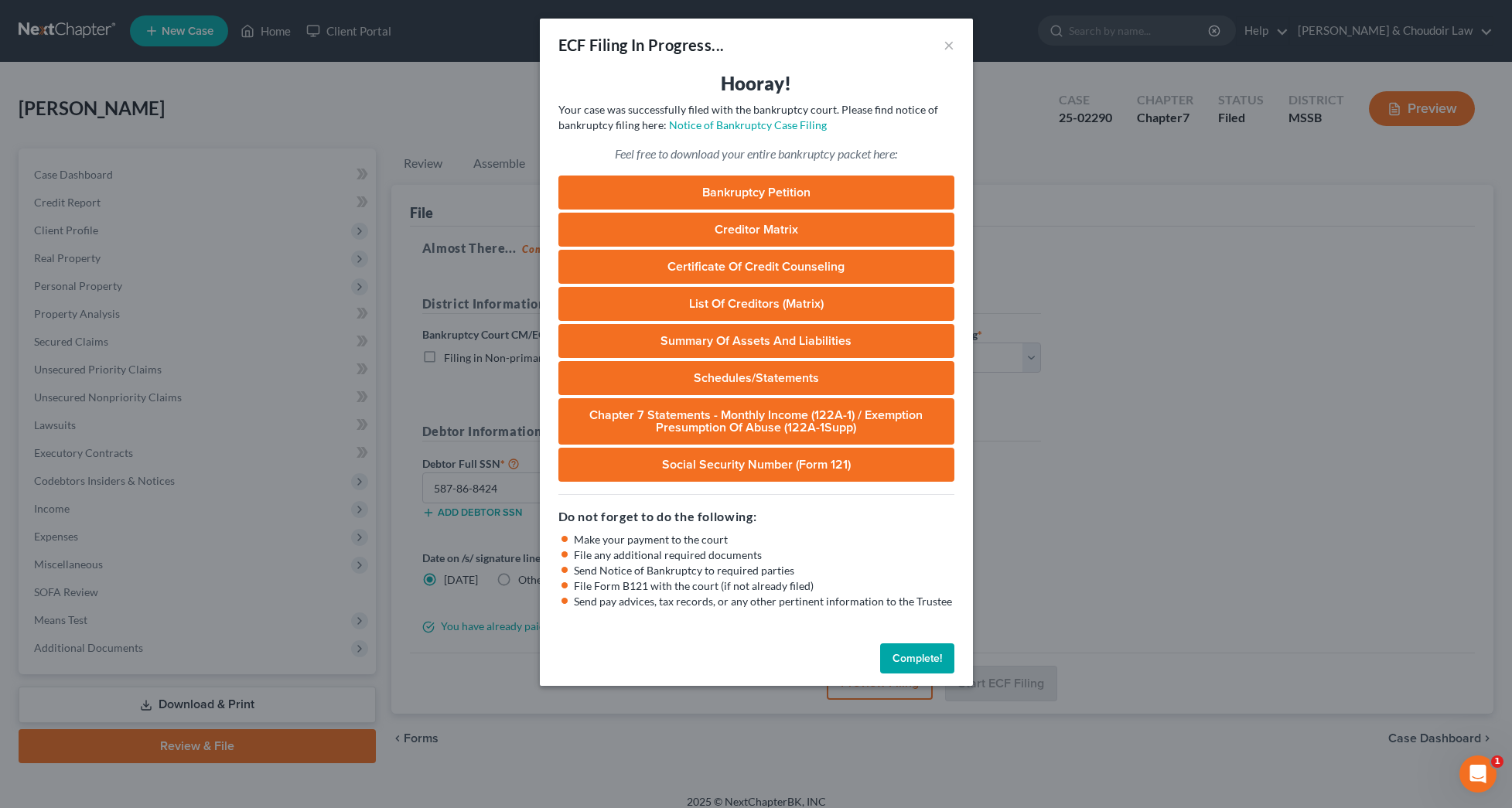
click at [932, 661] on button "Complete!" at bounding box center [917, 658] width 74 height 31
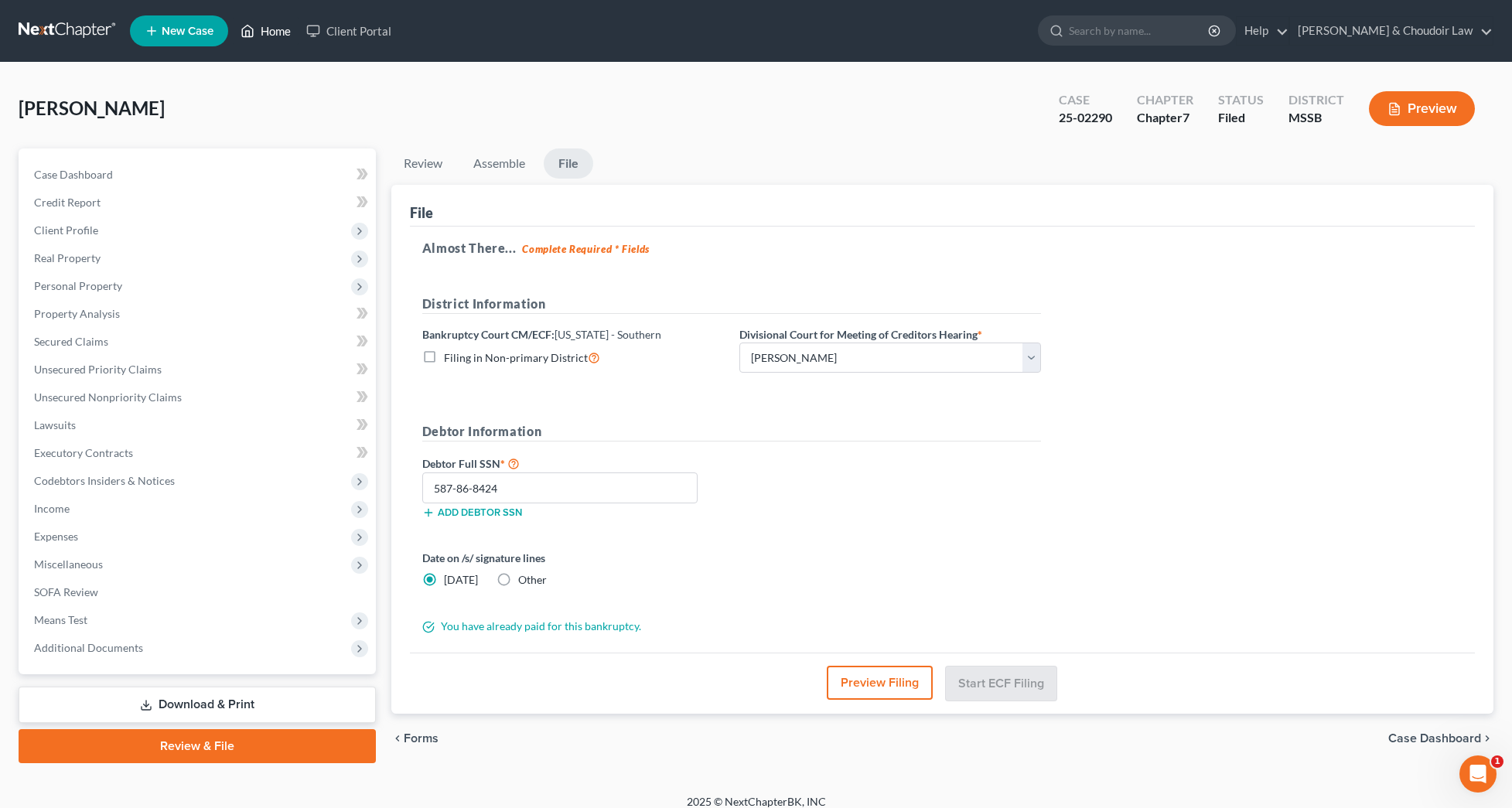
click at [284, 36] on link "Home" at bounding box center [266, 31] width 66 height 28
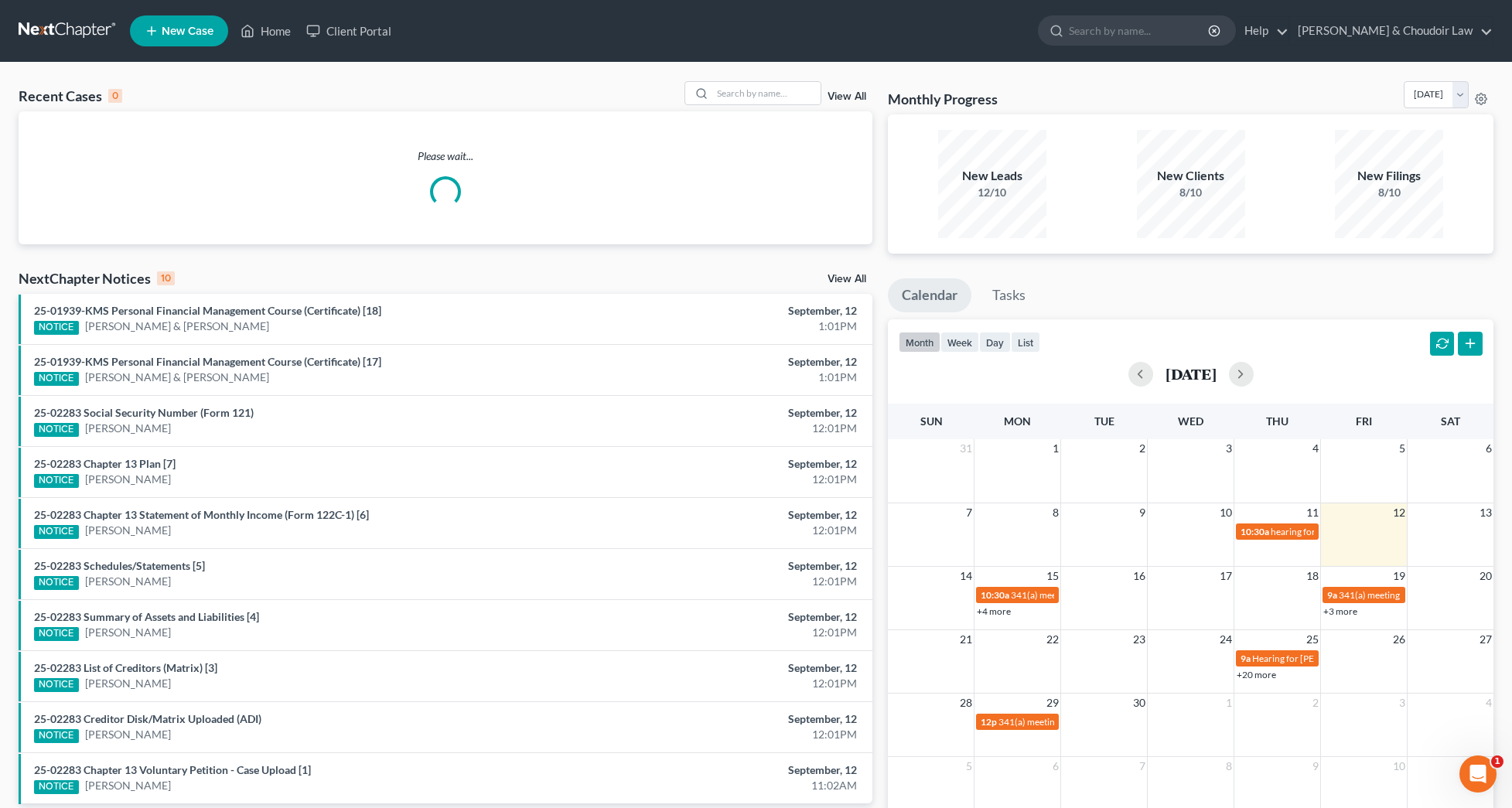
scroll to position [3, 0]
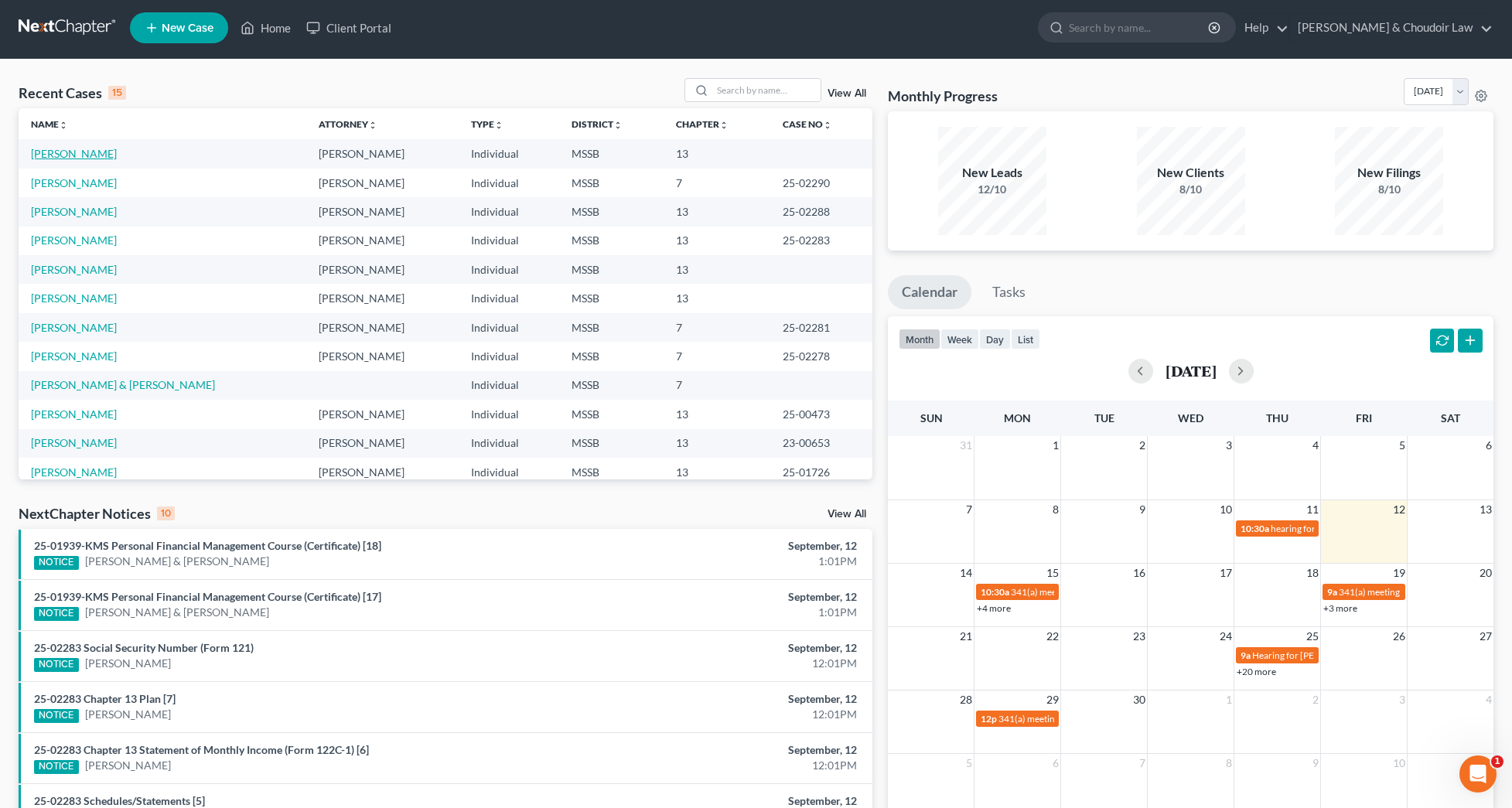
click at [104, 155] on link "[PERSON_NAME]" at bounding box center [74, 154] width 86 height 13
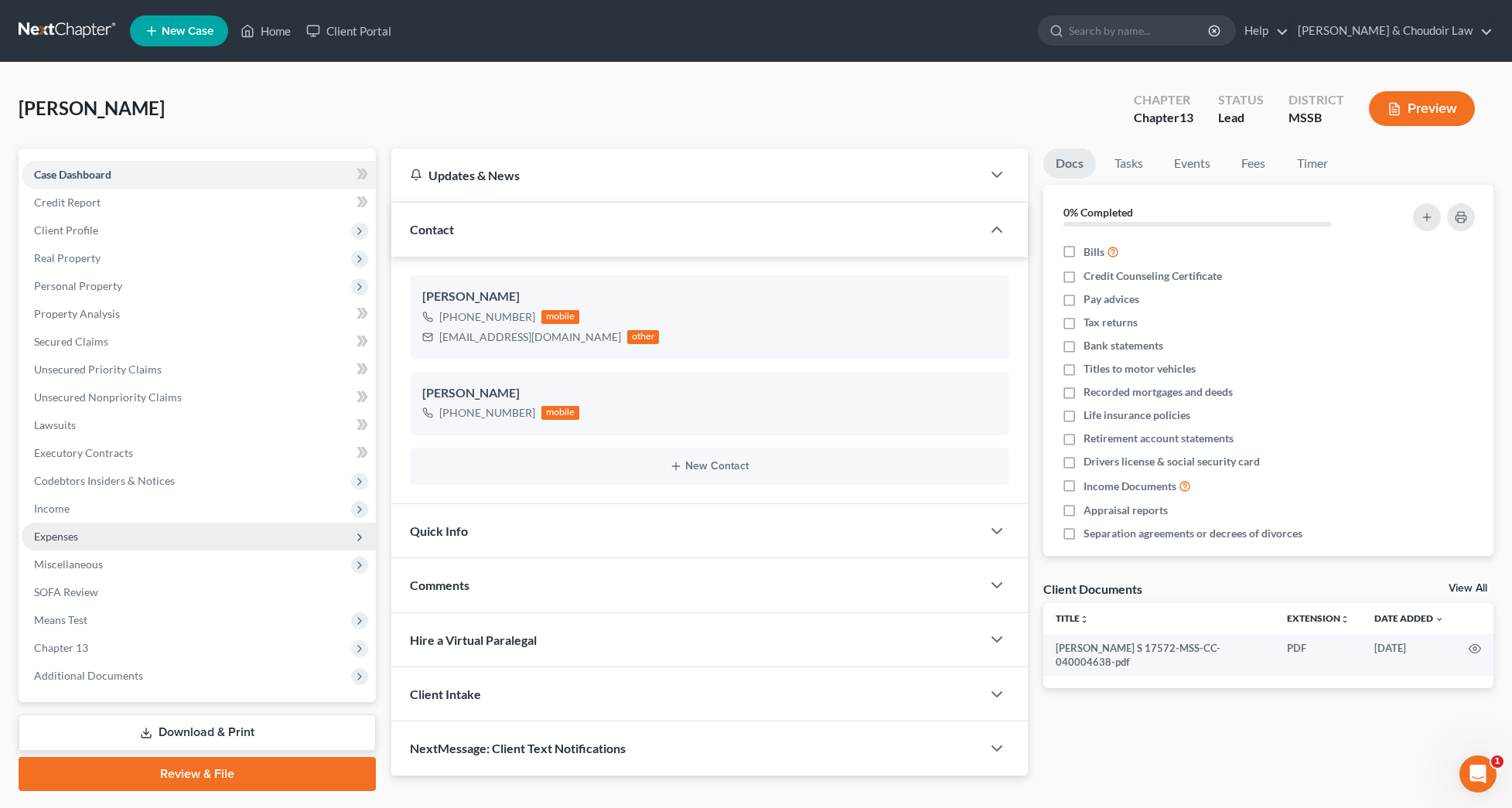
click at [72, 542] on span "Expenses" at bounding box center [56, 536] width 44 height 13
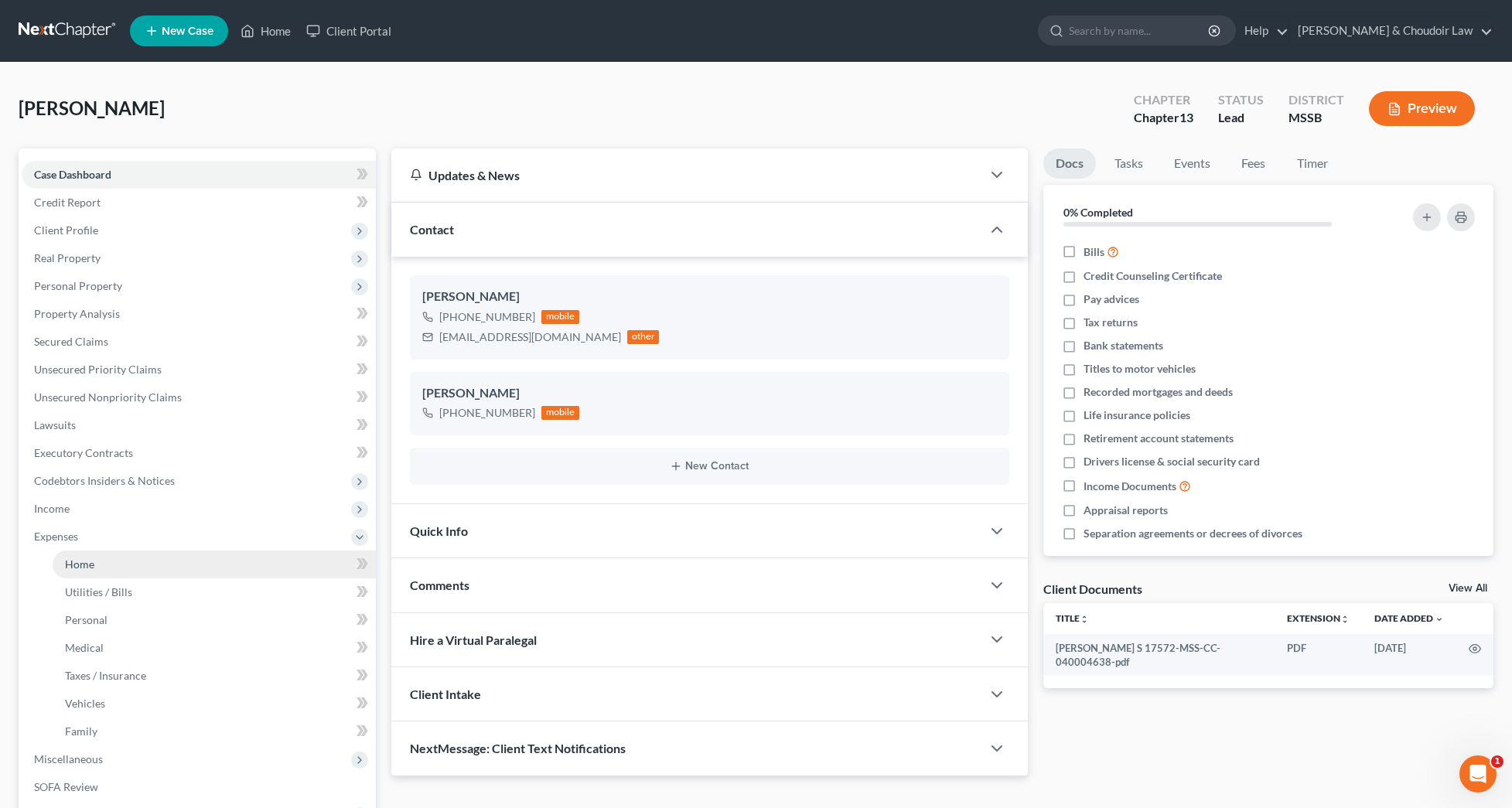
click at [80, 561] on span "Home" at bounding box center [80, 564] width 30 height 13
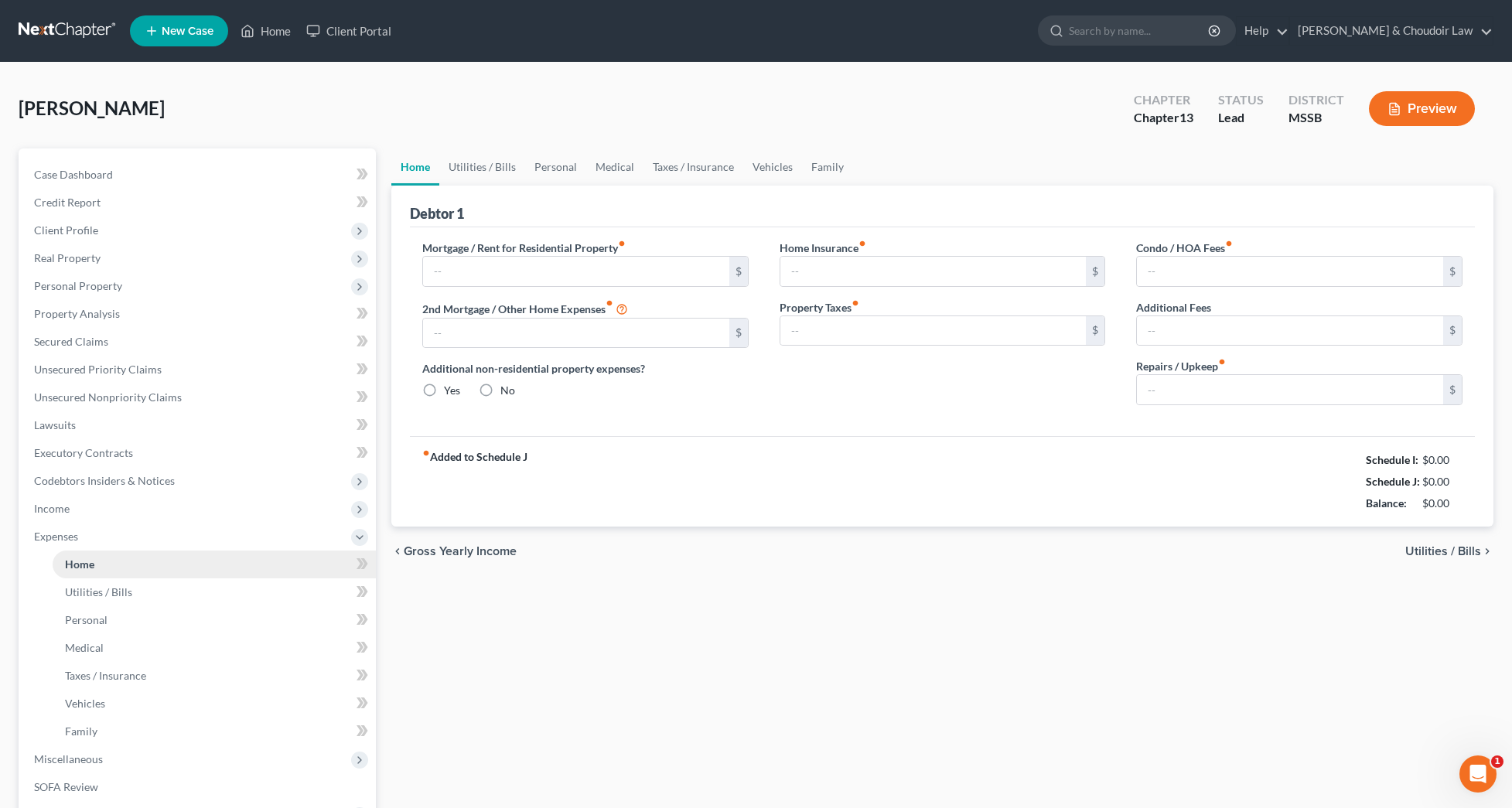
type input "0.00"
radio input "true"
type input "0.00"
type input "42.00"
type input "0.00"
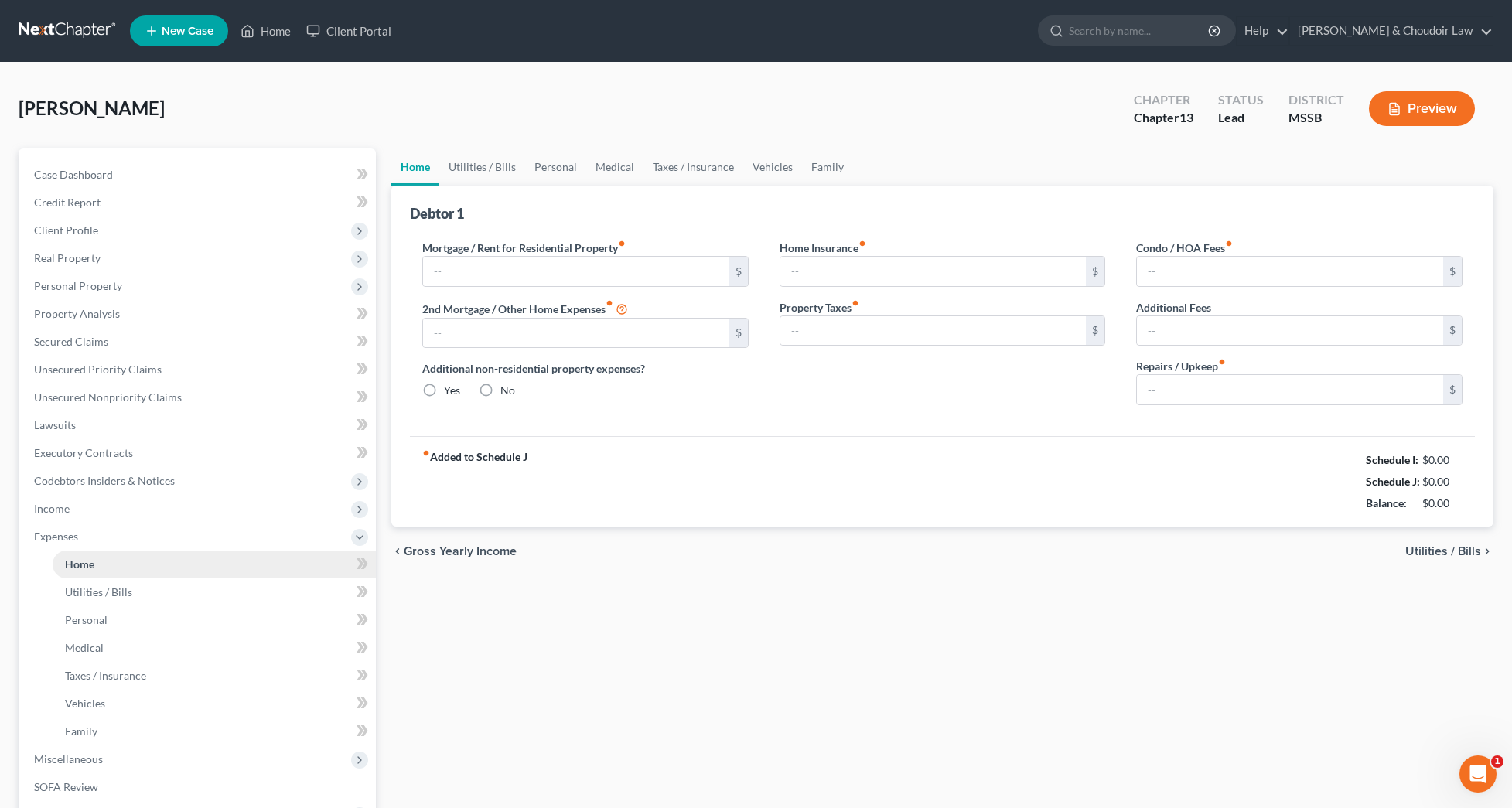
type input "0.00"
type input "100.00"
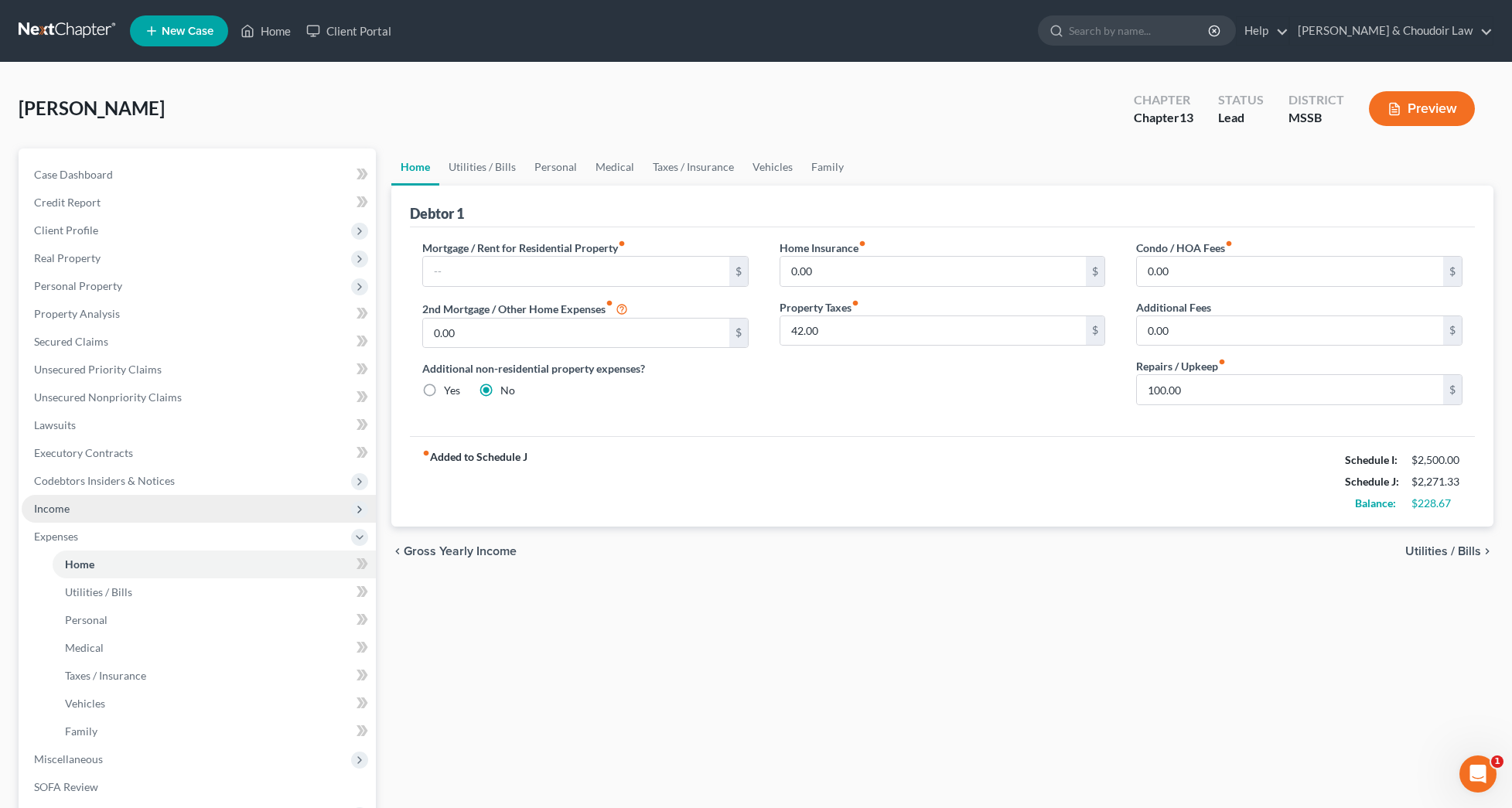
click at [72, 514] on span "Income" at bounding box center [198, 509] width 354 height 28
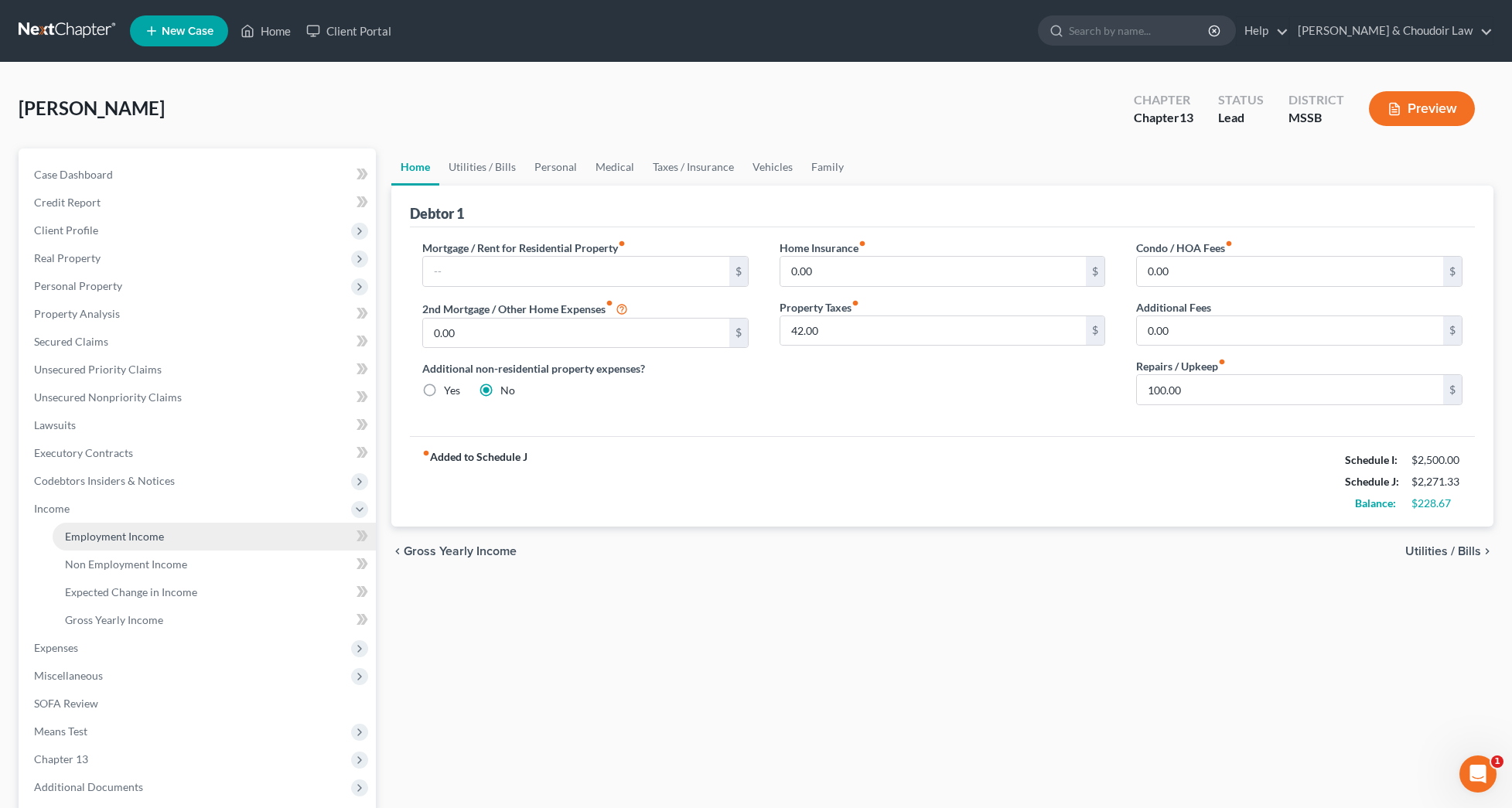
click at [81, 526] on link "Employment Income" at bounding box center [214, 537] width 323 height 28
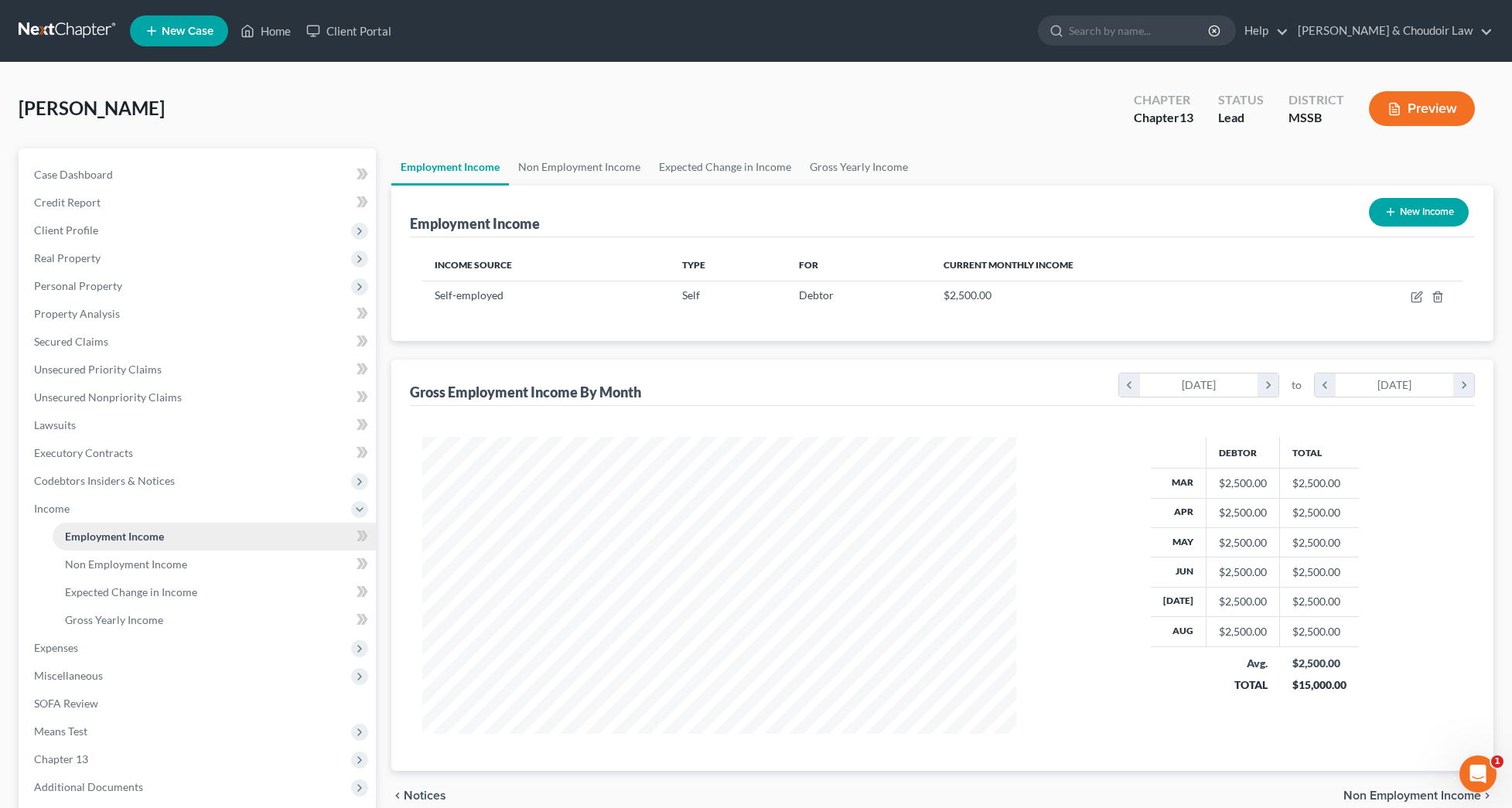
scroll to position [297, 625]
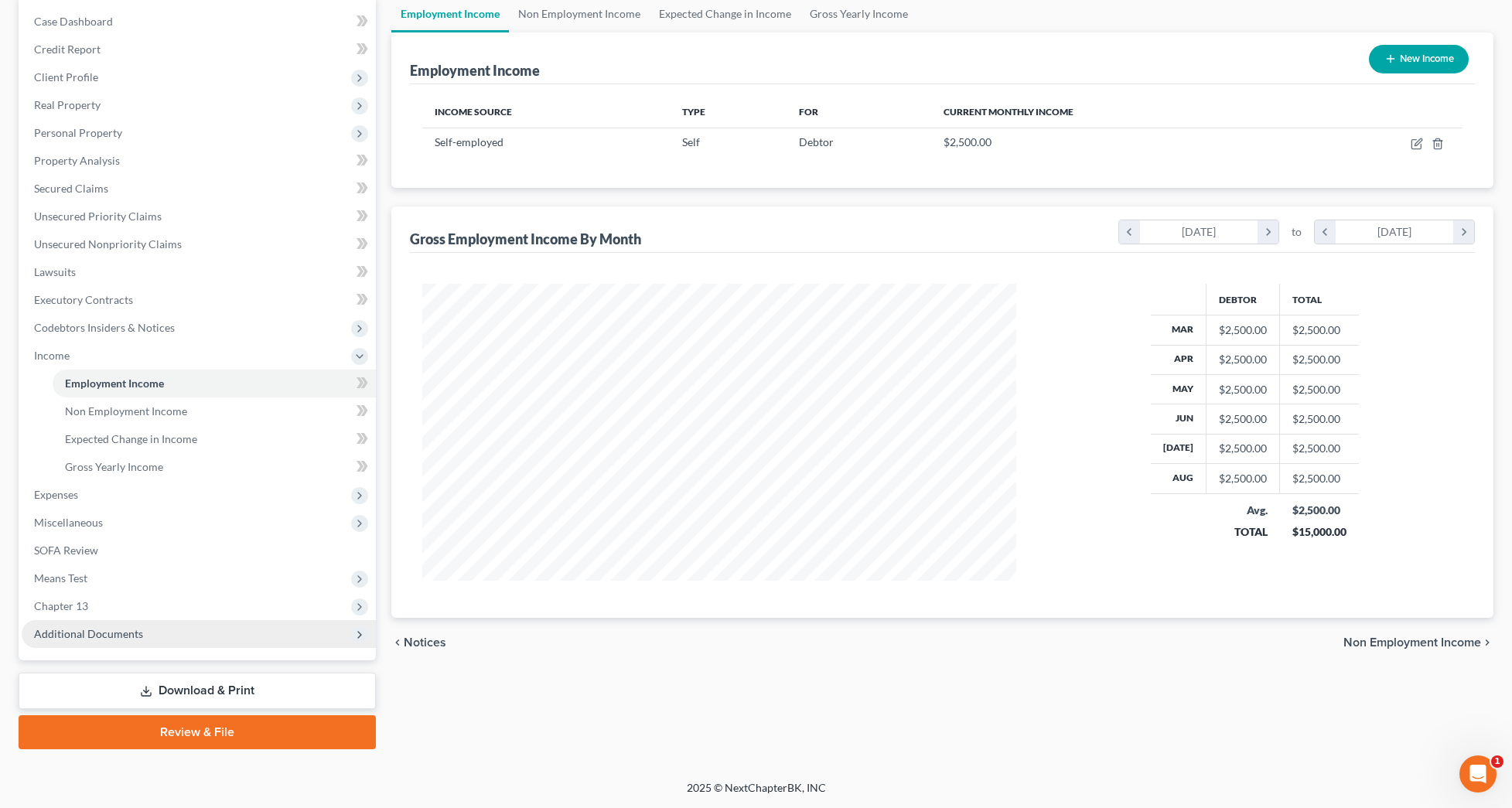
click at [188, 690] on link "Download & Print" at bounding box center [197, 690] width 357 height 36
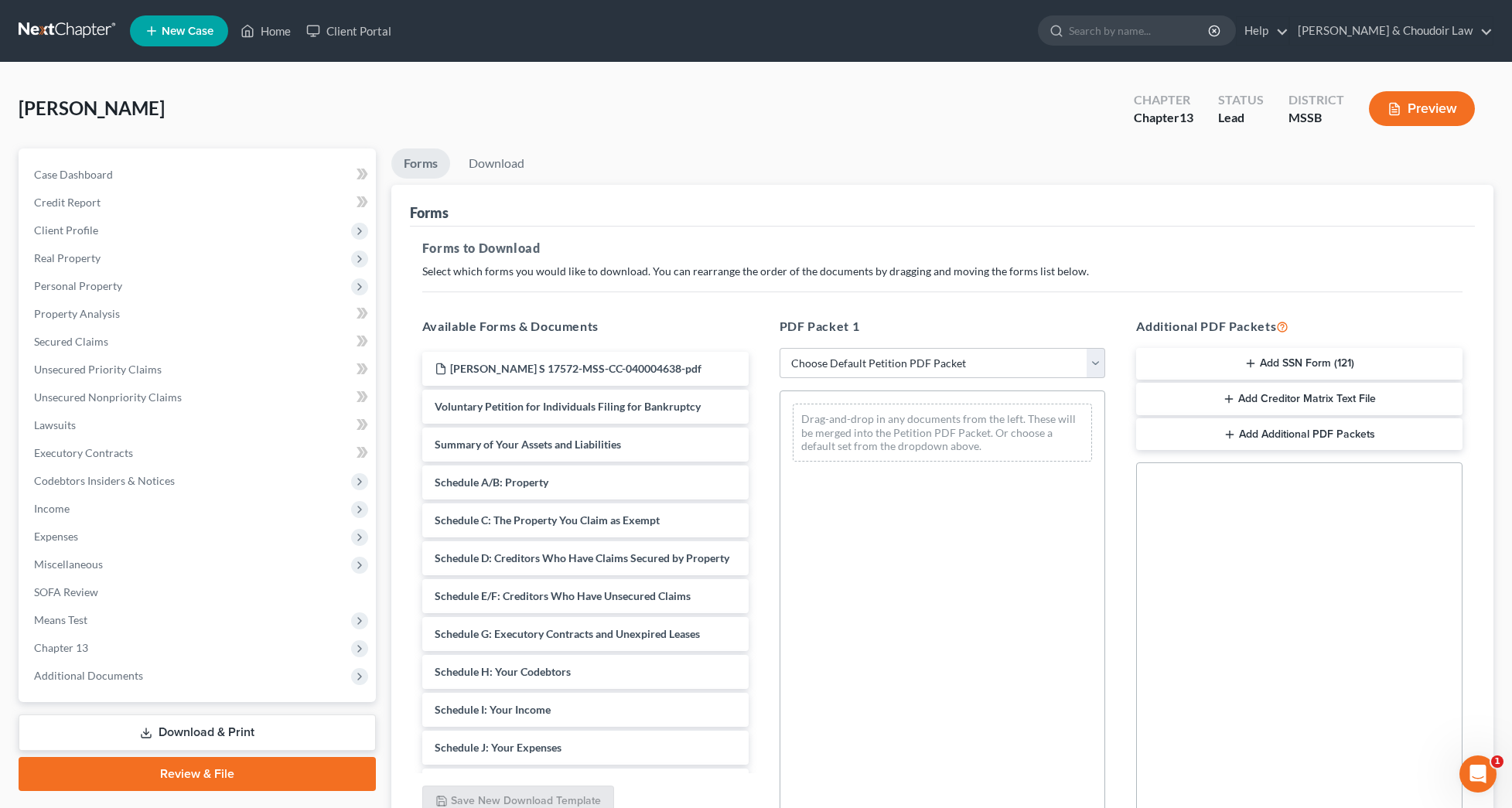
click at [277, 764] on link "Review & File" at bounding box center [197, 773] width 357 height 34
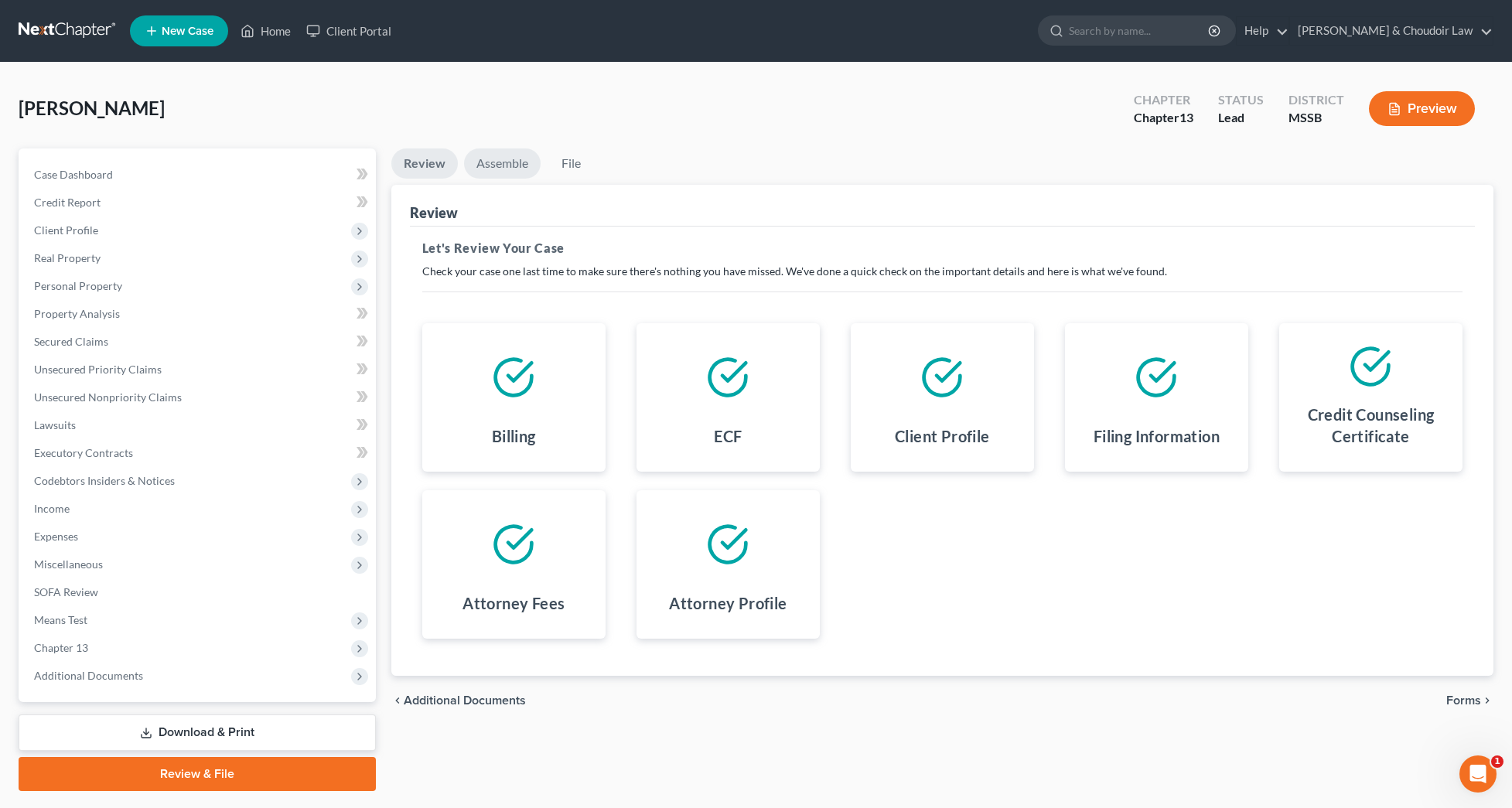
click at [499, 162] on link "Assemble" at bounding box center [502, 164] width 76 height 30
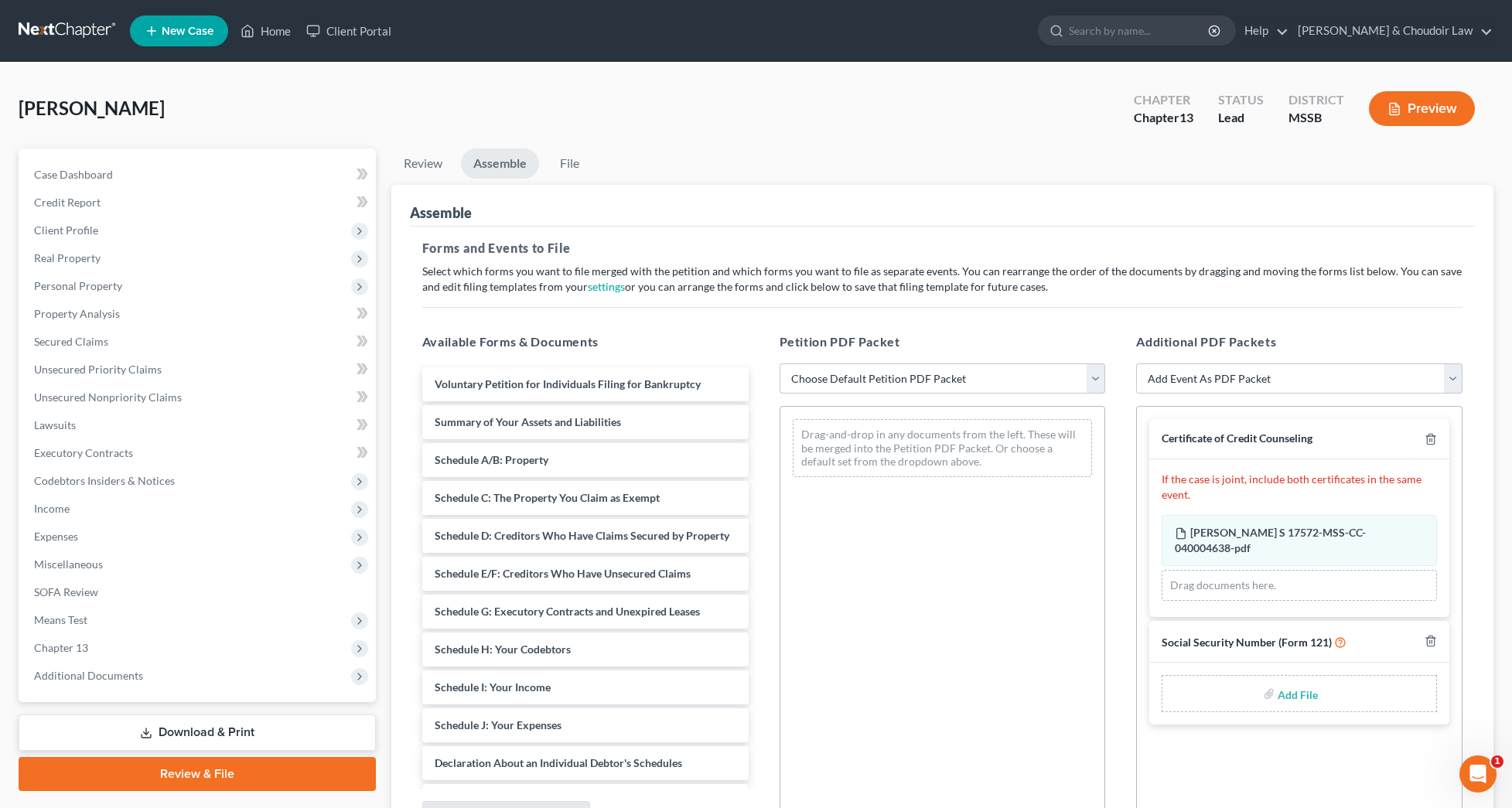
select select "2"
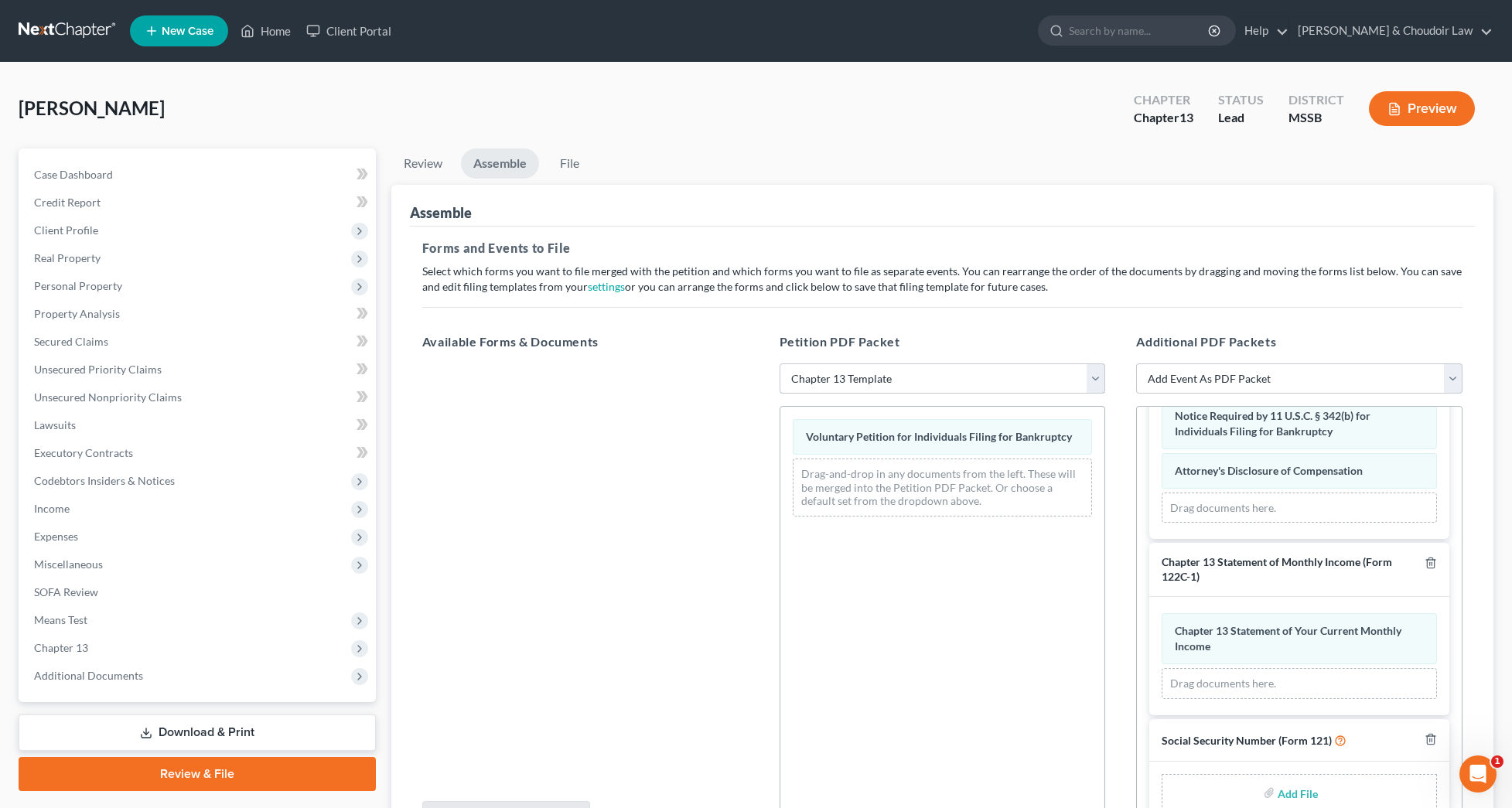
scroll to position [1066, 0]
click at [1304, 783] on input "file" at bounding box center [1296, 793] width 37 height 28
type input "C:\fakepath\8705eecd-406c-4095-b2dc-fb8c5ed72b3a.pdf"
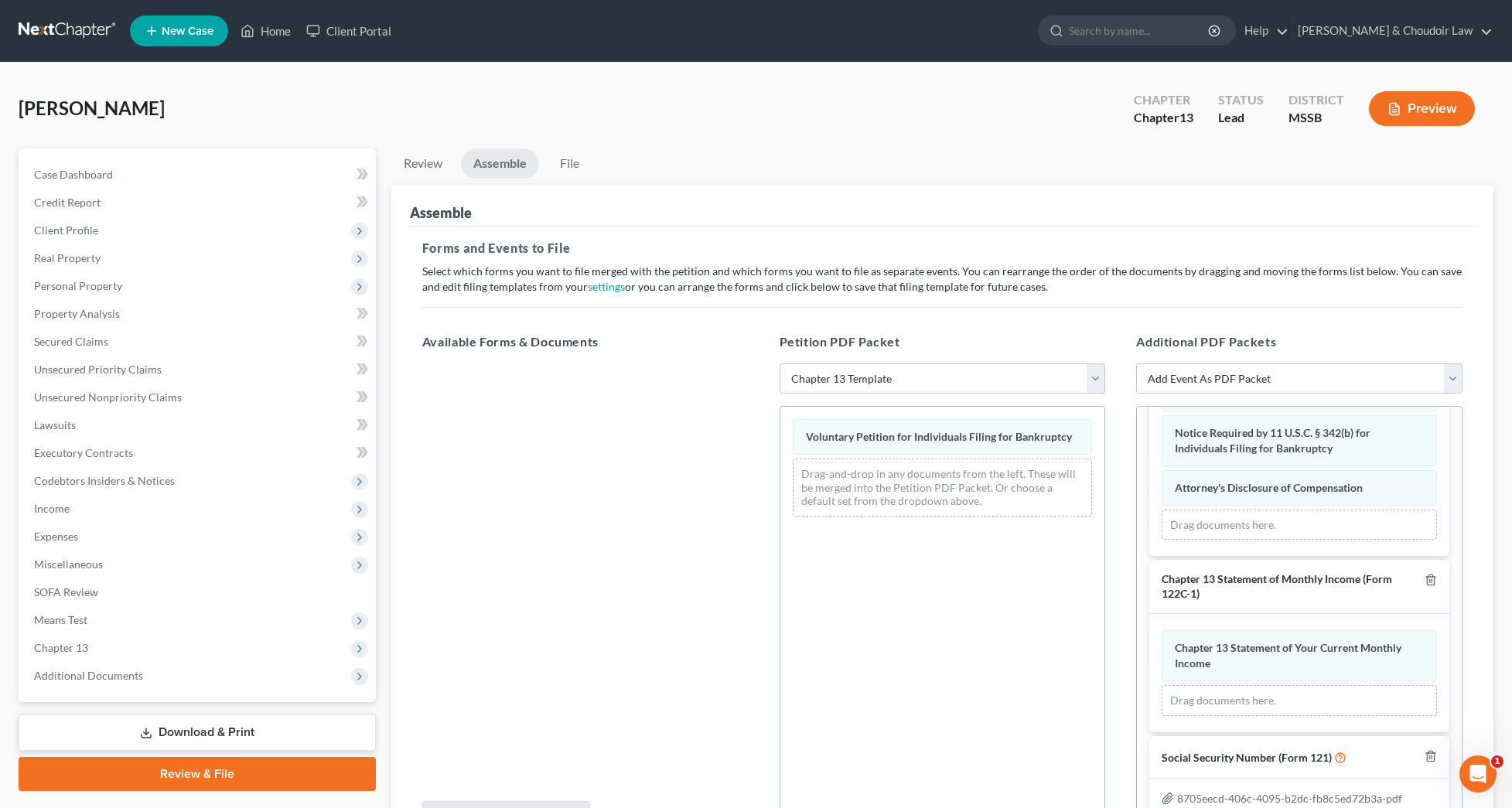
scroll to position [1045, 0]
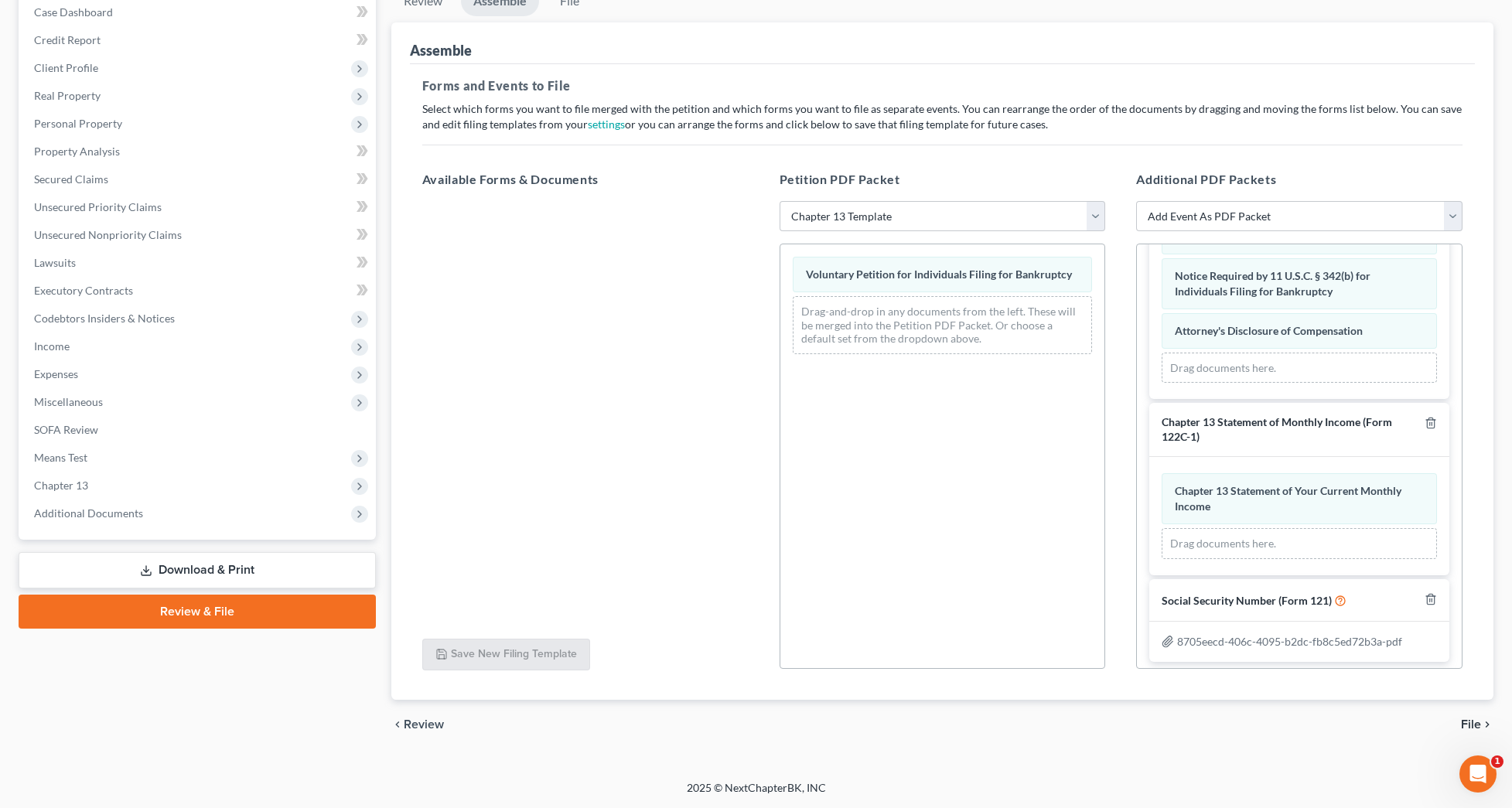
click at [1477, 720] on span "File" at bounding box center [1470, 724] width 20 height 12
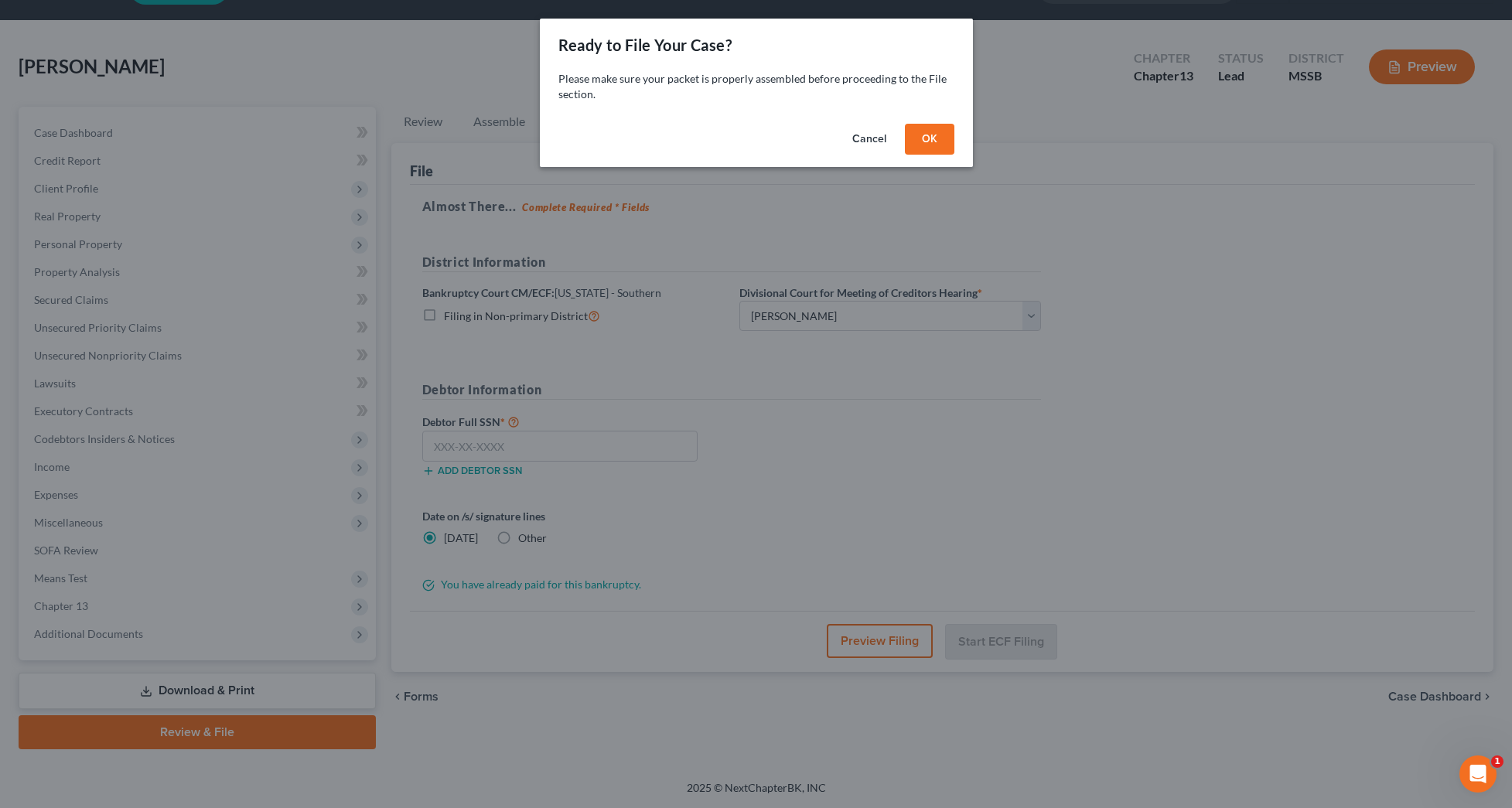
scroll to position [42, 0]
click at [943, 145] on button "OK" at bounding box center [929, 139] width 49 height 31
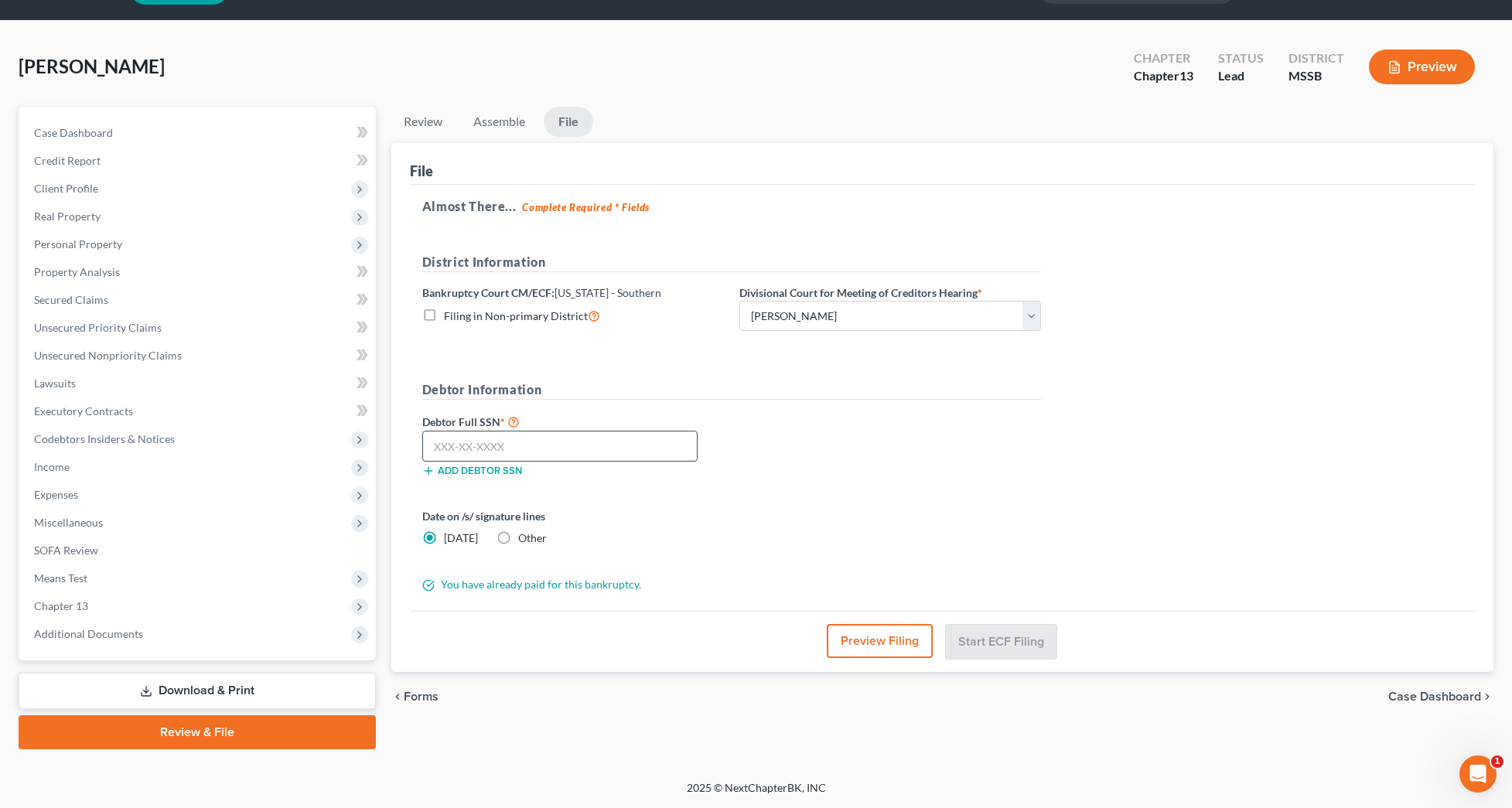
scroll to position [0, 0]
click at [571, 447] on input "text" at bounding box center [559, 446] width 275 height 31
type input "587-49-2109"
click at [1011, 638] on button "Start ECF Filing" at bounding box center [1001, 640] width 110 height 34
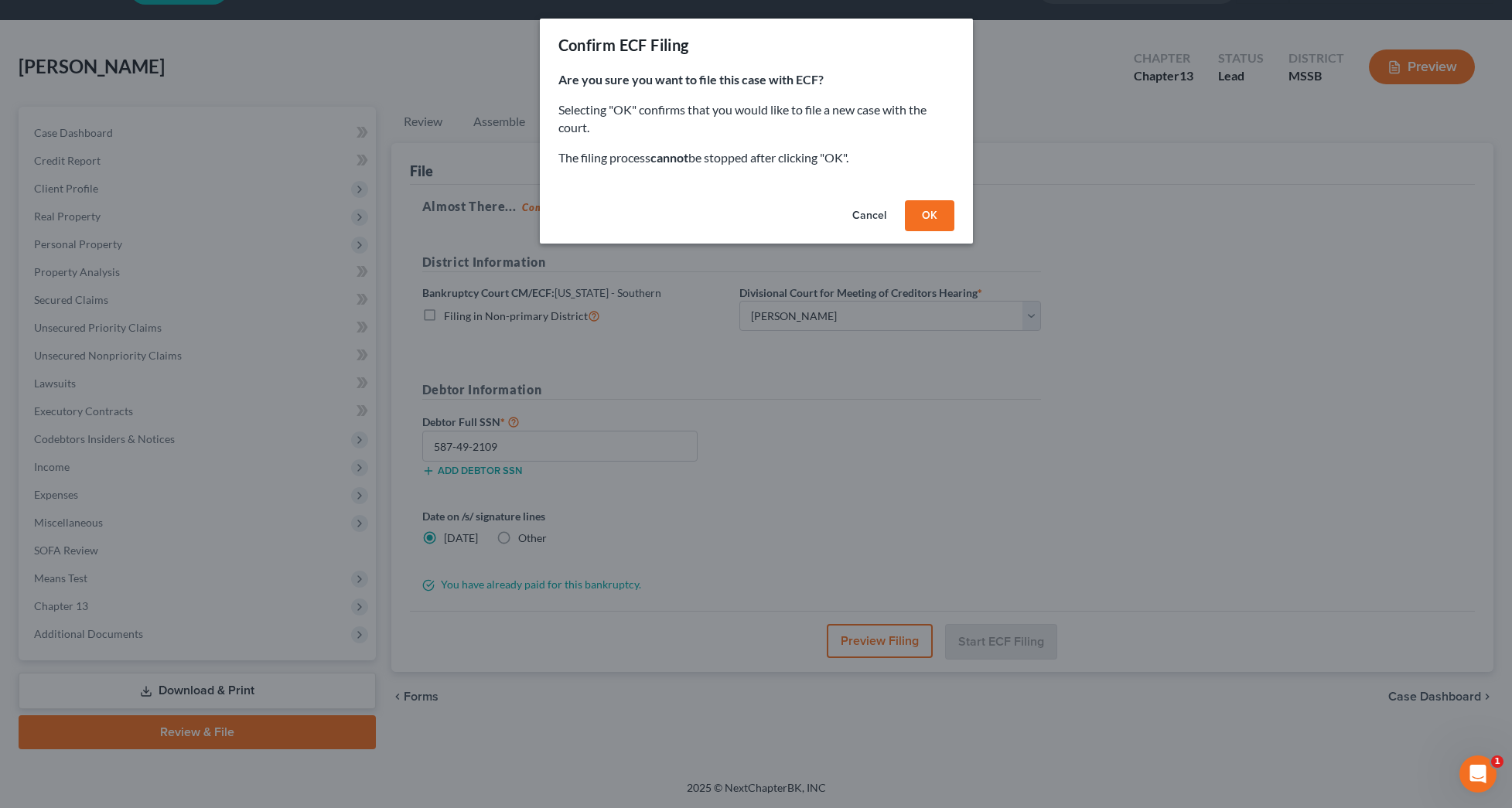
click at [915, 215] on button "OK" at bounding box center [929, 216] width 49 height 31
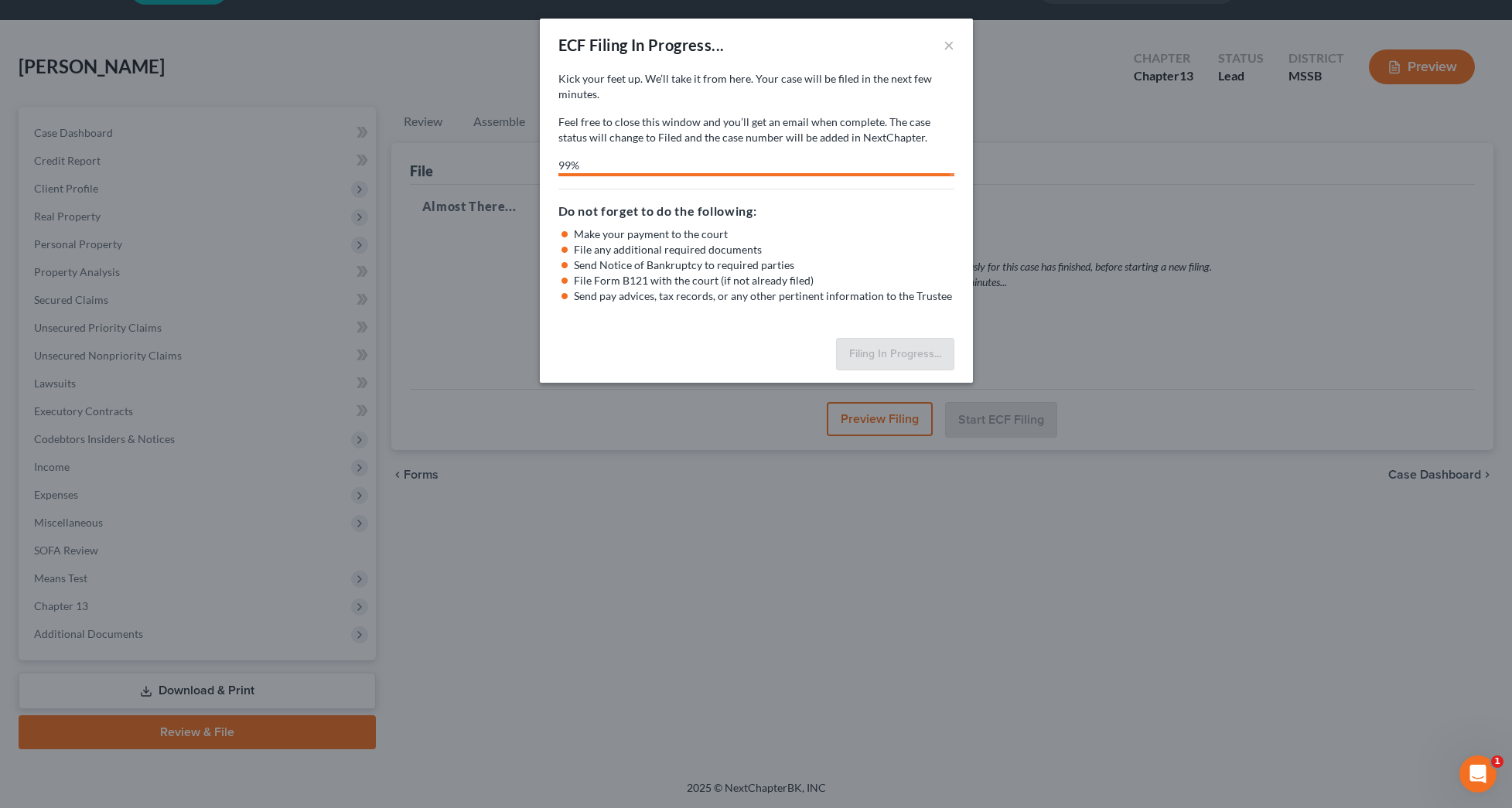
select select "1"
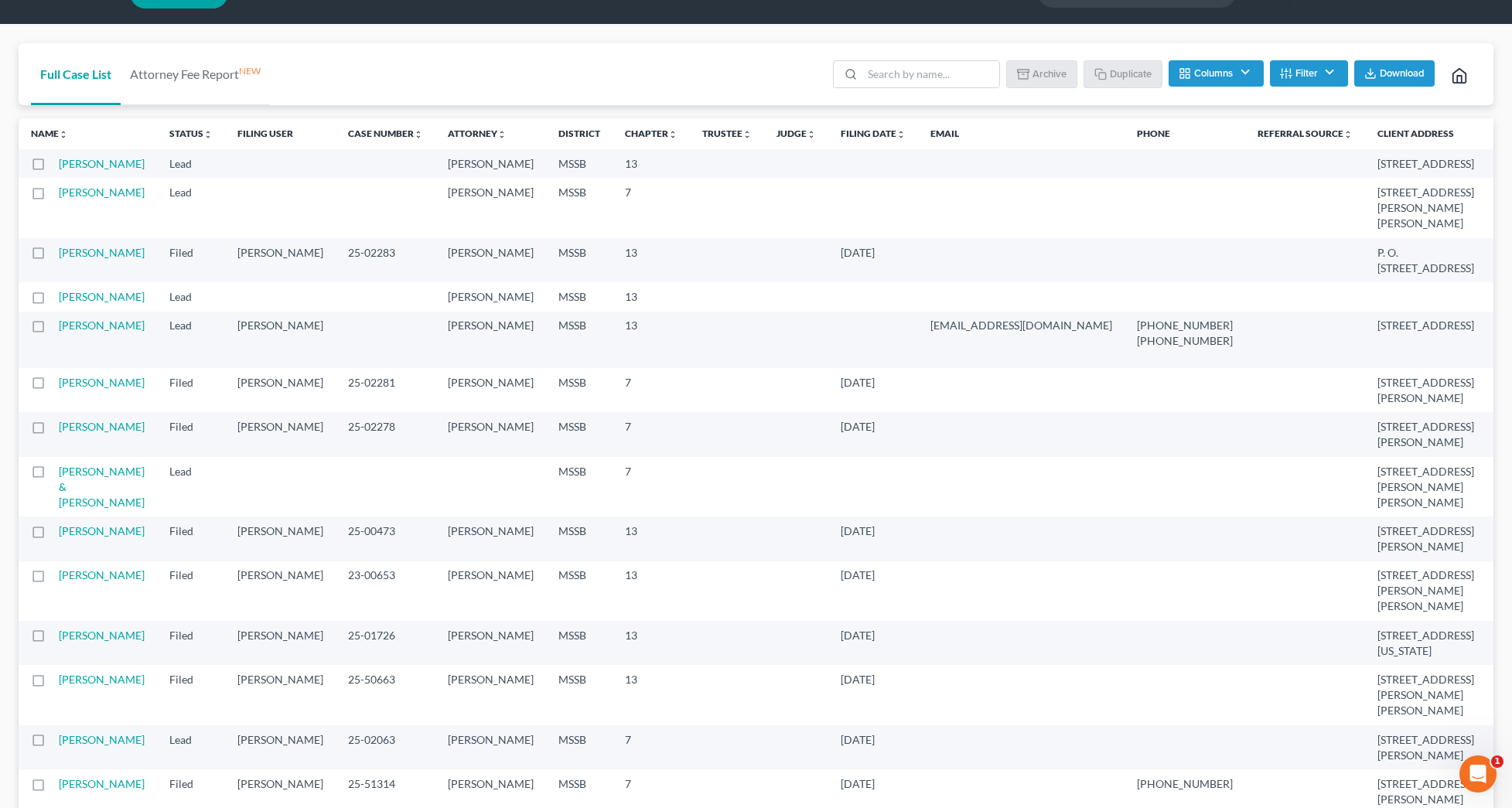
scroll to position [40, 0]
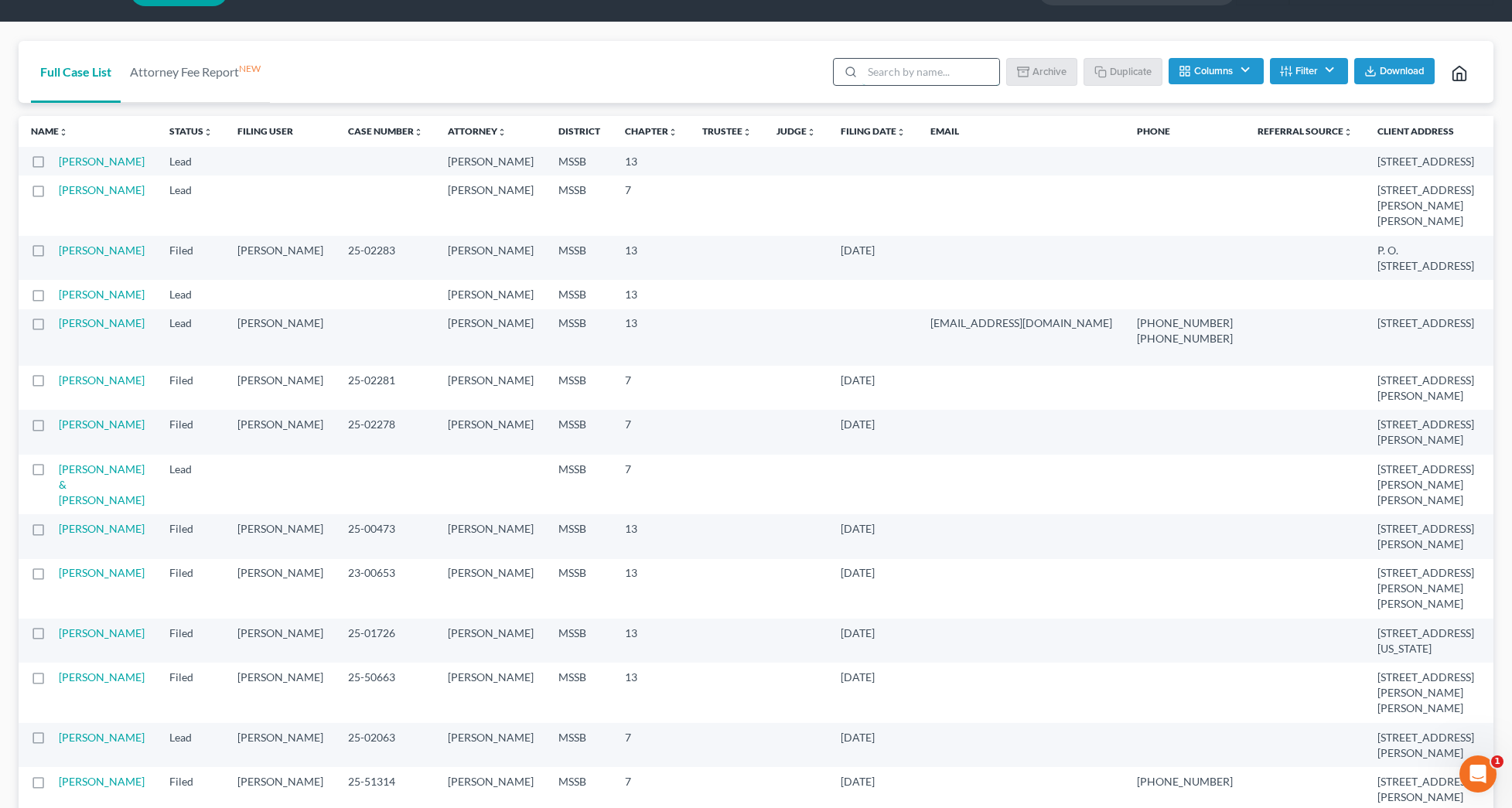
click at [921, 71] on input "search" at bounding box center [931, 72] width 136 height 26
type input "childers"
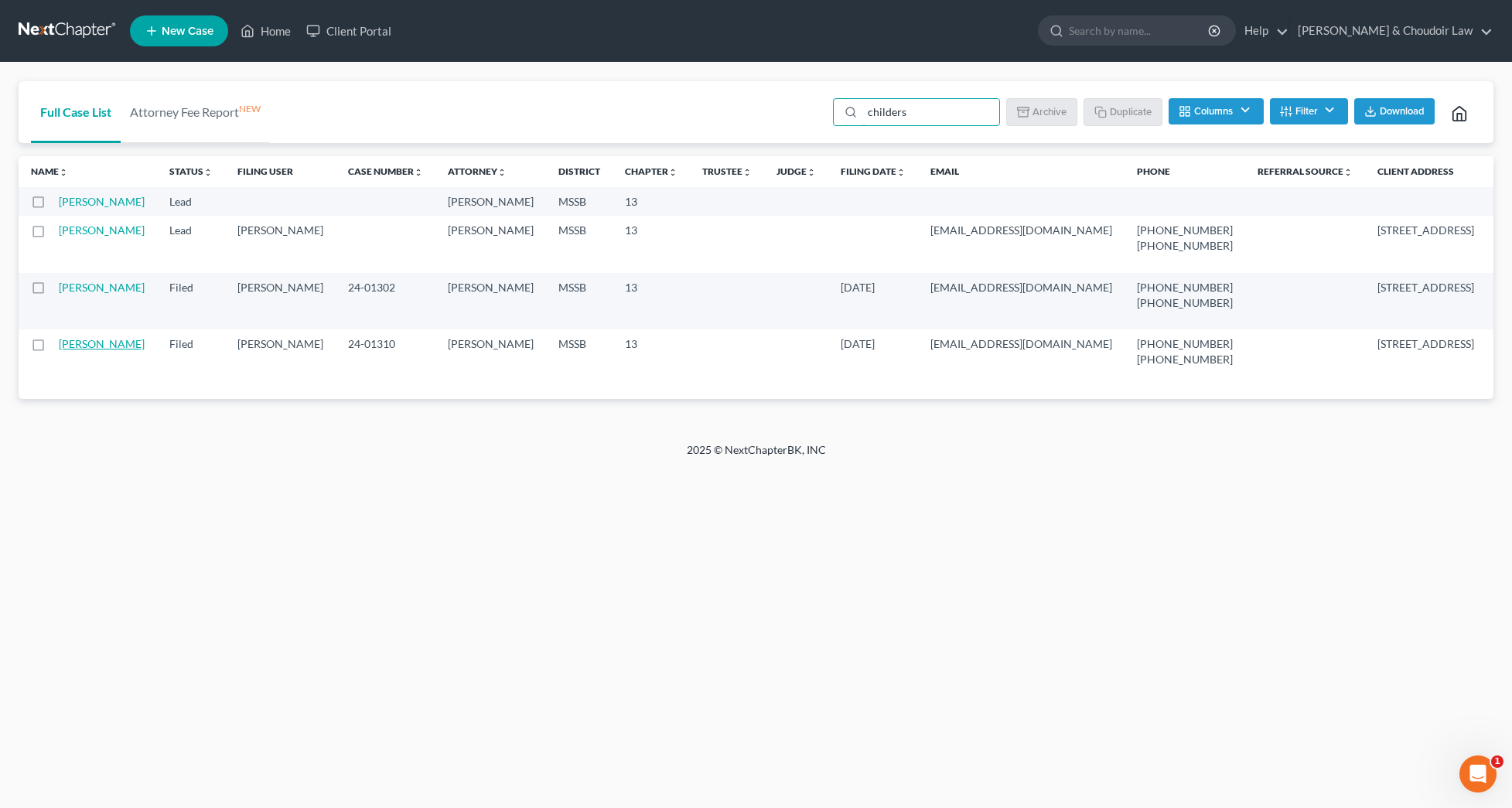
scroll to position [0, 0]
click at [53, 348] on label at bounding box center [53, 348] width 0 height 0
click at [58, 346] on input "checkbox" at bounding box center [63, 341] width 10 height 10
click at [1112, 107] on button "Duplicate" at bounding box center [1123, 111] width 77 height 26
checkbox input "false"
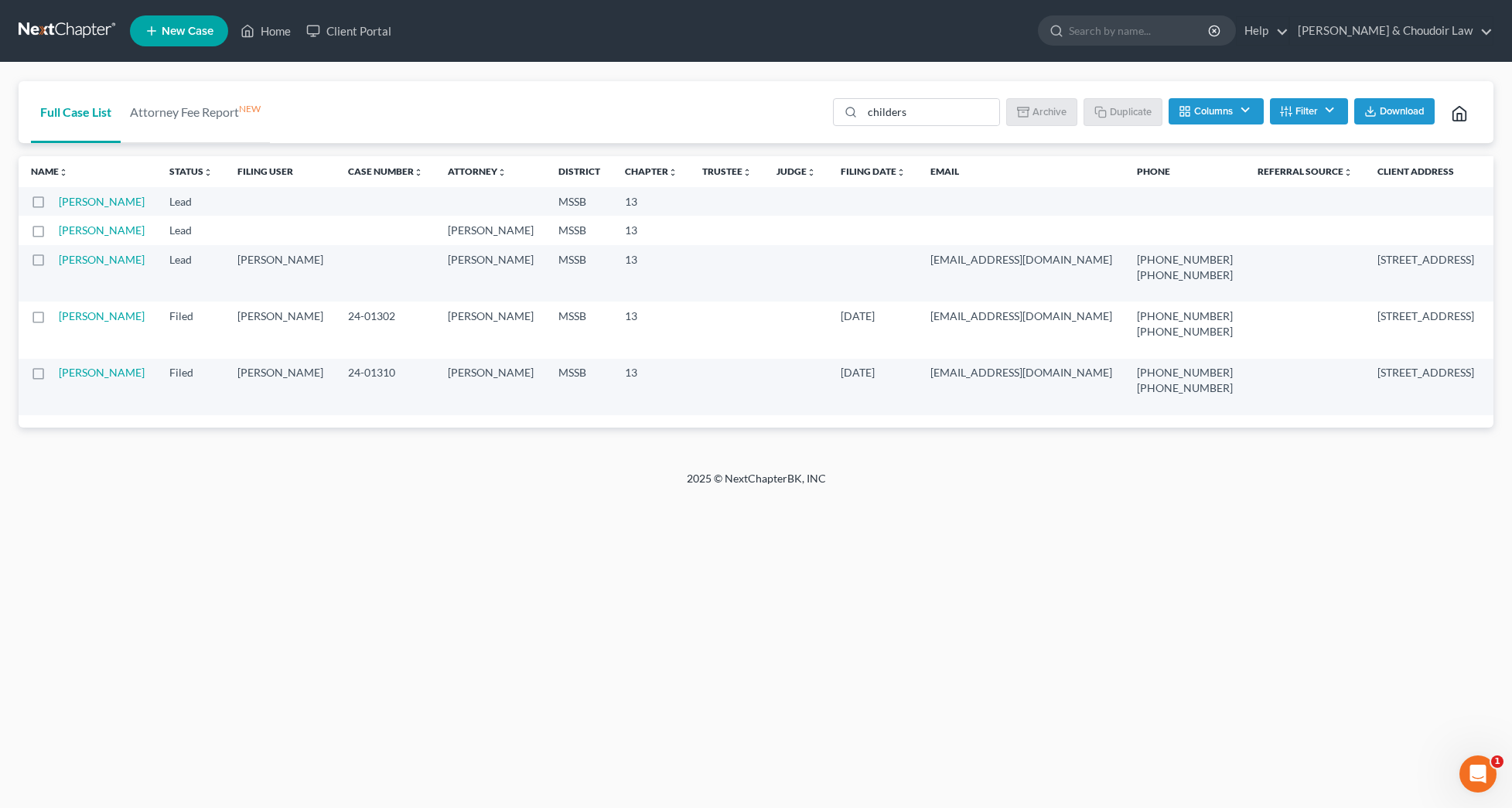
scroll to position [-3, 0]
click at [80, 208] on link "[PERSON_NAME]" at bounding box center [101, 201] width 86 height 13
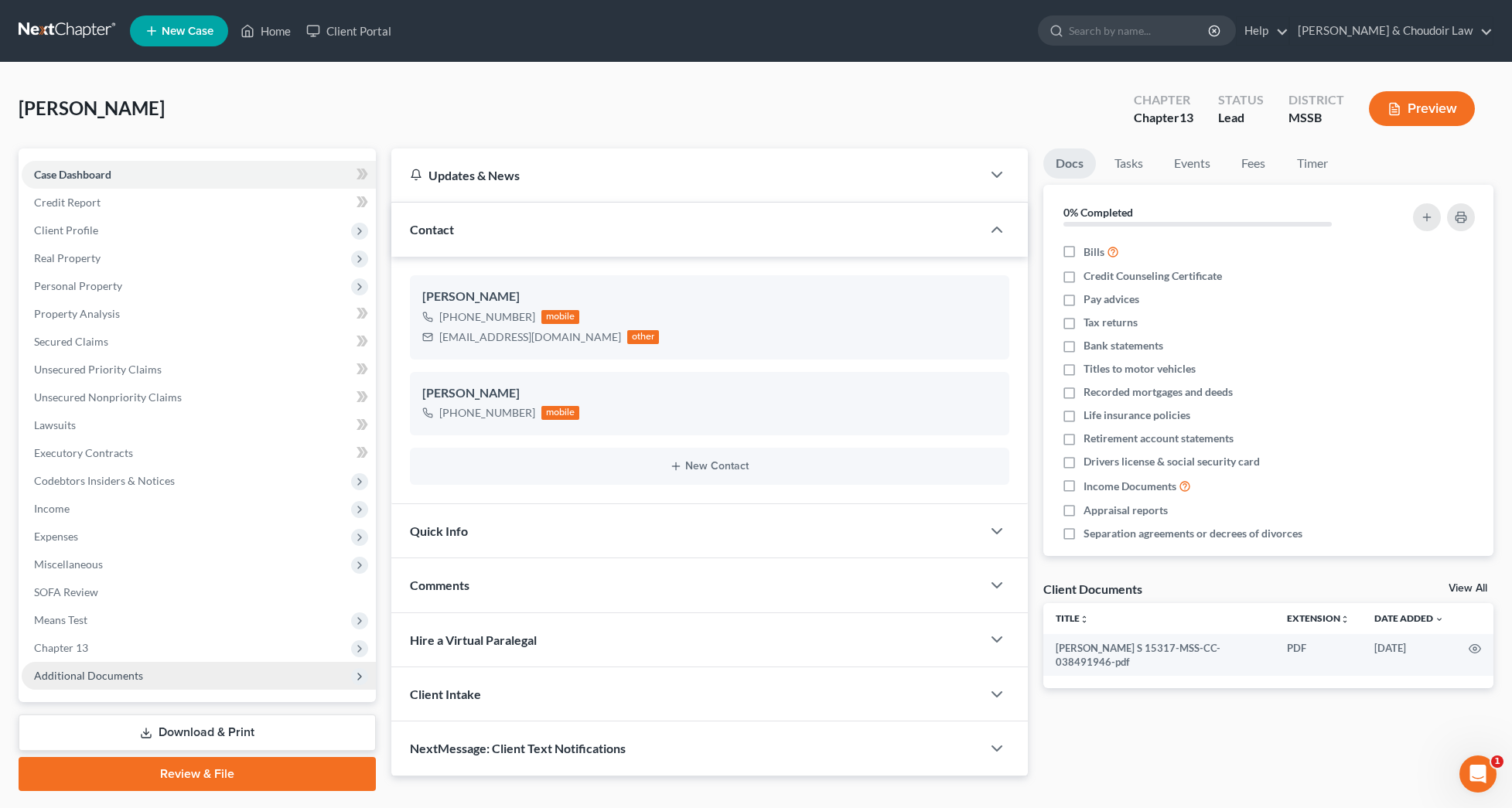
click at [91, 676] on span "Additional Documents" at bounding box center [88, 675] width 109 height 13
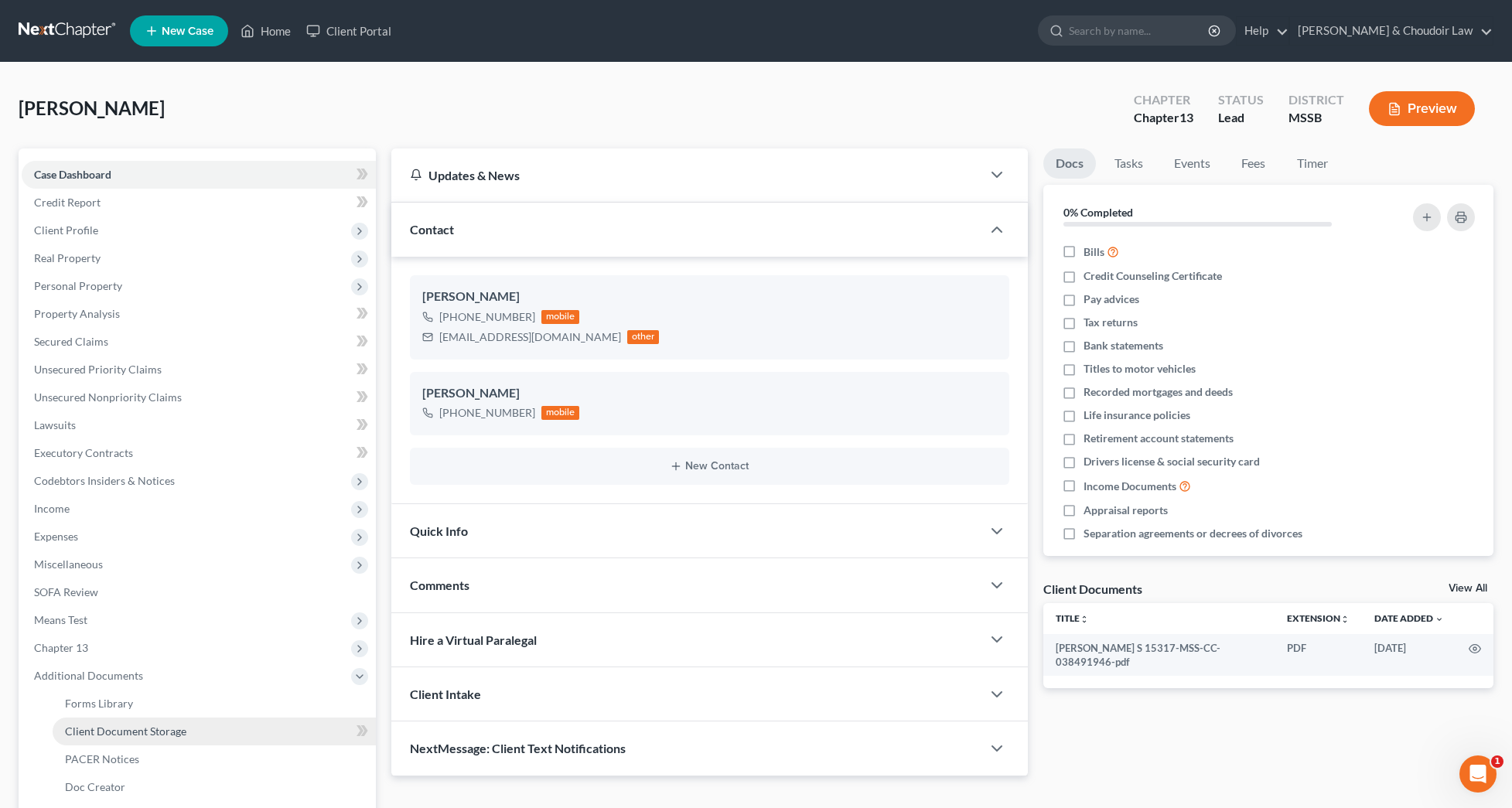
click at [136, 731] on span "Client Document Storage" at bounding box center [126, 731] width 122 height 13
select select "4"
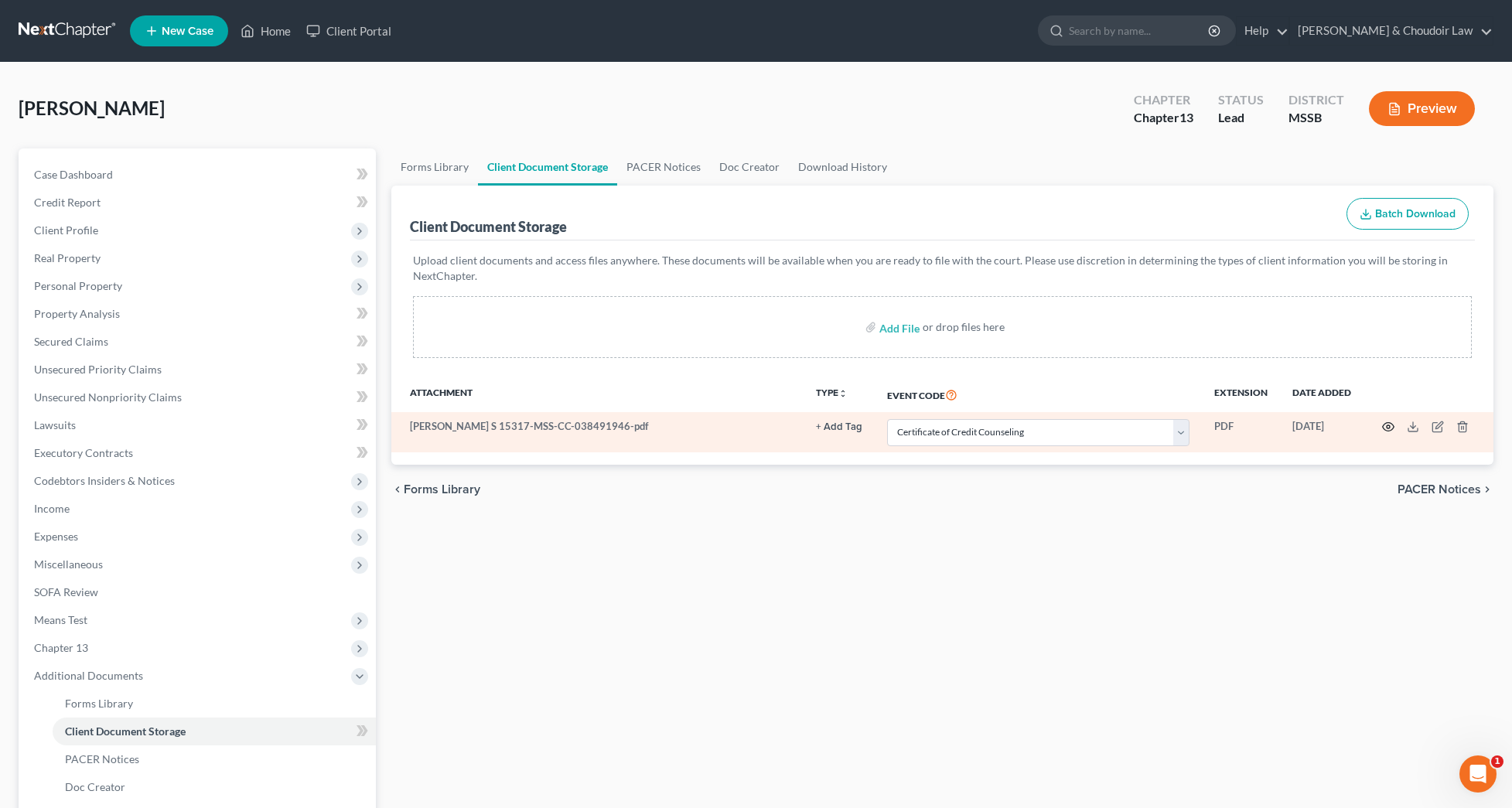
click at [1387, 429] on icon "button" at bounding box center [1388, 427] width 12 height 12
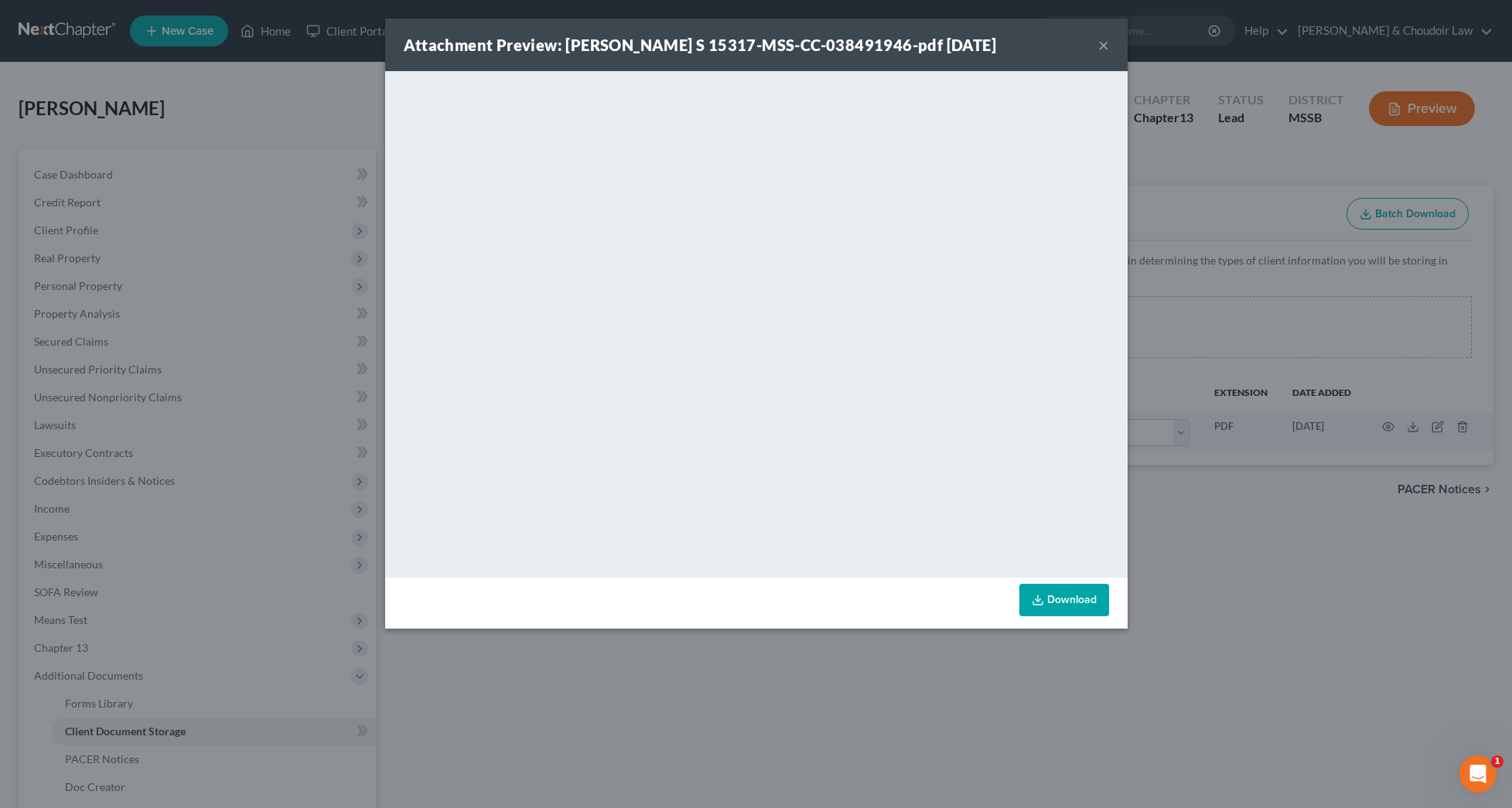
click at [1103, 44] on button "×" at bounding box center [1103, 44] width 11 height 19
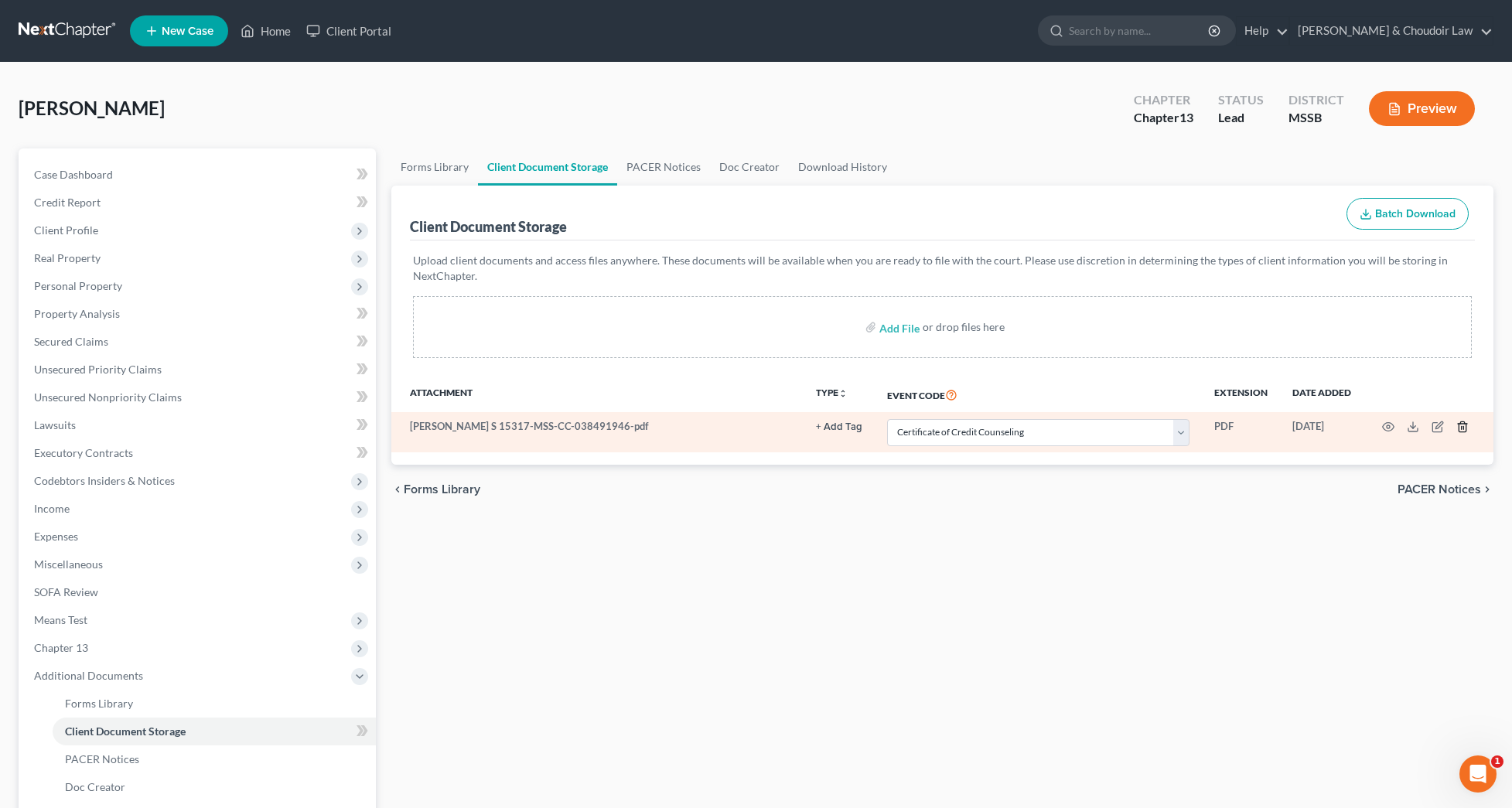
click at [1461, 430] on icon "button" at bounding box center [1462, 427] width 12 height 12
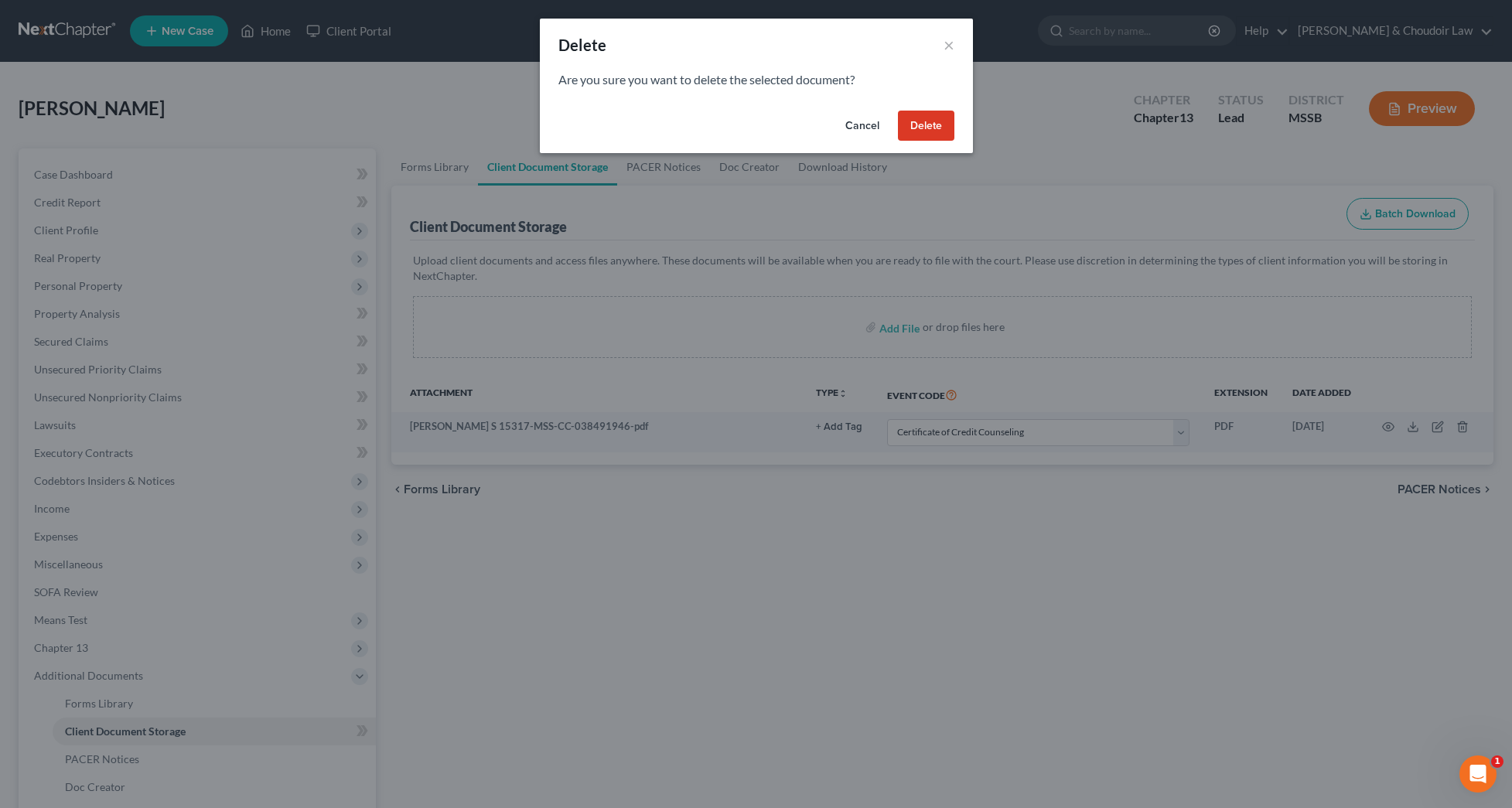
click at [942, 126] on button "Delete" at bounding box center [926, 126] width 57 height 31
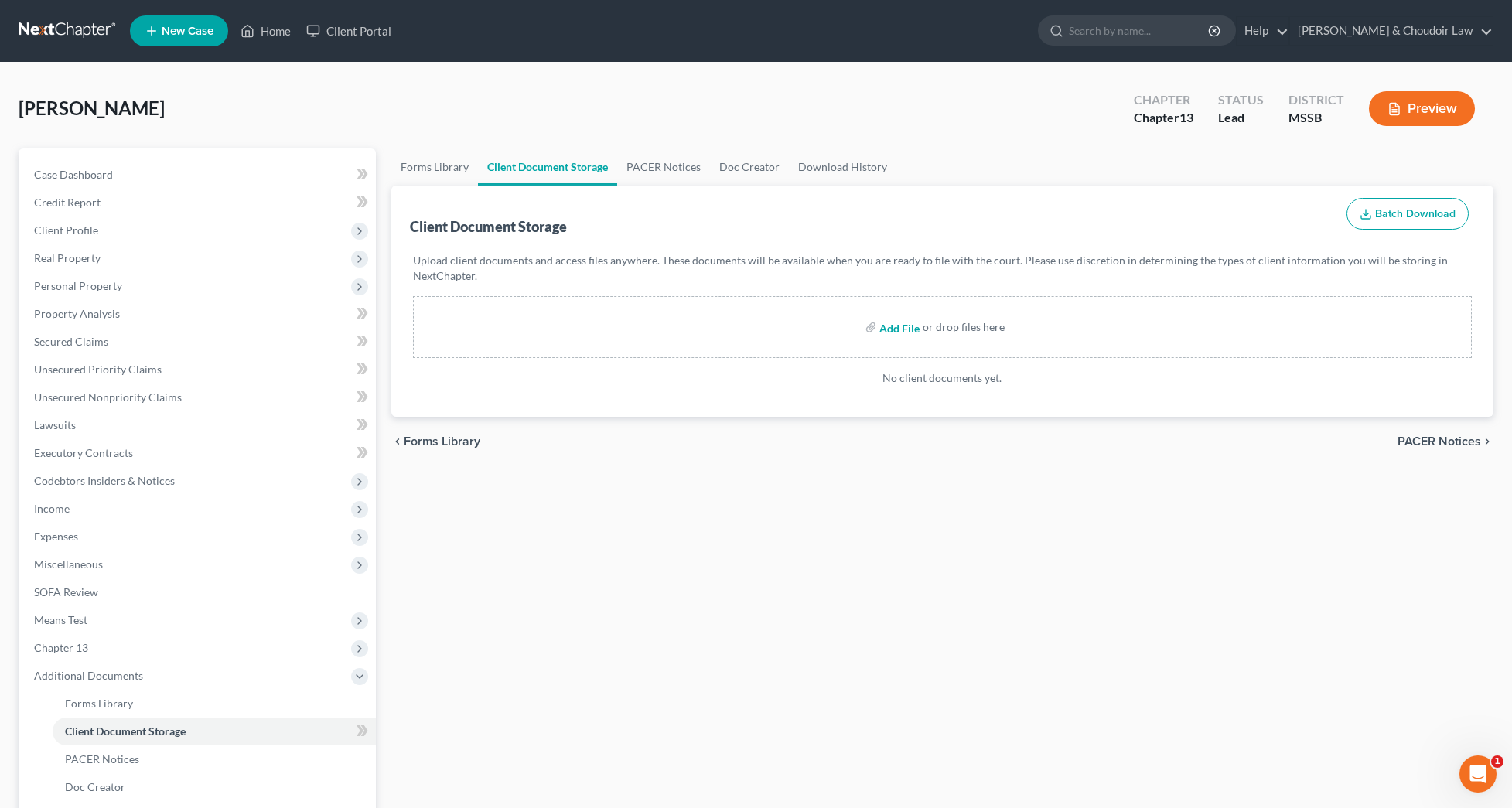
click at [902, 329] on input "file" at bounding box center [897, 327] width 37 height 28
type input "C:\fakepath\Childers, Kimberly S 17572-MSS-CC-040004638.pdf"
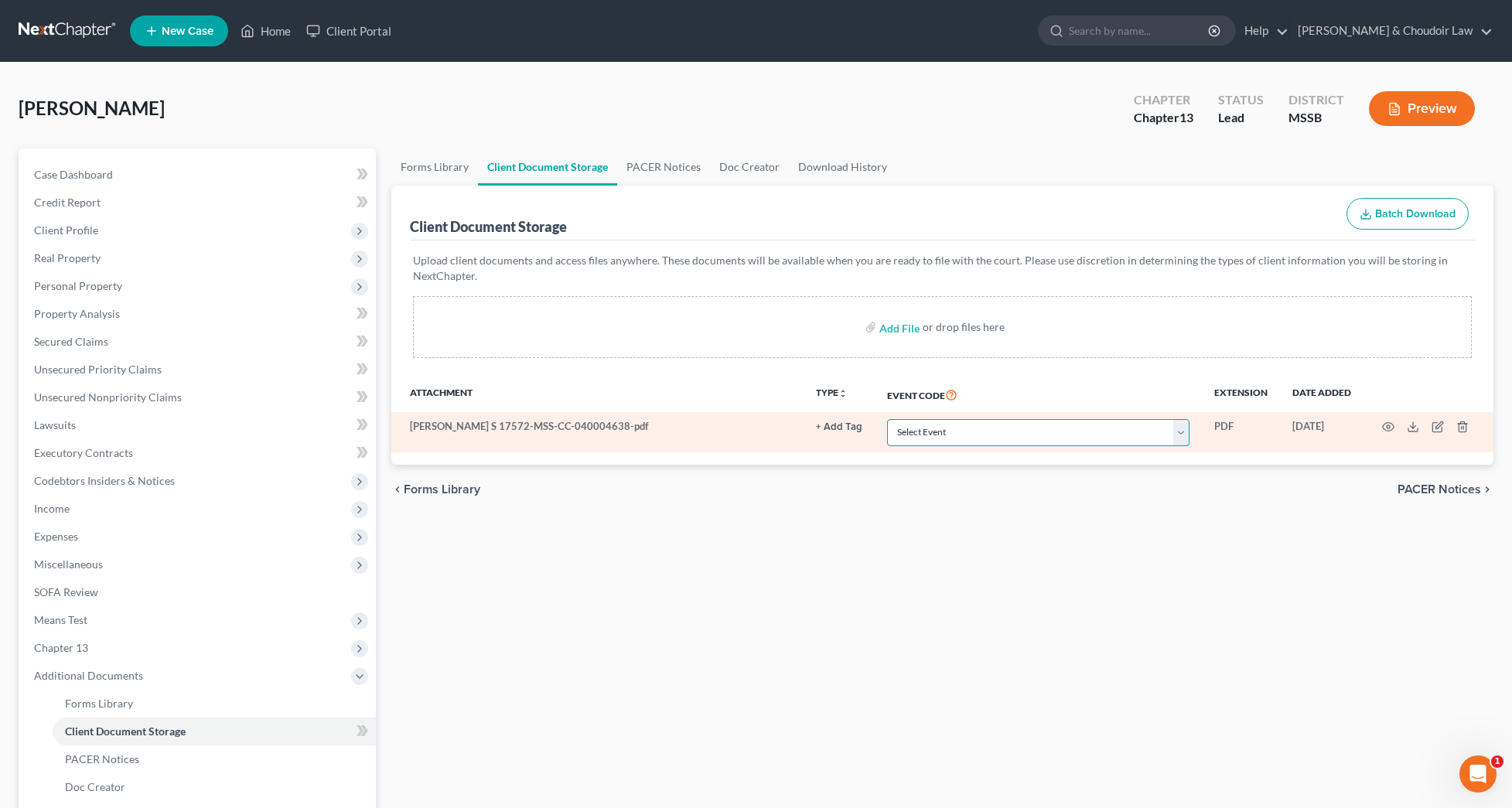
select select "4"
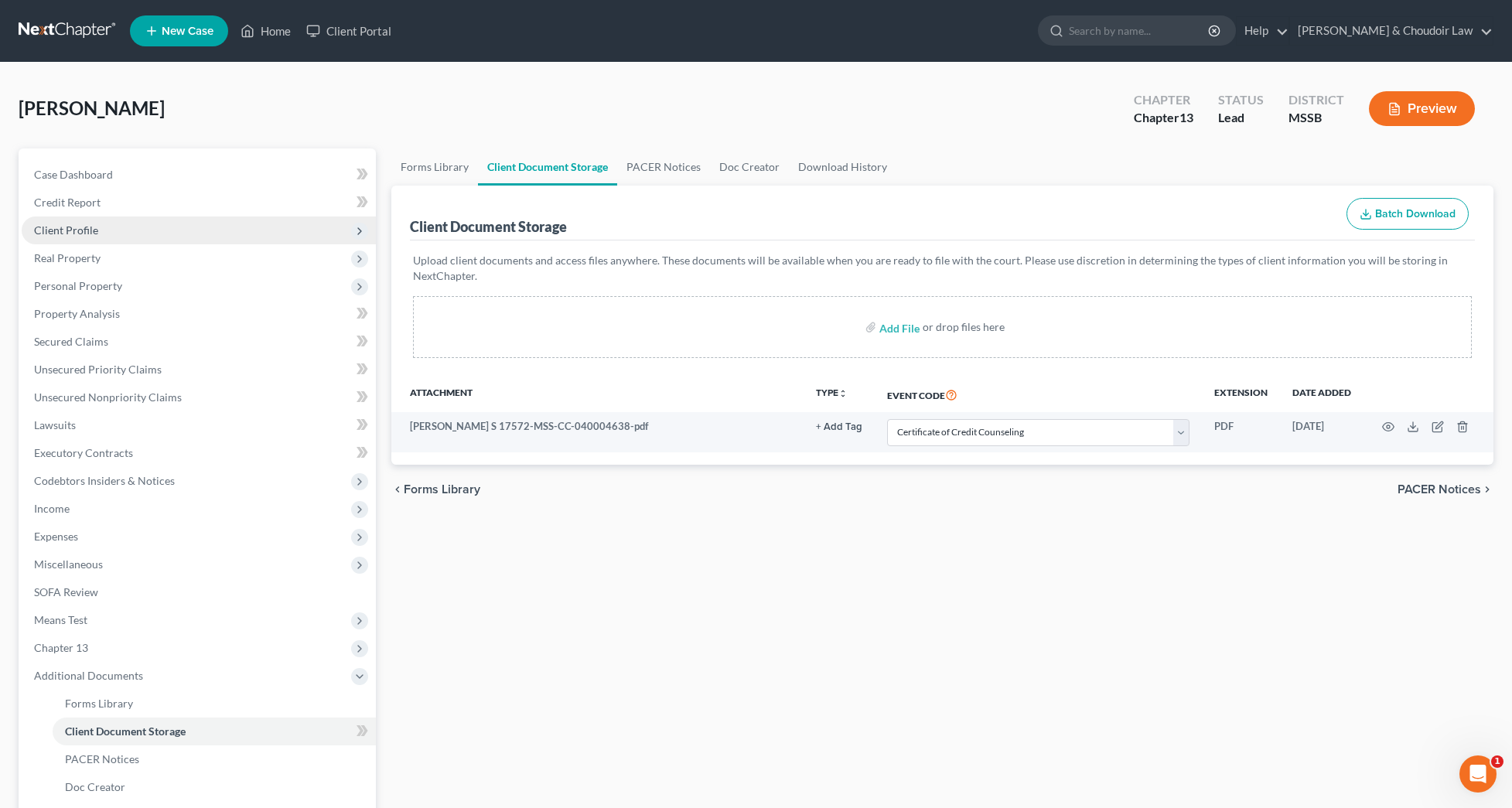
click at [85, 237] on span "Client Profile" at bounding box center [198, 230] width 354 height 28
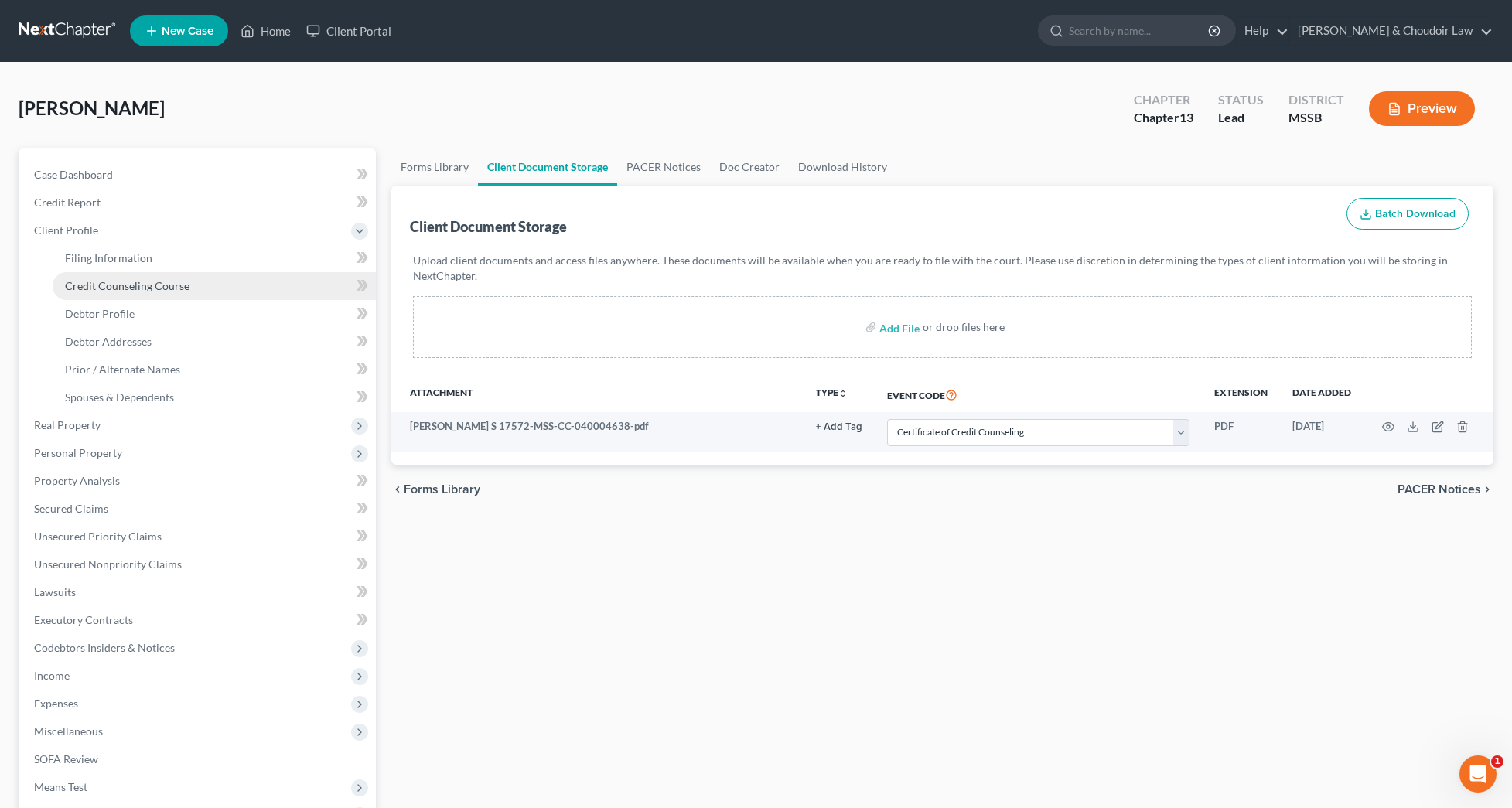
click at [114, 287] on span "Credit Counseling Course" at bounding box center [127, 285] width 124 height 13
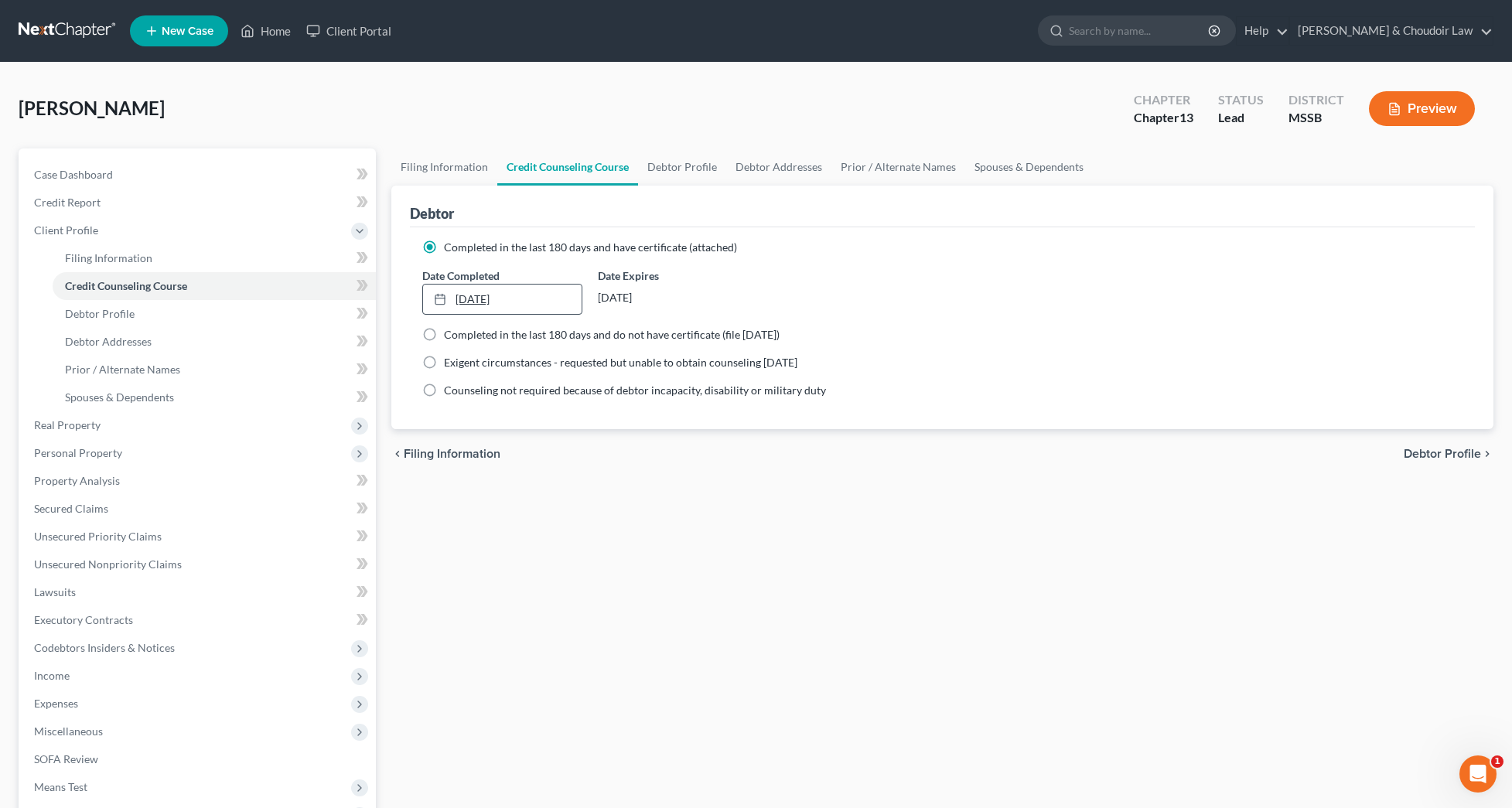
click at [539, 298] on link "5/19/2024" at bounding box center [502, 299] width 160 height 30
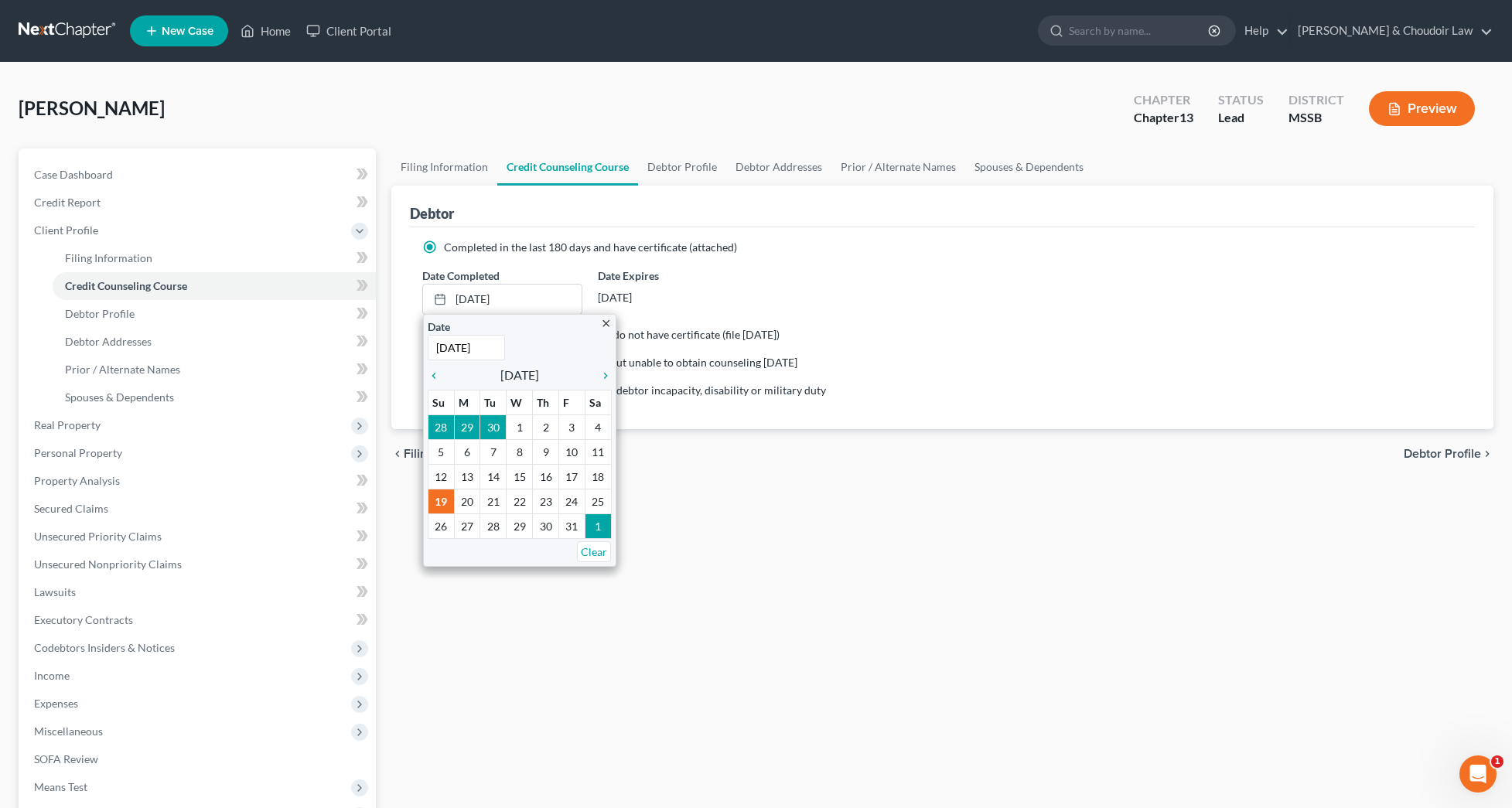
click at [802, 473] on div "chevron_left Filing Information Debtor Profile chevron_right" at bounding box center [942, 454] width 1102 height 49
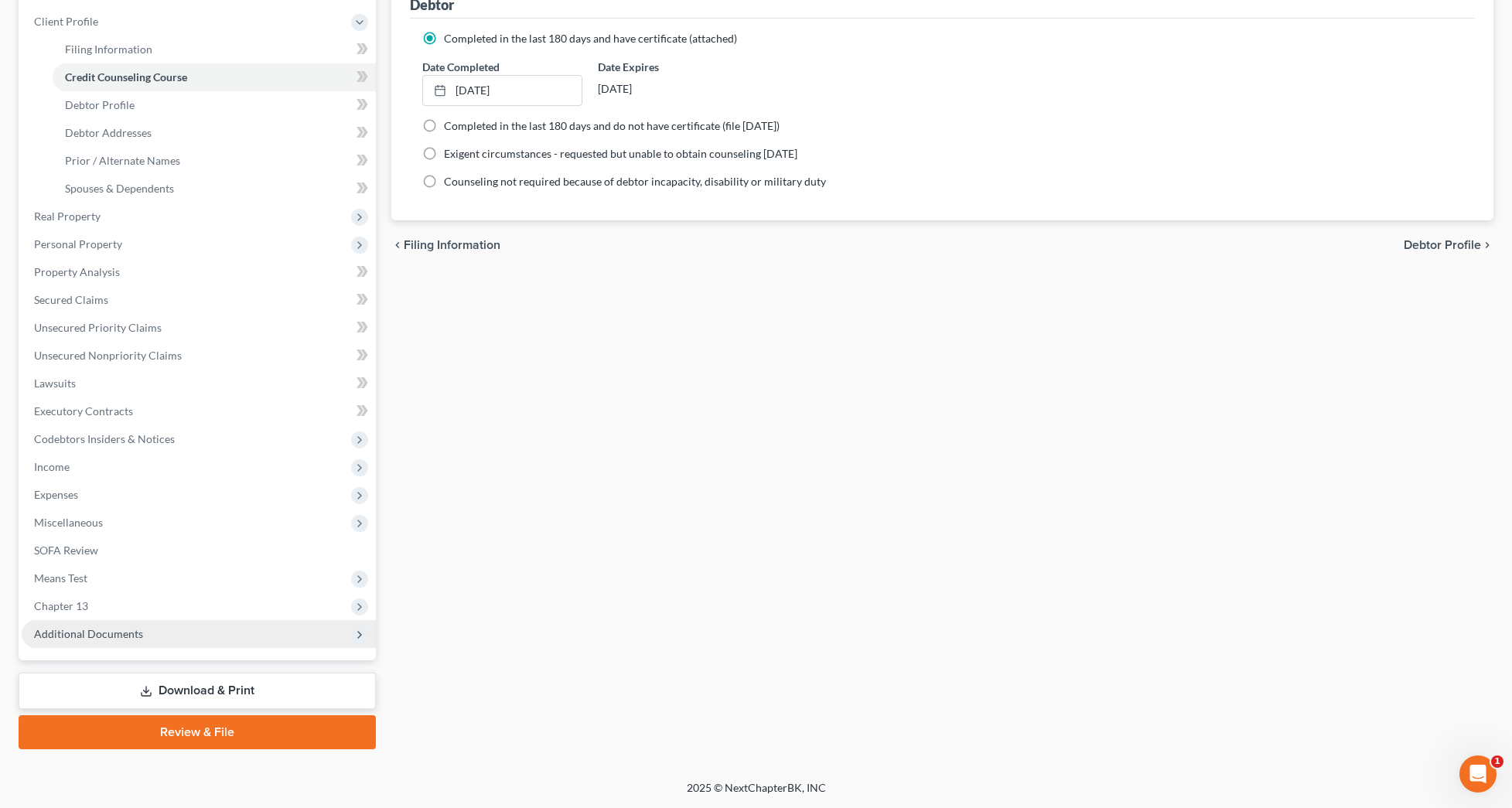
click at [98, 630] on span "Additional Documents" at bounding box center [88, 634] width 109 height 13
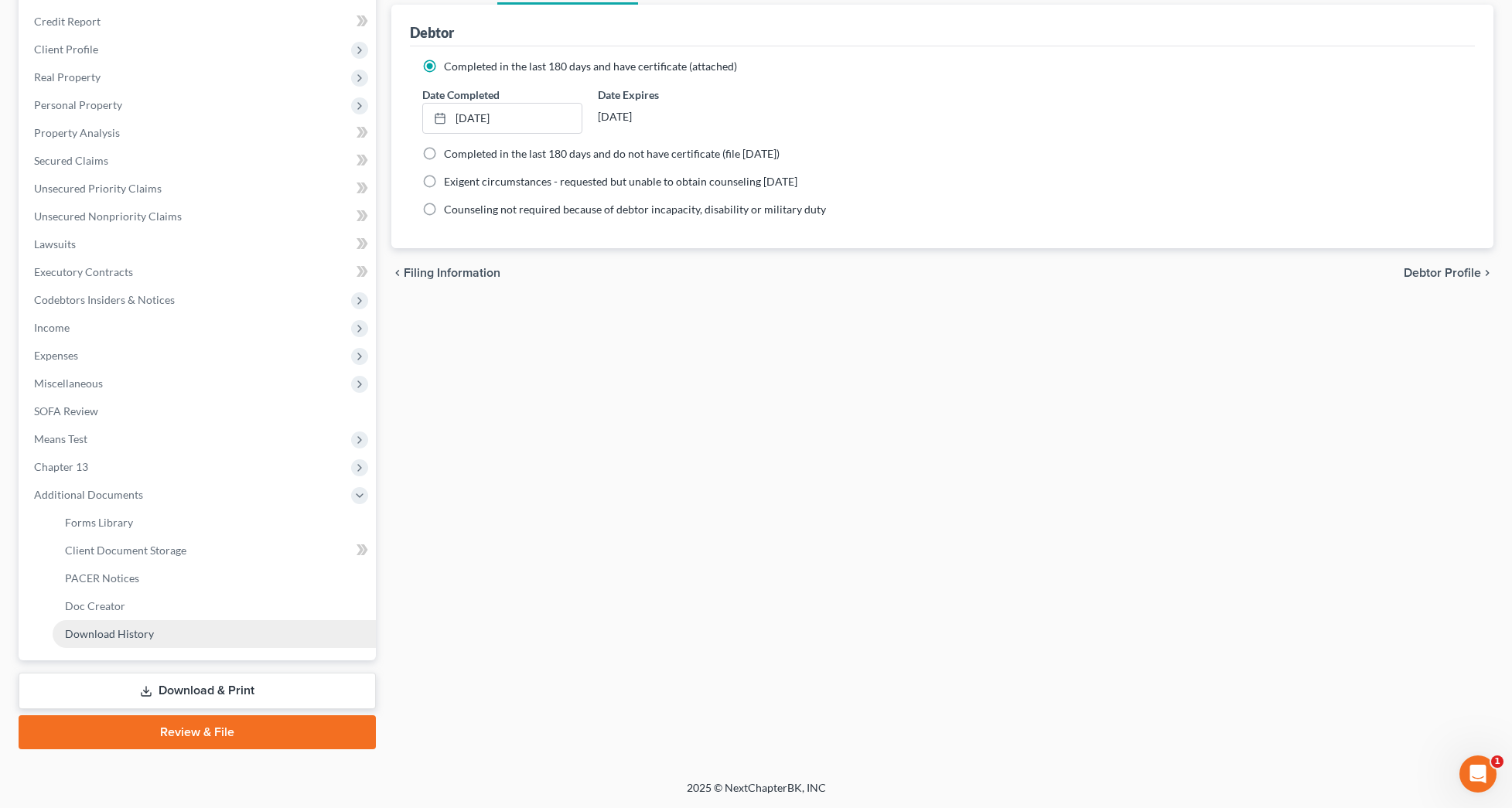
scroll to position [181, 0]
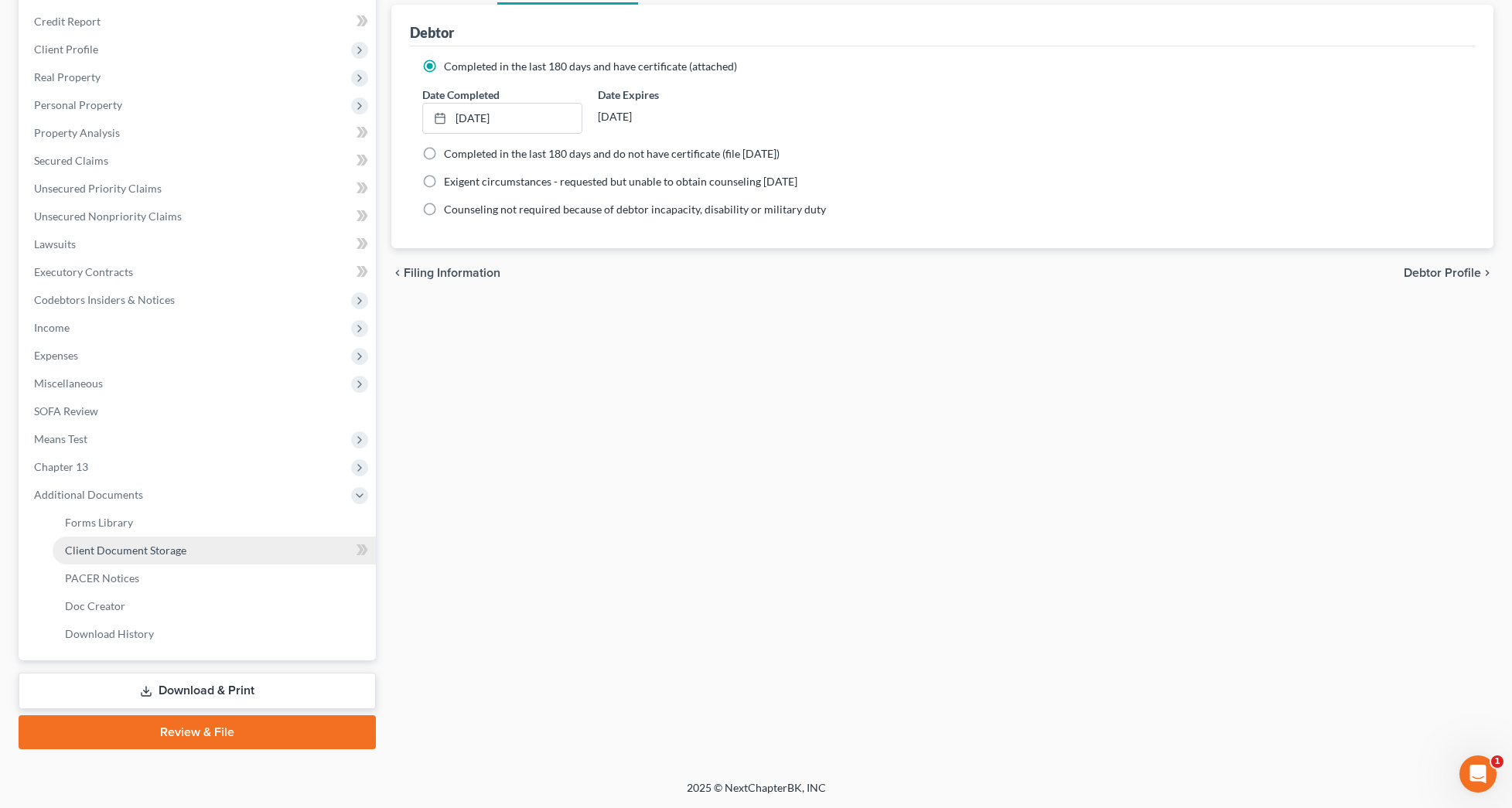
click at [150, 559] on link "Client Document Storage" at bounding box center [214, 551] width 323 height 28
select select "4"
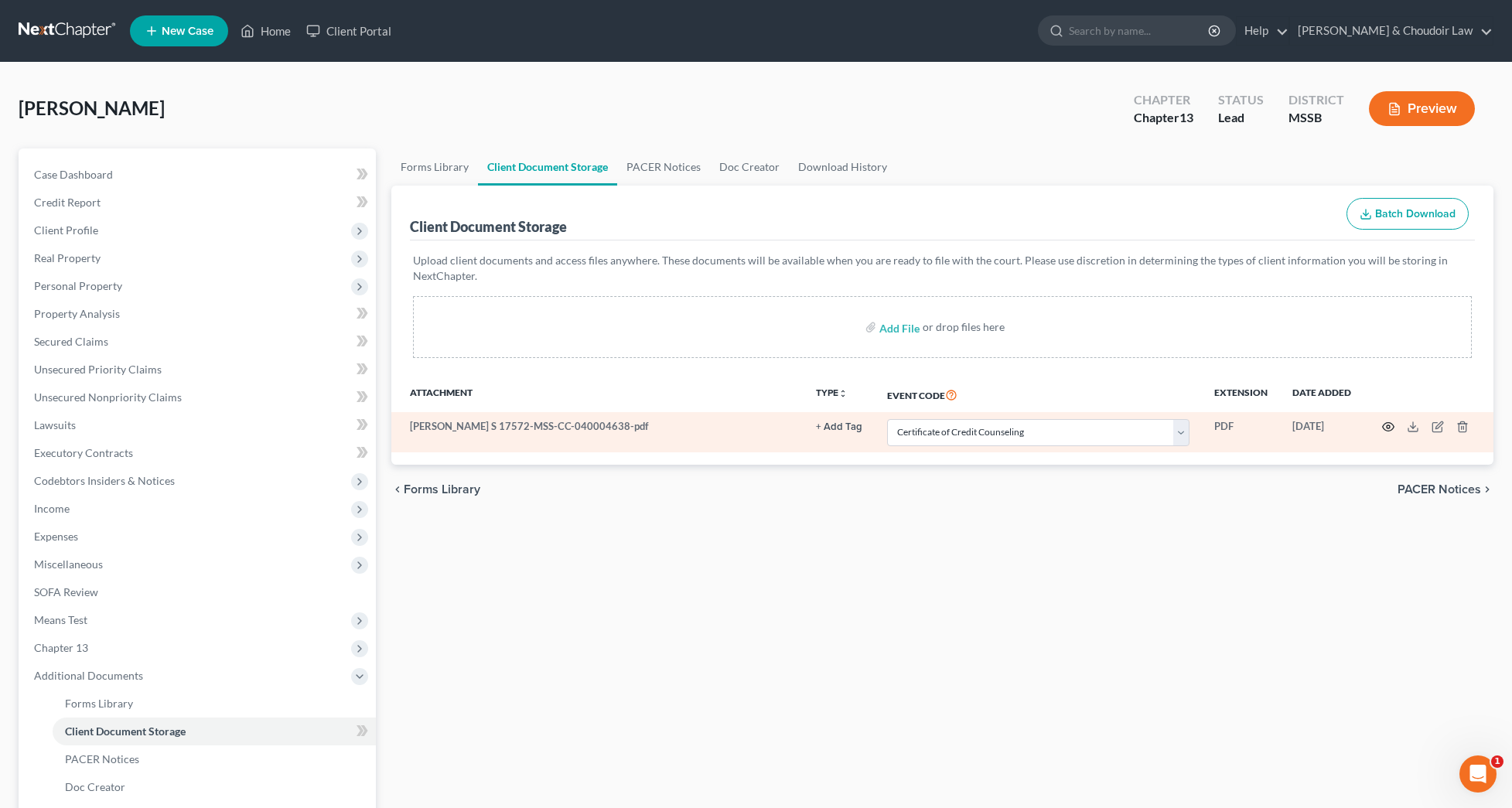
click at [1394, 426] on icon "button" at bounding box center [1388, 427] width 12 height 8
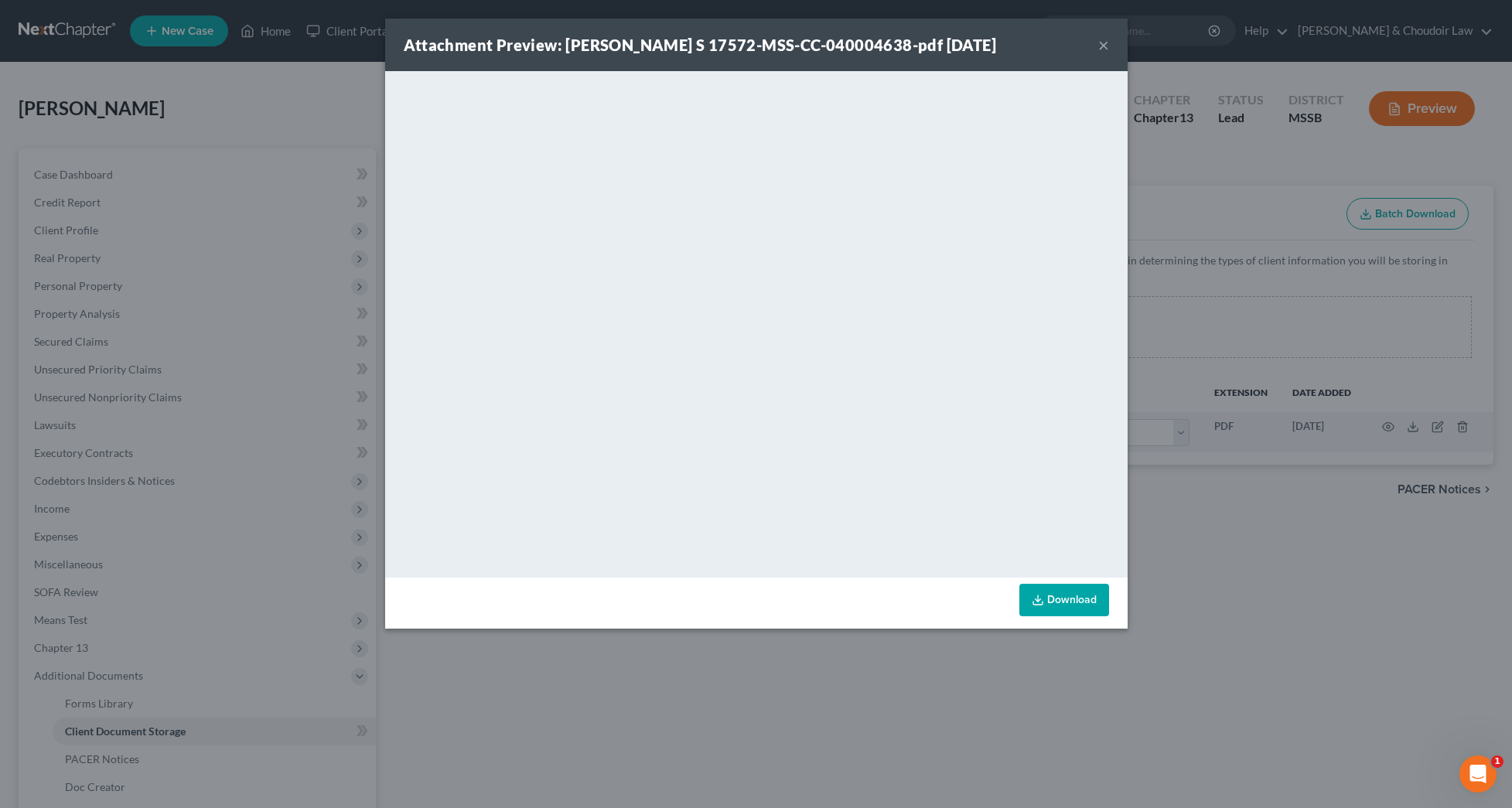
click at [1109, 49] on div "Attachment Preview: Childers, Kimberly S 17572-MSS-CC-040004638-pdf 09/12/2025 ×" at bounding box center [756, 45] width 742 height 53
click at [1106, 48] on button "×" at bounding box center [1103, 44] width 11 height 19
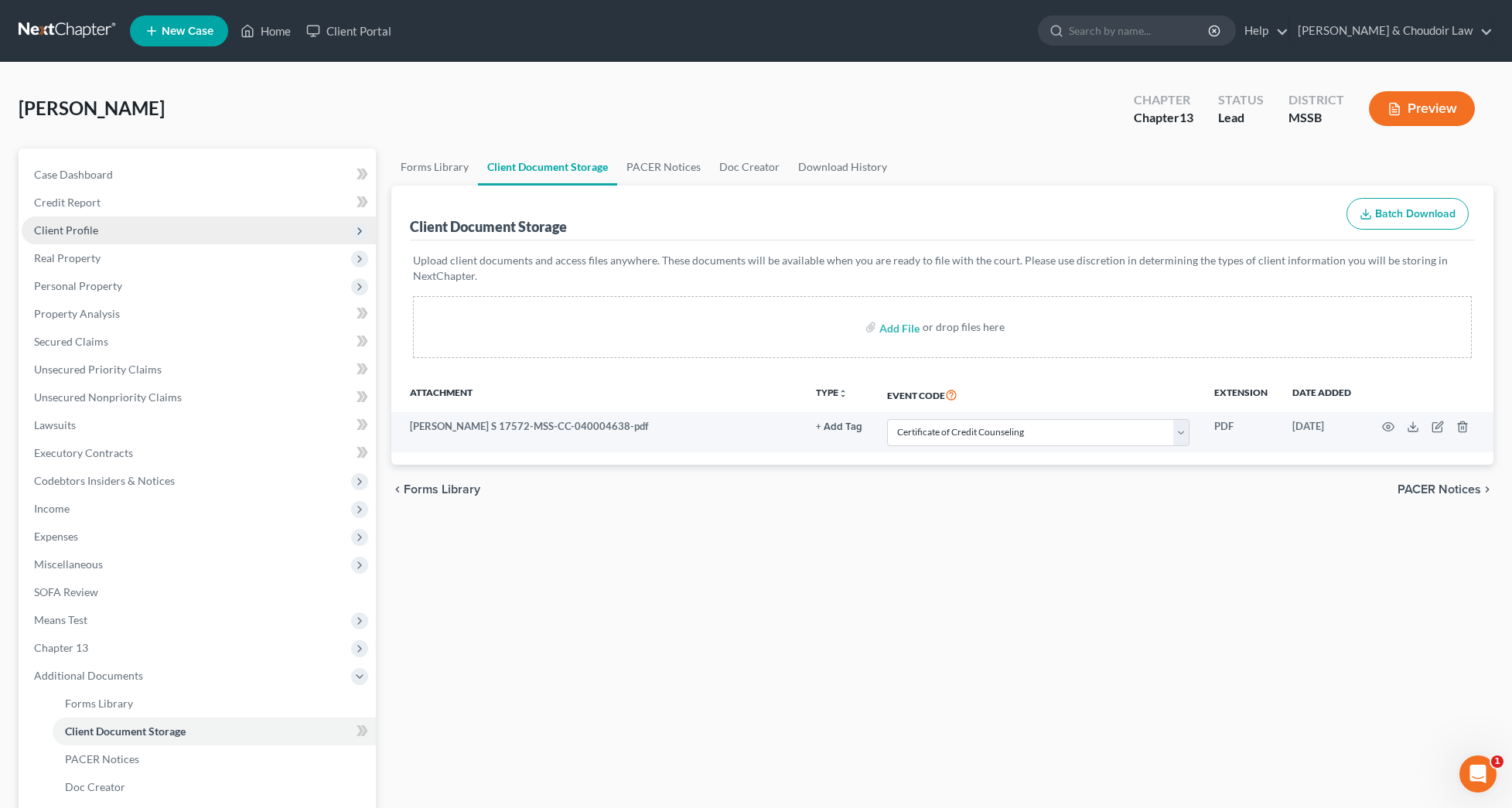
click at [65, 229] on span "Client Profile" at bounding box center [66, 230] width 64 height 13
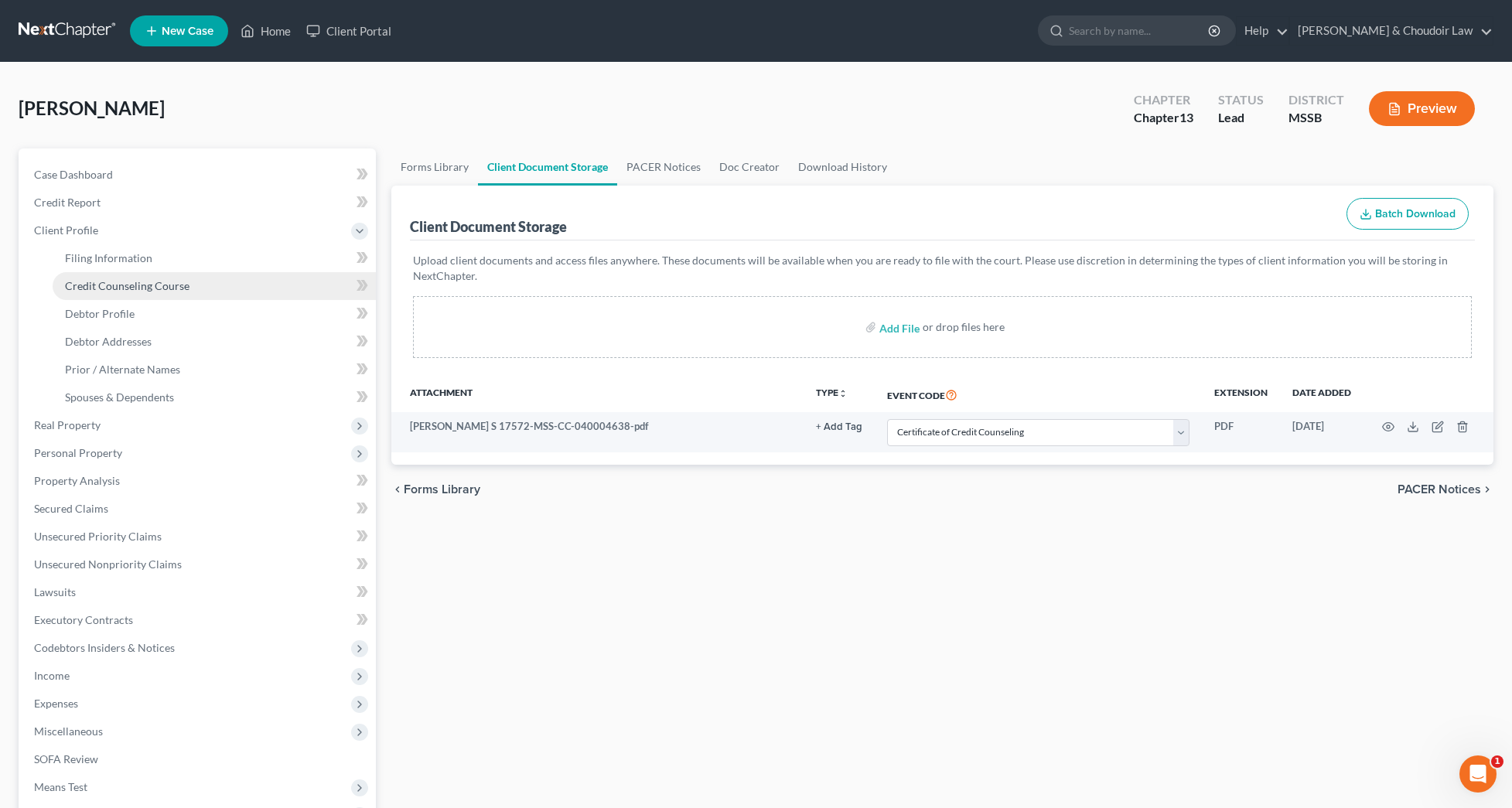
click at [87, 279] on span "Credit Counseling Course" at bounding box center [127, 285] width 124 height 13
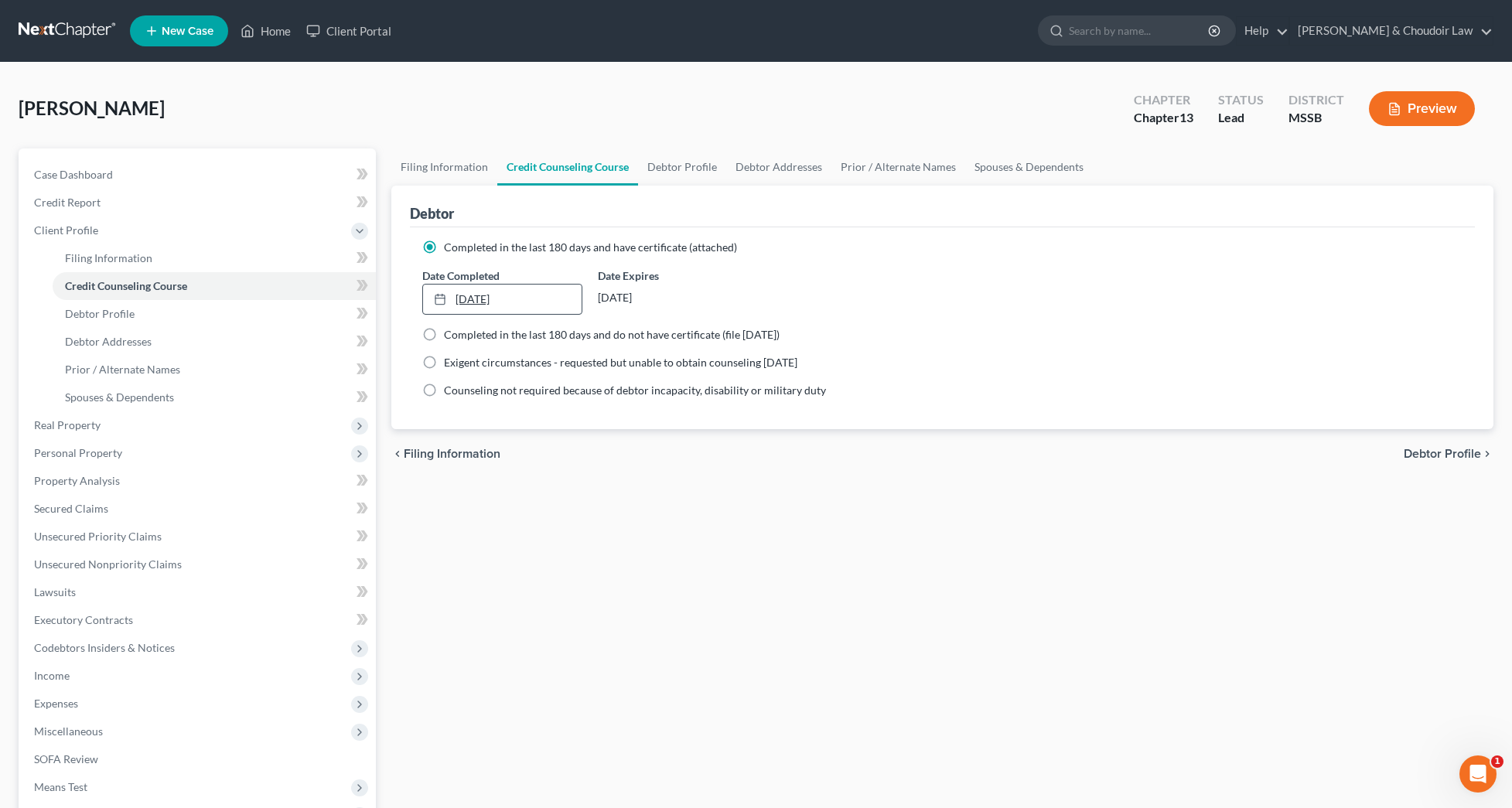
drag, startPoint x: 538, startPoint y: 292, endPoint x: 516, endPoint y: 293, distance: 22.0
click at [516, 293] on link "5/19/2024" at bounding box center [502, 299] width 160 height 30
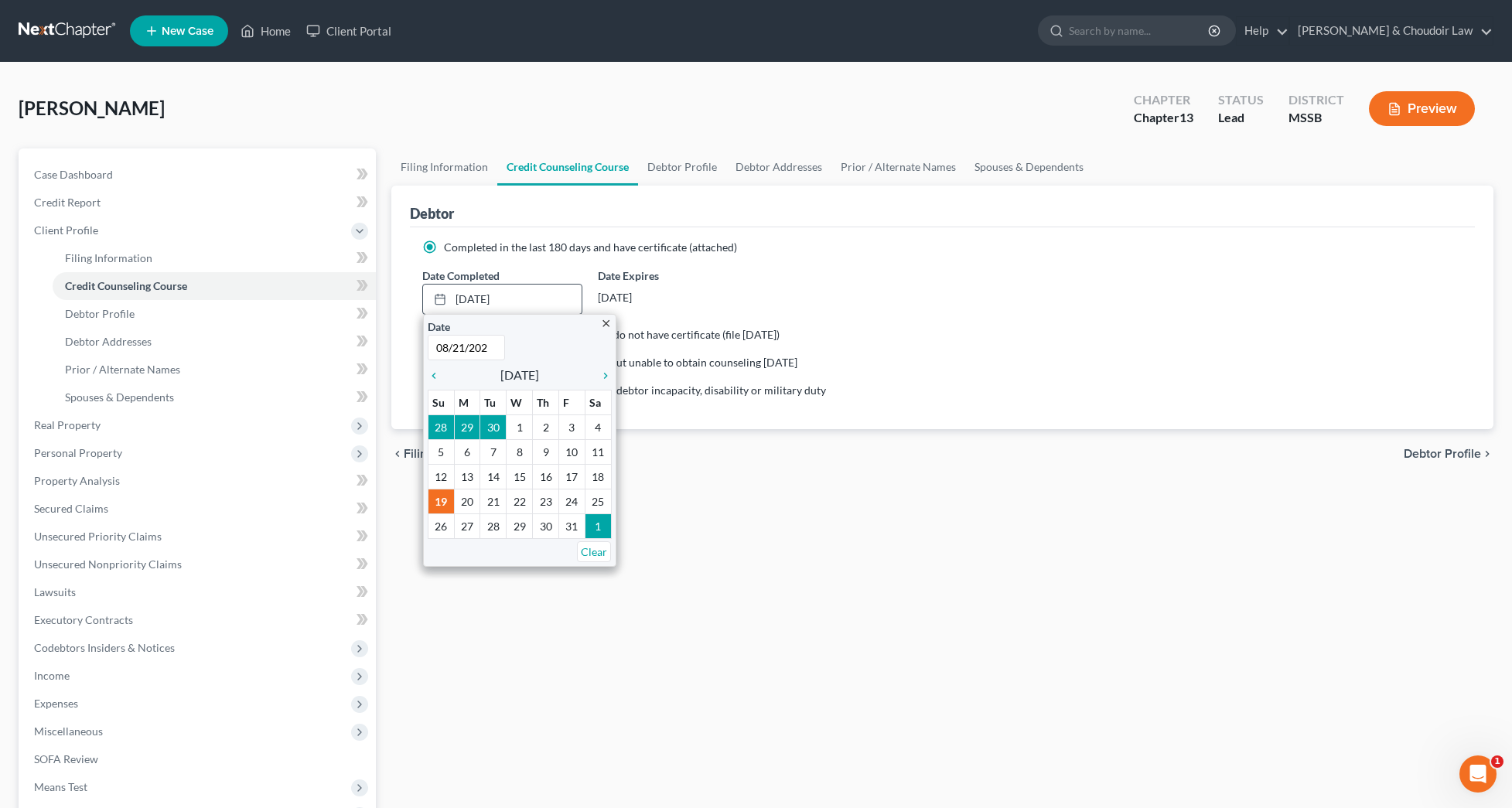
type input "08/21/2025"
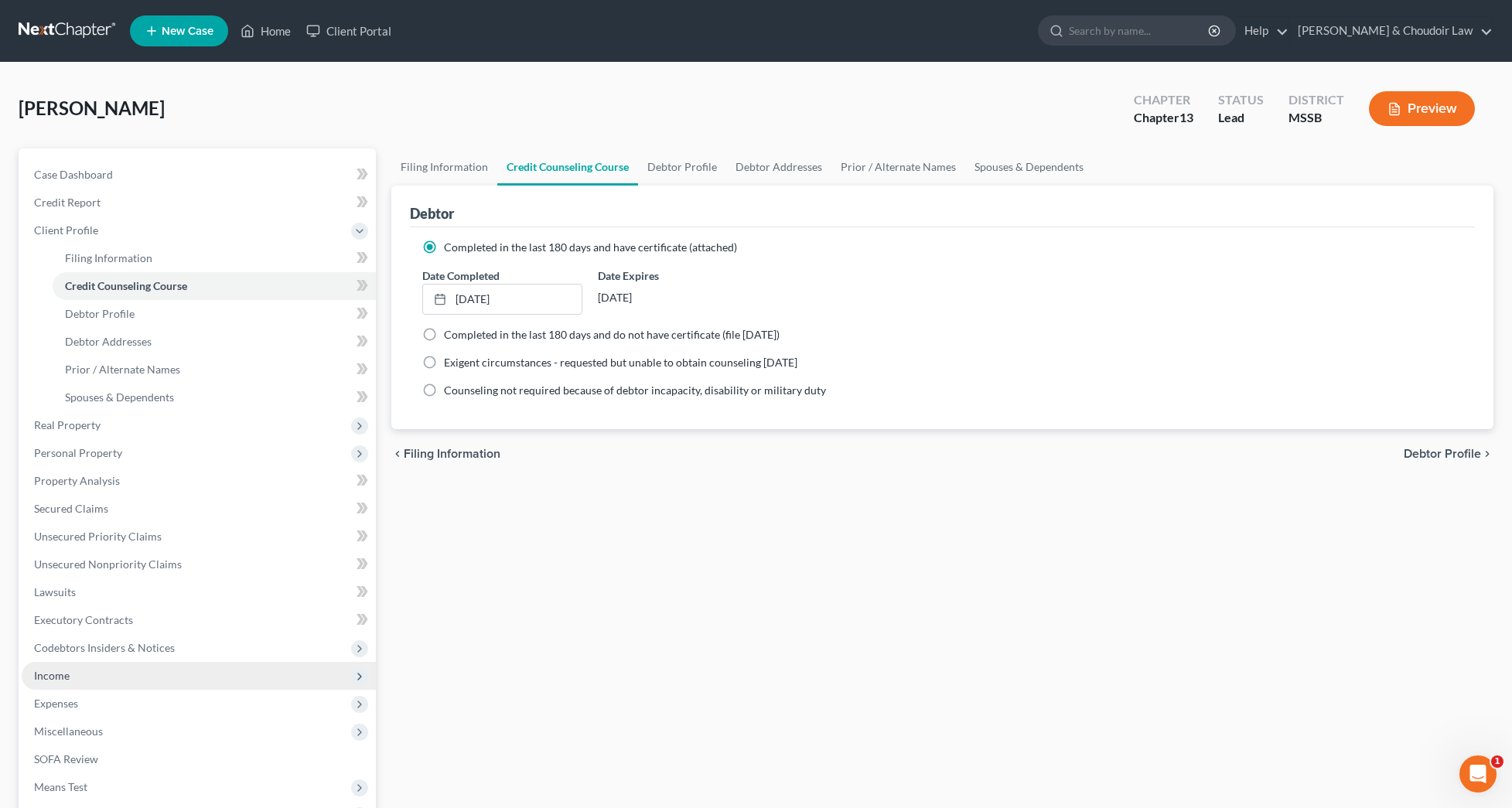
click at [76, 672] on span "Income" at bounding box center [198, 676] width 354 height 28
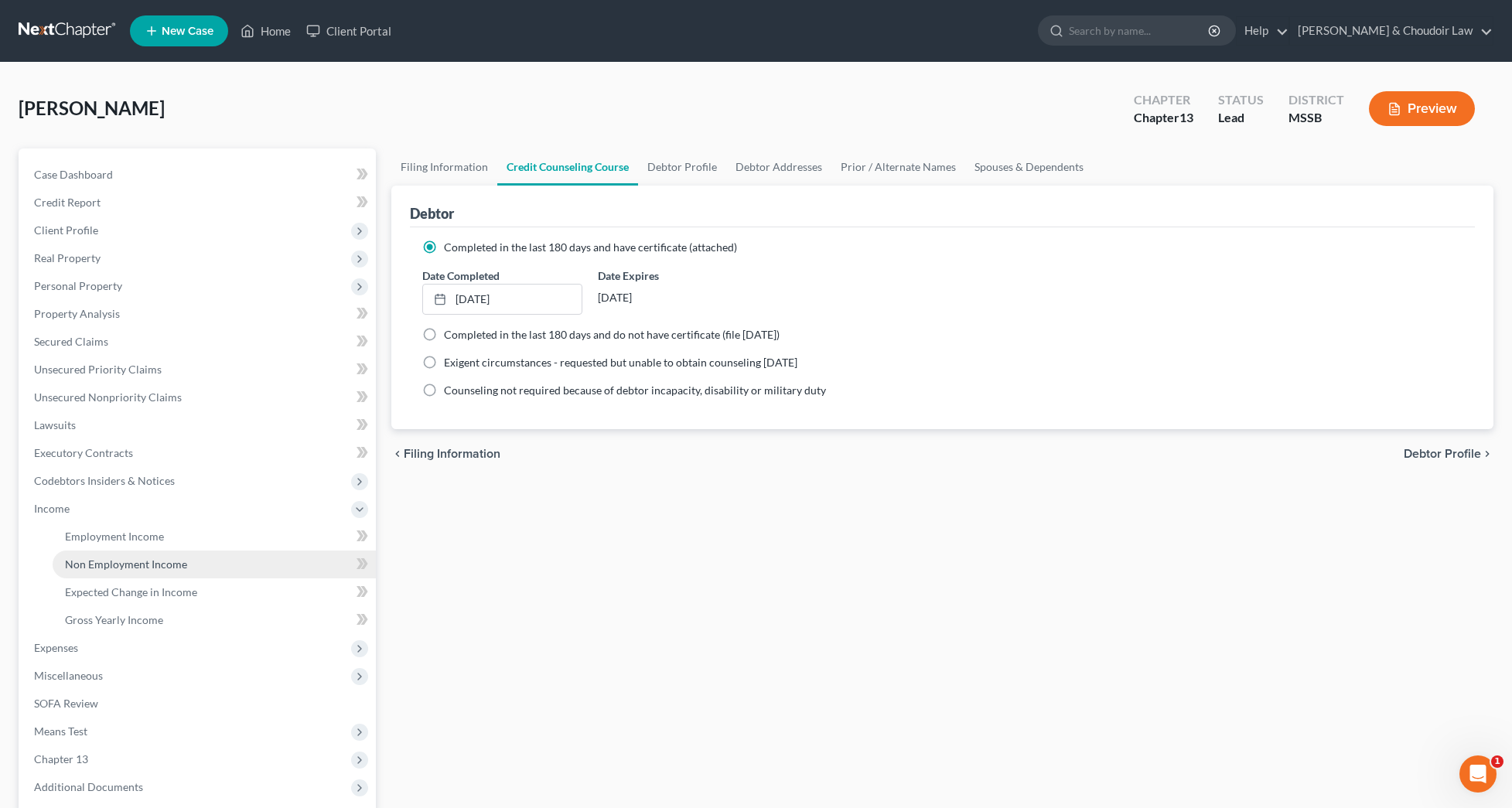
click at [110, 570] on span "Non Employment Income" at bounding box center [126, 564] width 123 height 13
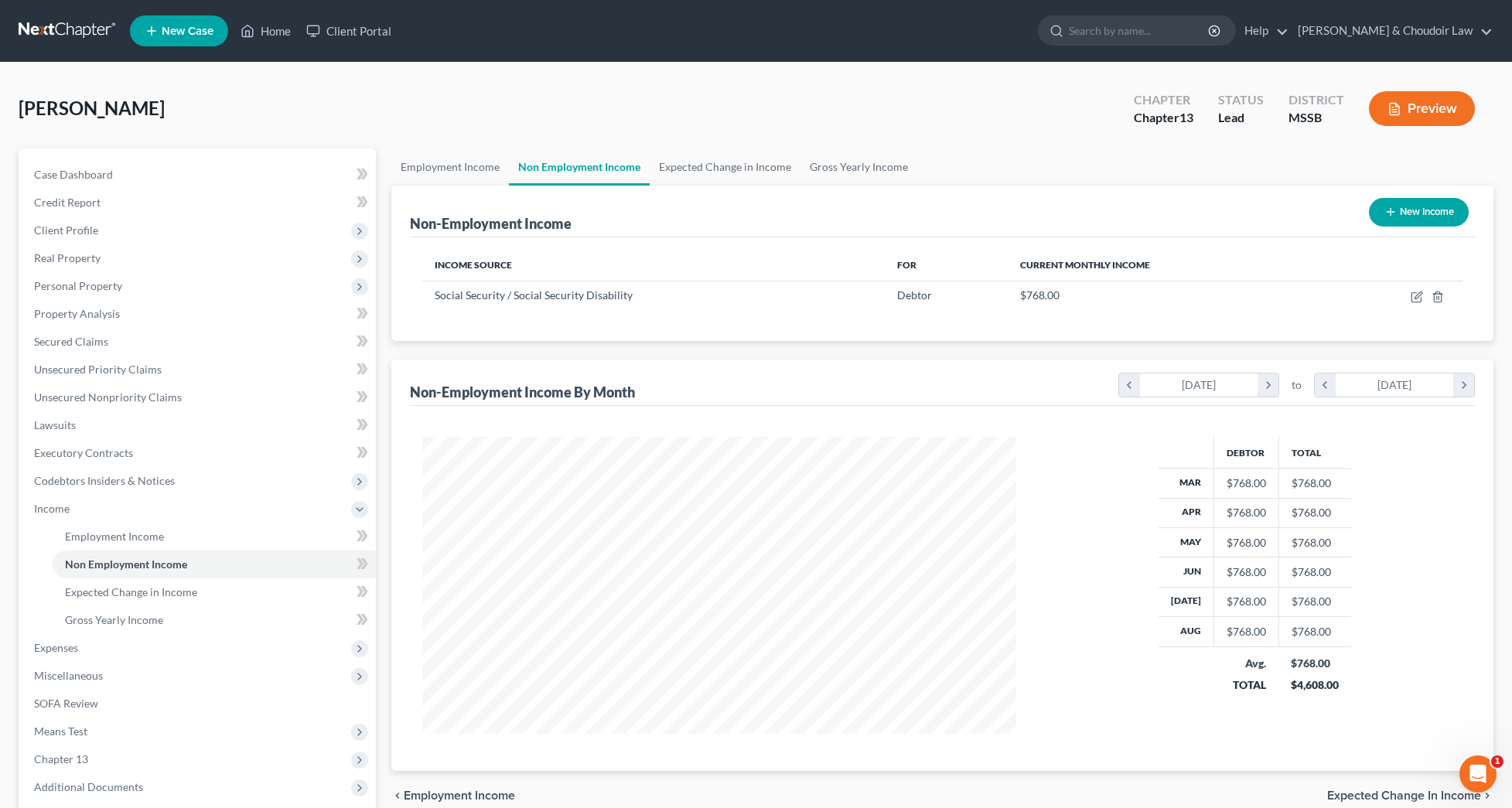
scroll to position [297, 625]
click at [1444, 294] on icon "button" at bounding box center [1437, 297] width 12 height 12
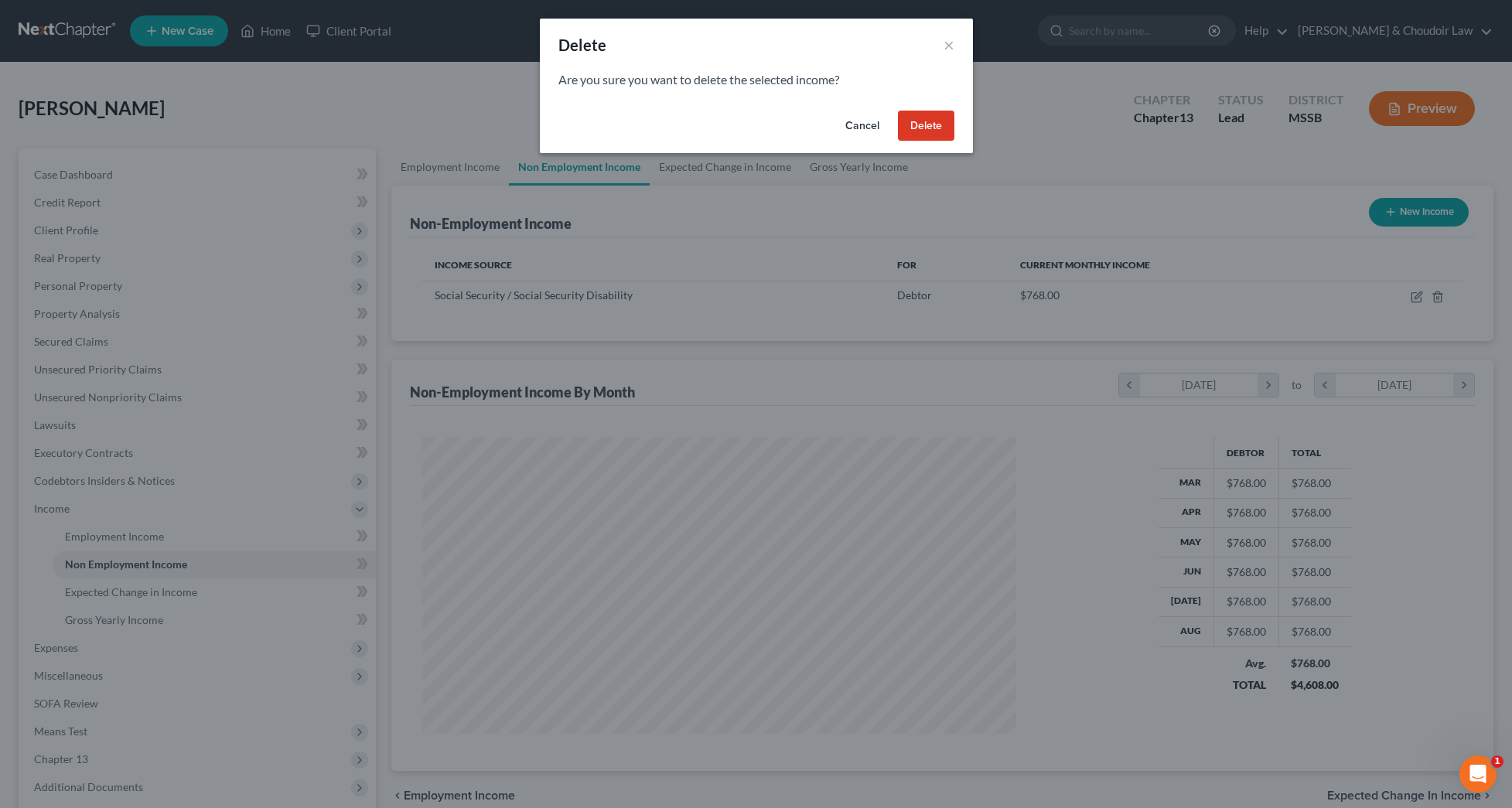
click at [947, 118] on button "Delete" at bounding box center [926, 126] width 57 height 31
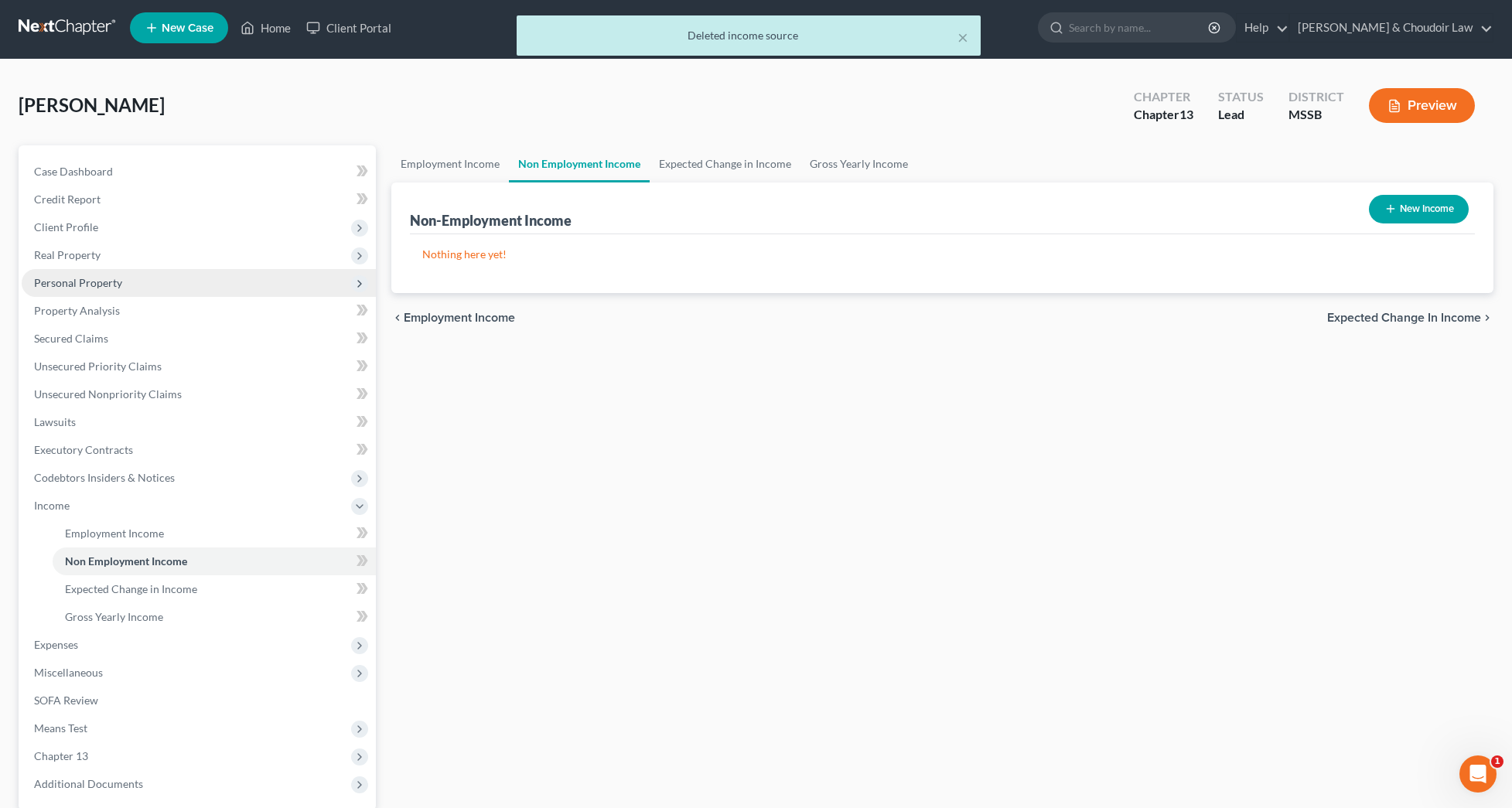
scroll to position [3, 1]
click at [66, 279] on span "Personal Property" at bounding box center [77, 283] width 88 height 13
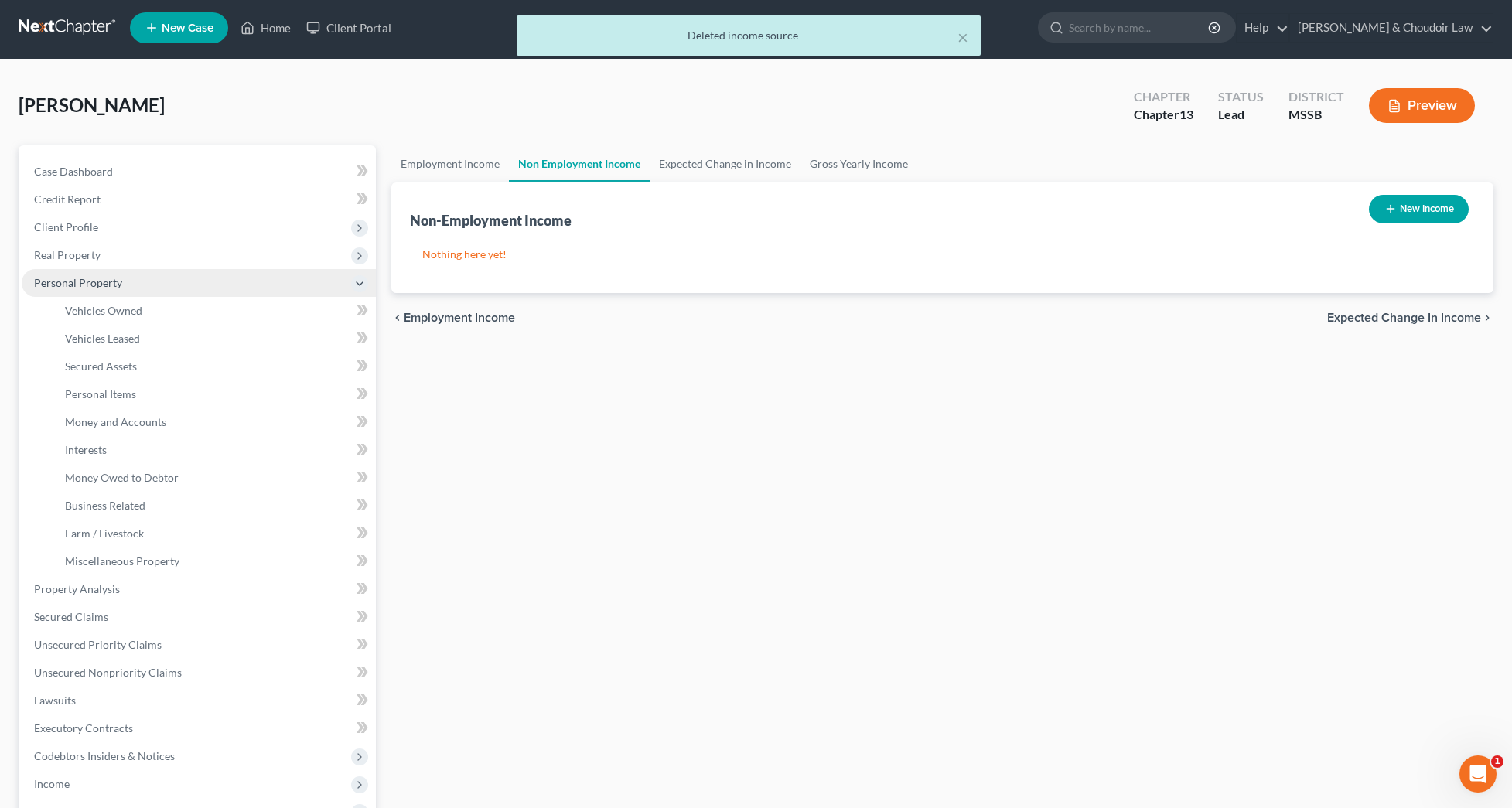
scroll to position [0, 1]
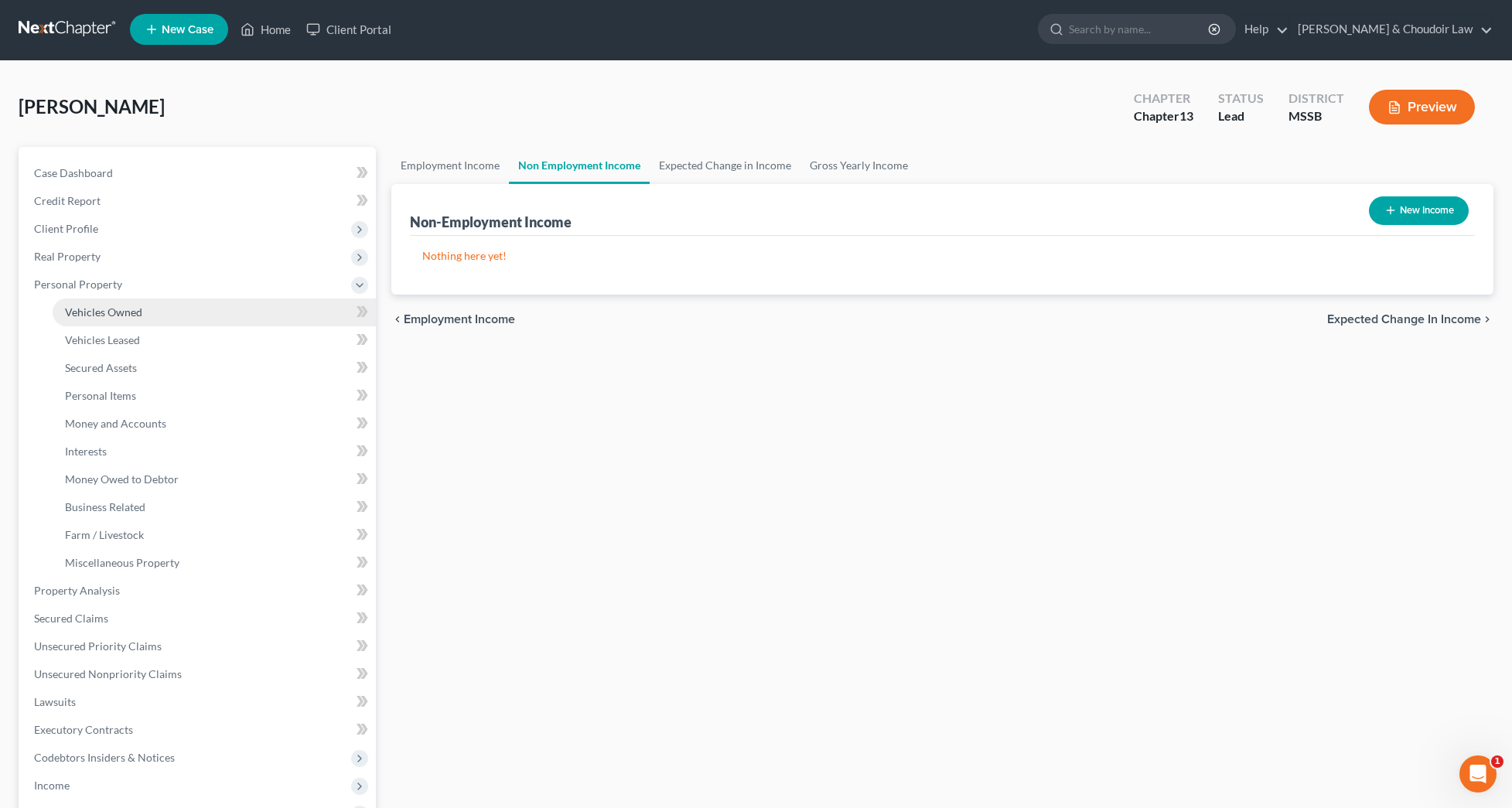
click at [83, 308] on span "Vehicles Owned" at bounding box center [104, 312] width 77 height 13
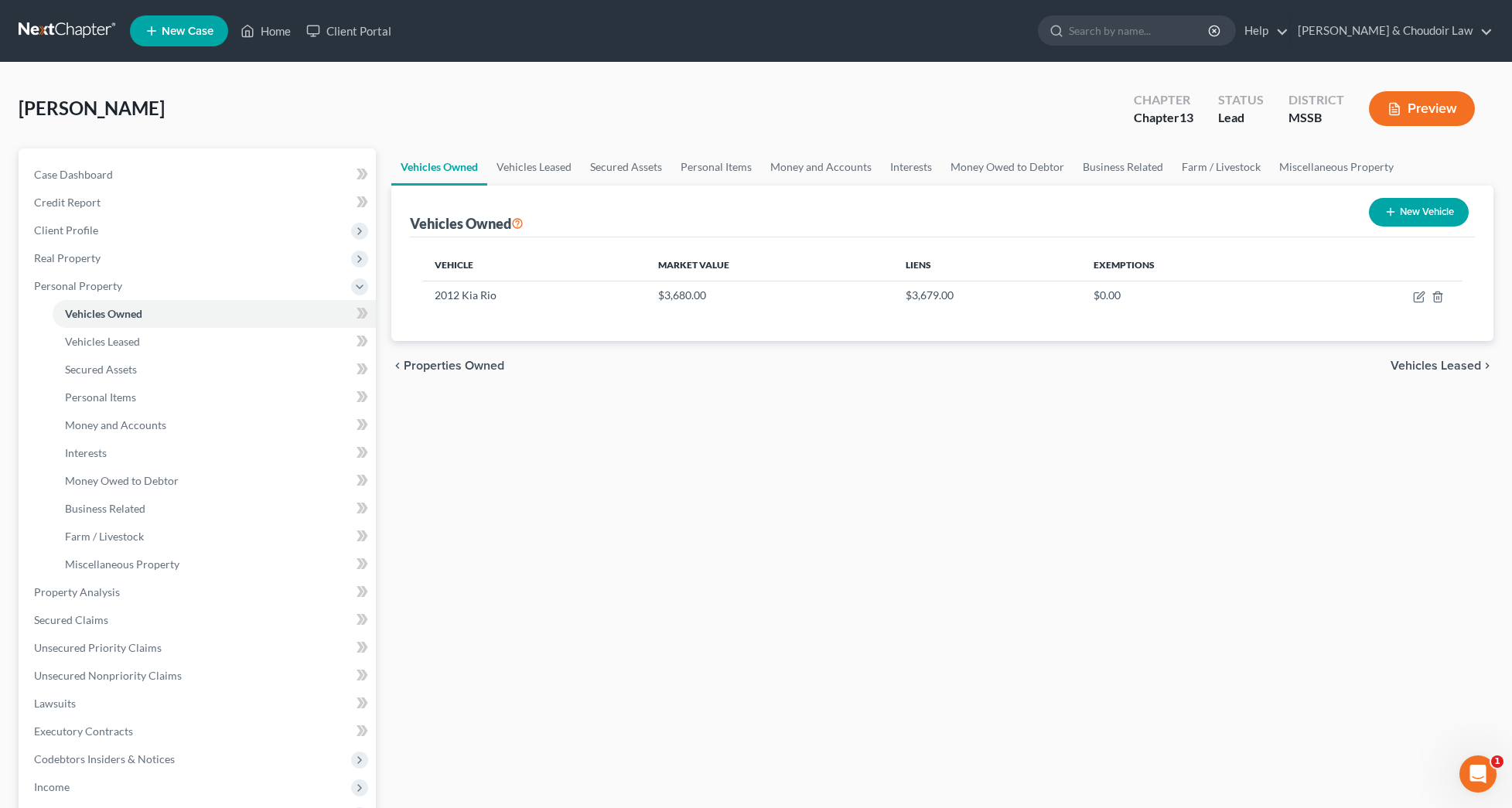
scroll to position [13, 0]
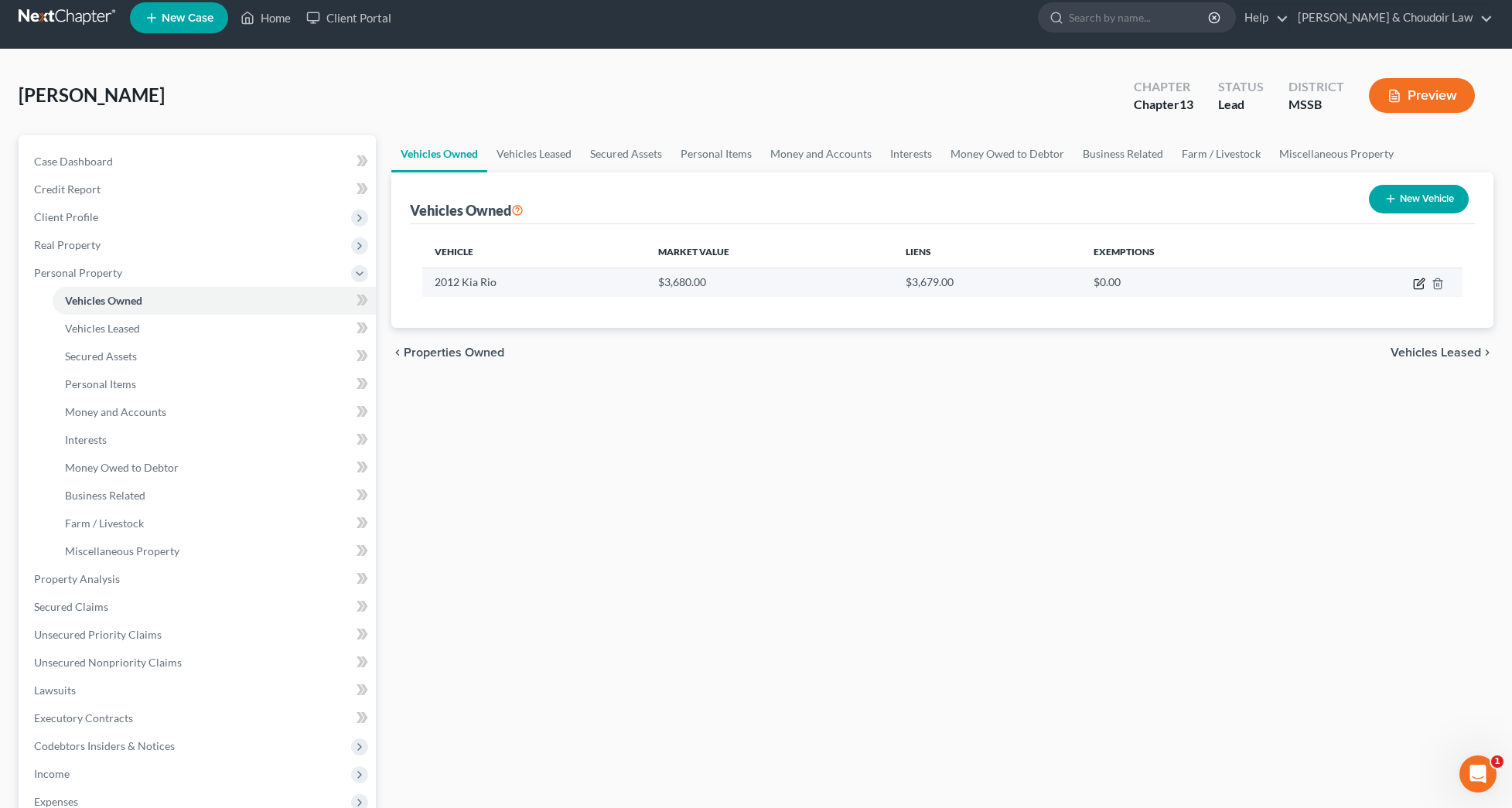
click at [1422, 283] on icon "button" at bounding box center [1418, 284] width 12 height 12
select select "0"
select select "14"
select select "2"
select select "0"
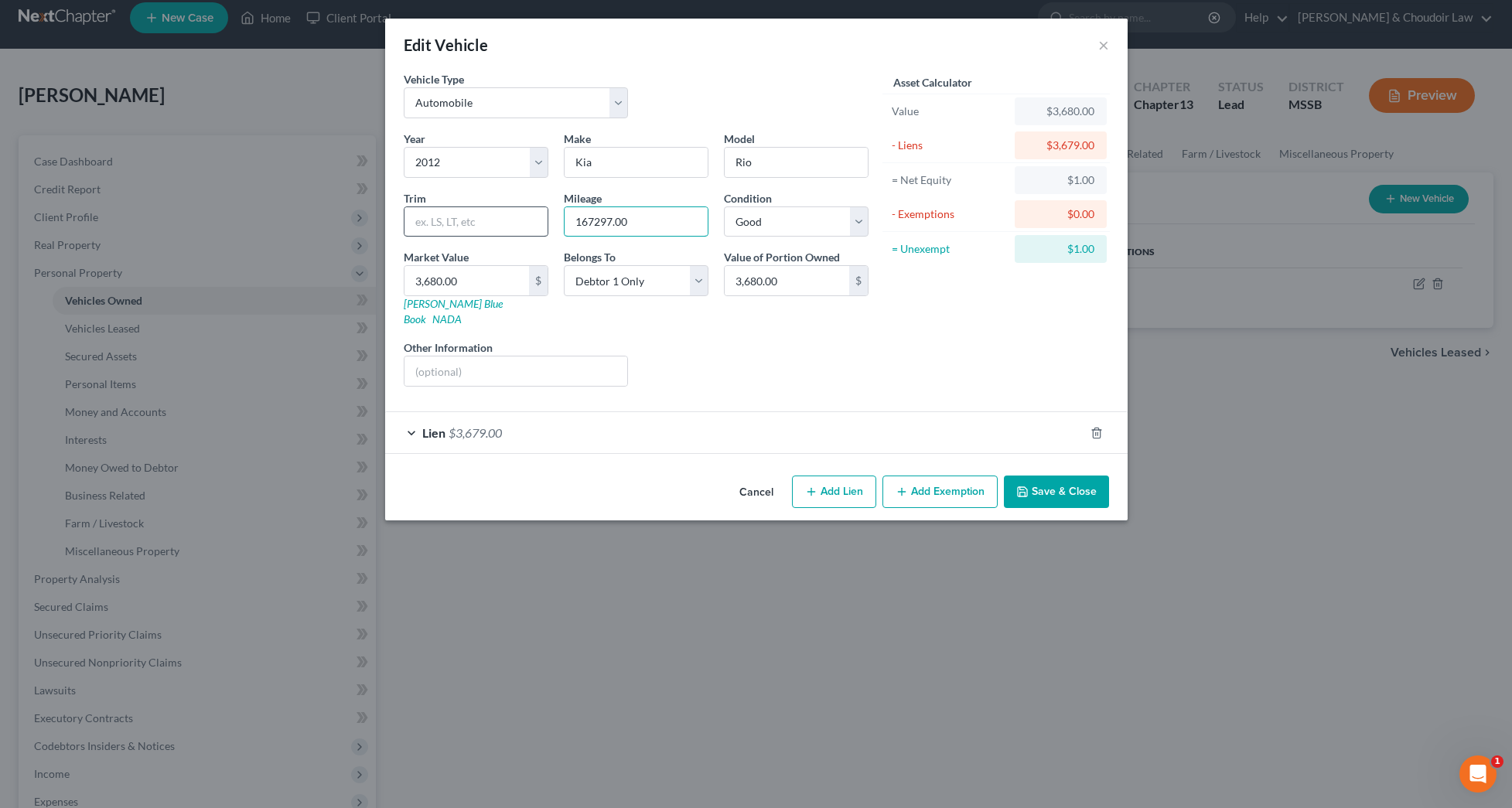
drag, startPoint x: 585, startPoint y: 220, endPoint x: 525, endPoint y: 217, distance: 60.1
click at [525, 217] on div "Year Select 2026 2025 2024 2023 2022 2021 2020 2019 2018 2017 2016 2015 2014 20…" at bounding box center [636, 265] width 480 height 268
type input "175000"
drag, startPoint x: 789, startPoint y: 284, endPoint x: 687, endPoint y: 279, distance: 102.1
click at [687, 279] on div "Year Select 2026 2025 2024 2023 2022 2021 2020 2019 2018 2017 2016 2015 2014 20…" at bounding box center [636, 265] width 480 height 268
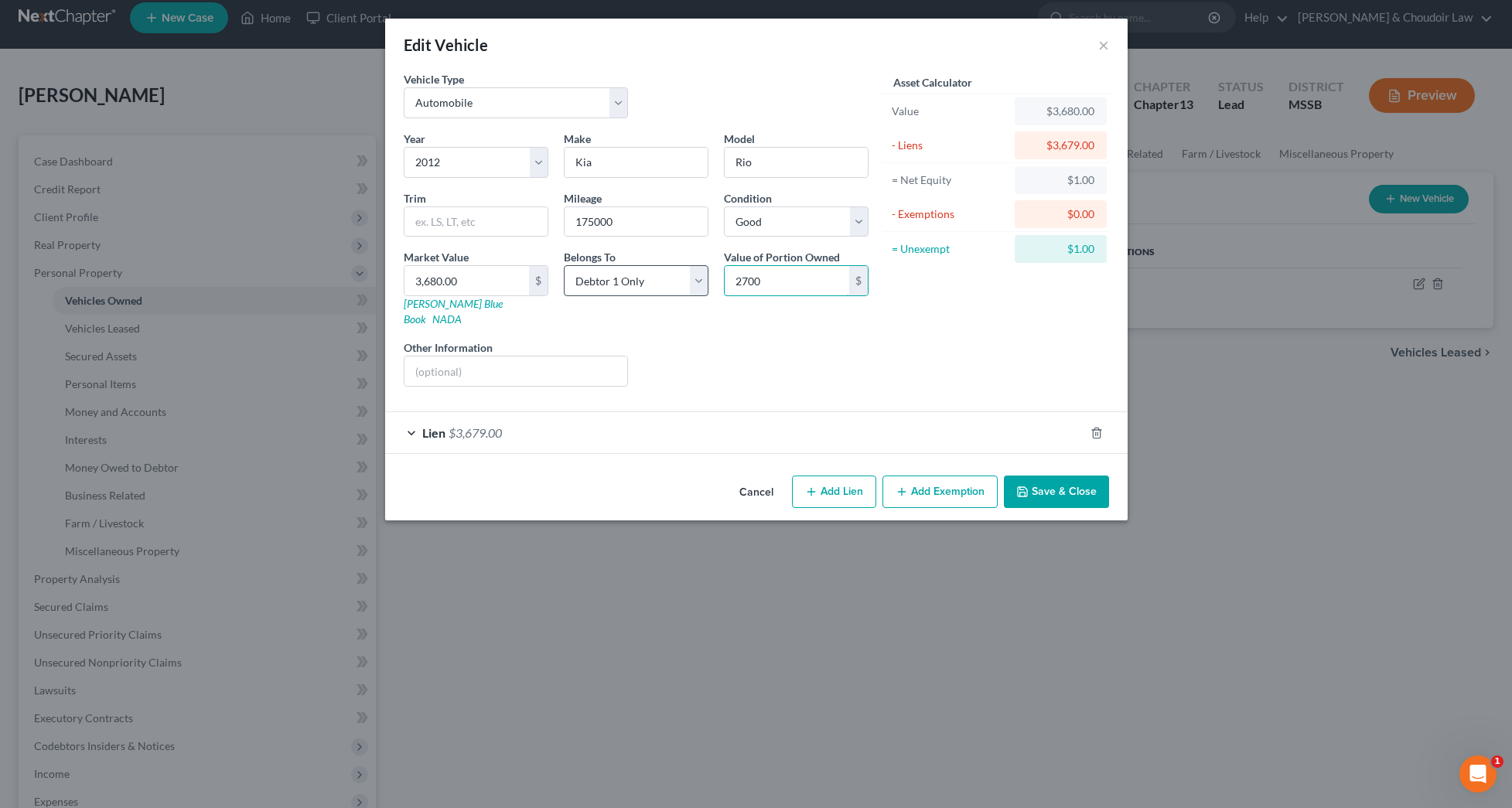
type input "2,700"
drag, startPoint x: 499, startPoint y: 282, endPoint x: 366, endPoint y: 276, distance: 133.1
click at [366, 276] on div "Edit Vehicle × Vehicle Type Select Automobile Truck Trailer Watercraft Aircraft…" at bounding box center [756, 404] width 1512 height 808
type input "2"
type input "2.00"
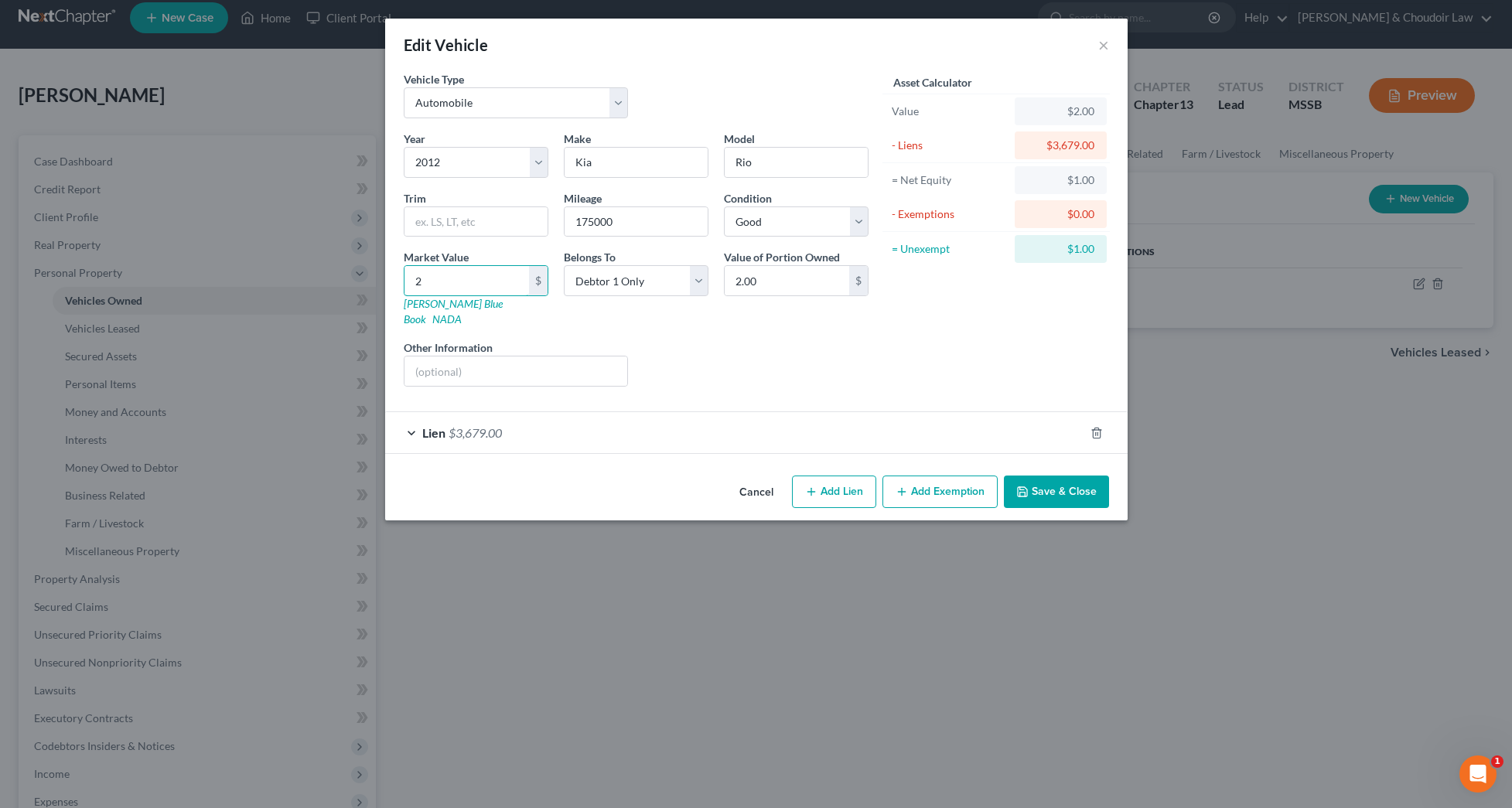
type input "27"
type input "27.00"
type input "270"
type input "270.00"
type input "2700"
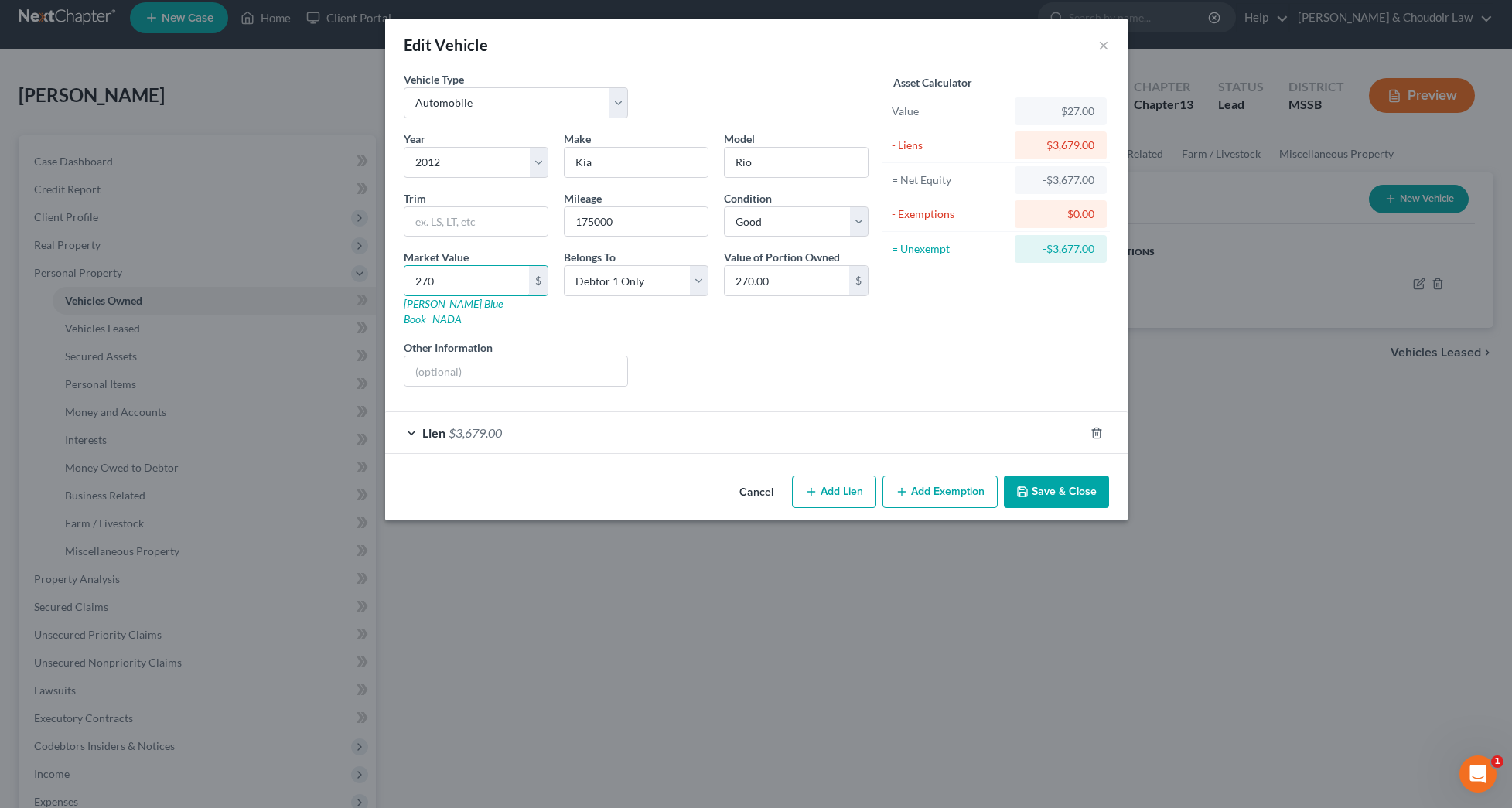
type input "2,700.00"
type input "2,700"
click at [770, 339] on div "Liens Select" at bounding box center [756, 362] width 240 height 47
click at [677, 427] on div "Lien $3,679.00" at bounding box center [734, 432] width 699 height 41
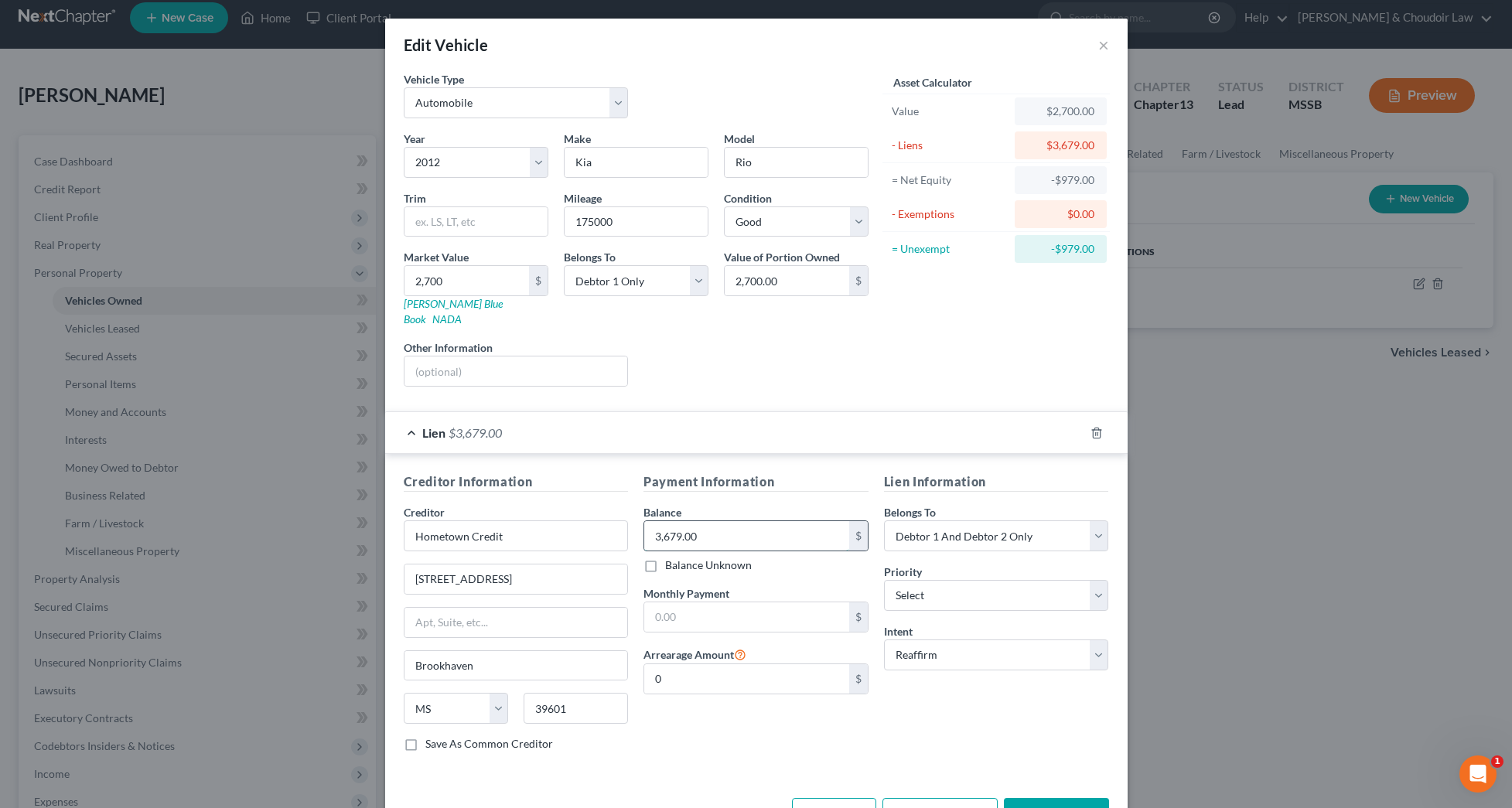
click at [756, 521] on input "3,679.00" at bounding box center [746, 536] width 205 height 30
drag, startPoint x: 759, startPoint y: 515, endPoint x: 550, endPoint y: 521, distance: 209.1
click at [550, 521] on div "Creditor Information Creditor * Hometown Credit 506 Brookway Blvd Brookhaven St…" at bounding box center [756, 618] width 720 height 292
type input "2,663"
click at [1060, 798] on button "Save & Close" at bounding box center [1057, 814] width 105 height 32
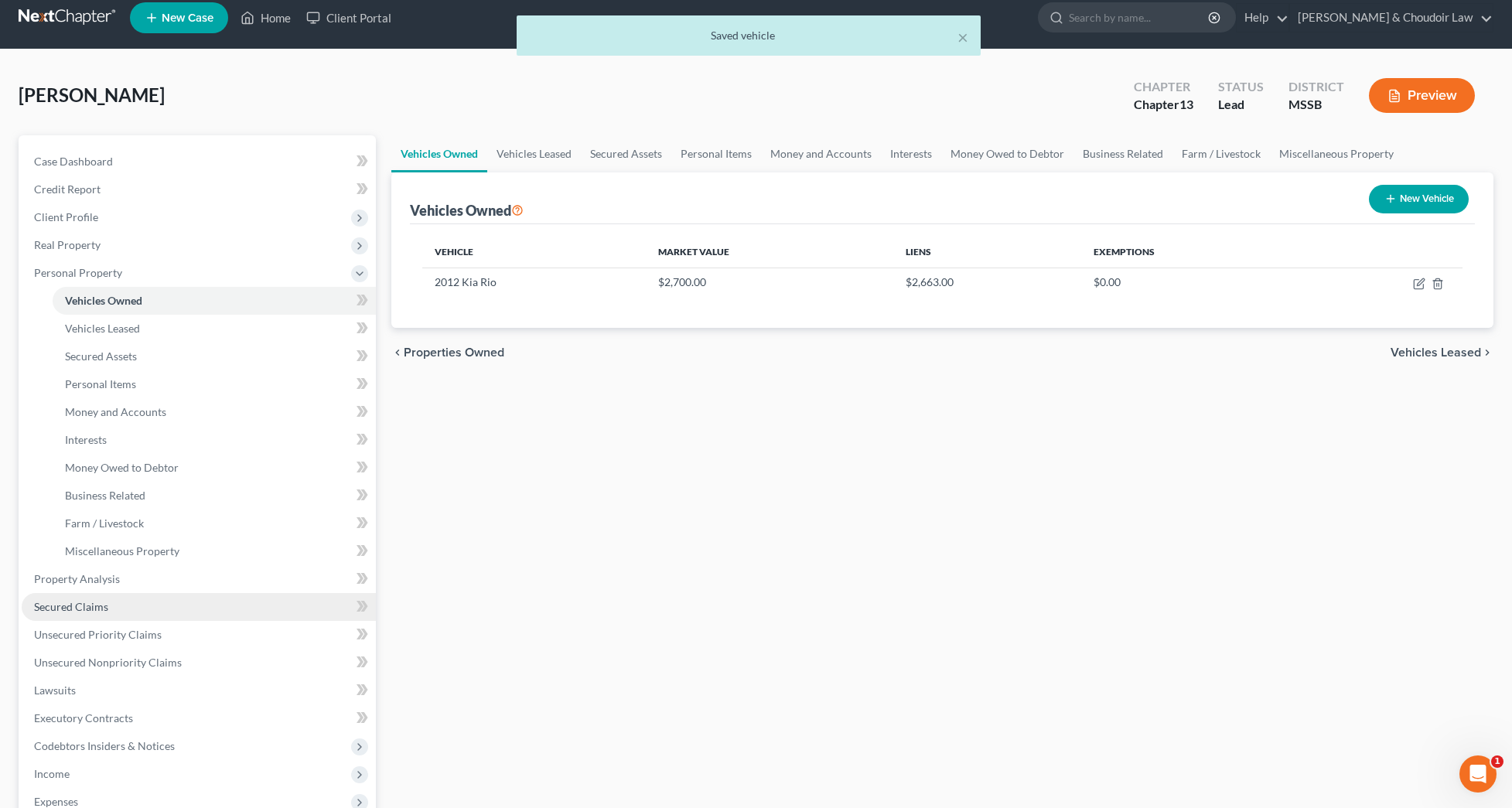
click at [72, 605] on span "Secured Claims" at bounding box center [71, 607] width 74 height 13
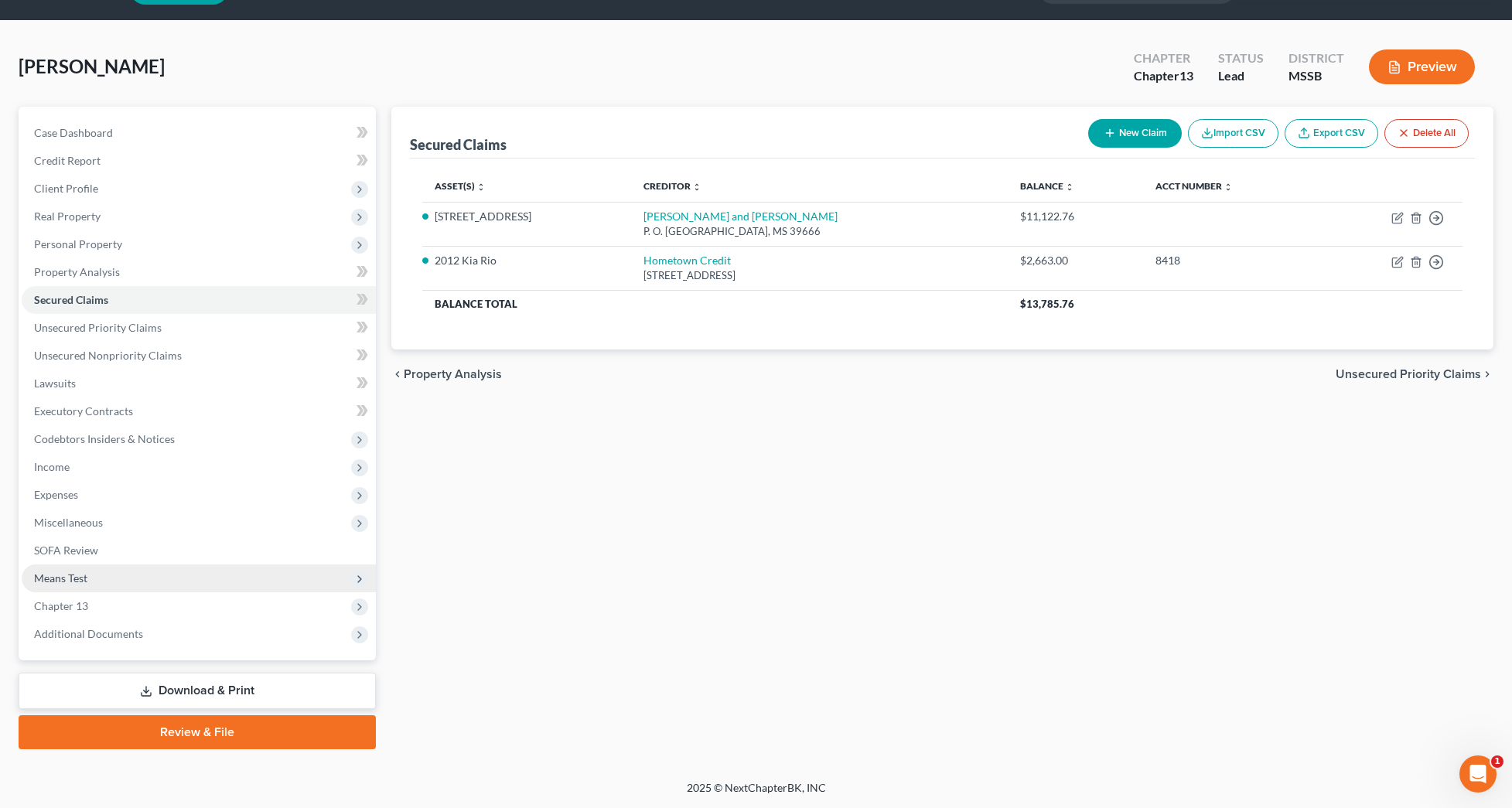
scroll to position [42, 0]
click at [55, 498] on span "Expenses" at bounding box center [56, 494] width 44 height 13
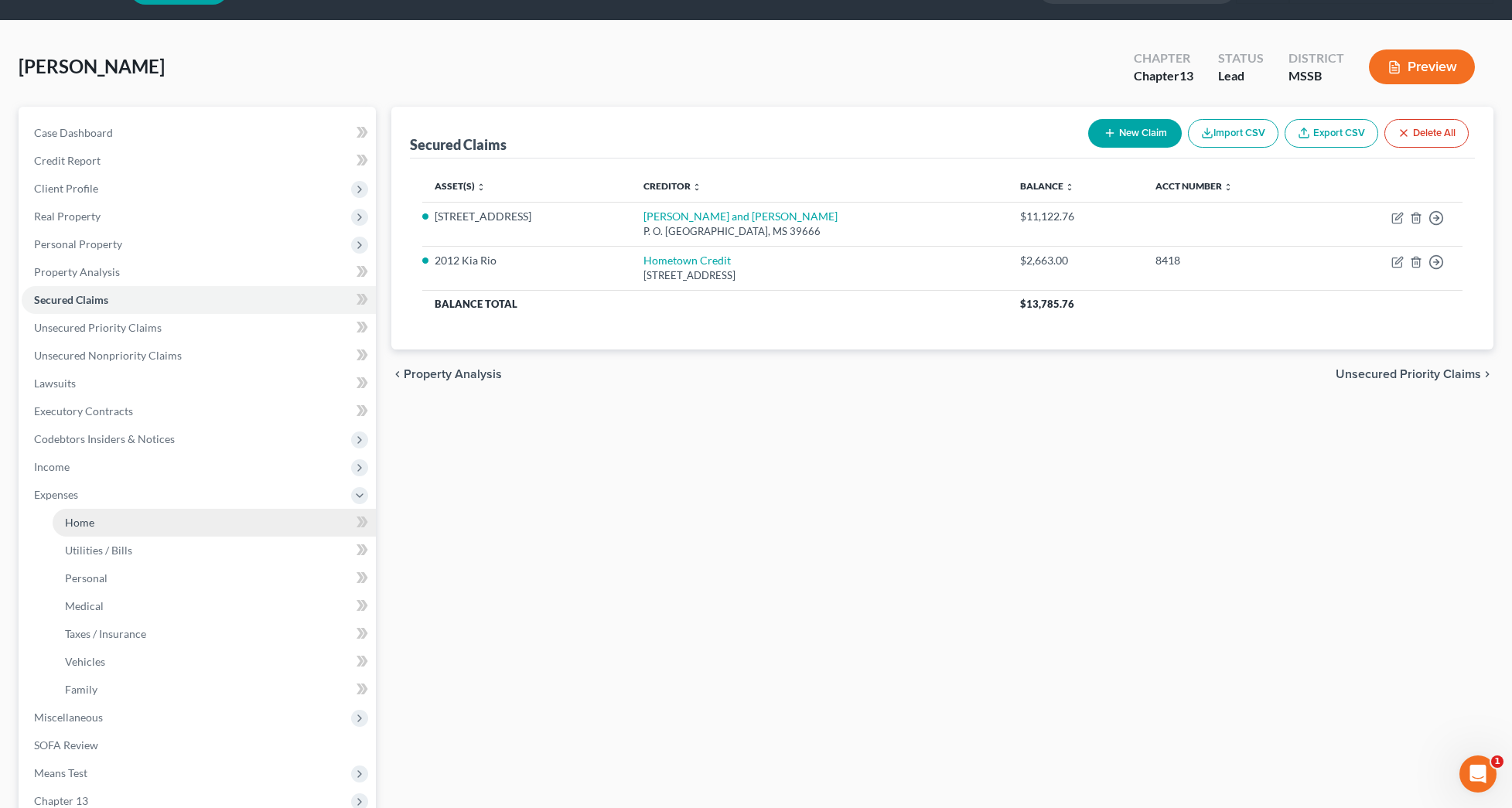
click at [75, 521] on span "Home" at bounding box center [80, 522] width 30 height 13
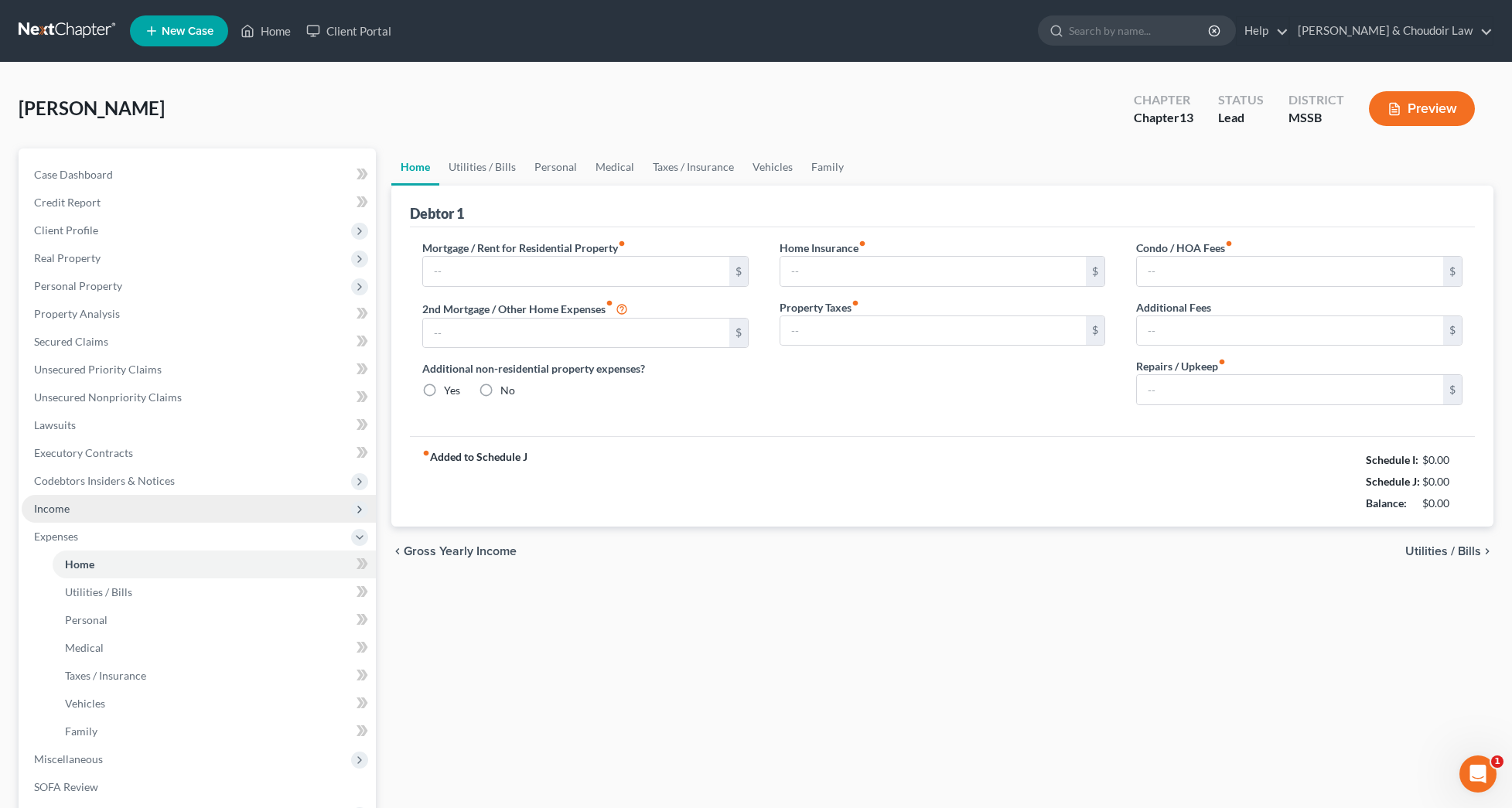
type input "0.00"
radio input "true"
type input "0.00"
type input "42.00"
type input "0.00"
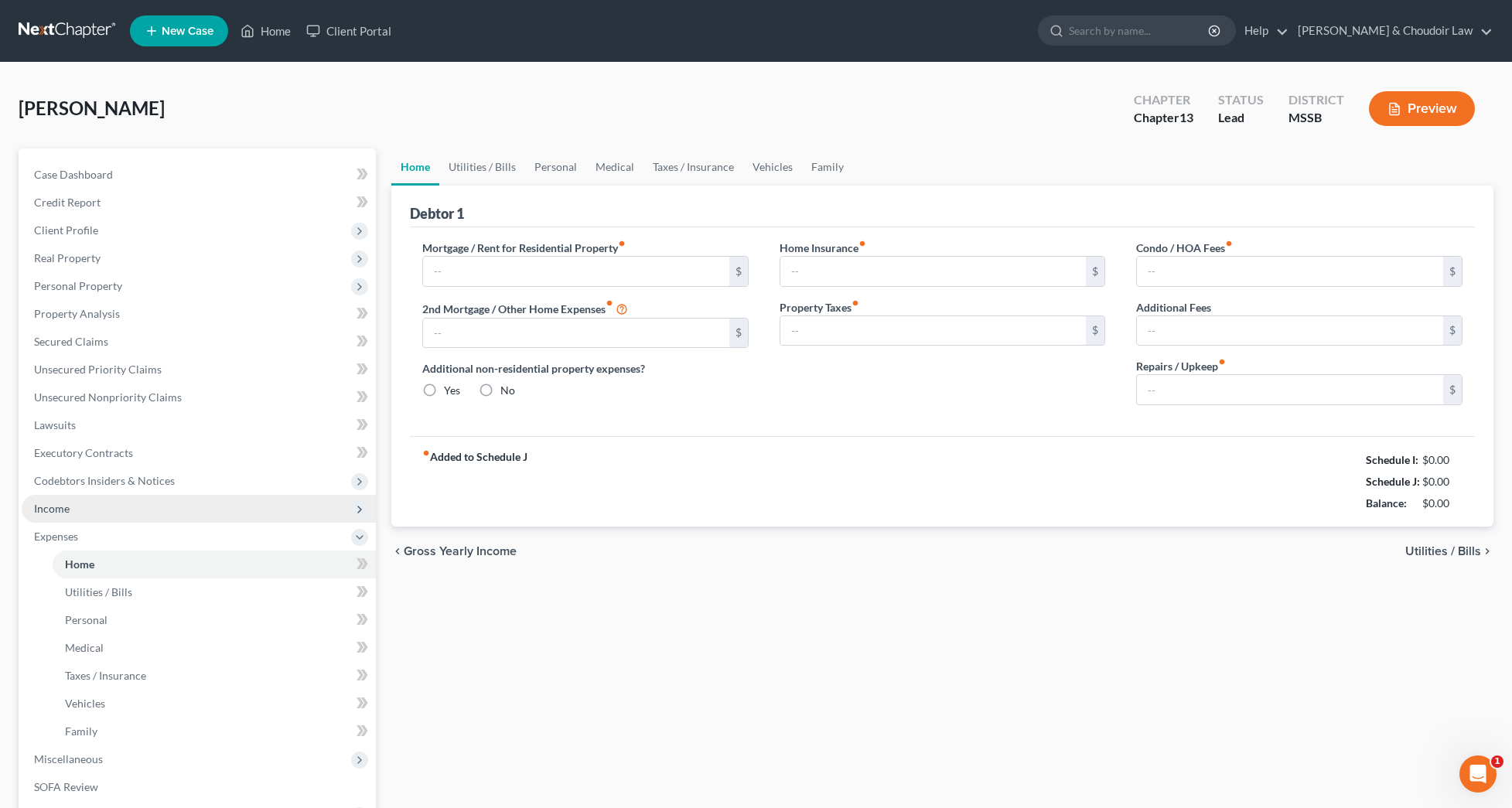
type input "0.00"
type input "100.00"
click at [68, 515] on span "Income" at bounding box center [198, 509] width 354 height 28
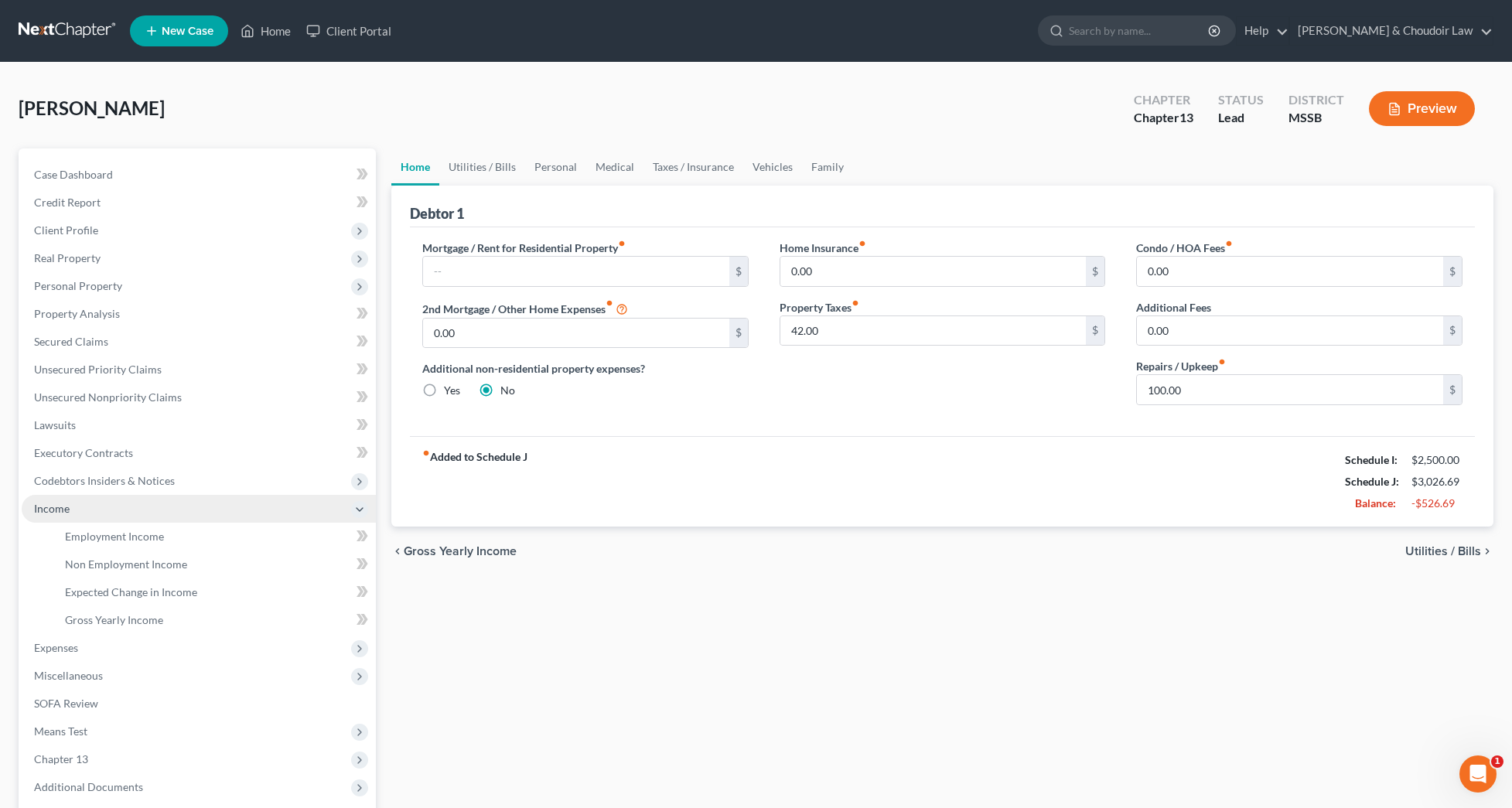
scroll to position [0, 0]
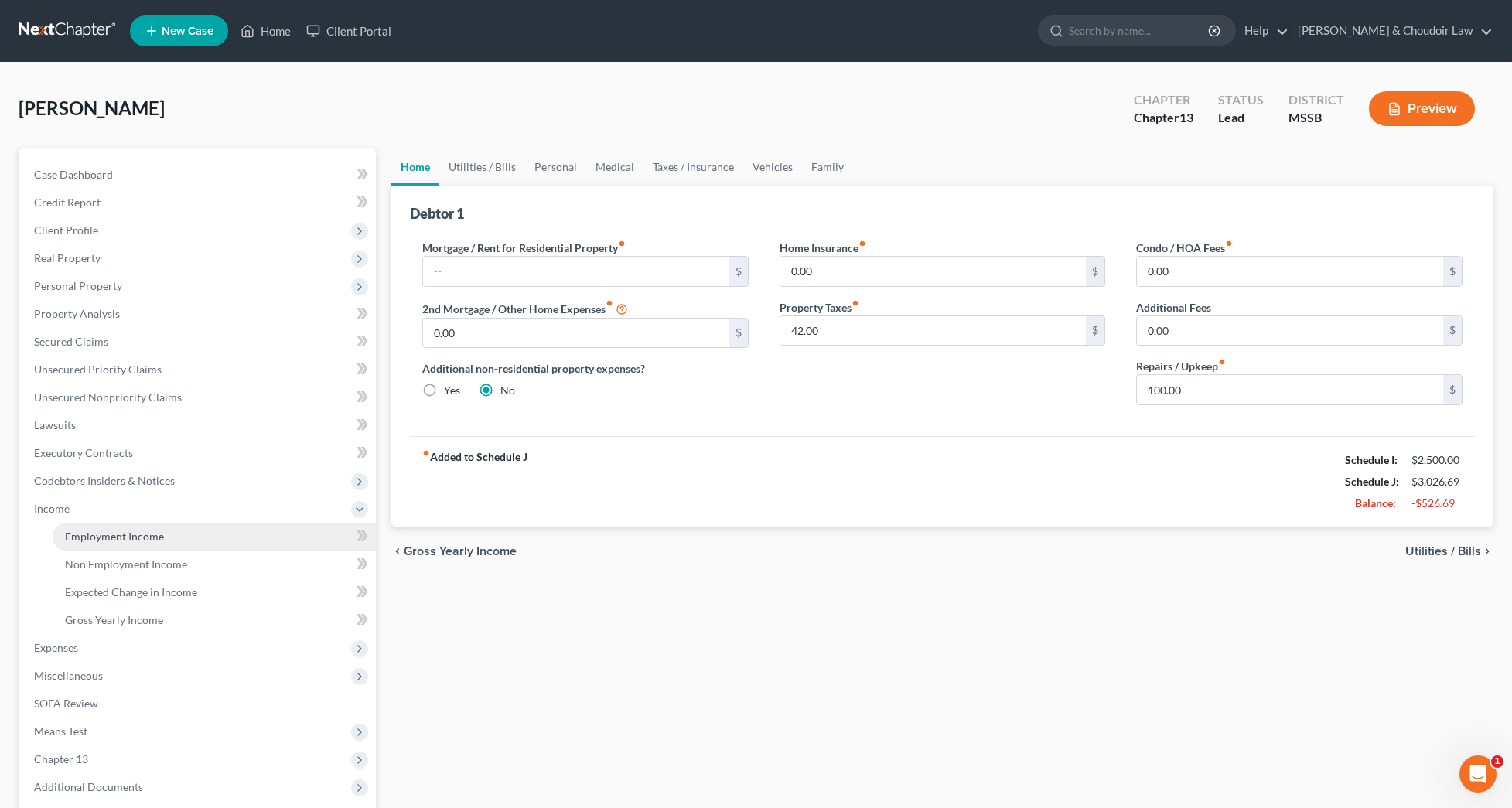
click at [84, 533] on span "Employment Income" at bounding box center [114, 536] width 99 height 13
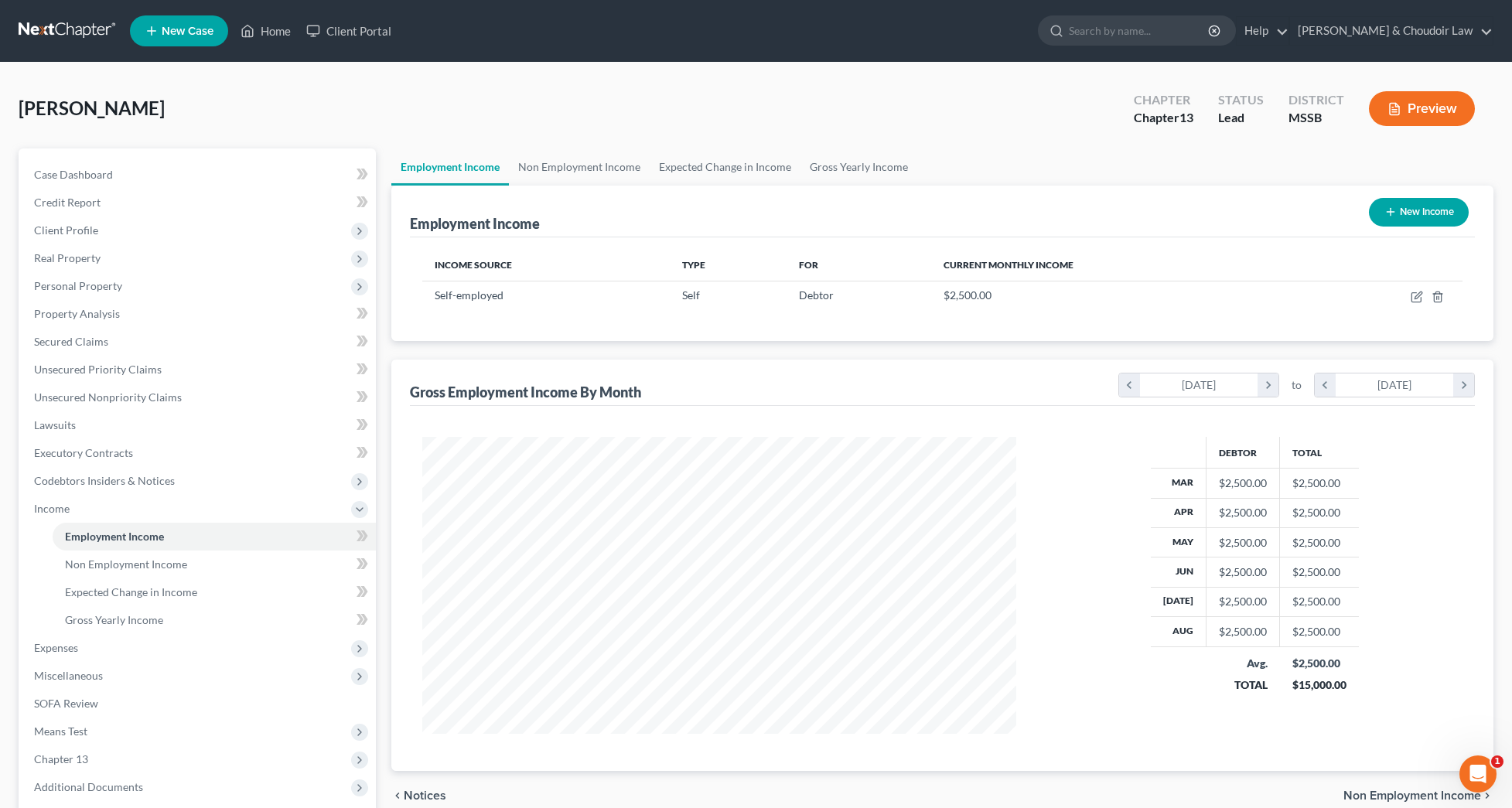
scroll to position [297, 625]
click at [1418, 293] on icon "button" at bounding box center [1416, 297] width 12 height 12
select select "1"
select select "0"
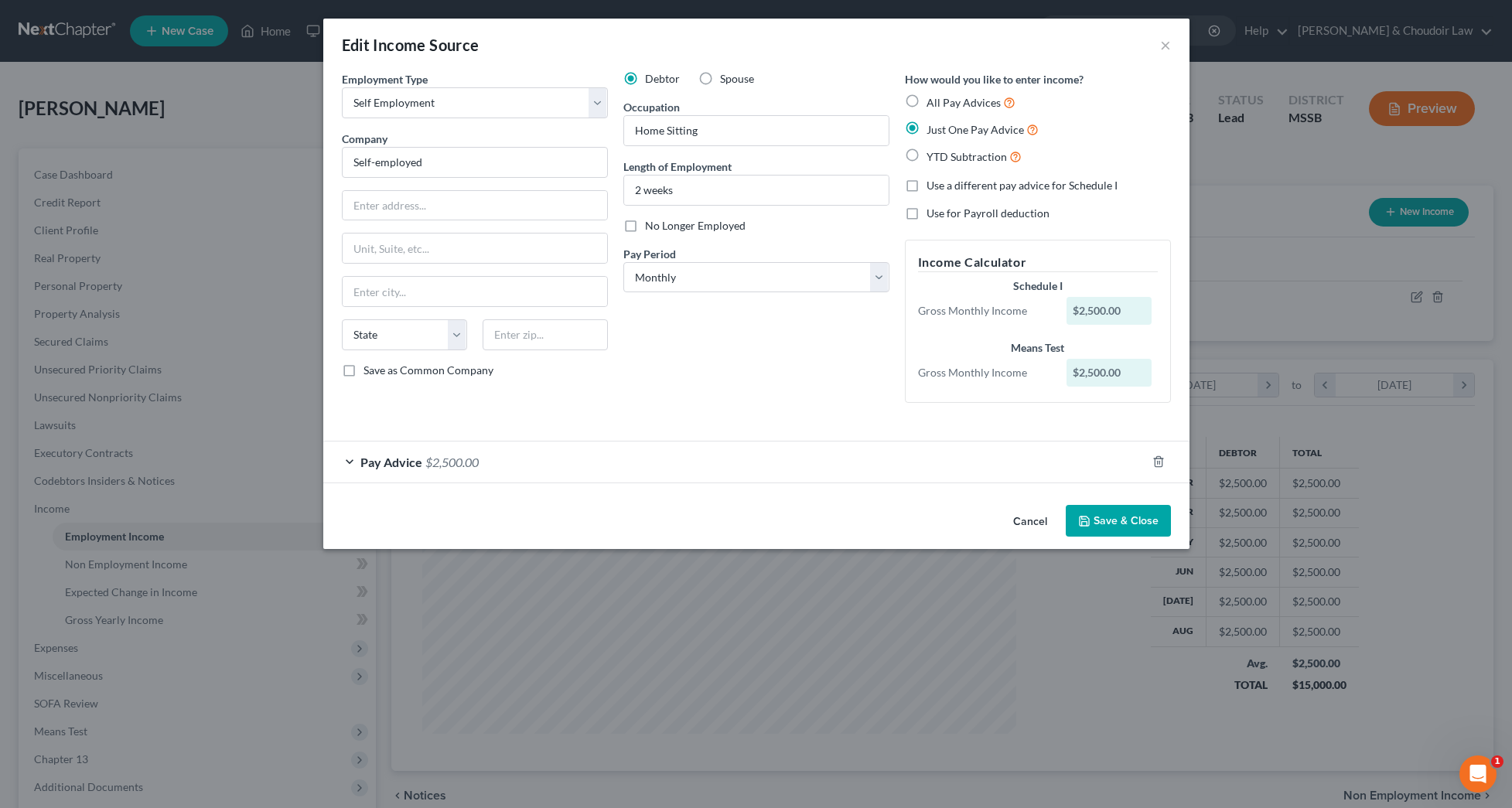
click at [1154, 526] on button "Save & Close" at bounding box center [1118, 520] width 105 height 32
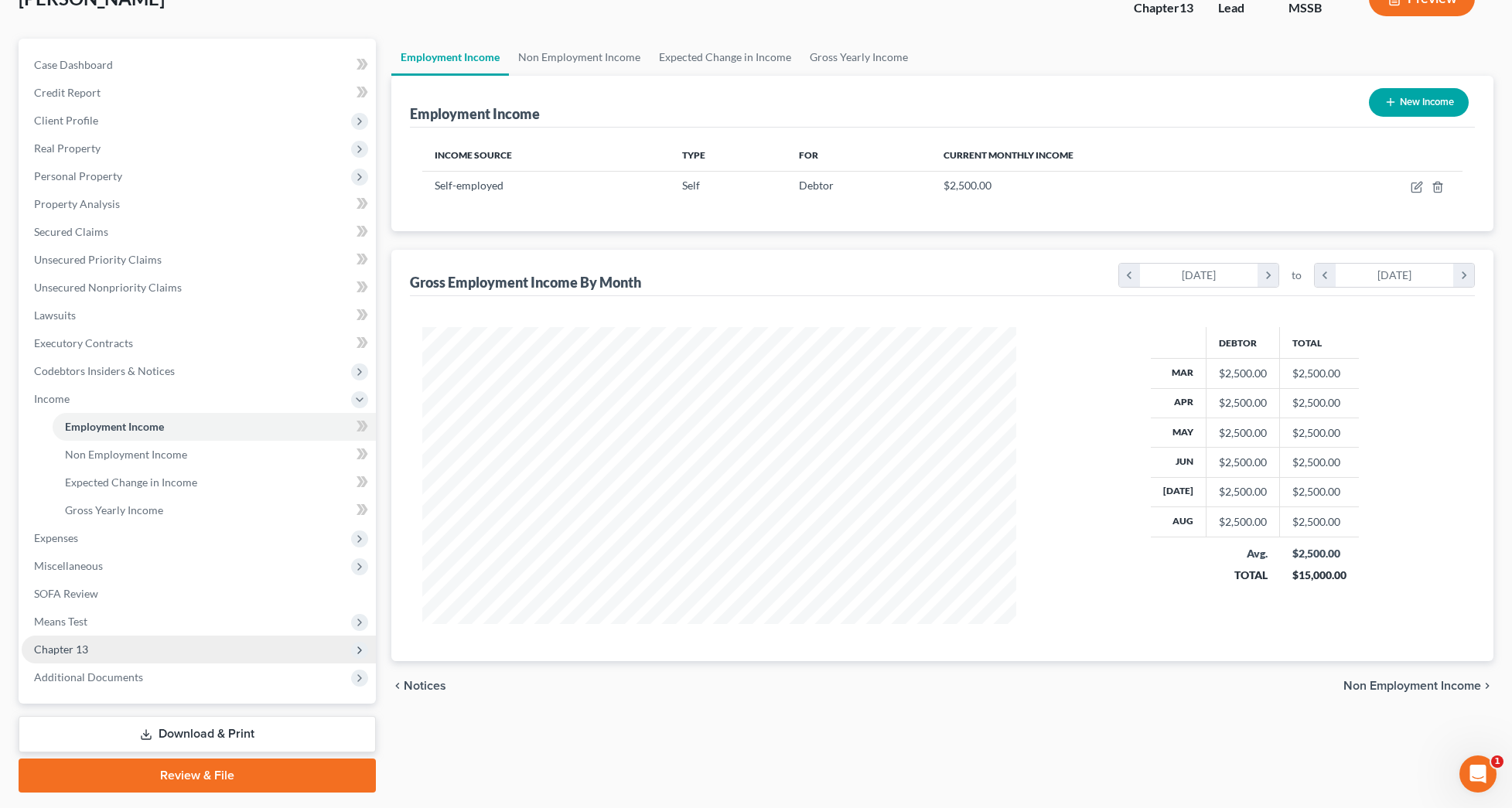
scroll to position [110, 0]
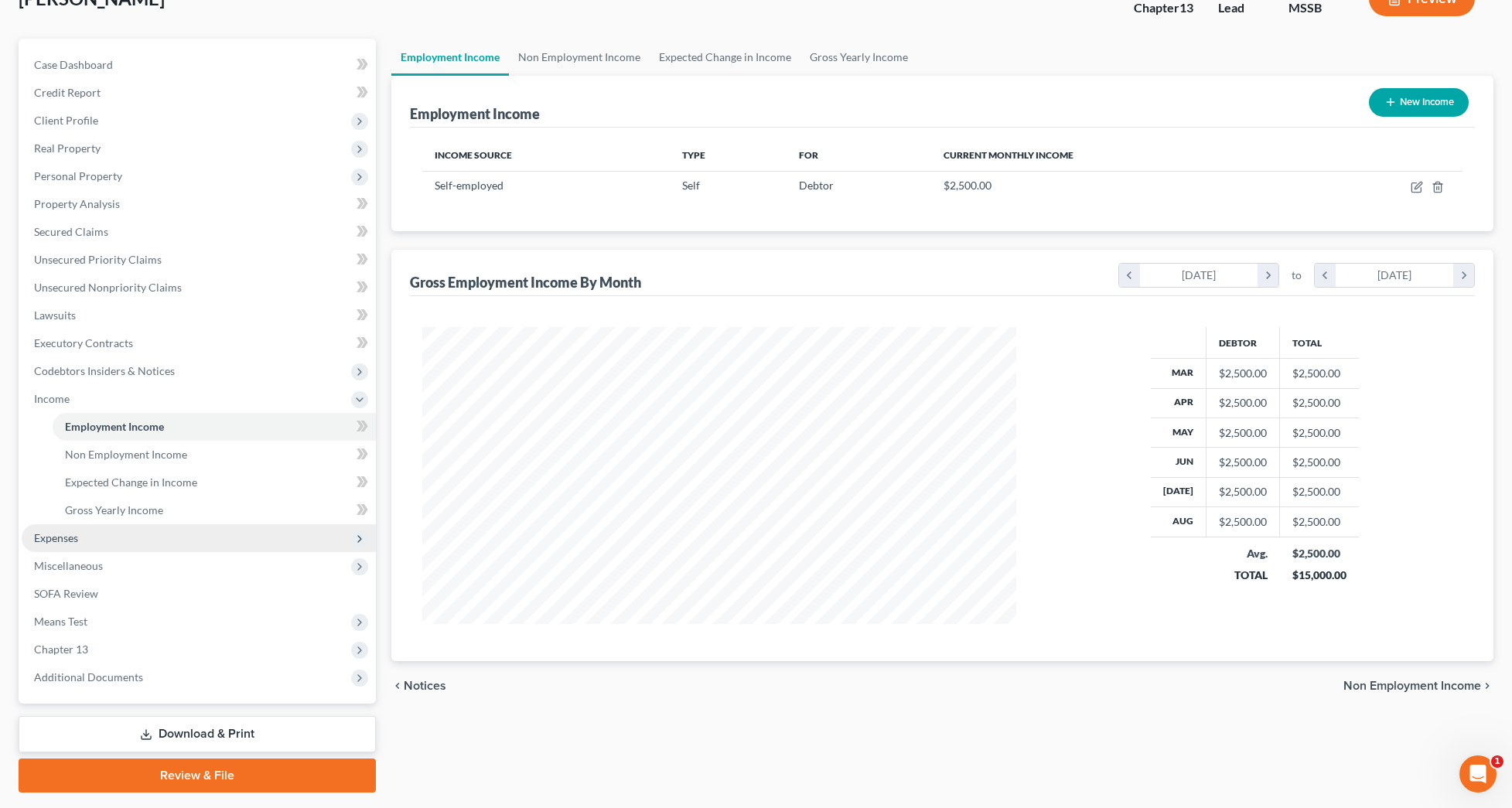
click at [72, 547] on span "Expenses" at bounding box center [198, 538] width 354 height 28
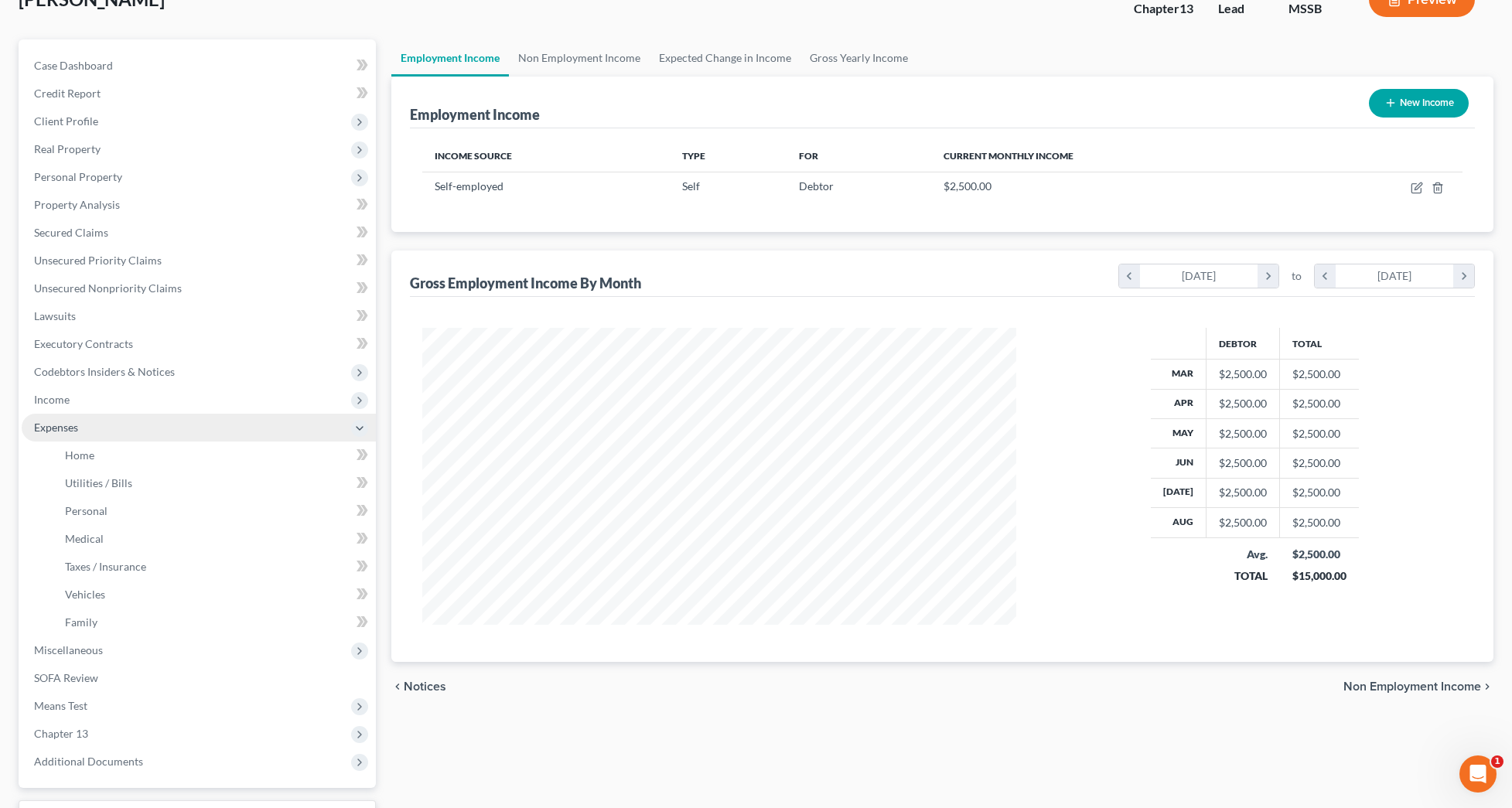
scroll to position [112, 1]
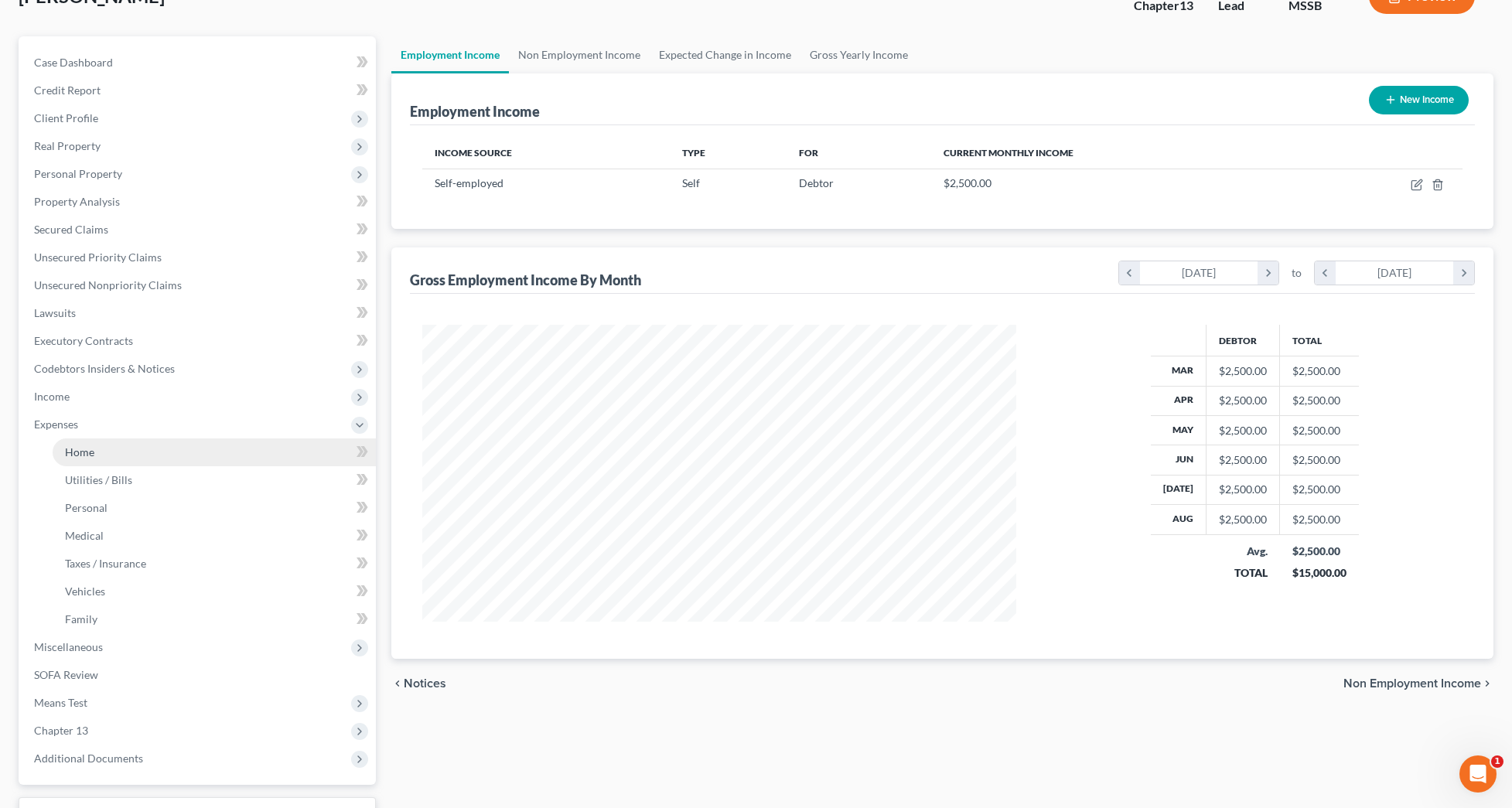
click at [87, 463] on link "Home" at bounding box center [214, 452] width 323 height 28
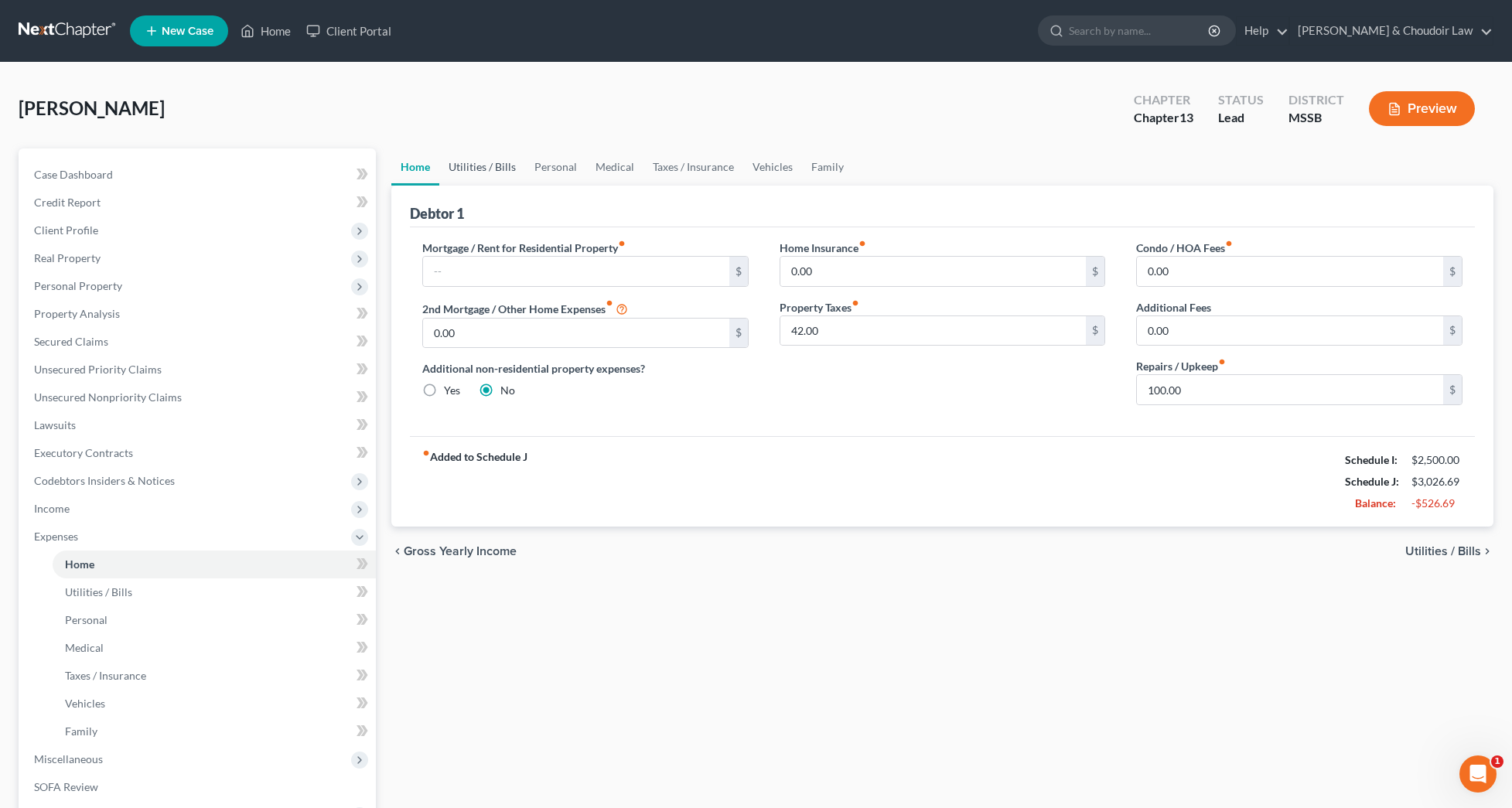
click at [496, 169] on link "Utilities / Bills" at bounding box center [482, 167] width 86 height 37
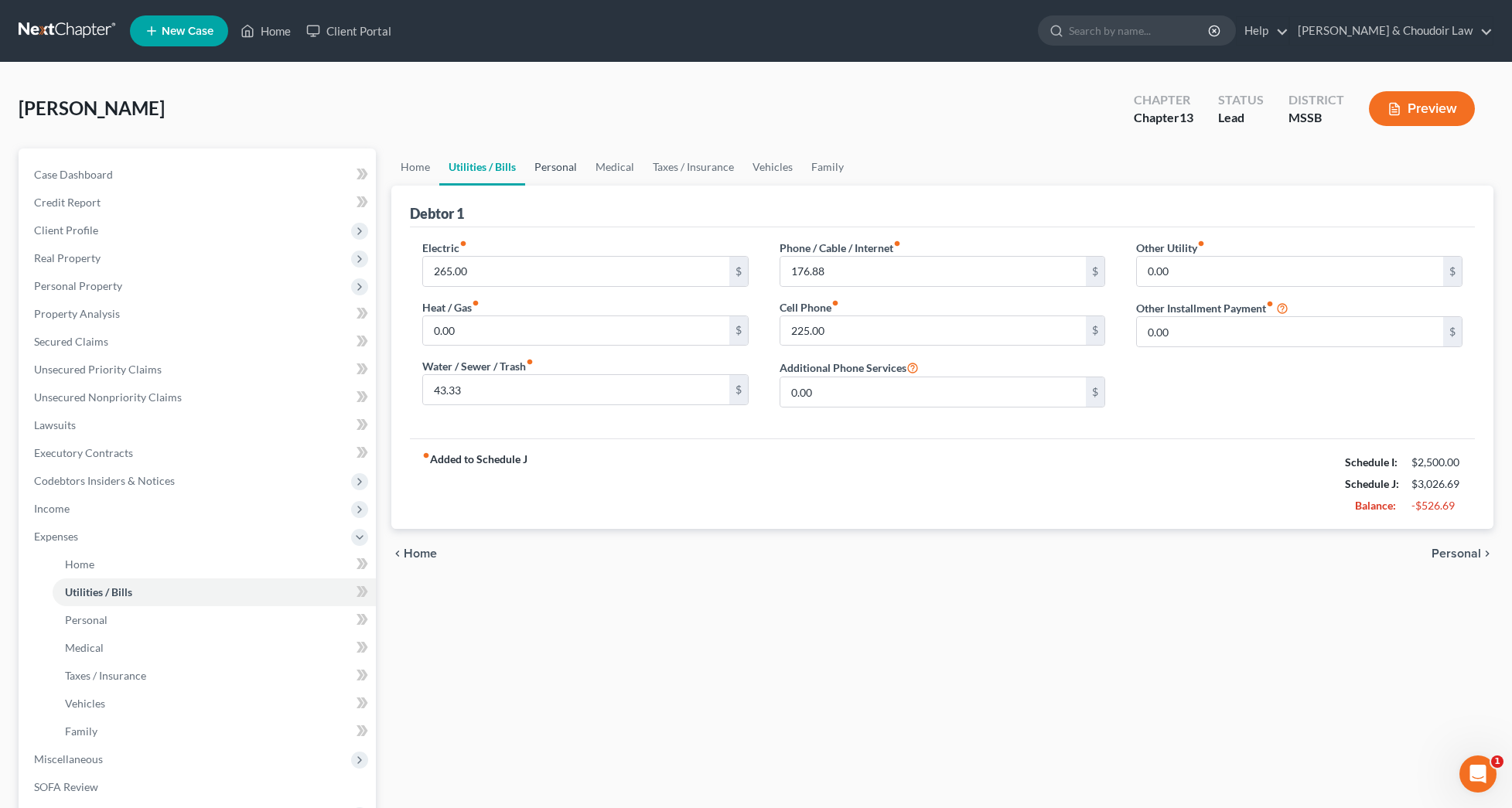
click at [571, 169] on link "Personal" at bounding box center [556, 167] width 61 height 37
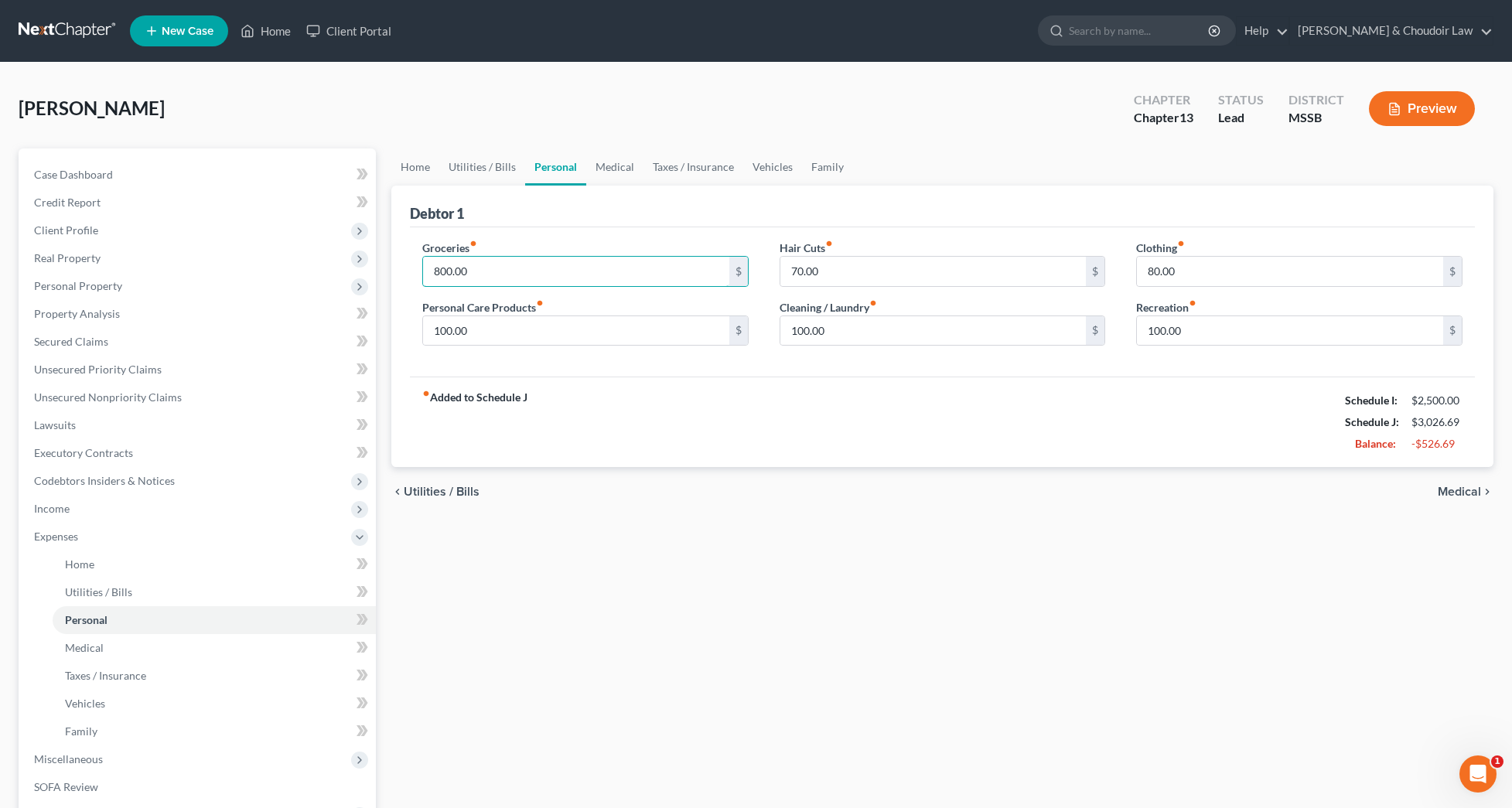
drag, startPoint x: 502, startPoint y: 270, endPoint x: 386, endPoint y: 270, distance: 116.0
click at [386, 270] on div "Home Utilities / Bills Personal Medical Taxes / Insurance Vehicles Family Debto…" at bounding box center [941, 567] width 1117 height 837
type input "600"
drag, startPoint x: 839, startPoint y: 336, endPoint x: 784, endPoint y: 332, distance: 55.1
click at [784, 332] on input "100.00" at bounding box center [933, 331] width 306 height 30
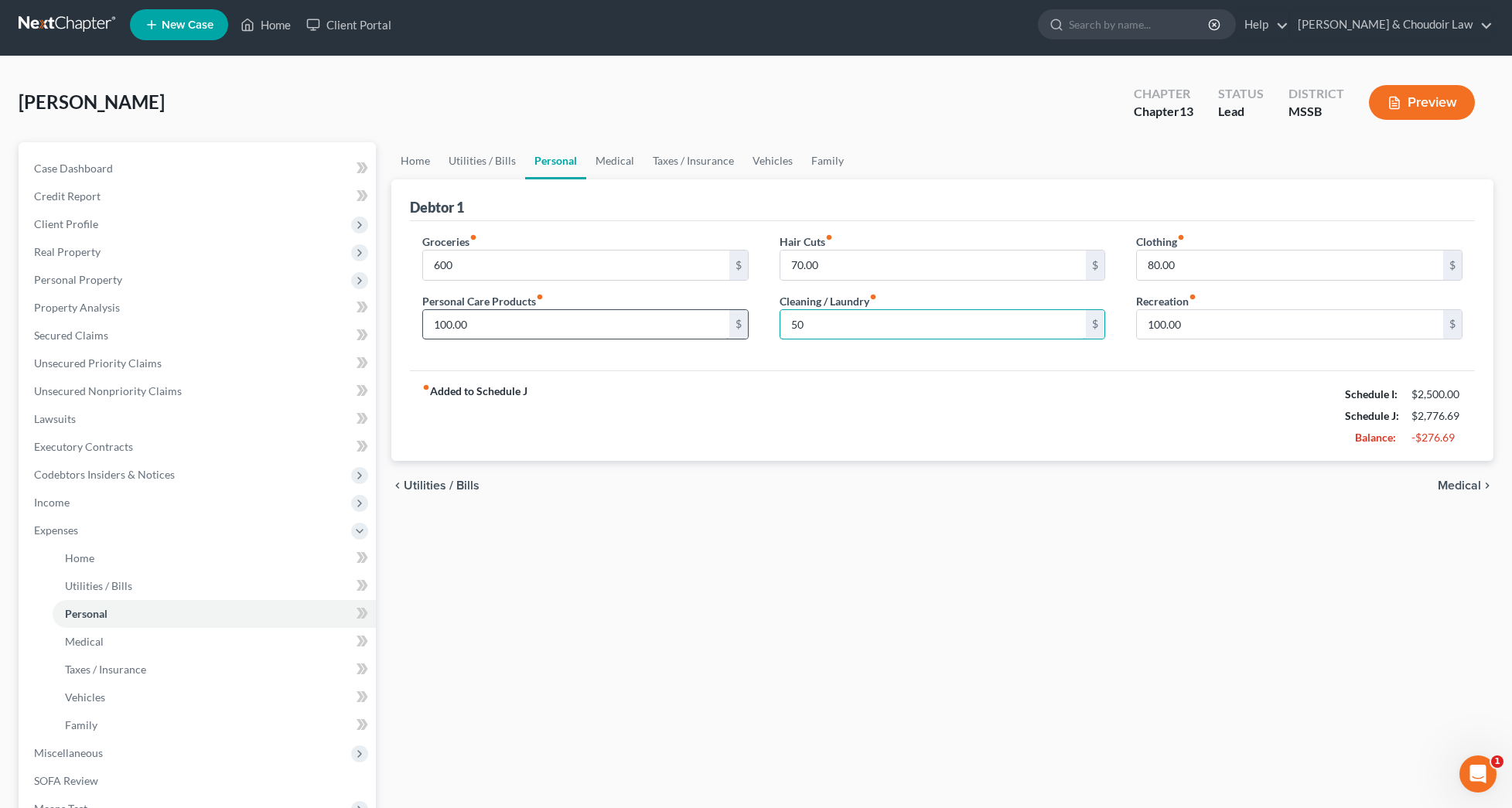
scroll to position [7, 0]
type input "50"
drag, startPoint x: 530, startPoint y: 332, endPoint x: 403, endPoint y: 328, distance: 127.1
click at [403, 328] on div "Debtor 1 Groceries fiber_manual_record 600 $ Personal Care Products fiber_manua…" at bounding box center [942, 320] width 1102 height 282
type input "50"
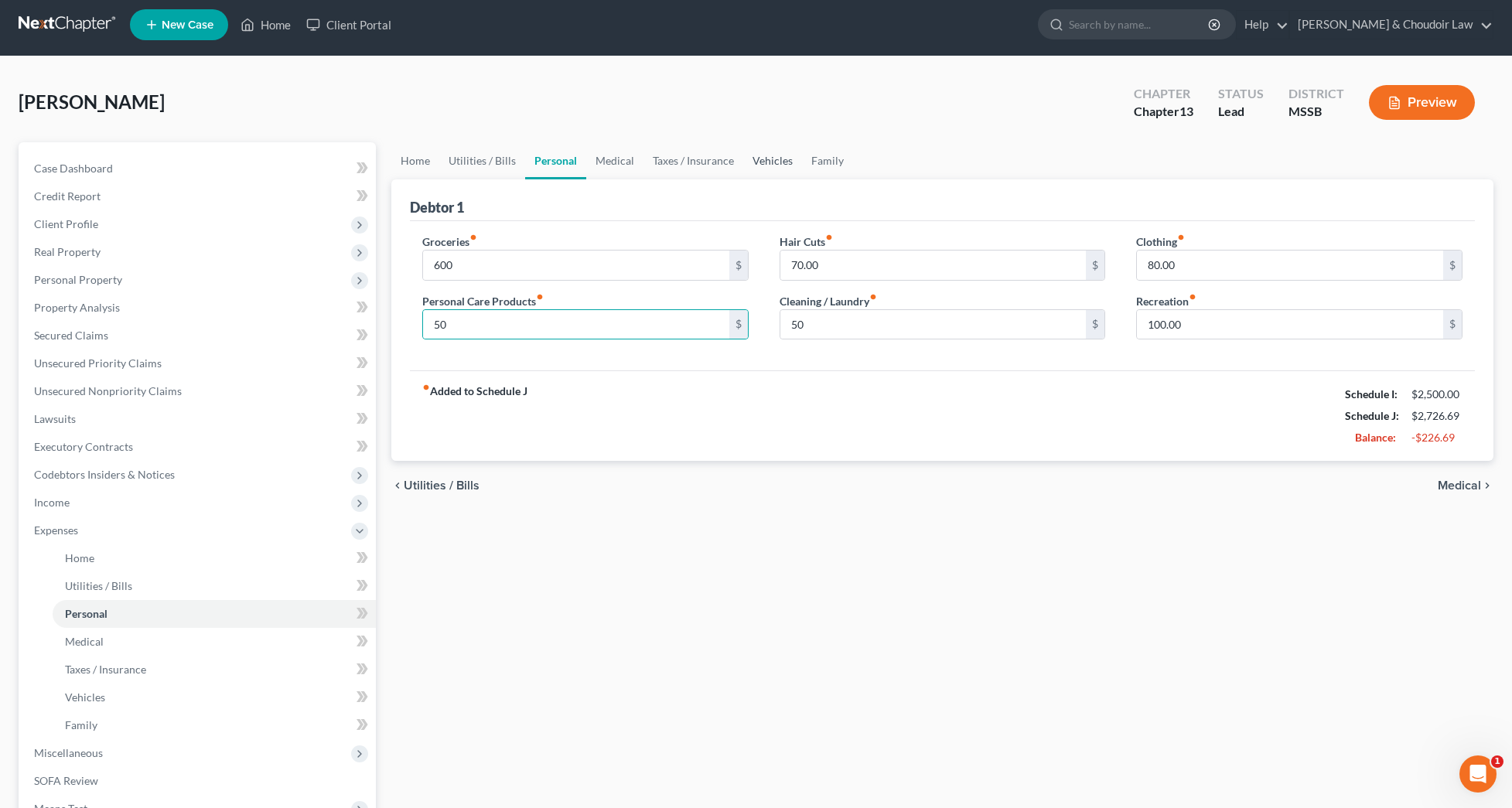
click at [774, 156] on link "Vehicles" at bounding box center [772, 160] width 58 height 37
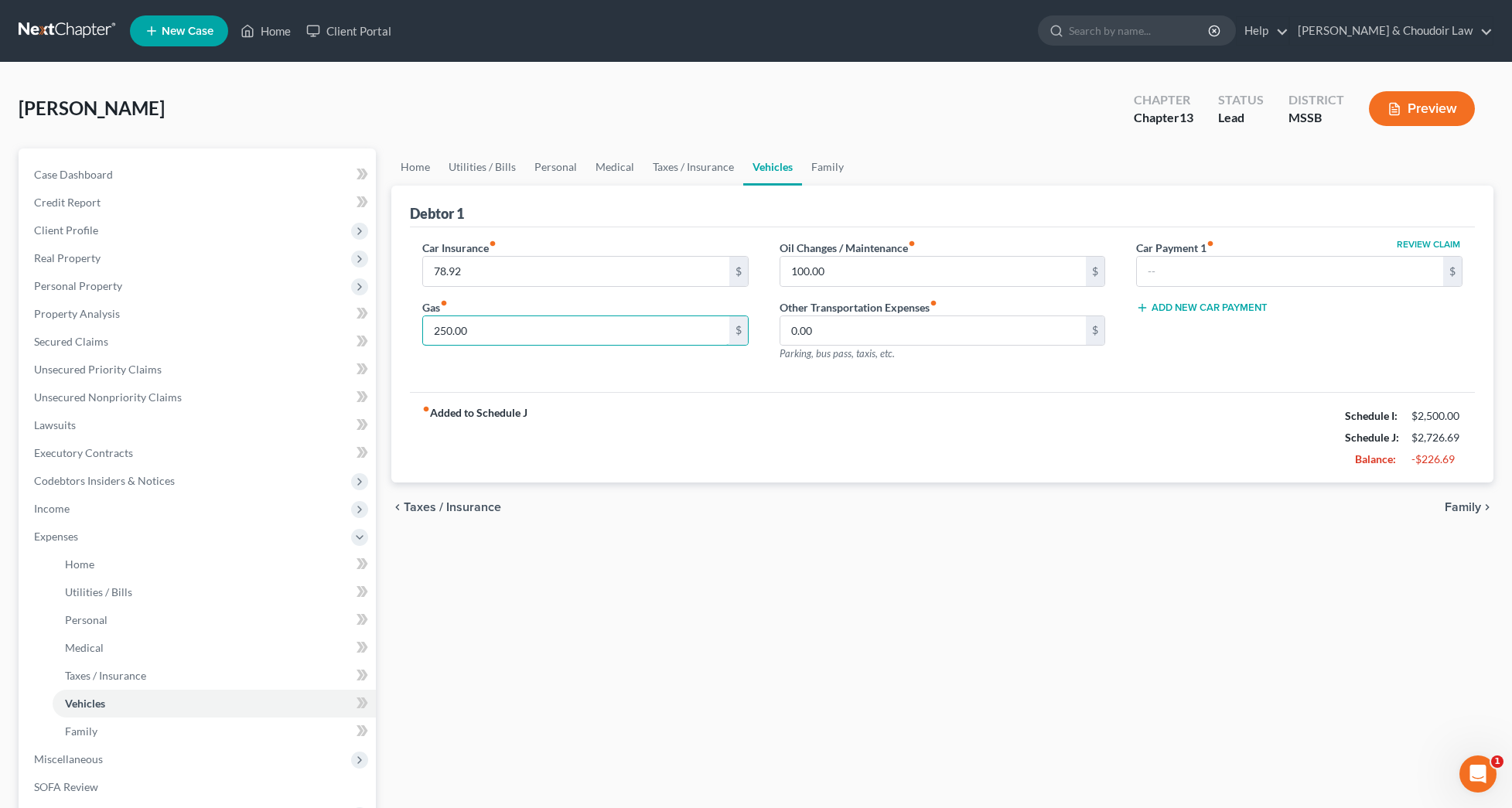
drag, startPoint x: 479, startPoint y: 334, endPoint x: 391, endPoint y: 333, distance: 88.0
click at [391, 333] on div "Debtor 1 Car Insurance fiber_manual_record 78.92 $ Gas fiber_manual_record 250.…" at bounding box center [942, 335] width 1102 height 298
type input "200"
drag, startPoint x: 845, startPoint y: 270, endPoint x: 708, endPoint y: 269, distance: 137.0
click at [708, 269] on div "Car Insurance fiber_manual_record 78.92 $ Gas fiber_manual_record 200 $ Oil Cha…" at bounding box center [942, 307] width 1070 height 135
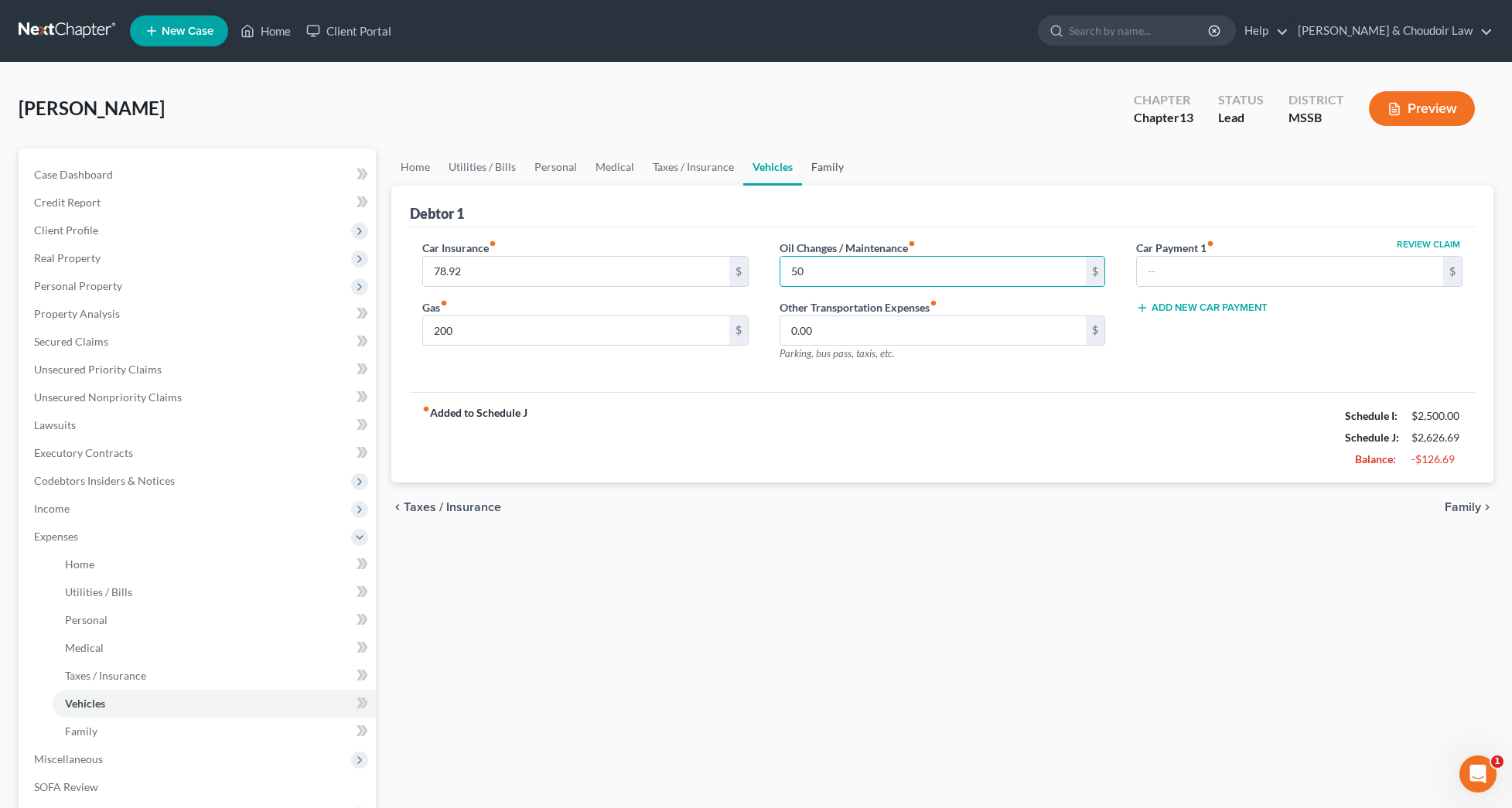
type input "50"
click at [837, 160] on link "Family" at bounding box center [827, 167] width 51 height 37
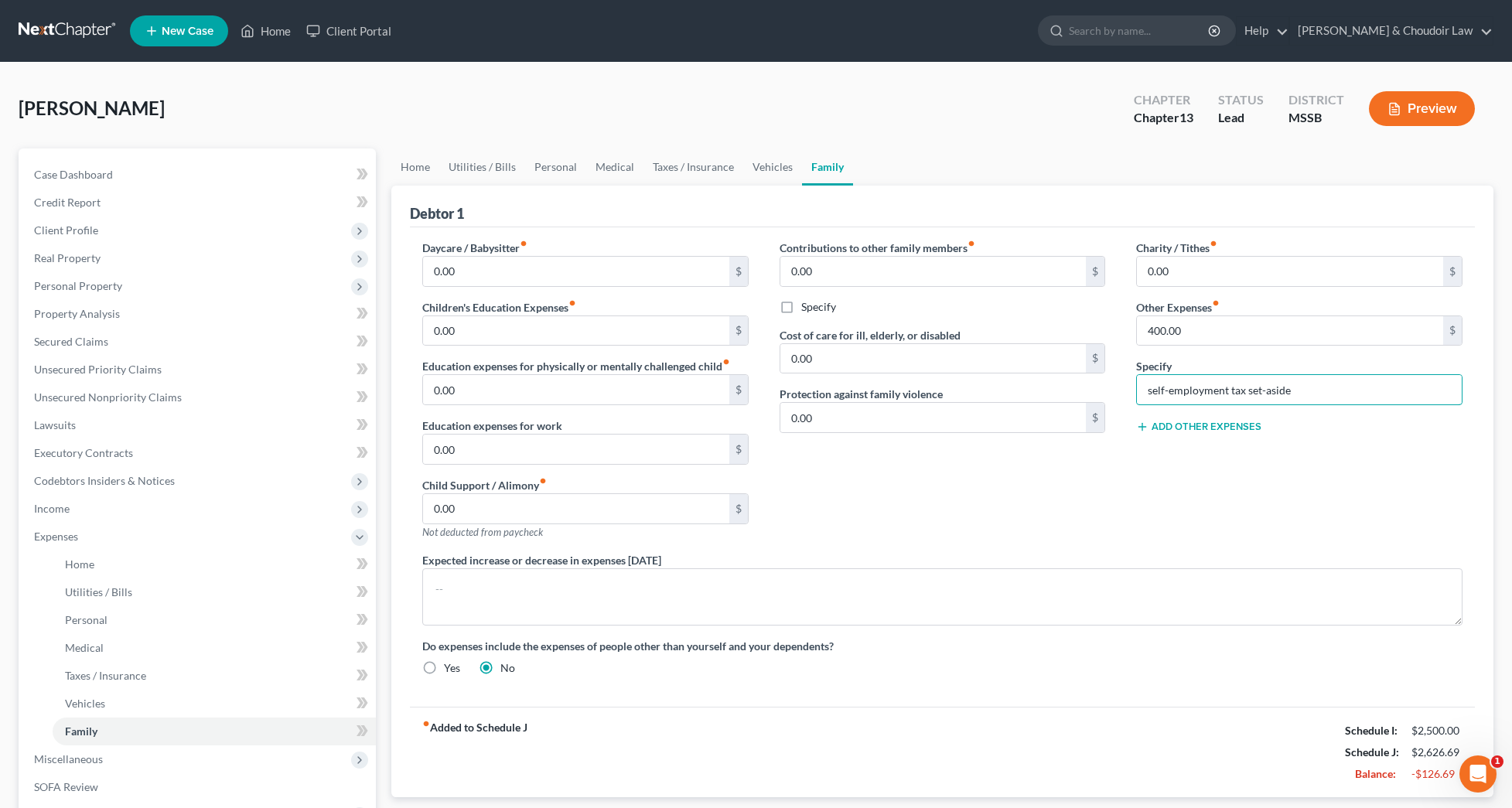
drag, startPoint x: 1293, startPoint y: 390, endPoint x: 1098, endPoint y: 390, distance: 195.0
click at [1098, 390] on div "Daycare / Babysitter fiber_manual_record 0.00 $ Children's Education Expenses f…" at bounding box center [942, 464] width 1070 height 448
drag, startPoint x: 1208, startPoint y: 334, endPoint x: 1095, endPoint y: 329, distance: 113.1
click at [1096, 329] on div "Daycare / Babysitter fiber_manual_record 0.00 $ Children's Education Expenses f…" at bounding box center [942, 464] width 1070 height 448
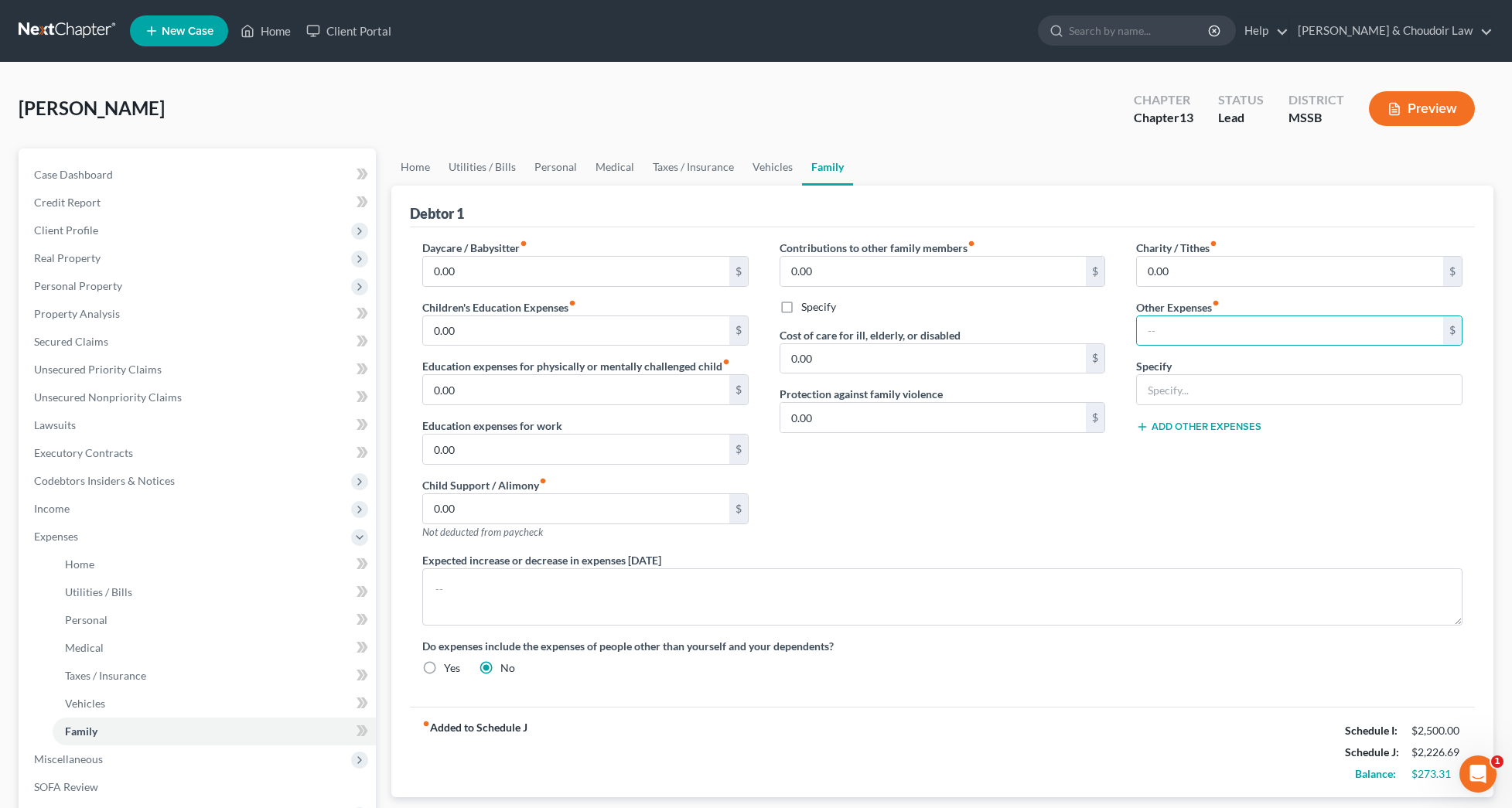
click at [1098, 327] on div "Cost of care for ill, elderly, or disabled 0.00 $" at bounding box center [942, 350] width 326 height 47
click at [688, 159] on link "Taxes / Insurance" at bounding box center [692, 167] width 99 height 37
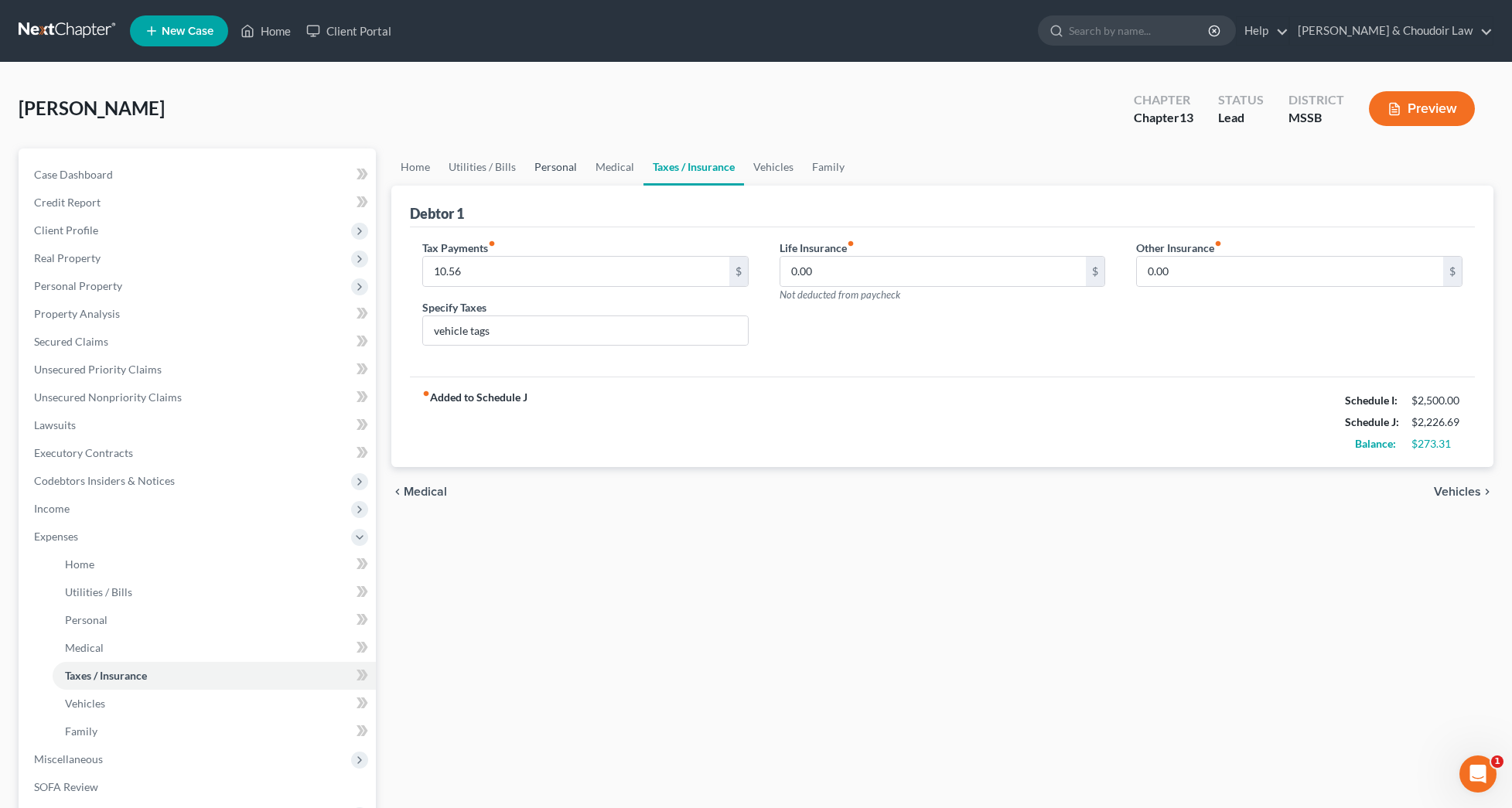
drag, startPoint x: 548, startPoint y: 165, endPoint x: 544, endPoint y: 173, distance: 8.9
click at [548, 165] on link "Personal" at bounding box center [556, 167] width 61 height 37
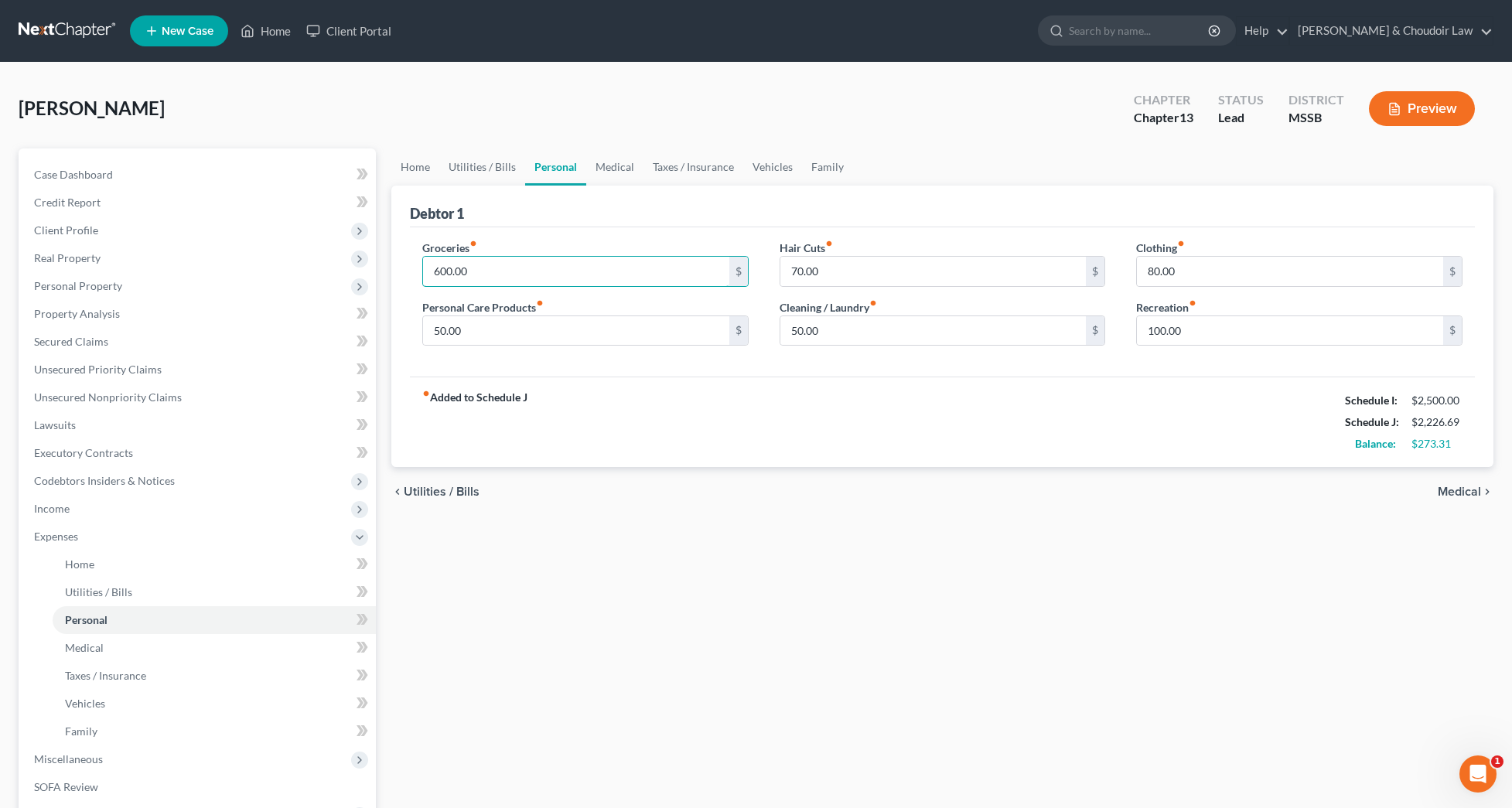
drag, startPoint x: 487, startPoint y: 273, endPoint x: 414, endPoint y: 273, distance: 73.0
click at [414, 273] on div "Groceries fiber_manual_record 600.00 $ Personal Care Products fiber_manual_reco…" at bounding box center [585, 299] width 357 height 119
type input "650"
click at [668, 413] on div "fiber_manual_record Added to Schedule J Schedule I: $2,500.00 Schedule J: $2,27…" at bounding box center [941, 422] width 1065 height 90
click at [630, 177] on link "Medical" at bounding box center [615, 167] width 58 height 37
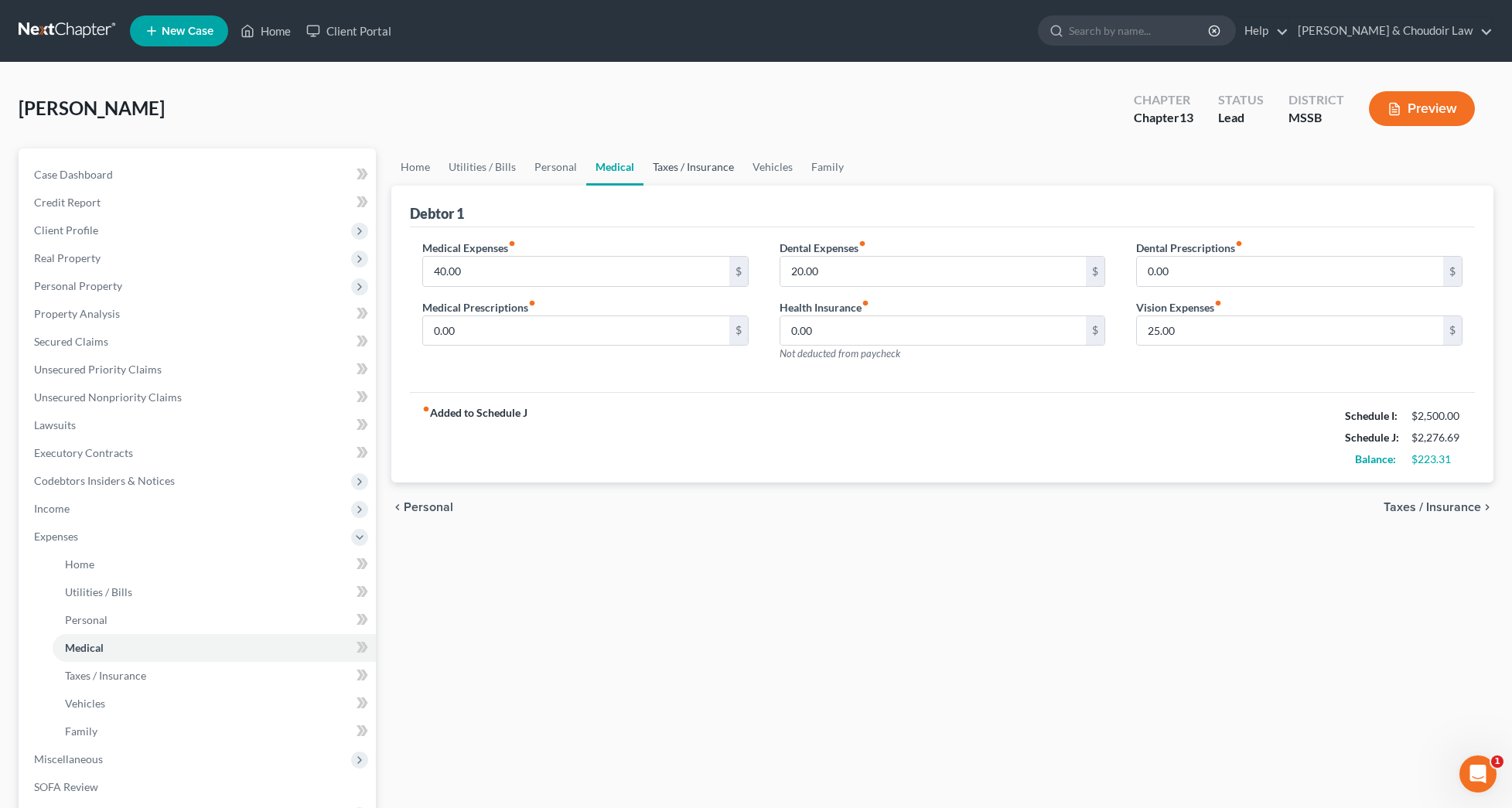
click at [655, 165] on link "Taxes / Insurance" at bounding box center [692, 167] width 99 height 37
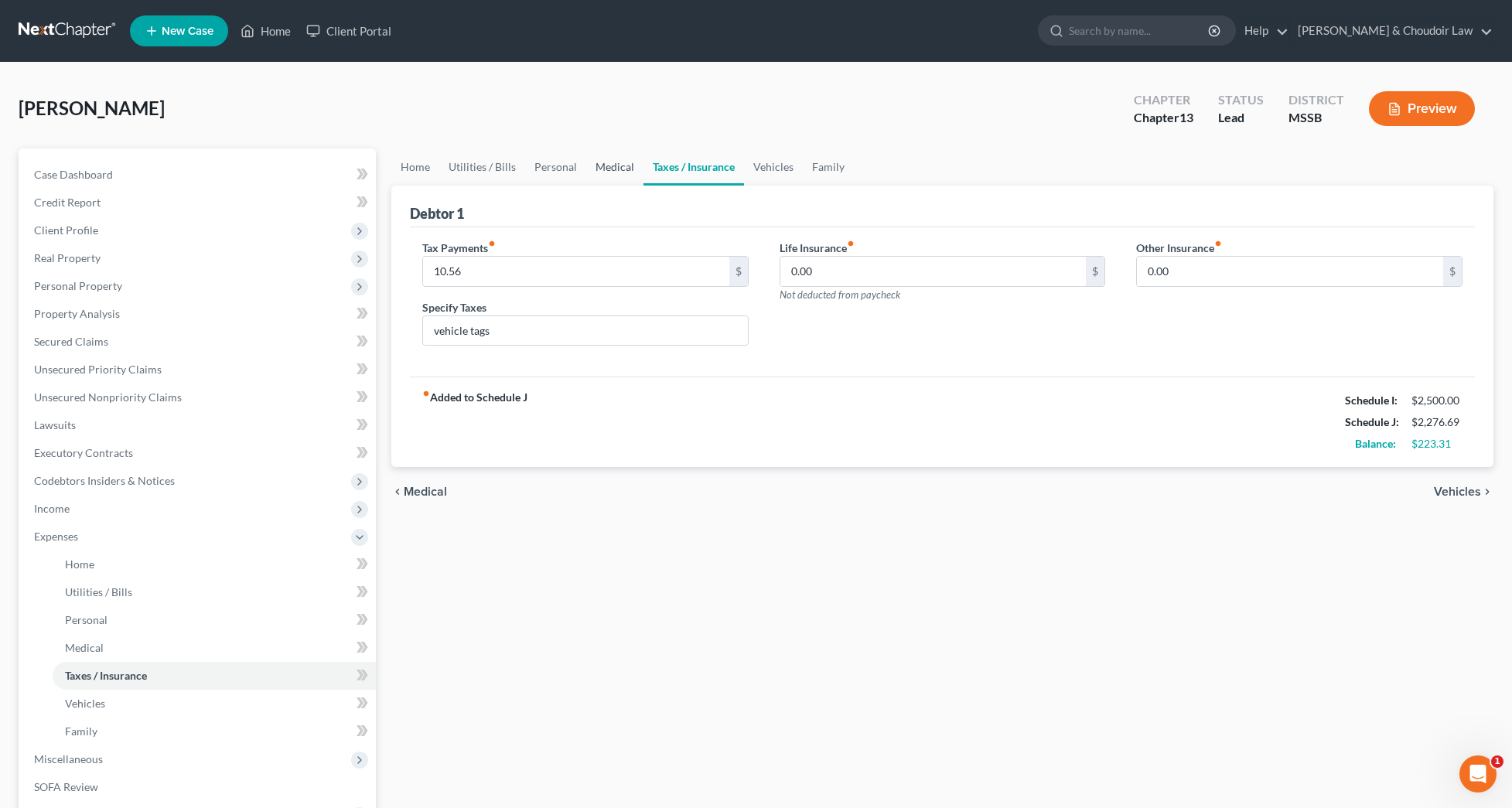
click at [601, 164] on link "Medical" at bounding box center [615, 167] width 58 height 37
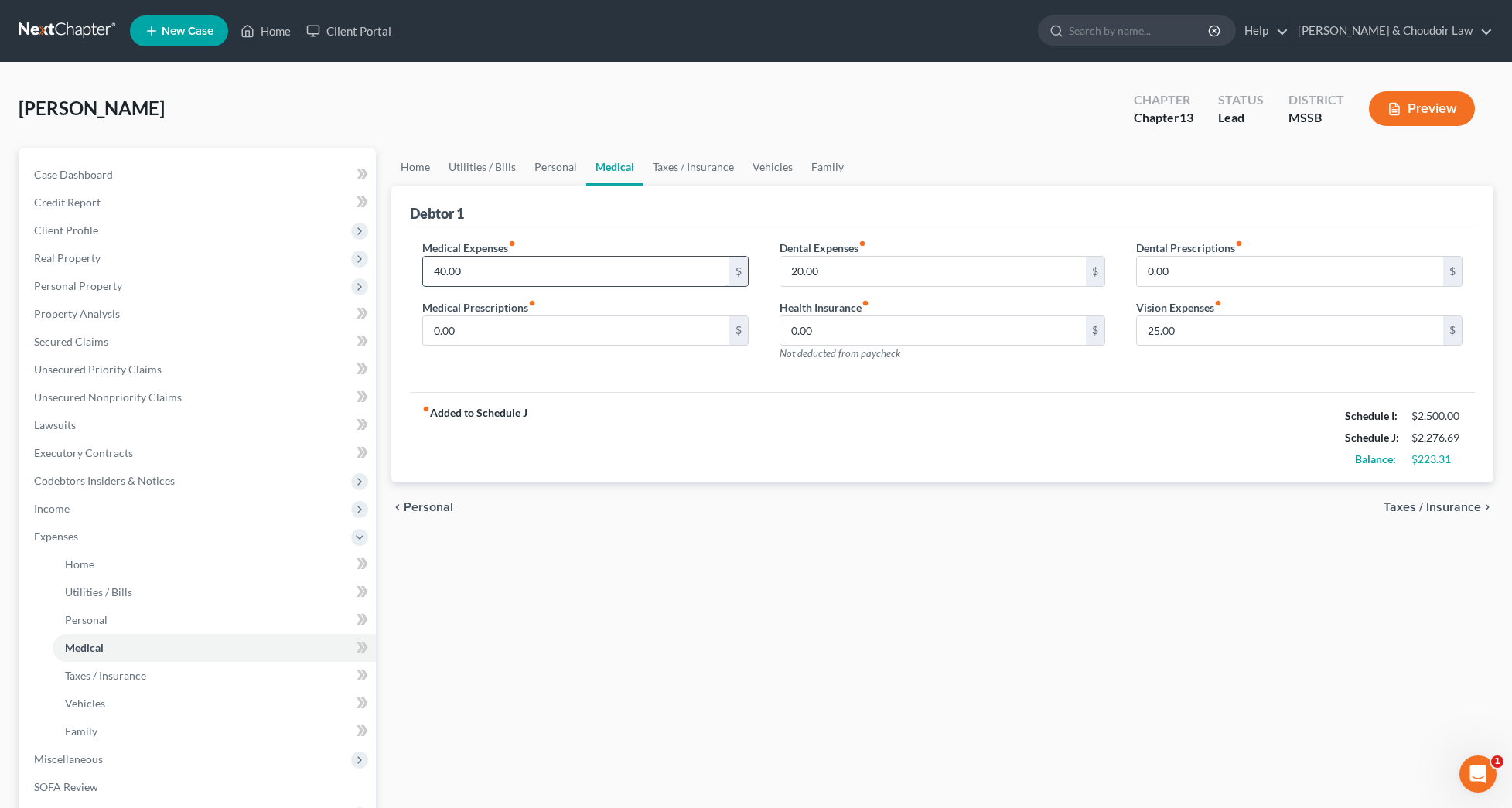
drag, startPoint x: 485, startPoint y: 270, endPoint x: 422, endPoint y: 274, distance: 63.1
click at [422, 274] on div "40.00 $" at bounding box center [585, 271] width 326 height 31
type input "35"
click at [752, 409] on div "fiber_manual_record Added to Schedule J Schedule I: $2,500.00 Schedule J: $2,27…" at bounding box center [941, 437] width 1065 height 90
click at [705, 162] on link "Taxes / Insurance" at bounding box center [692, 167] width 99 height 37
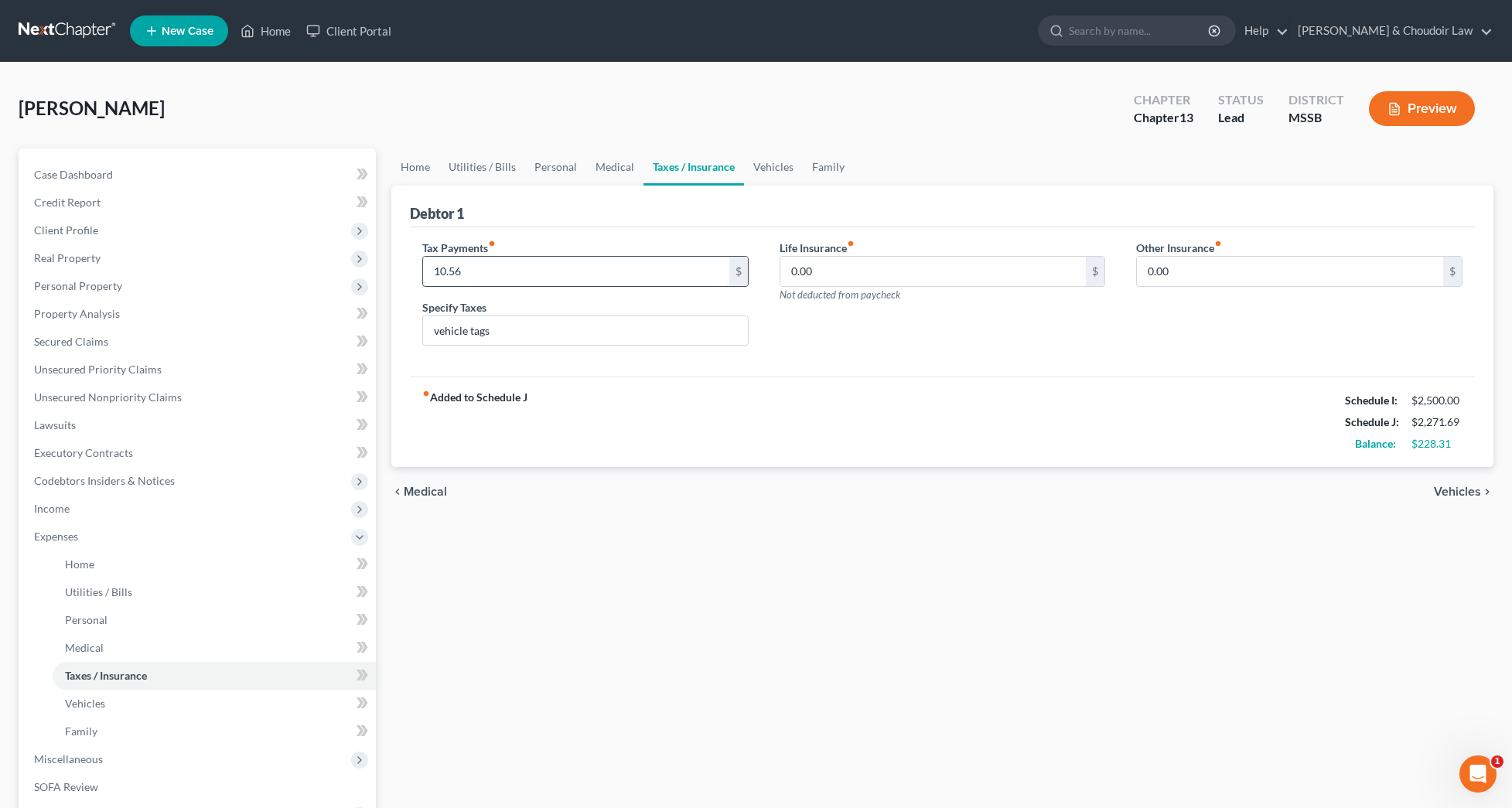
click at [506, 265] on input "10.56" at bounding box center [576, 271] width 306 height 30
type input "10.20"
click at [697, 455] on div "fiber_manual_record Added to Schedule J Schedule I: $2,500.00 Schedule J: $2,27…" at bounding box center [941, 422] width 1065 height 90
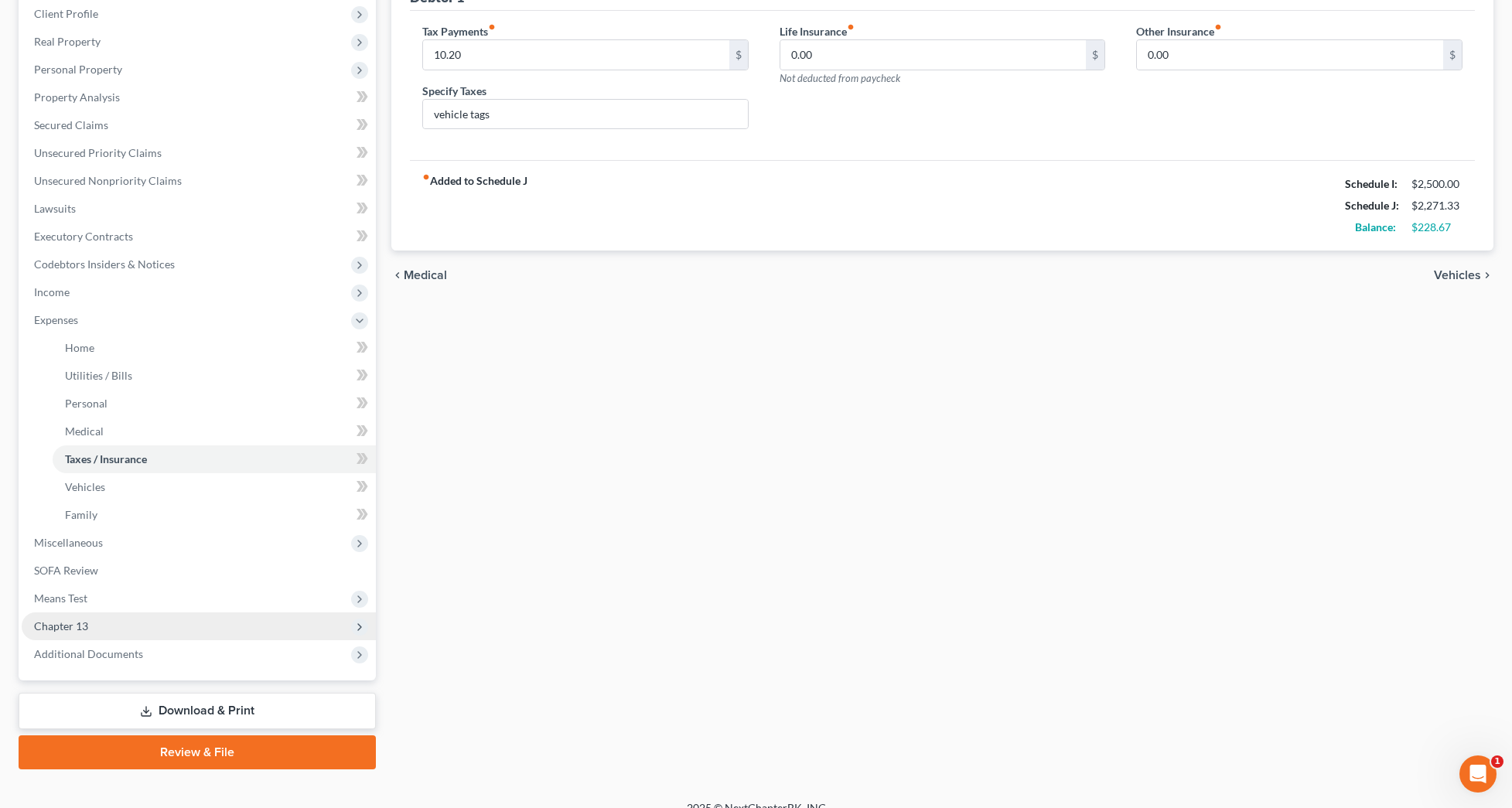
scroll to position [200, 0]
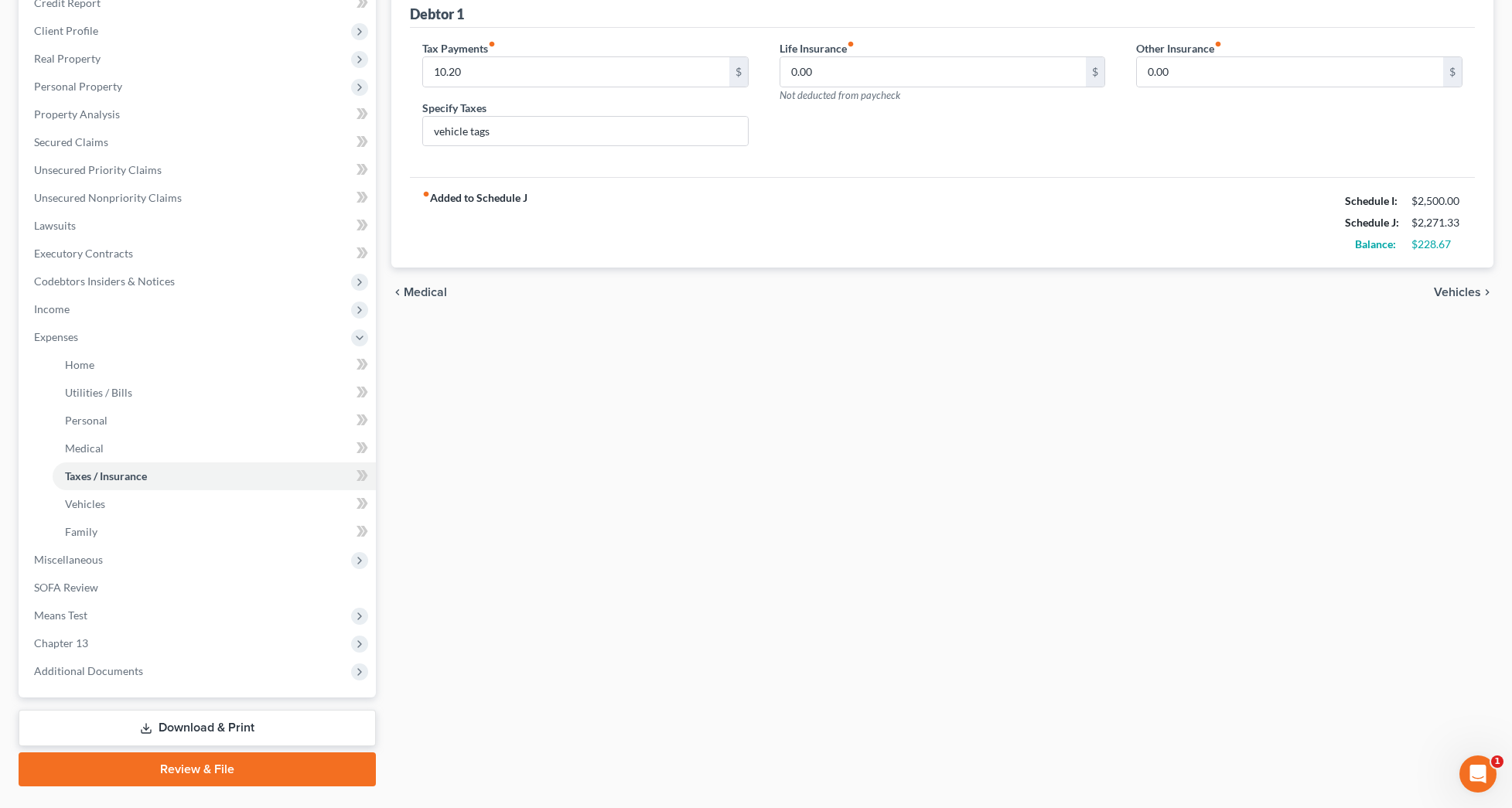
click at [178, 727] on link "Download & Print" at bounding box center [197, 727] width 357 height 36
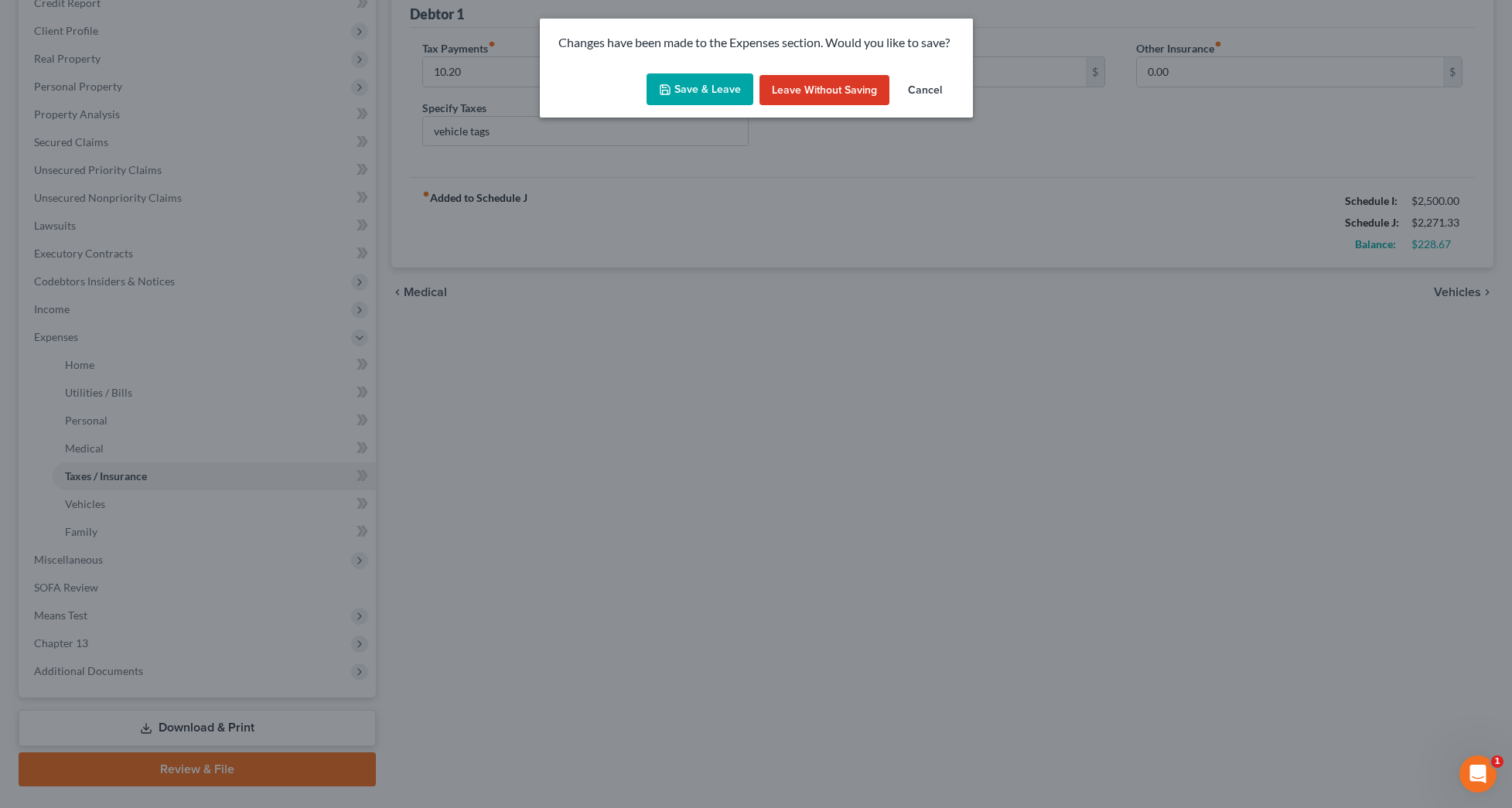
click at [709, 88] on button "Save & Leave" at bounding box center [700, 89] width 107 height 32
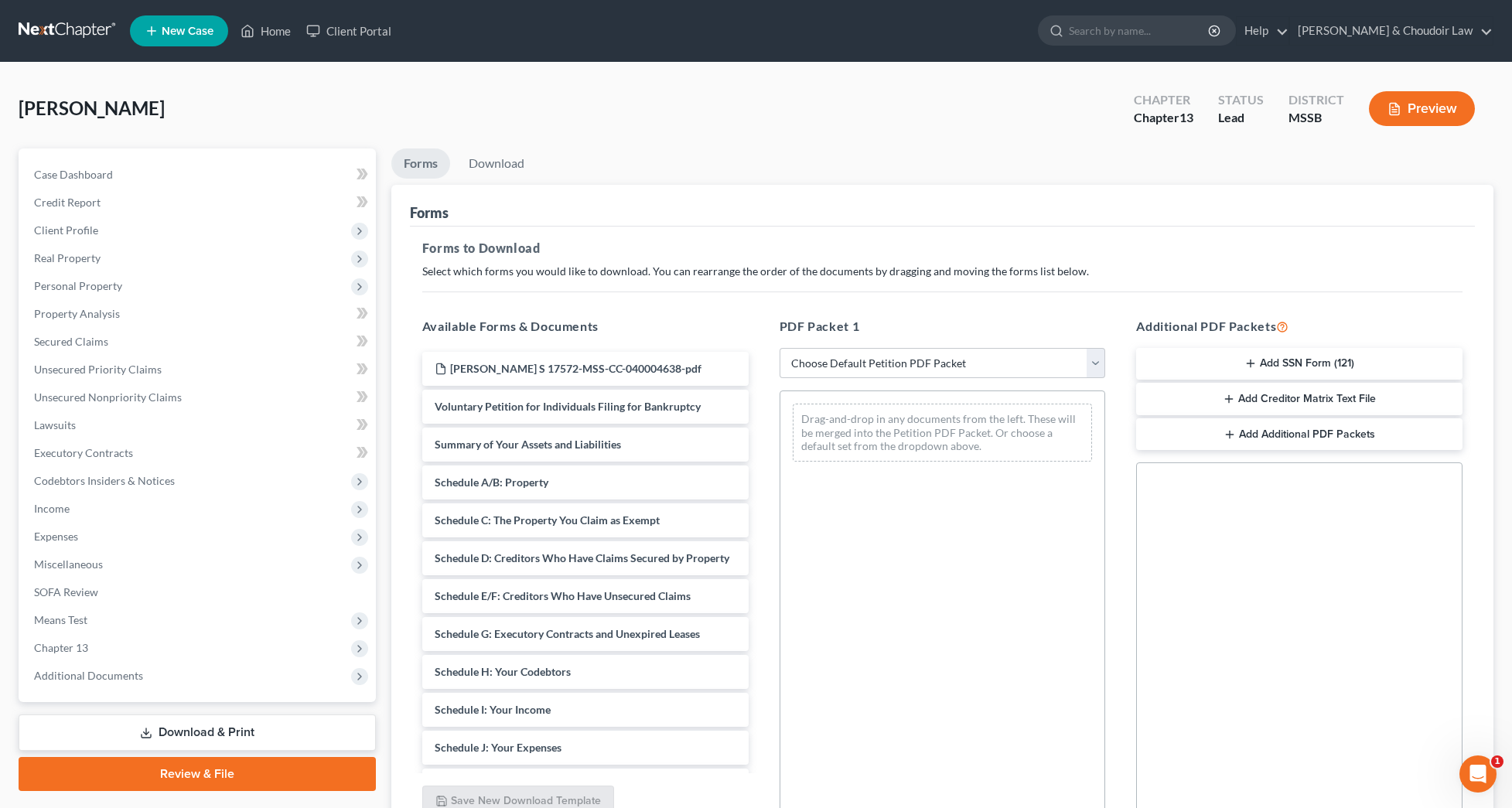
click at [1237, 362] on button "Add SSN Form (121)" at bounding box center [1298, 363] width 326 height 32
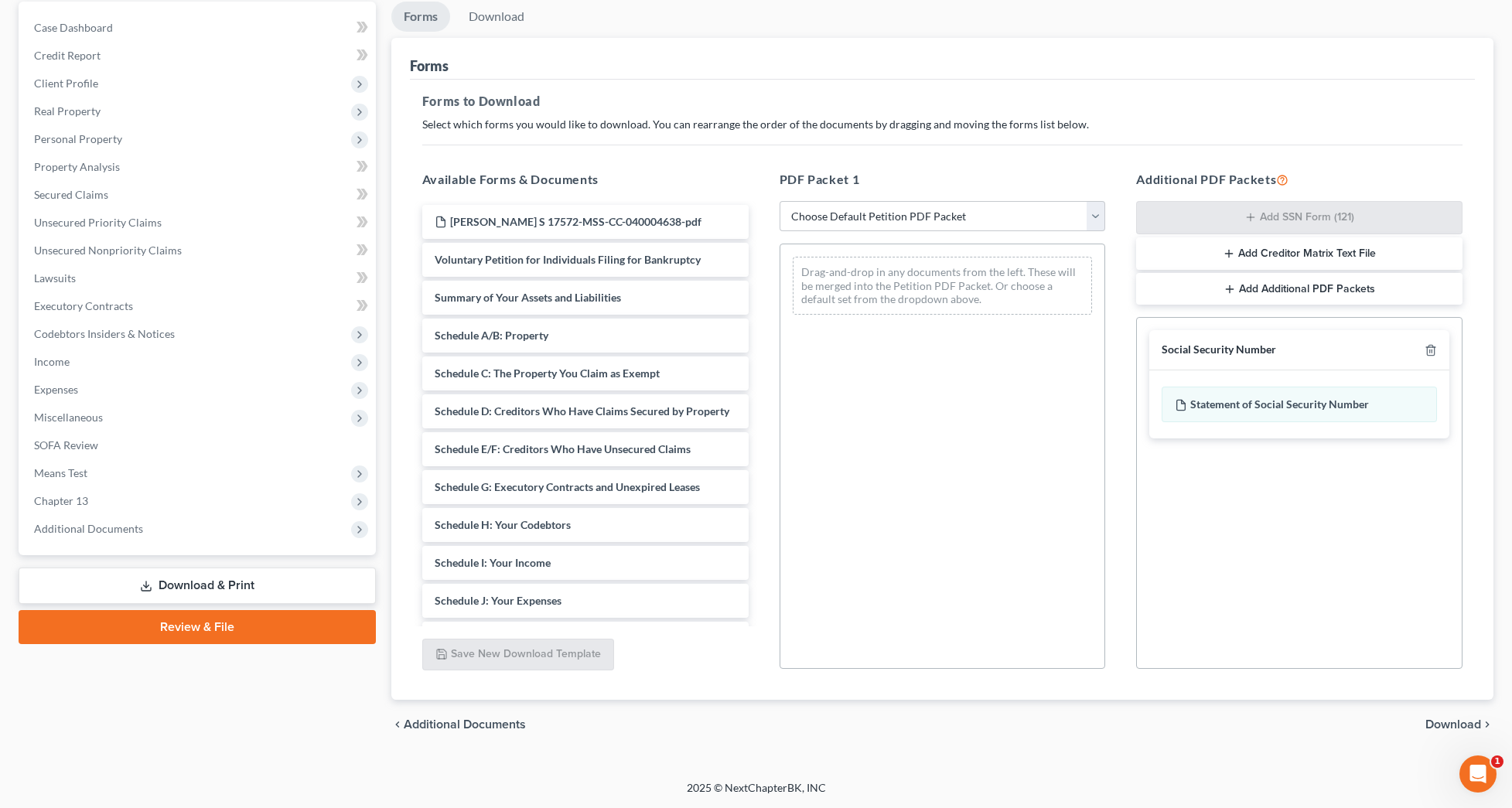
click at [1445, 720] on span "Download" at bounding box center [1453, 724] width 56 height 12
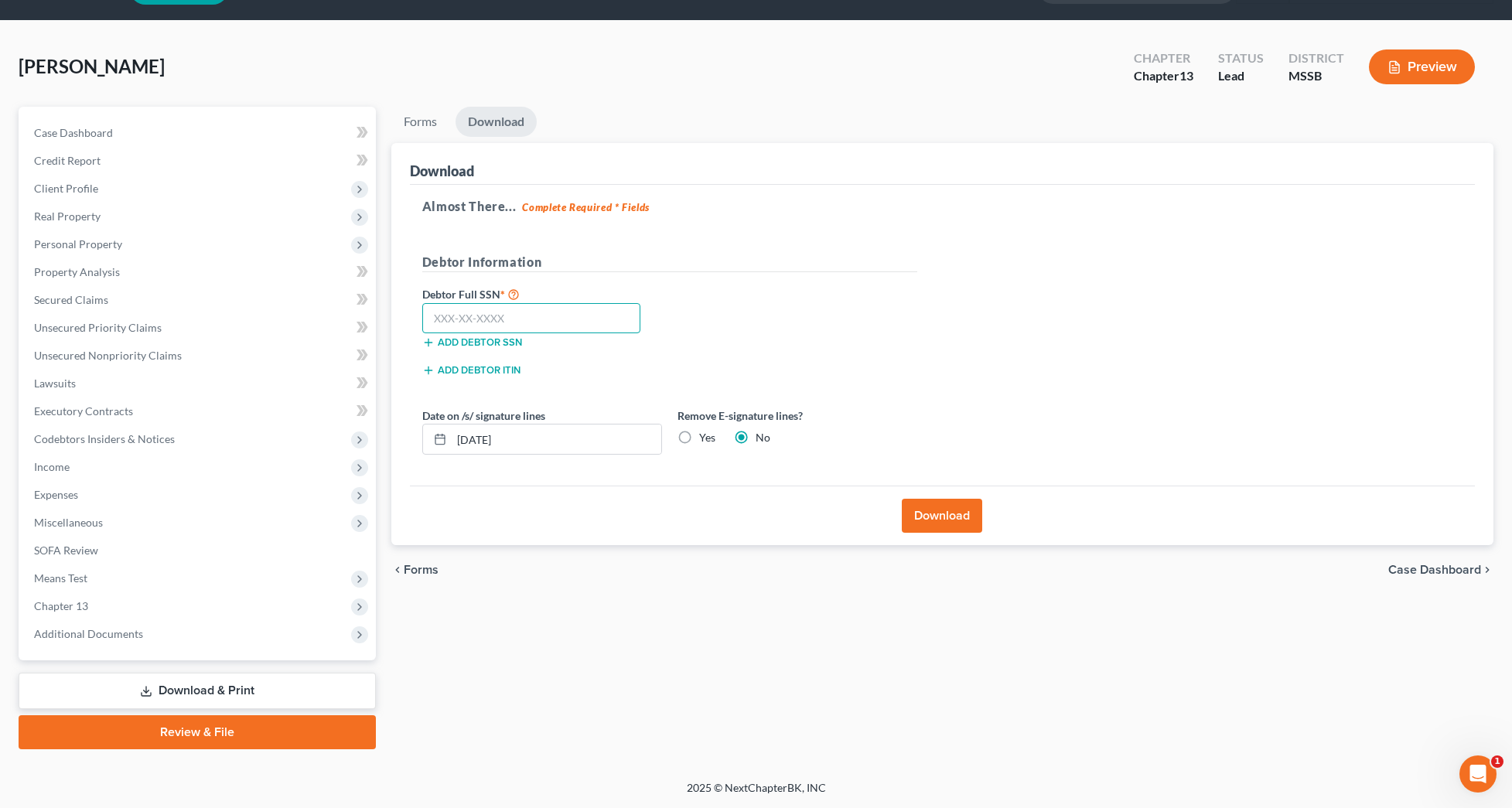
click at [578, 318] on input "text" at bounding box center [531, 319] width 219 height 31
type input "587-49-2109"
click at [938, 512] on button "Download" at bounding box center [942, 515] width 81 height 34
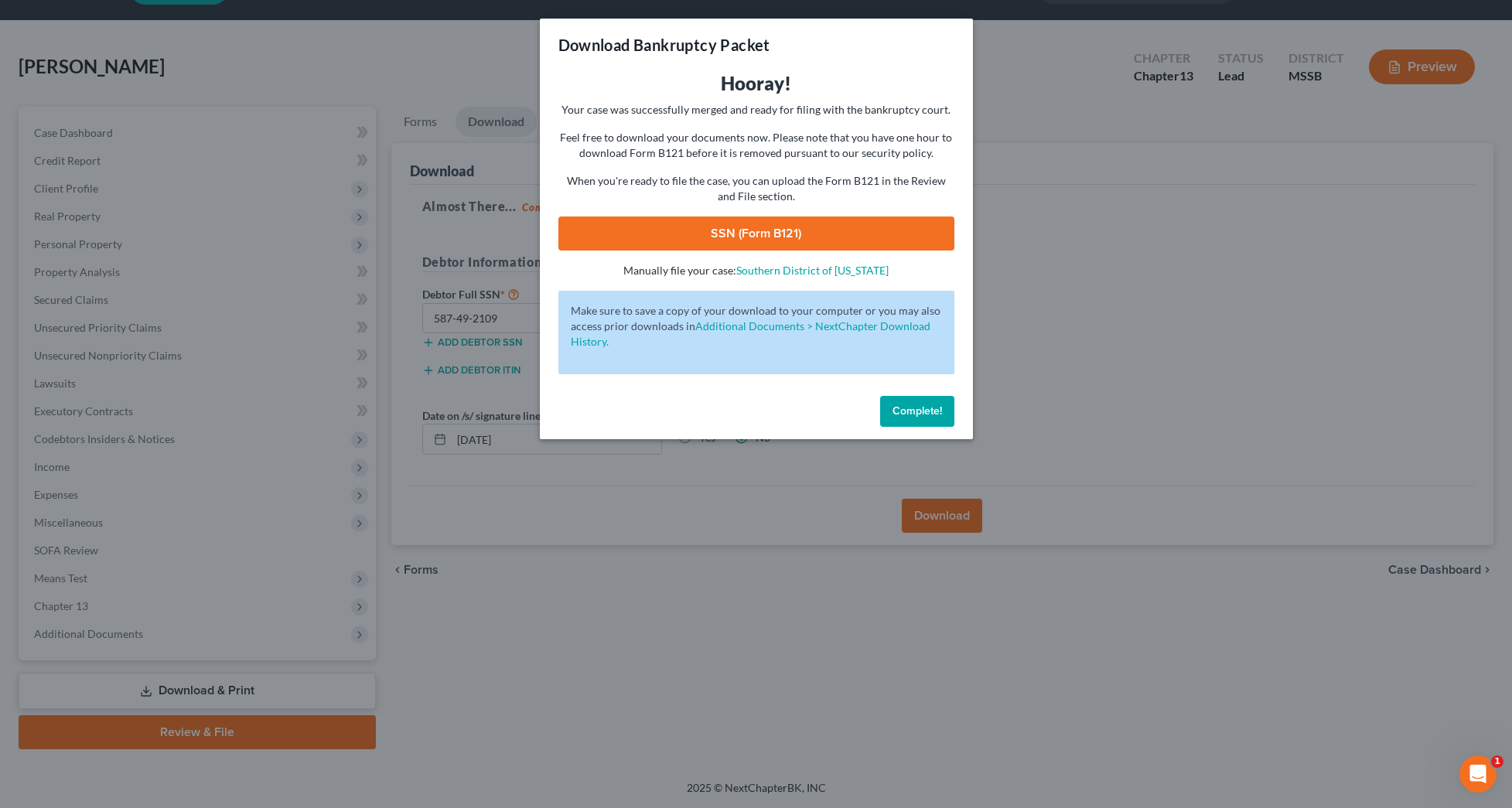
click at [875, 236] on link "SSN (Form B121)" at bounding box center [756, 233] width 395 height 34
click at [933, 413] on span "Complete!" at bounding box center [917, 411] width 49 height 13
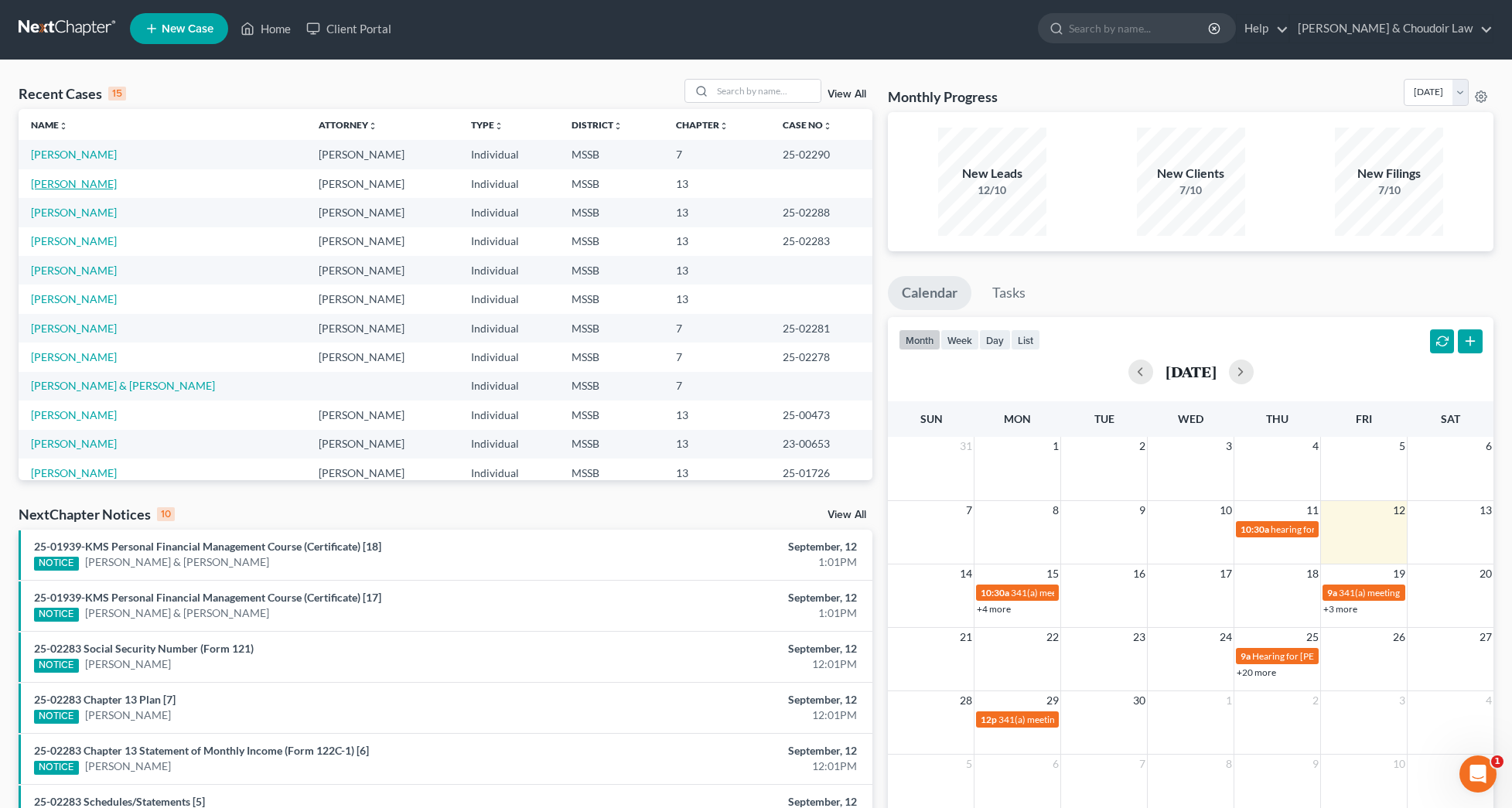
click at [99, 185] on link "[PERSON_NAME]" at bounding box center [74, 183] width 86 height 13
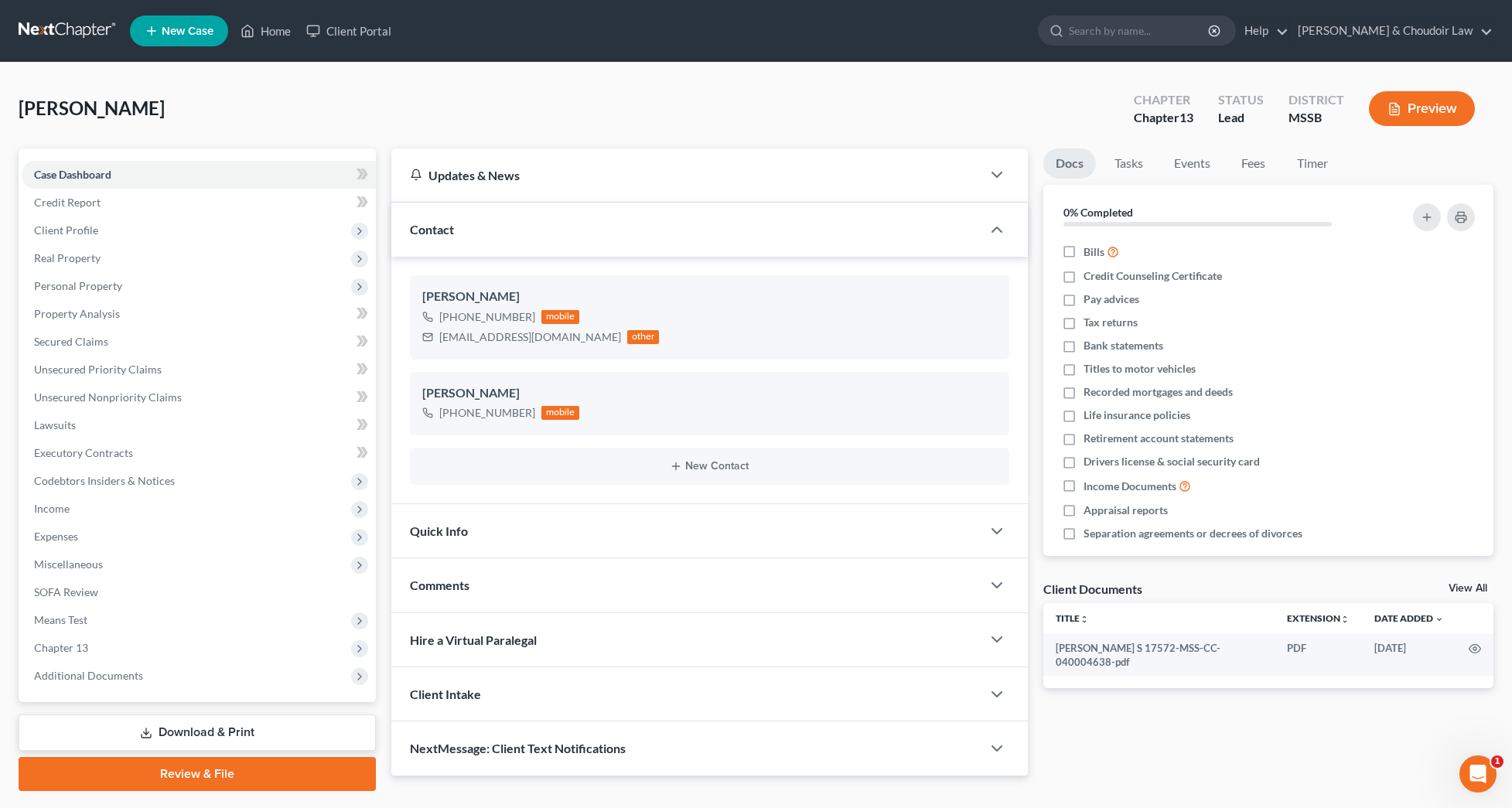
scroll to position [1, 0]
